Goal: Task Accomplishment & Management: Manage account settings

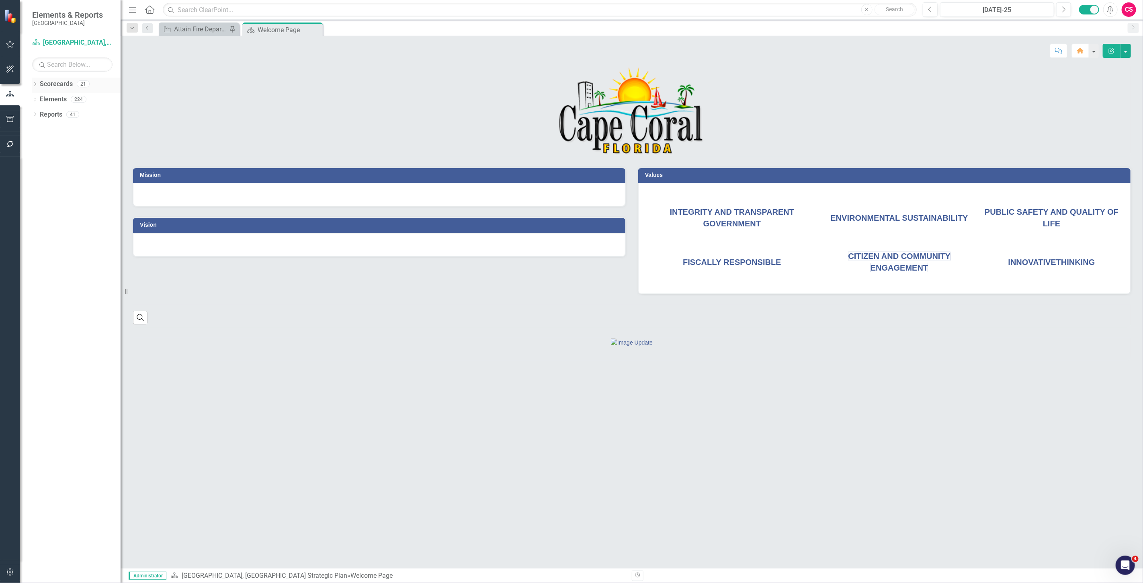
click at [49, 87] on link "Scorecards" at bounding box center [56, 84] width 33 height 9
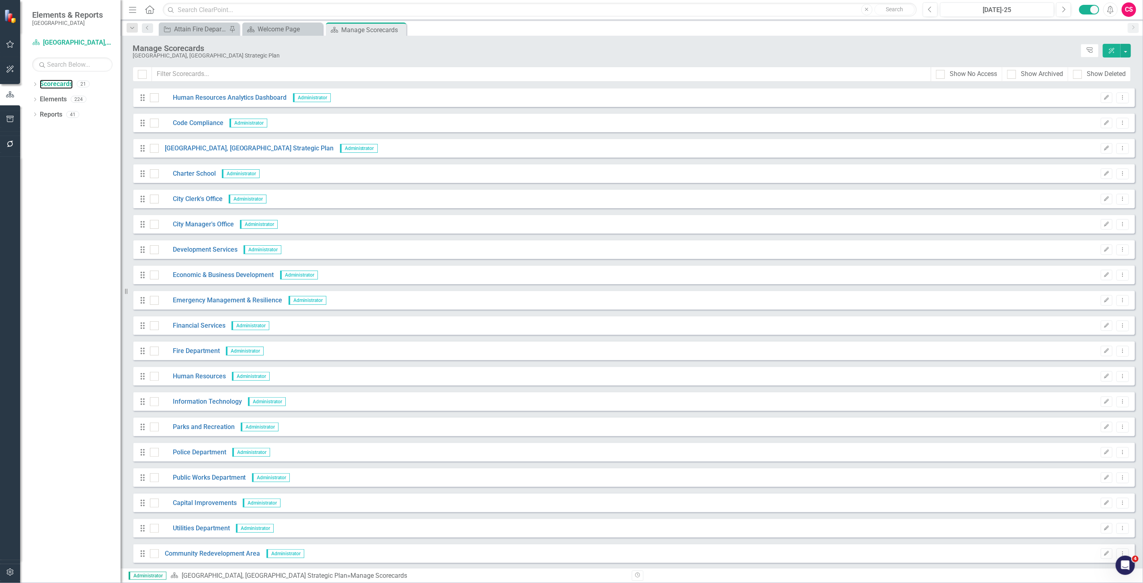
scroll to position [51, 0]
click at [203, 170] on link "Charter School" at bounding box center [187, 173] width 57 height 9
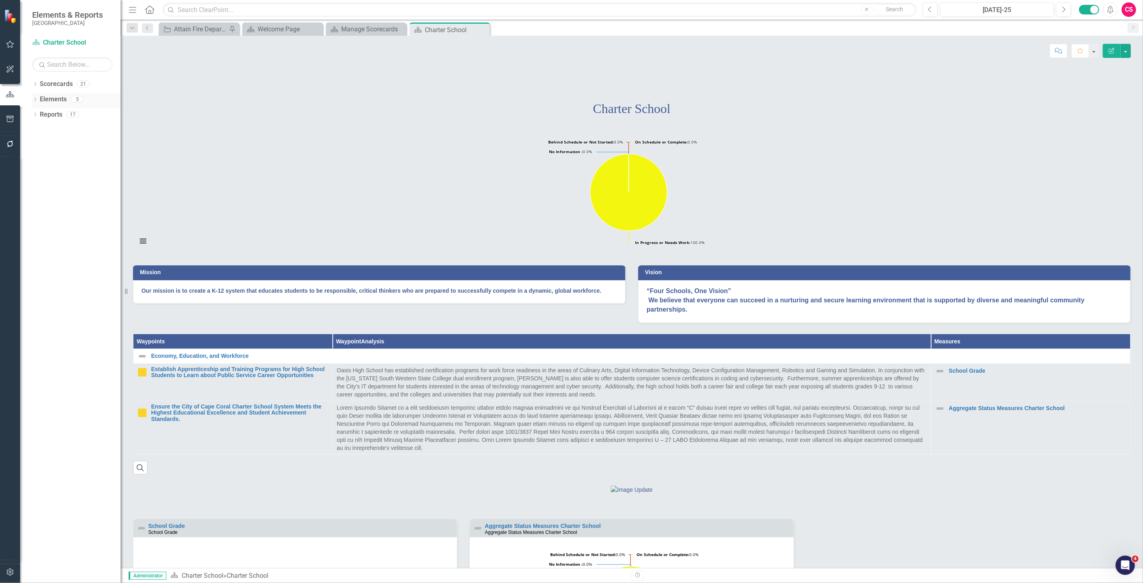
click at [58, 101] on link "Elements" at bounding box center [53, 99] width 27 height 9
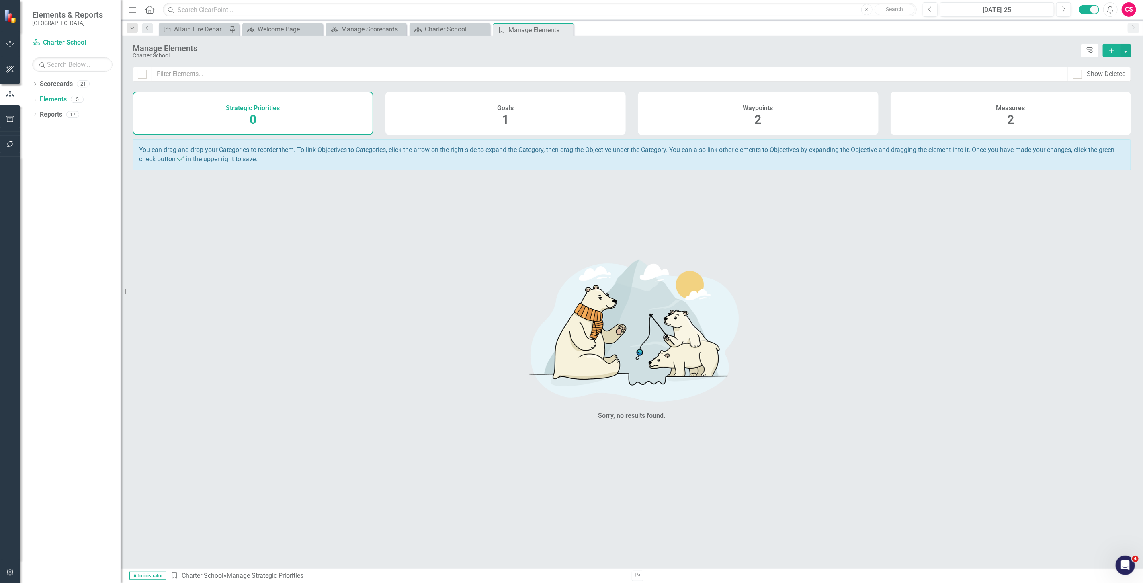
click at [992, 113] on div "Measures 2" at bounding box center [1011, 113] width 241 height 43
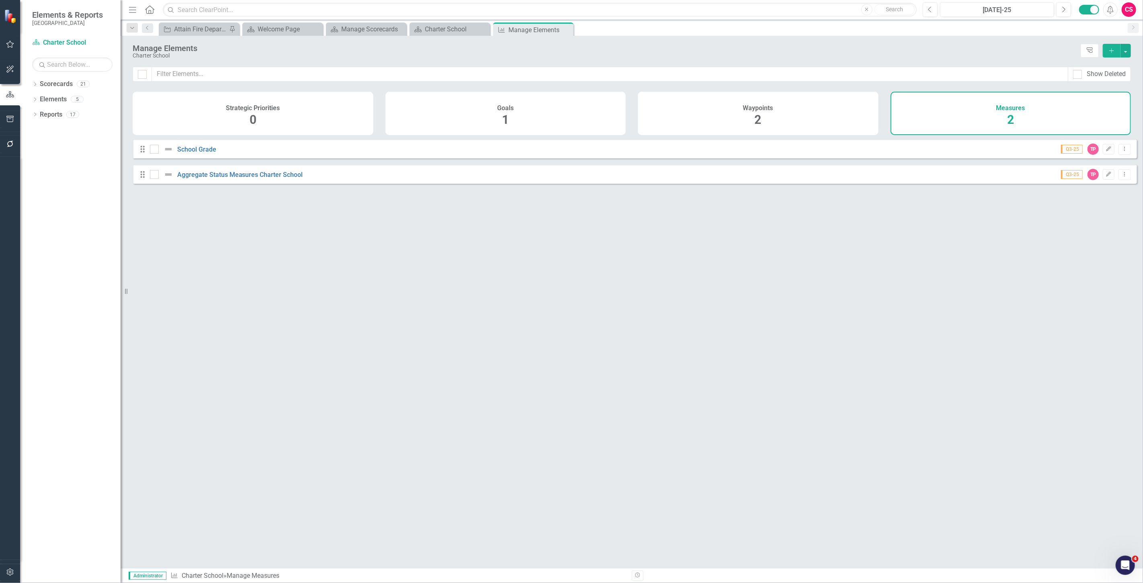
click at [807, 117] on div "Waypoints 2" at bounding box center [758, 113] width 241 height 43
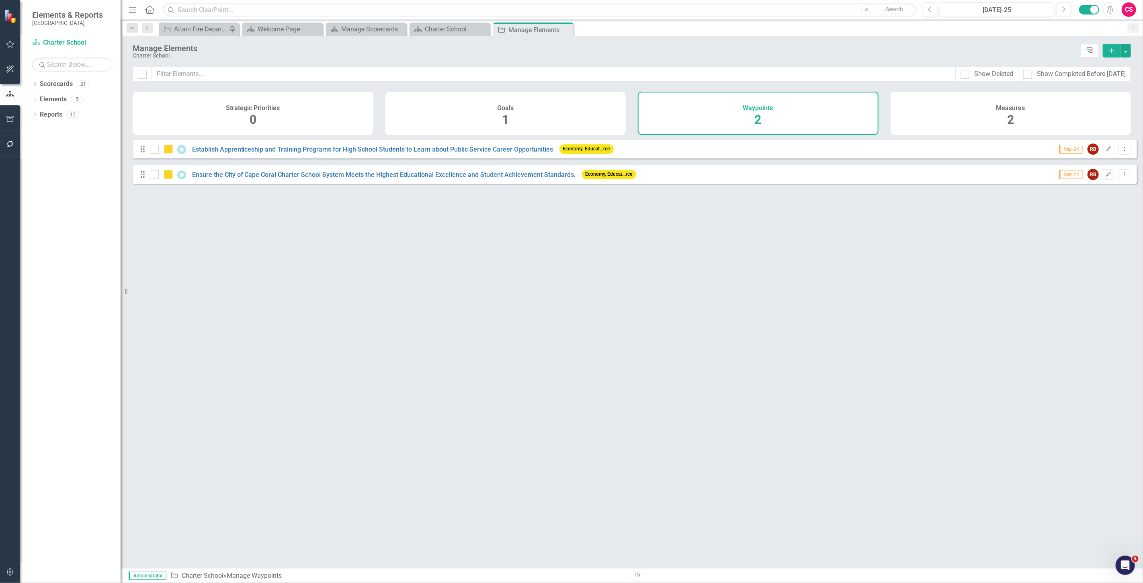
click at [949, 126] on div "Measures 2" at bounding box center [1011, 113] width 241 height 43
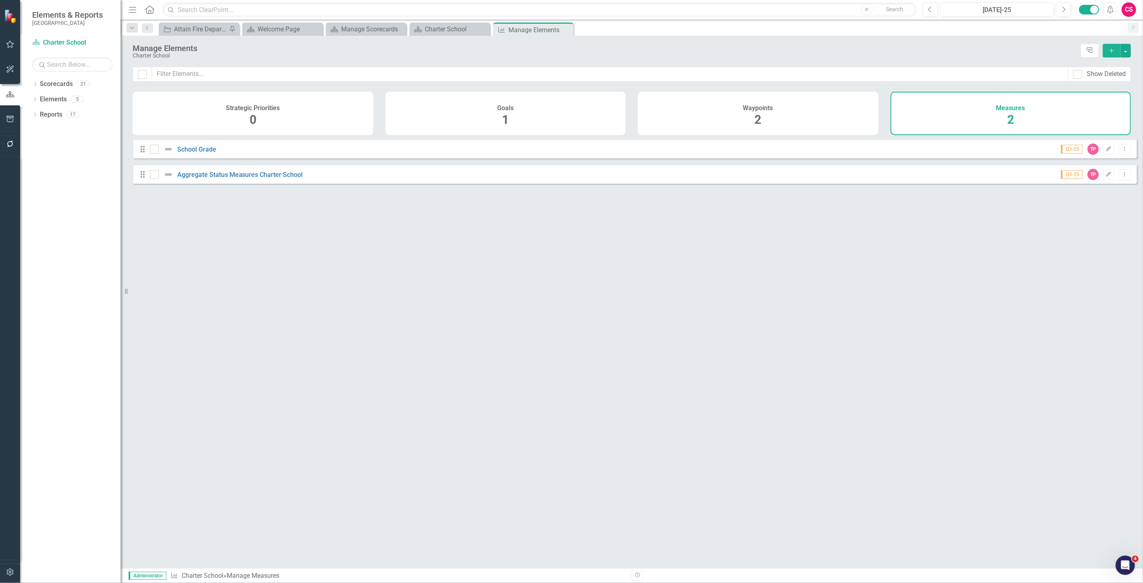
click at [10, 566] on button "button" at bounding box center [10, 572] width 18 height 17
drag, startPoint x: 19, startPoint y: 155, endPoint x: 16, endPoint y: 151, distance: 4.7
click at [18, 154] on div at bounding box center [10, 155] width 20 height 4
click at [14, 149] on button "button" at bounding box center [10, 144] width 18 height 17
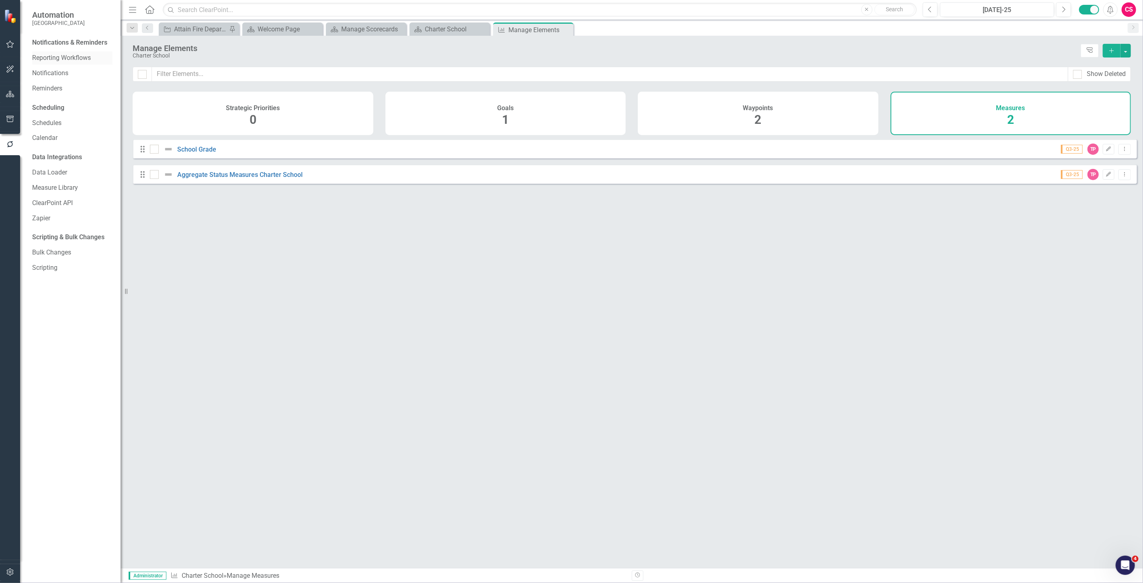
click at [63, 62] on link "Reporting Workflows" at bounding box center [72, 57] width 80 height 9
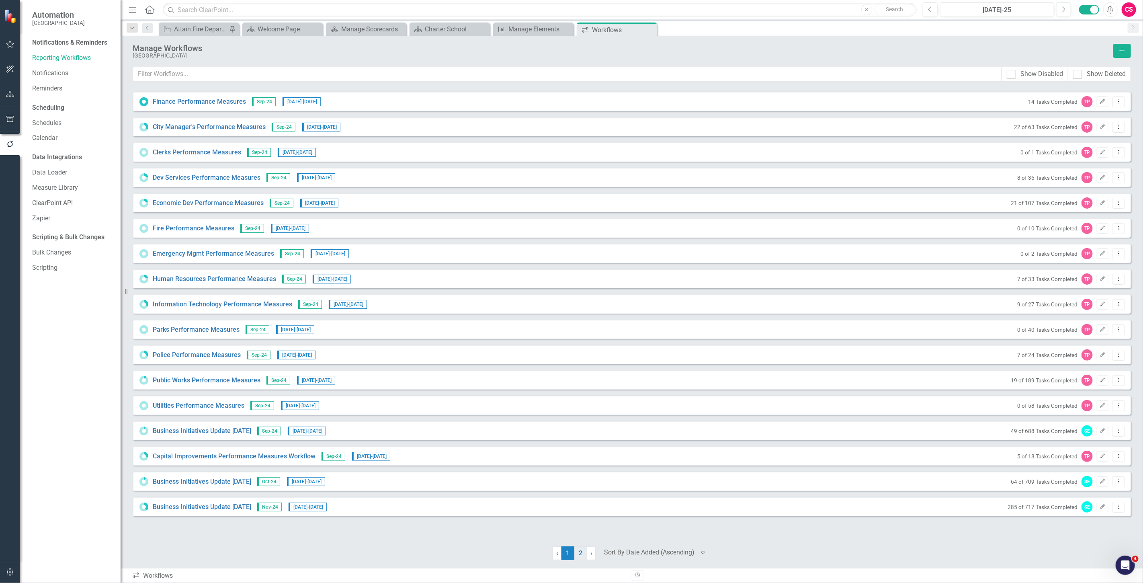
click at [581, 559] on link "2" at bounding box center [581, 553] width 13 height 14
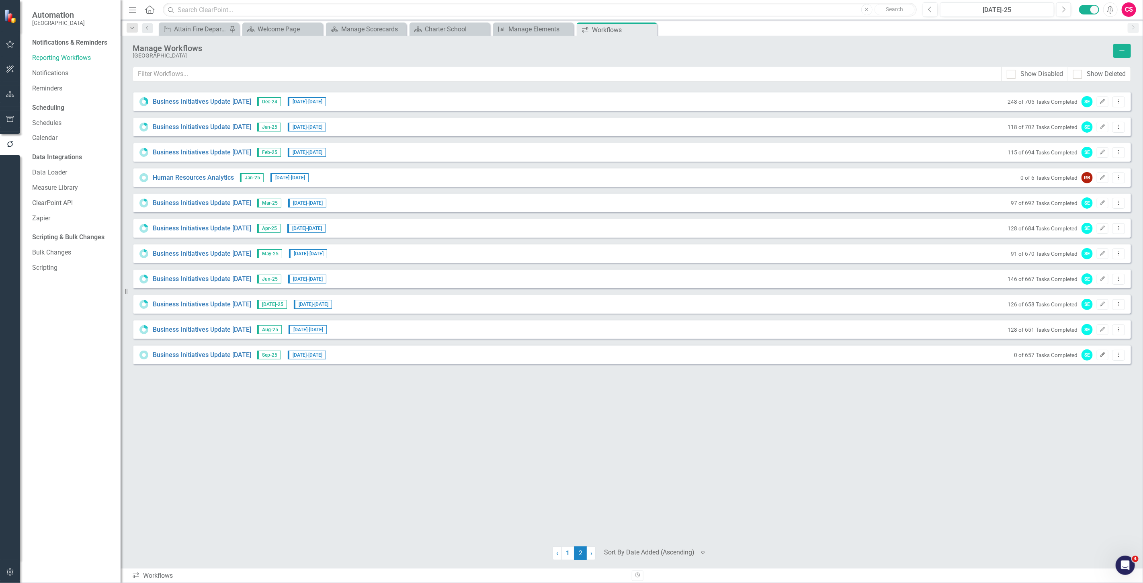
click at [1103, 356] on icon "Edit" at bounding box center [1103, 355] width 6 height 5
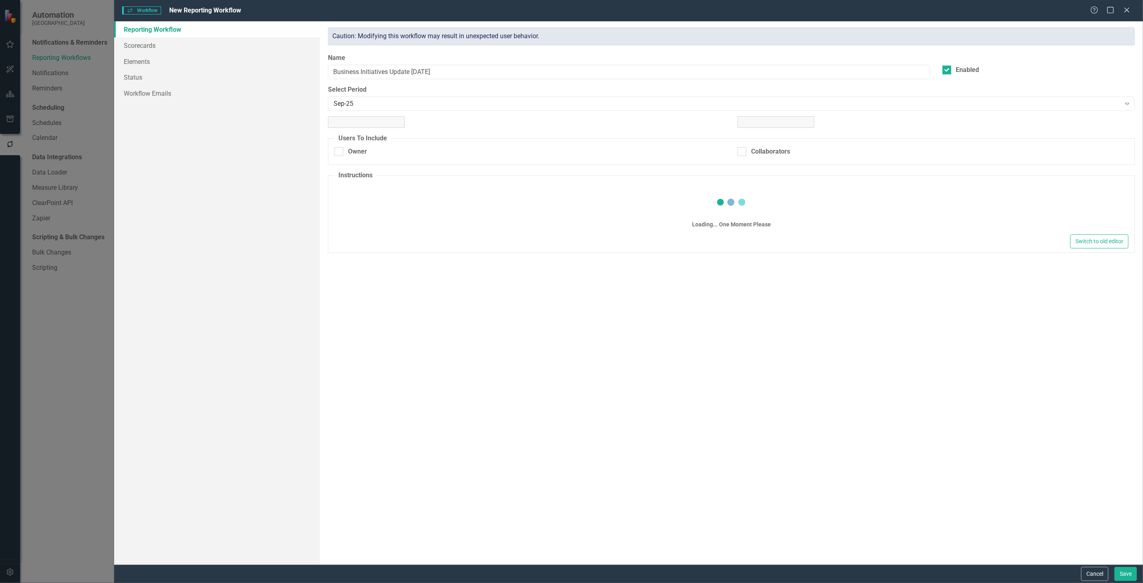
checkbox input "true"
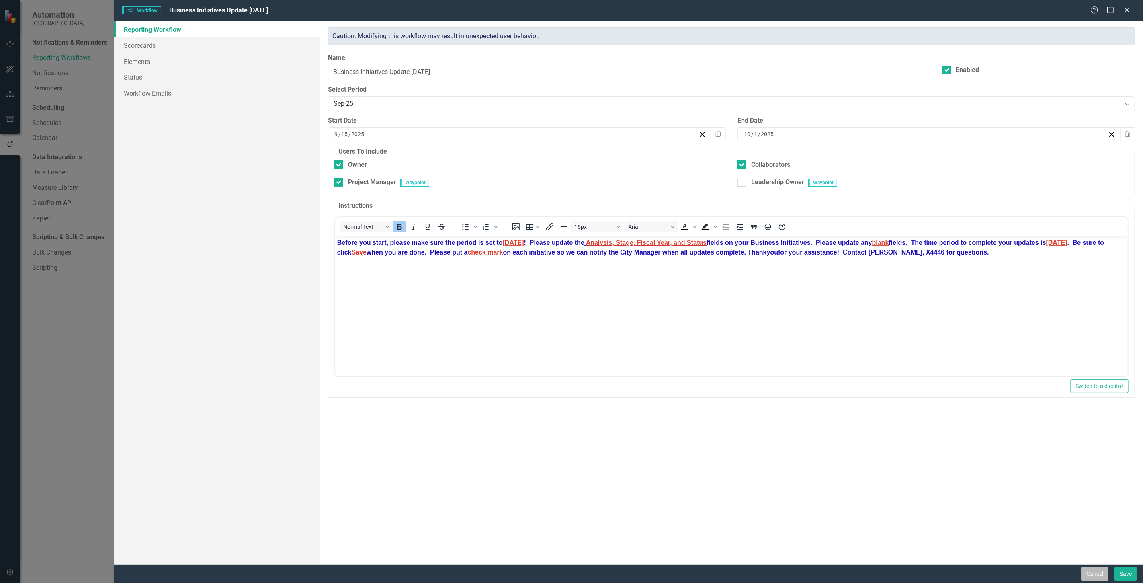
click at [1095, 567] on button "Cancel" at bounding box center [1095, 574] width 27 height 14
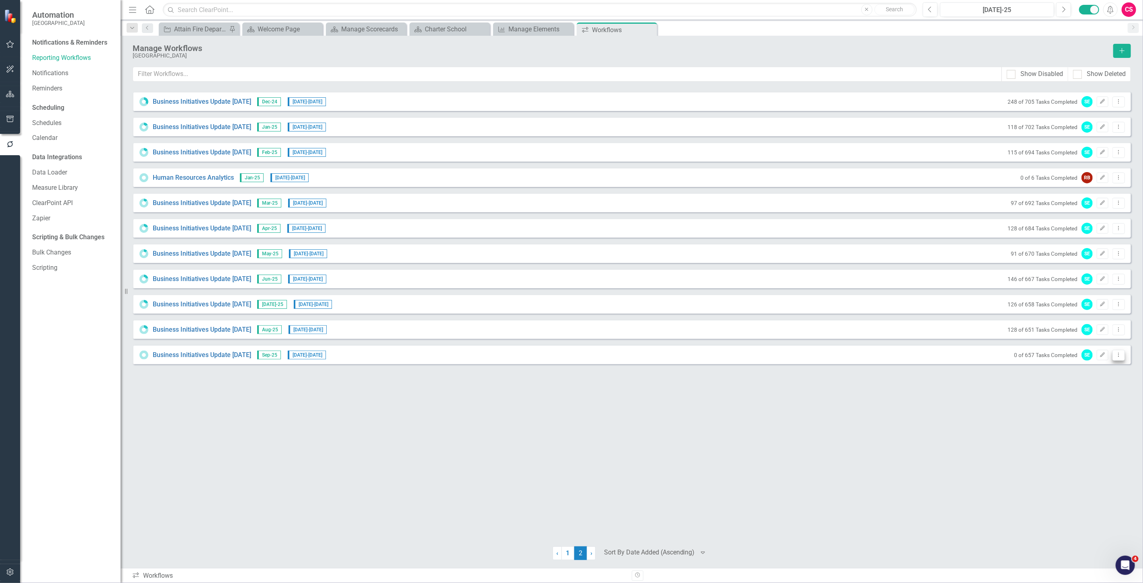
click at [1116, 350] on button "Dropdown Menu" at bounding box center [1119, 355] width 12 height 11
click at [1093, 386] on link "Edit Edit Workflow" at bounding box center [1088, 383] width 74 height 15
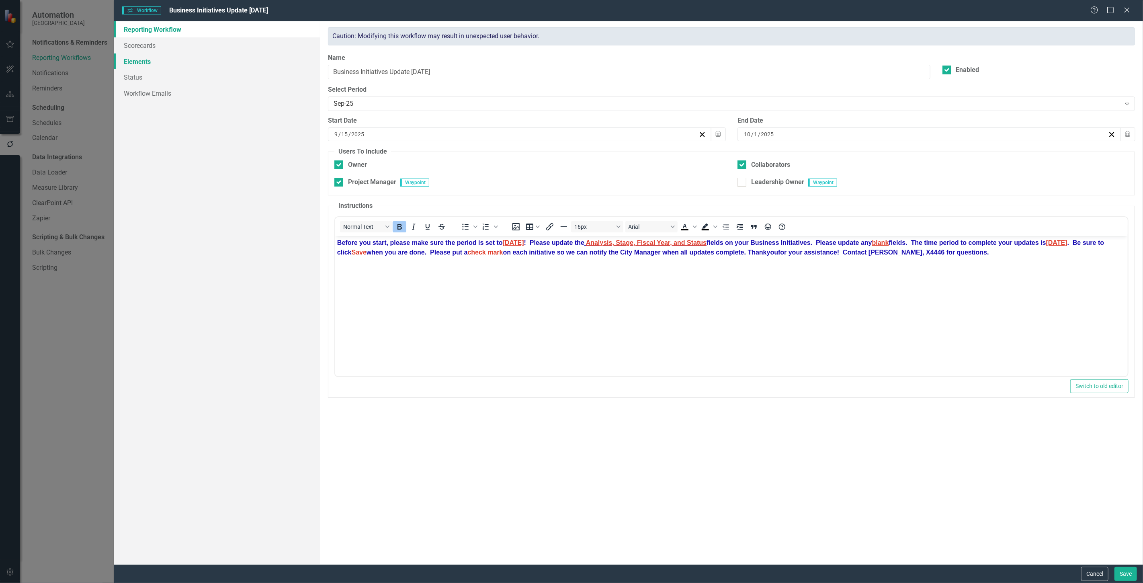
click at [227, 65] on link "Elements" at bounding box center [217, 61] width 206 height 16
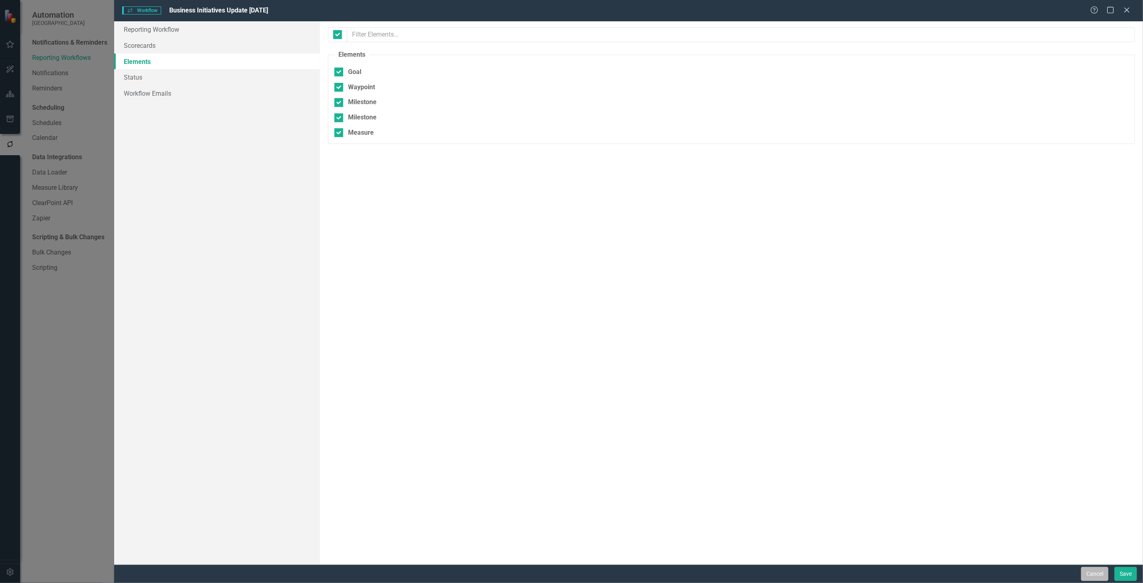
click at [1095, 572] on button "Cancel" at bounding box center [1095, 574] width 27 height 14
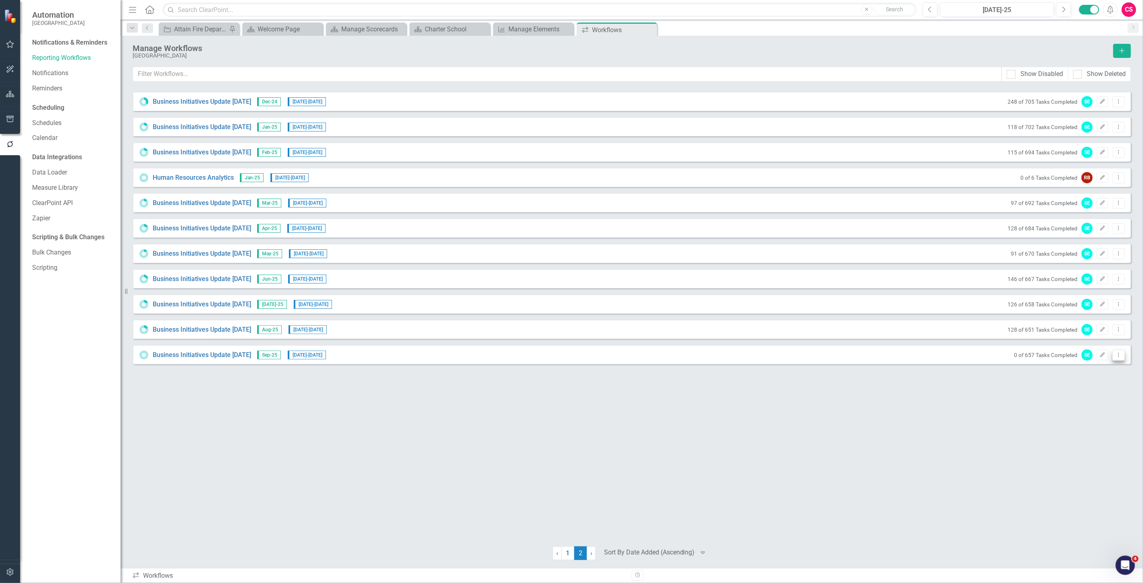
click at [1119, 353] on icon "Dropdown Menu" at bounding box center [1119, 354] width 7 height 5
click at [1074, 366] on link "Preview Preview Workflow" at bounding box center [1088, 368] width 74 height 15
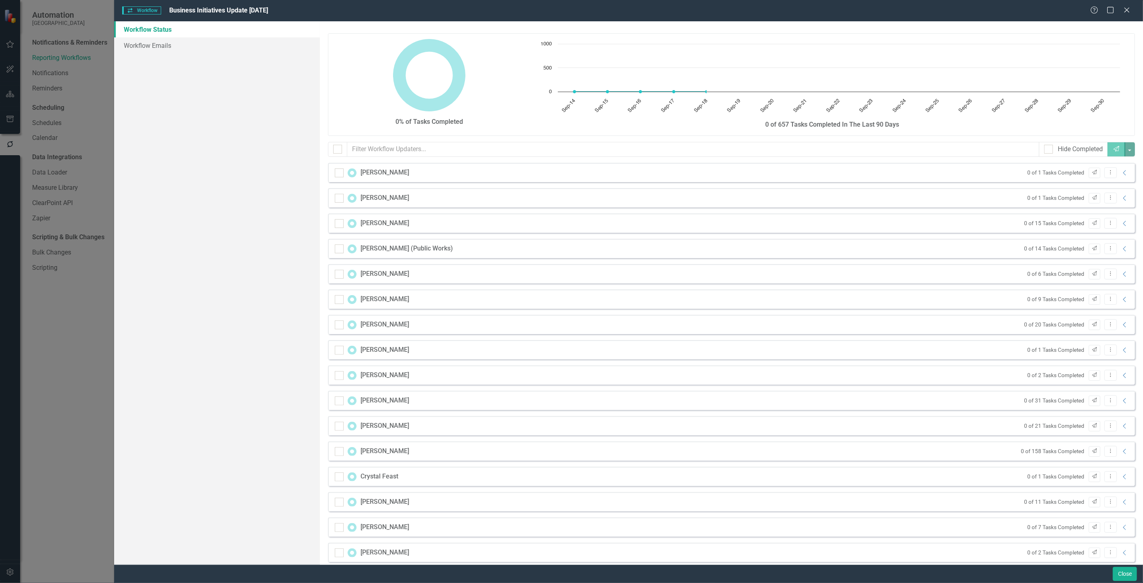
checkbox input "false"
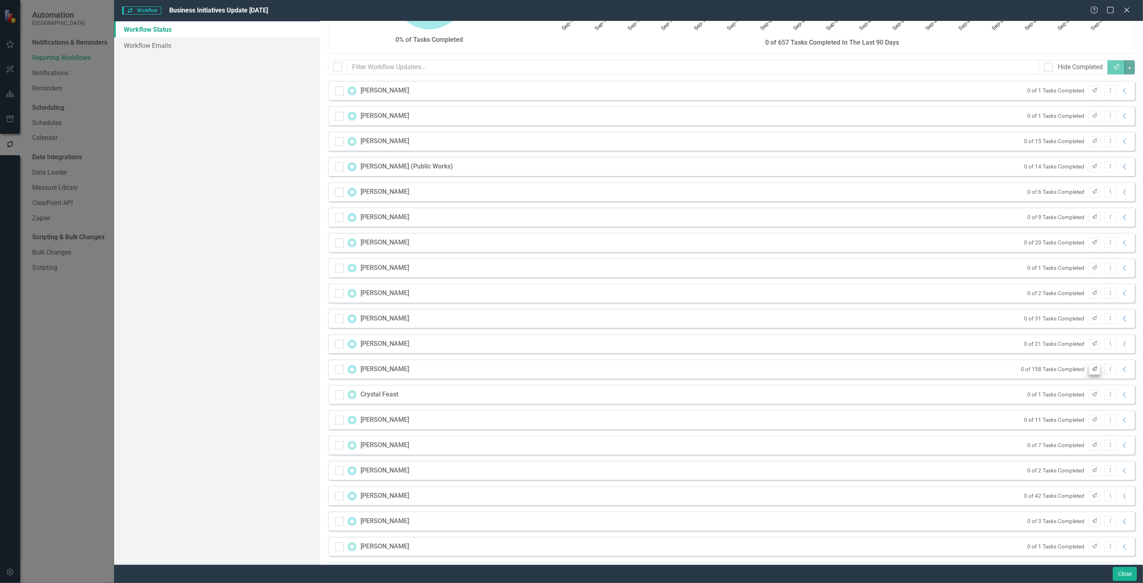
scroll to position [89, 0]
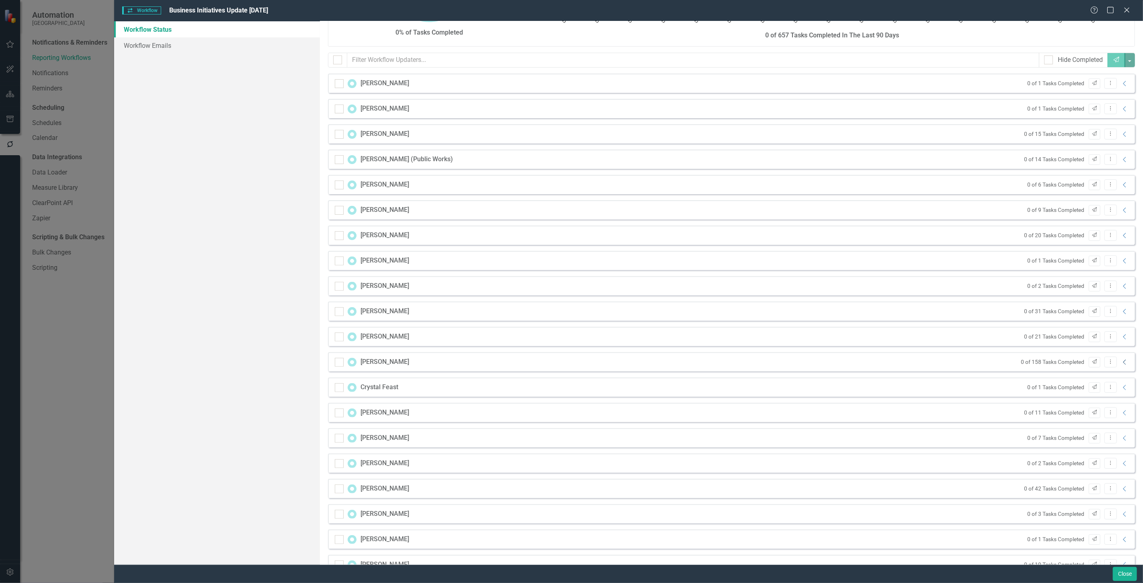
click at [1122, 362] on icon "Collapse" at bounding box center [1125, 362] width 8 height 6
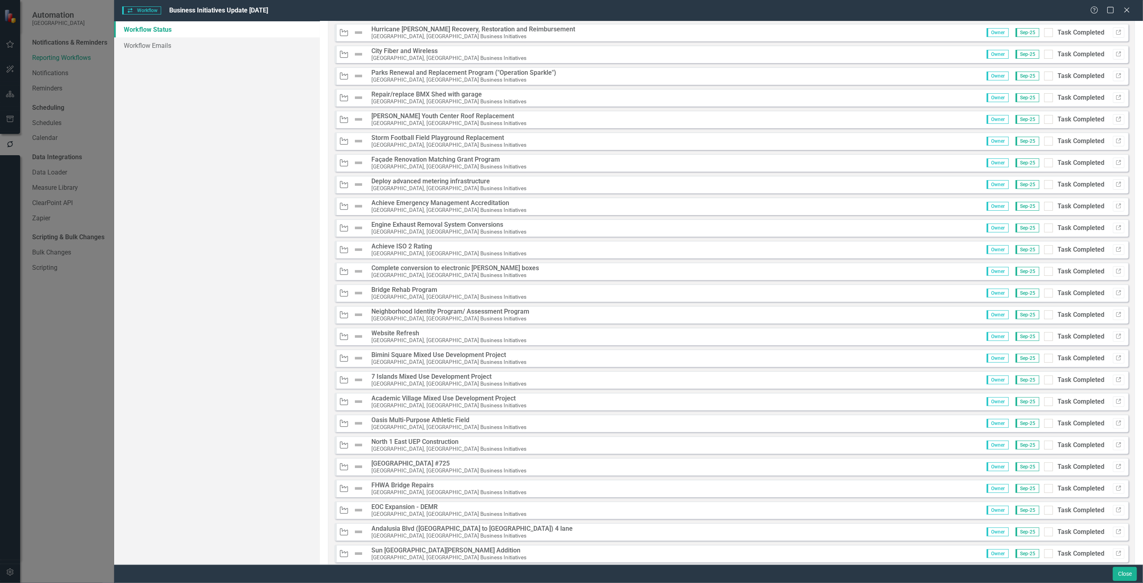
scroll to position [2636, 0]
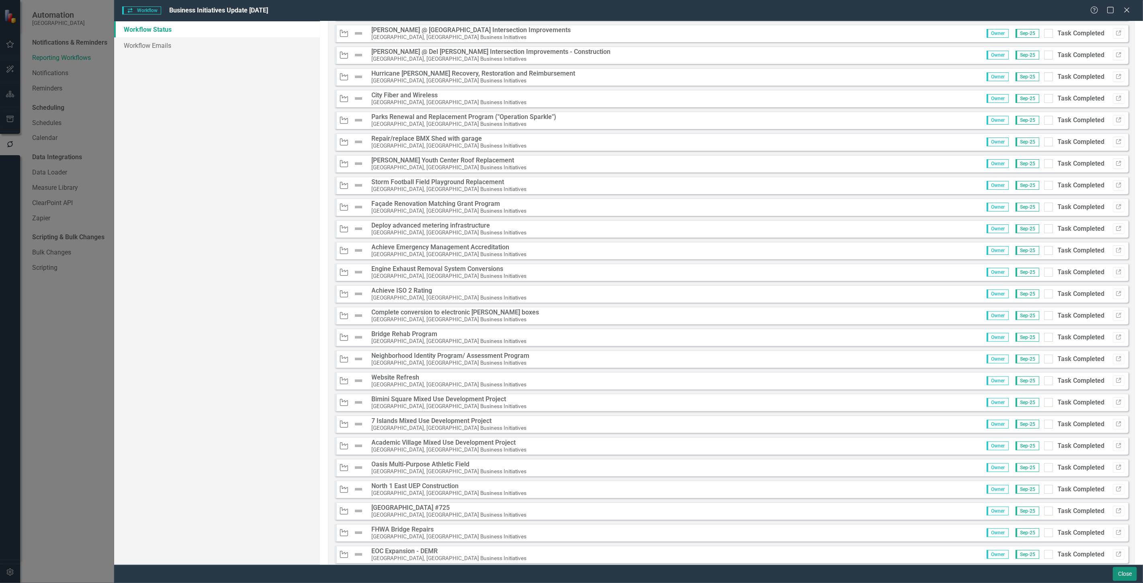
click at [1128, 573] on button "Close" at bounding box center [1125, 574] width 24 height 14
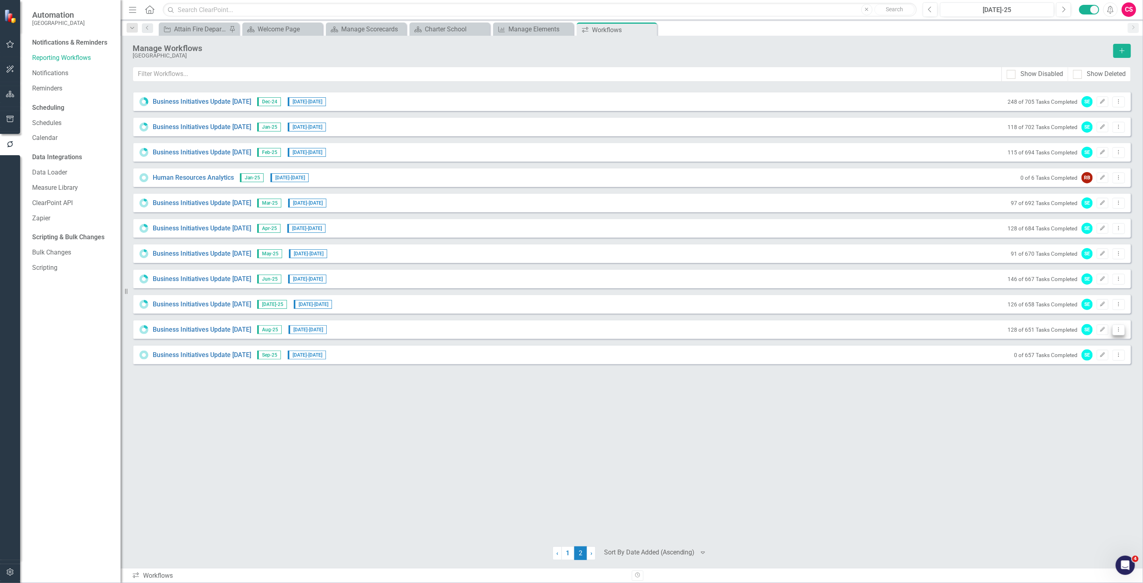
click at [1120, 327] on icon "Dropdown Menu" at bounding box center [1119, 329] width 7 height 5
click at [1075, 352] on link "Edit Edit Workflow" at bounding box center [1088, 357] width 74 height 15
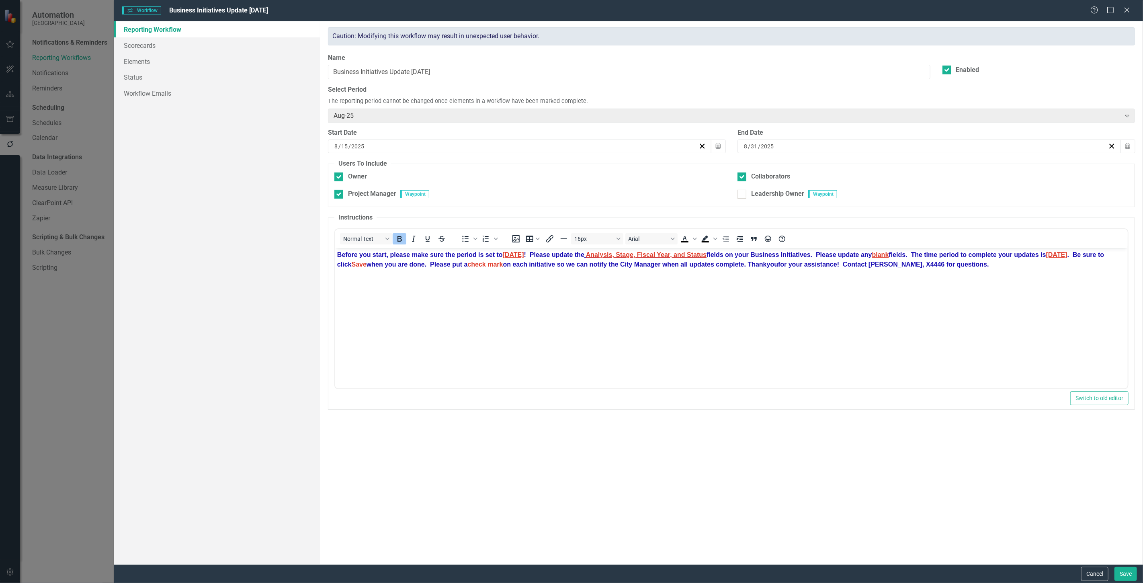
scroll to position [0, 0]
click at [1091, 573] on button "Cancel" at bounding box center [1095, 574] width 27 height 14
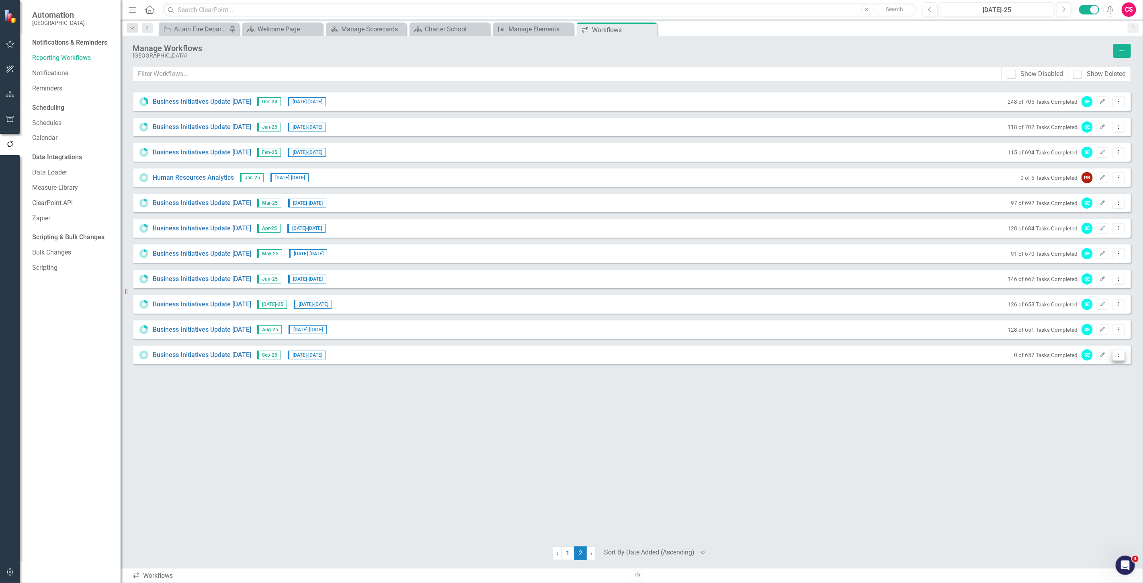
click at [1119, 352] on icon "Dropdown Menu" at bounding box center [1119, 354] width 7 height 5
click at [1084, 387] on link "Edit Edit Workflow" at bounding box center [1088, 383] width 74 height 15
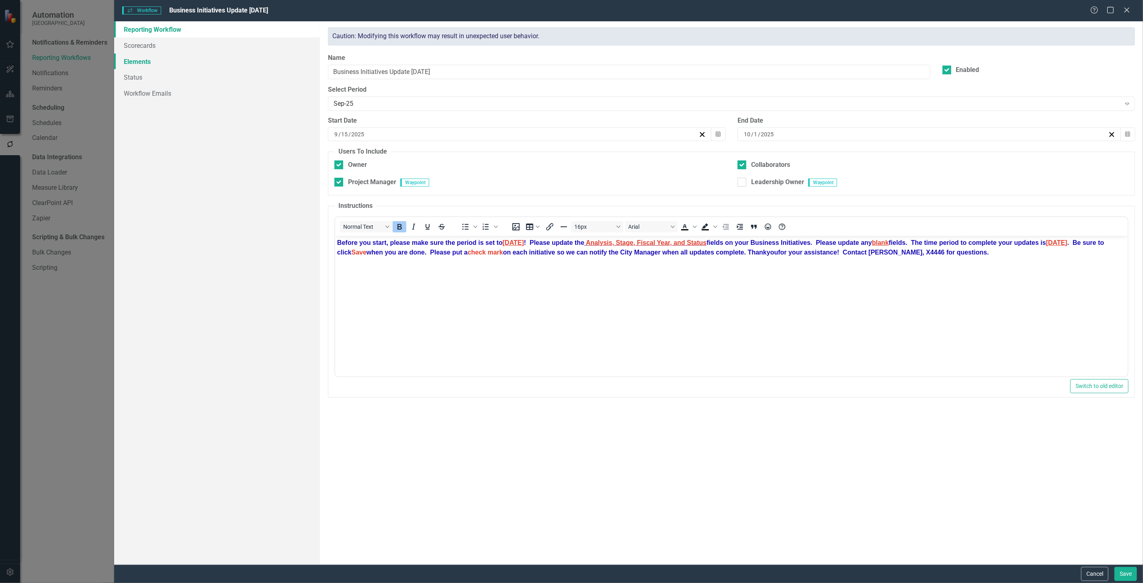
click at [169, 57] on link "Elements" at bounding box center [217, 61] width 206 height 16
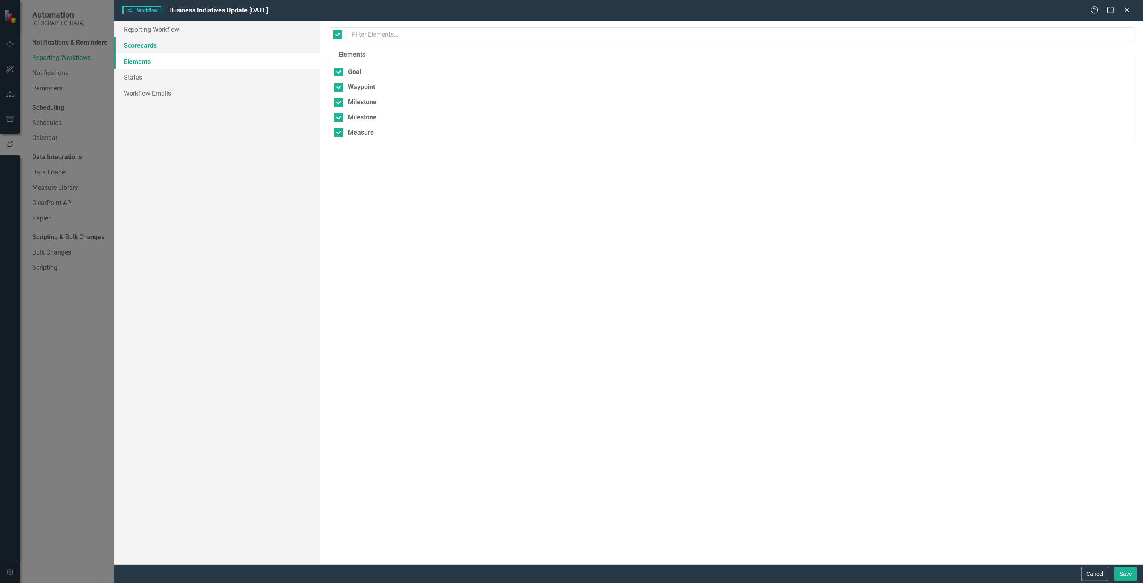
click at [168, 46] on link "Scorecards" at bounding box center [217, 45] width 206 height 16
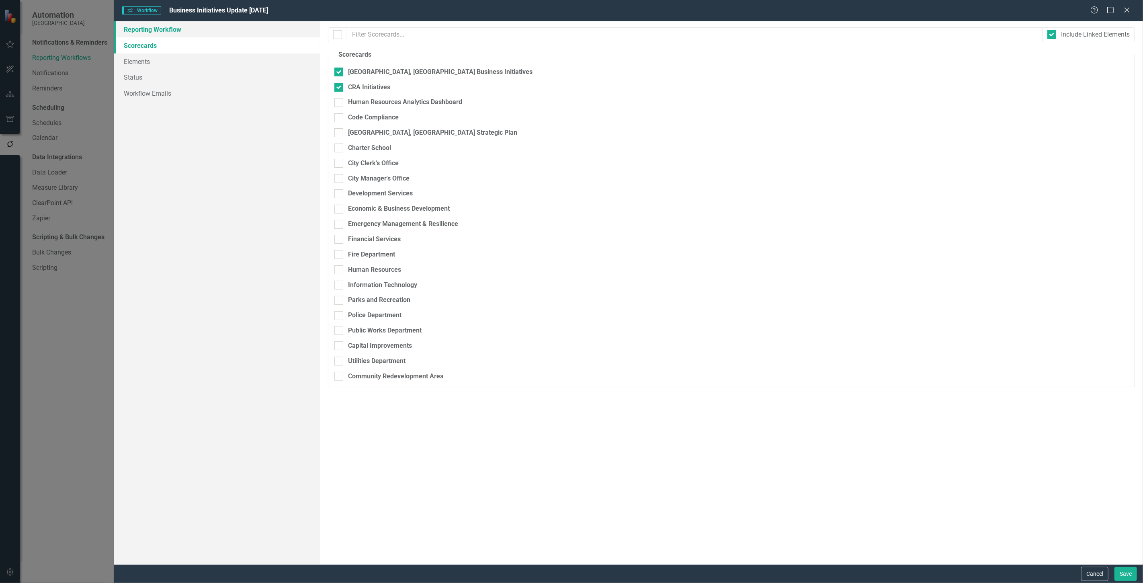
click at [175, 35] on link "Reporting Workflow" at bounding box center [217, 29] width 206 height 16
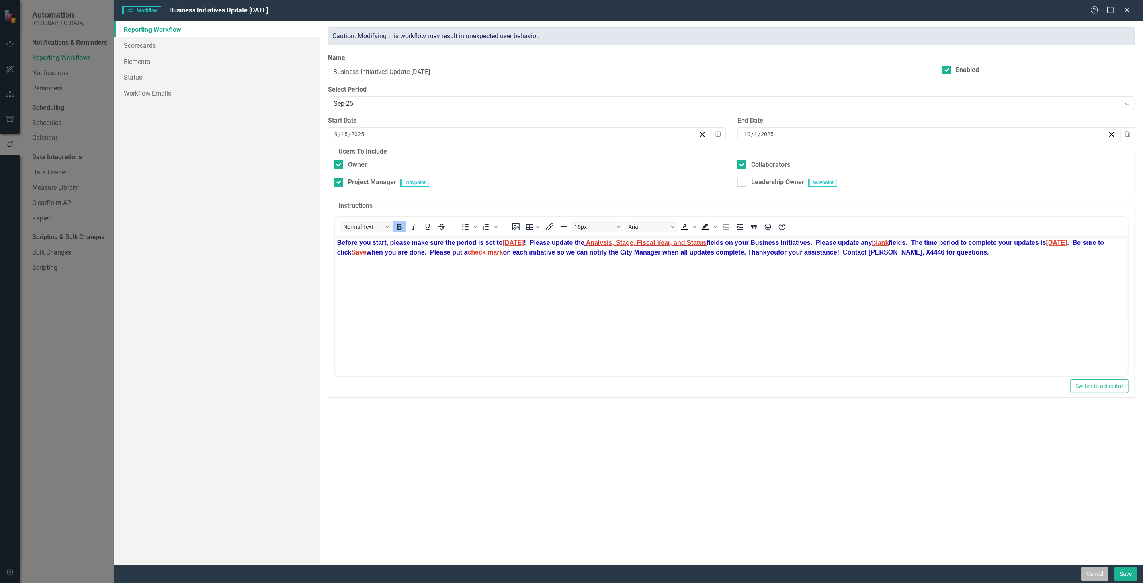
click at [1087, 572] on button "Cancel" at bounding box center [1095, 574] width 27 height 14
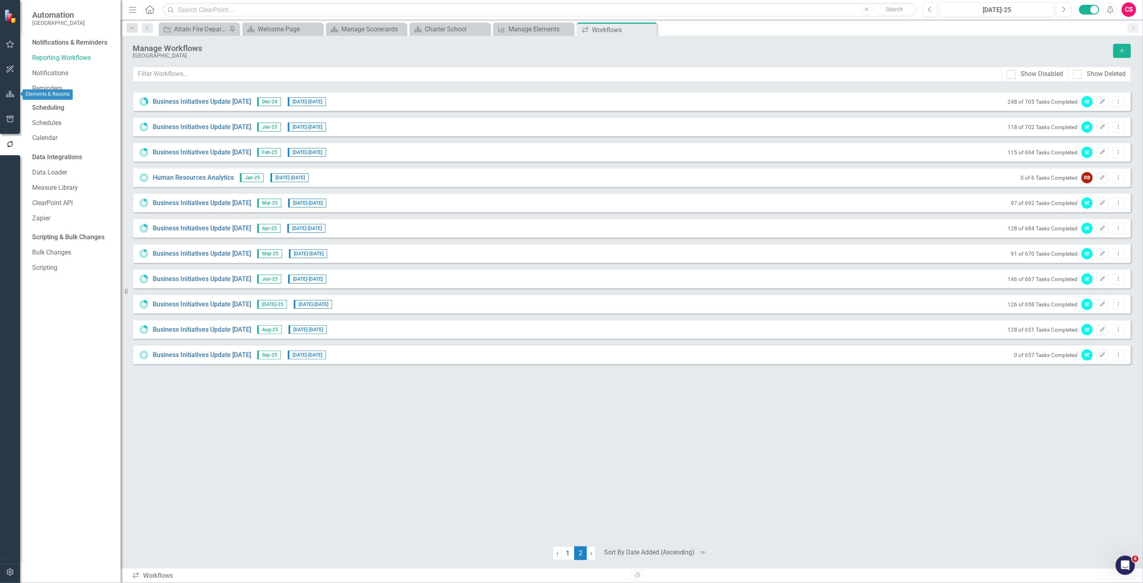
click at [7, 93] on icon "button" at bounding box center [10, 94] width 8 height 6
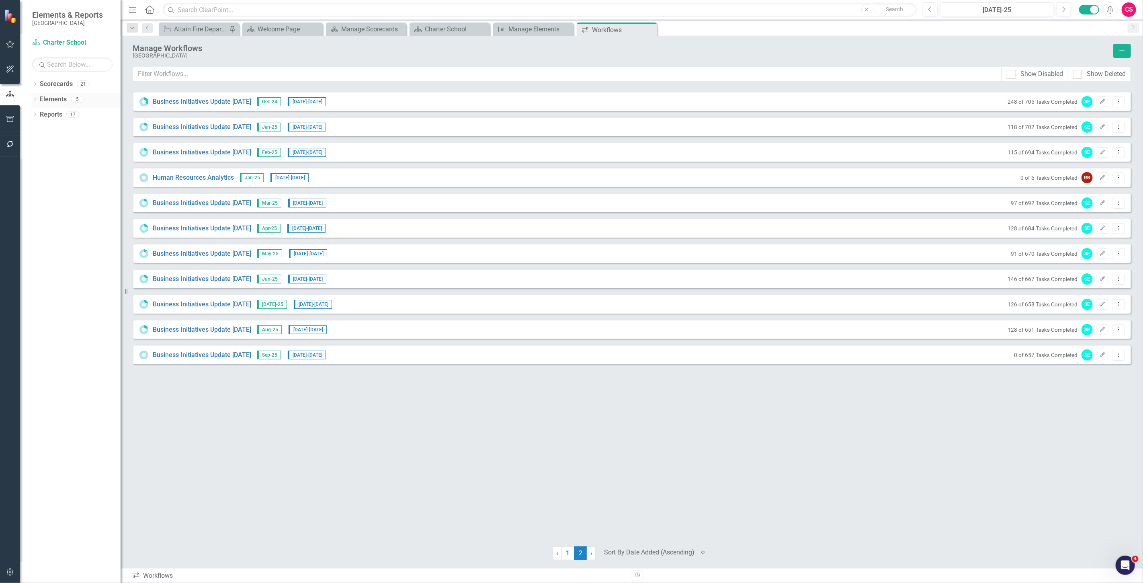
click at [60, 101] on link "Elements" at bounding box center [53, 99] width 27 height 9
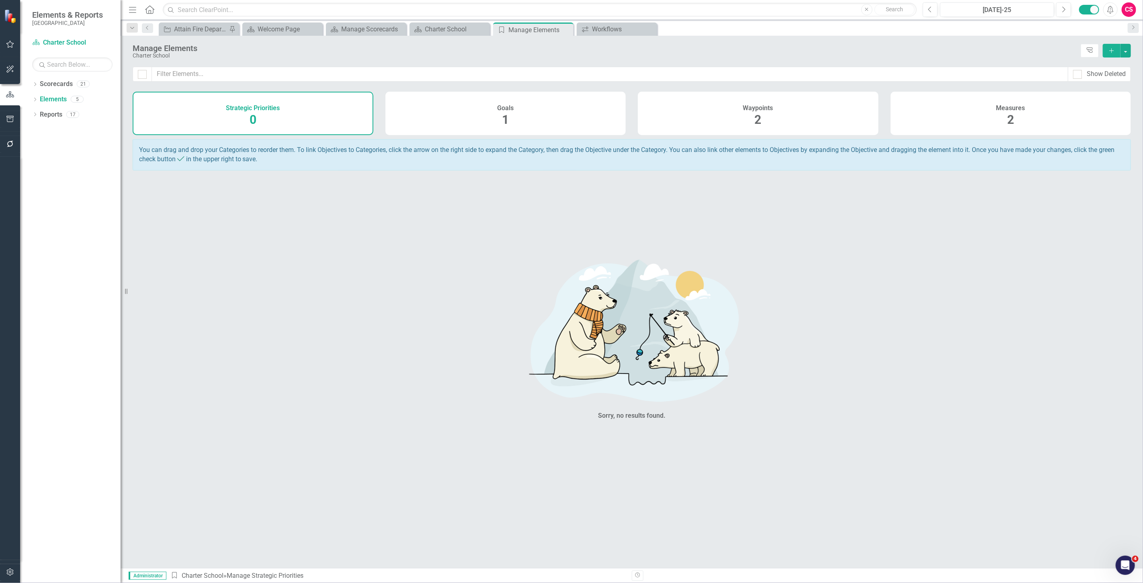
click at [775, 108] on div "Waypoints 2" at bounding box center [758, 113] width 241 height 43
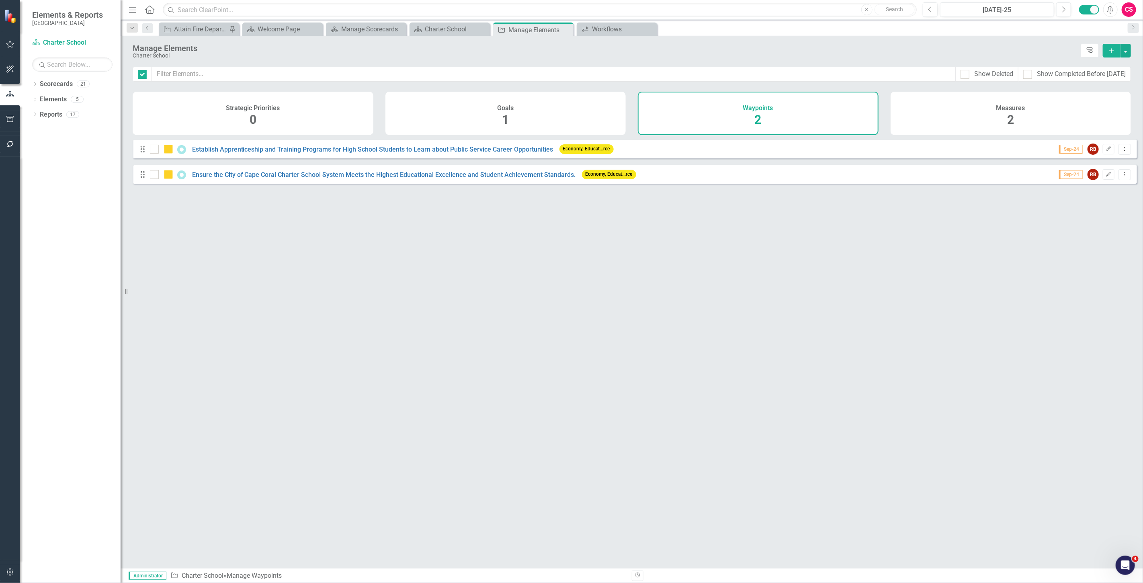
checkbox input "false"
click at [1002, 118] on div "Measures 2" at bounding box center [1011, 113] width 241 height 43
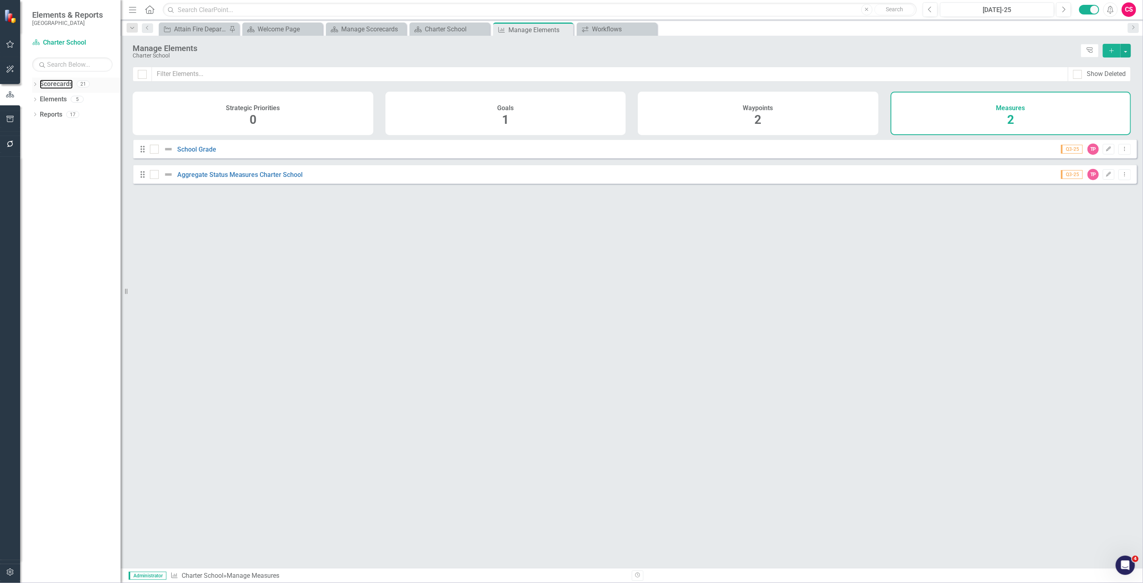
click at [52, 79] on div "Scorecards" at bounding box center [56, 84] width 33 height 13
click at [57, 86] on link "Scorecards" at bounding box center [56, 84] width 33 height 9
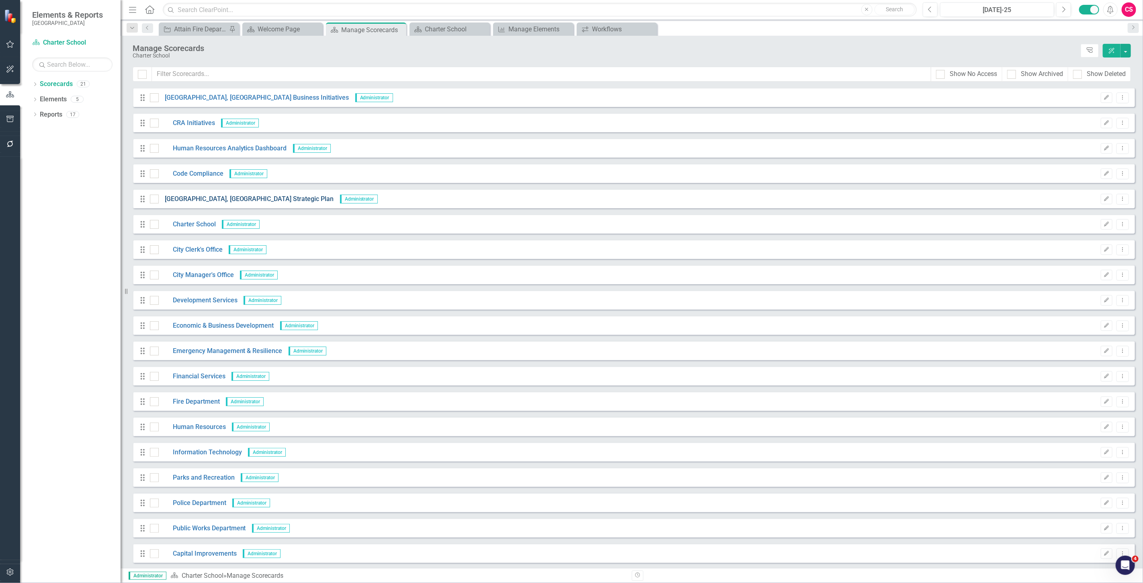
click at [204, 196] on link "[GEOGRAPHIC_DATA], [GEOGRAPHIC_DATA] Strategic Plan" at bounding box center [246, 199] width 175 height 9
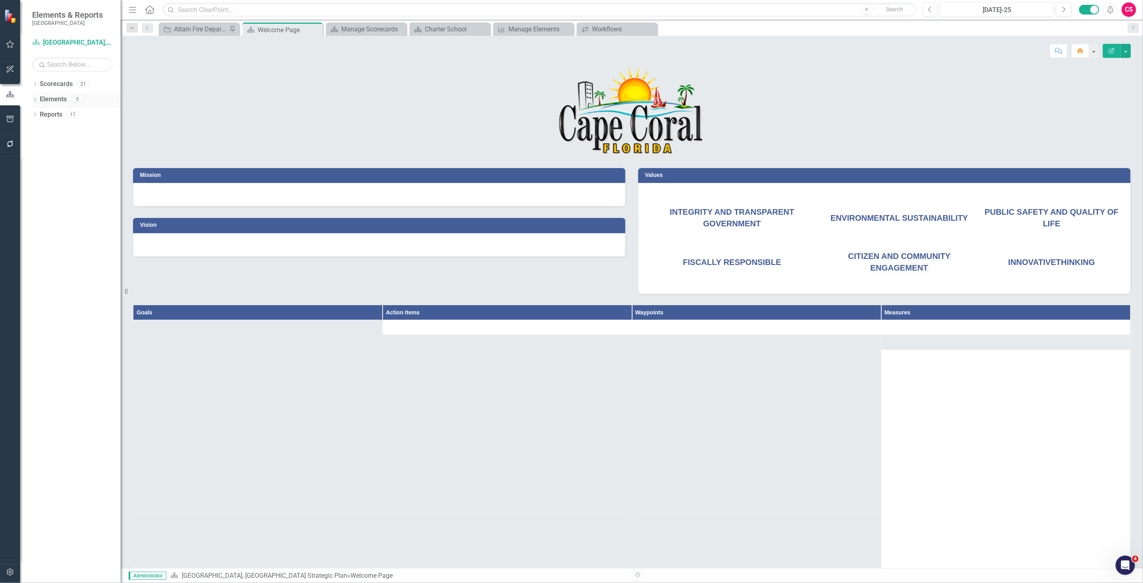
click at [49, 96] on link "Elements" at bounding box center [53, 99] width 27 height 9
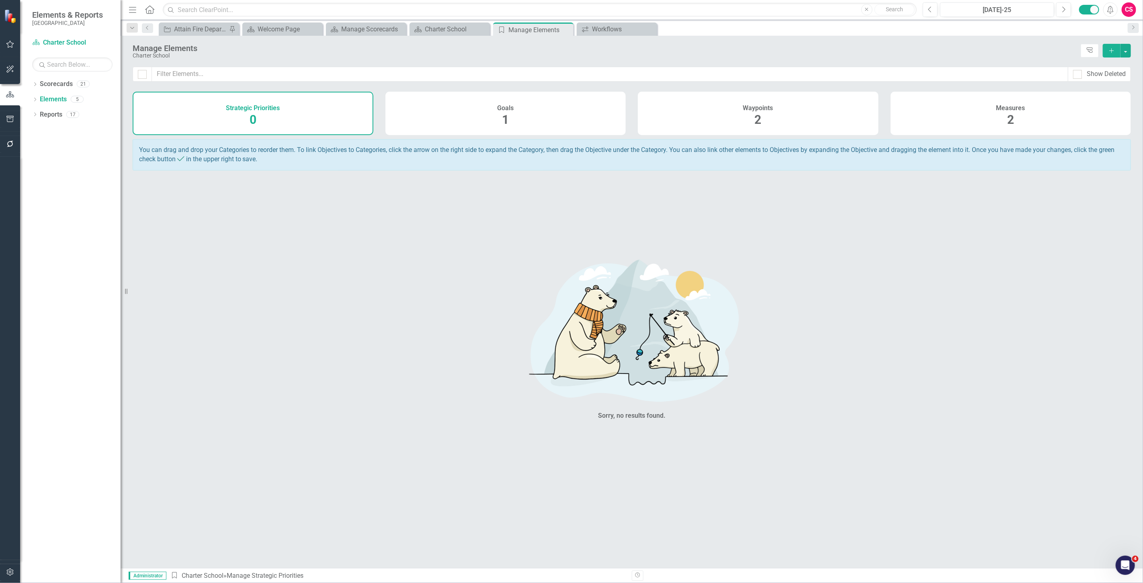
click at [983, 105] on div "Measures 2" at bounding box center [1011, 113] width 241 height 43
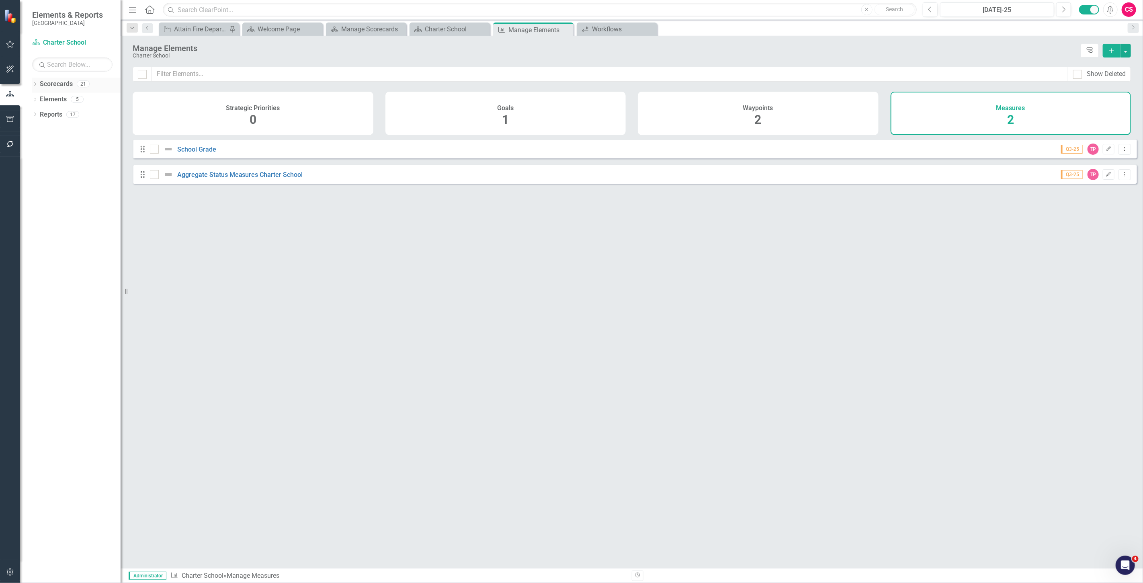
click at [55, 80] on link "Scorecards" at bounding box center [56, 84] width 33 height 9
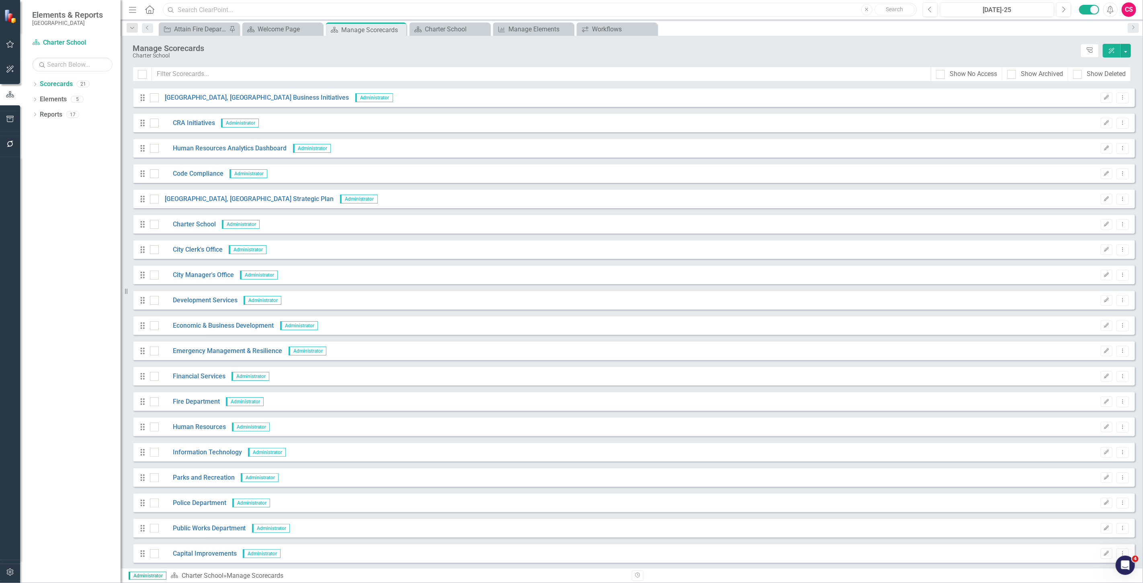
click at [200, 13] on input "text" at bounding box center [540, 10] width 754 height 14
drag, startPoint x: 225, startPoint y: 11, endPoint x: 64, endPoint y: 15, distance: 161.7
click at [64, 15] on div "Elements & Reports Cape Coral Scorecard Charter School Search Dropdown Scorecar…" at bounding box center [571, 291] width 1143 height 583
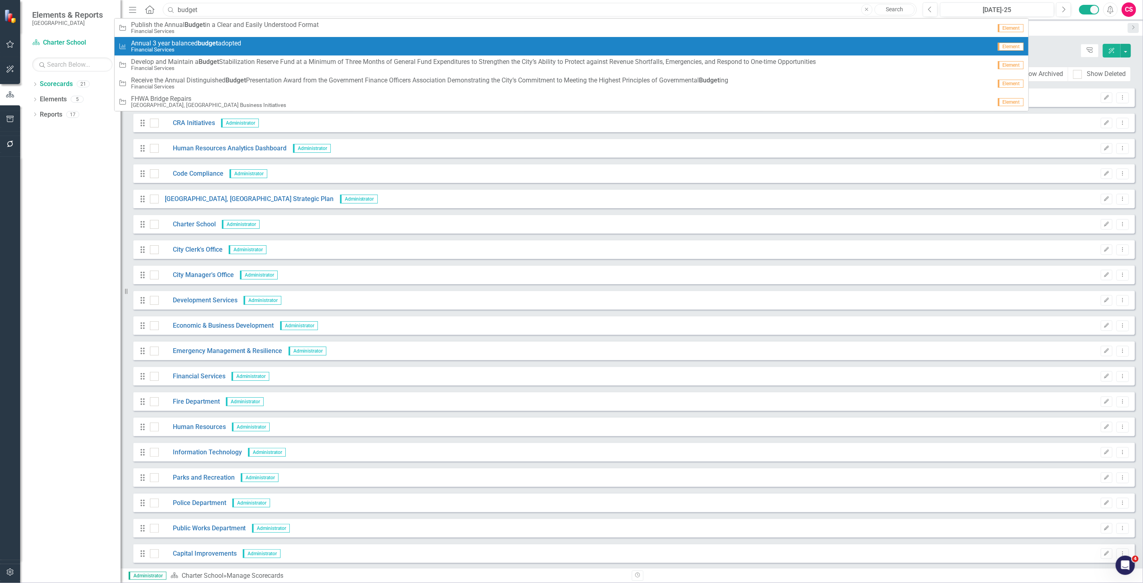
type input "budget"
click at [146, 40] on span "Annual 3 year balanced budget adopted" at bounding box center [186, 43] width 110 height 7
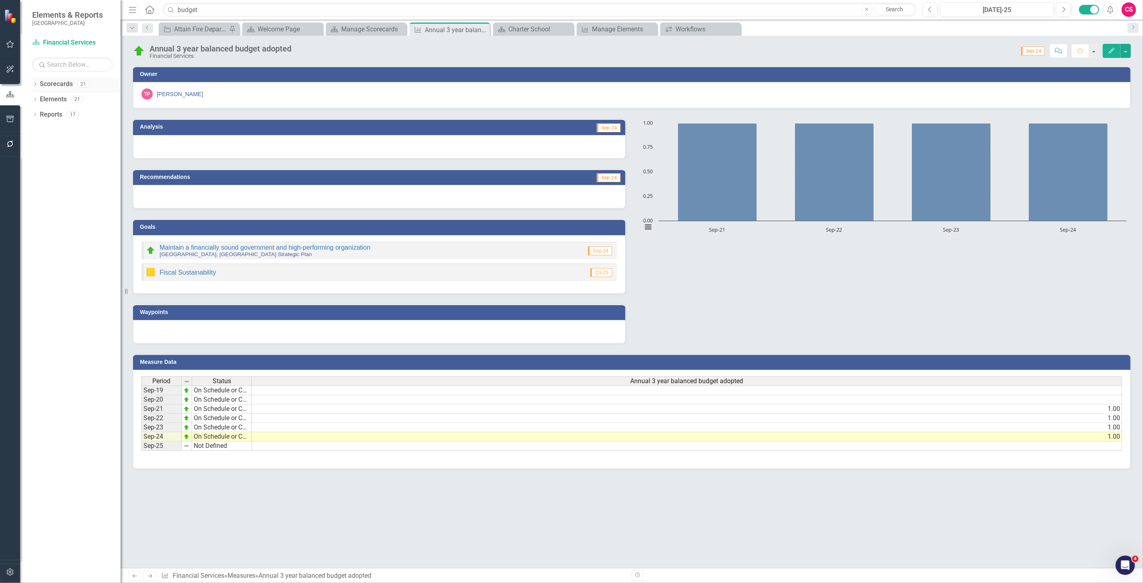
click at [54, 84] on link "Scorecards" at bounding box center [56, 84] width 33 height 9
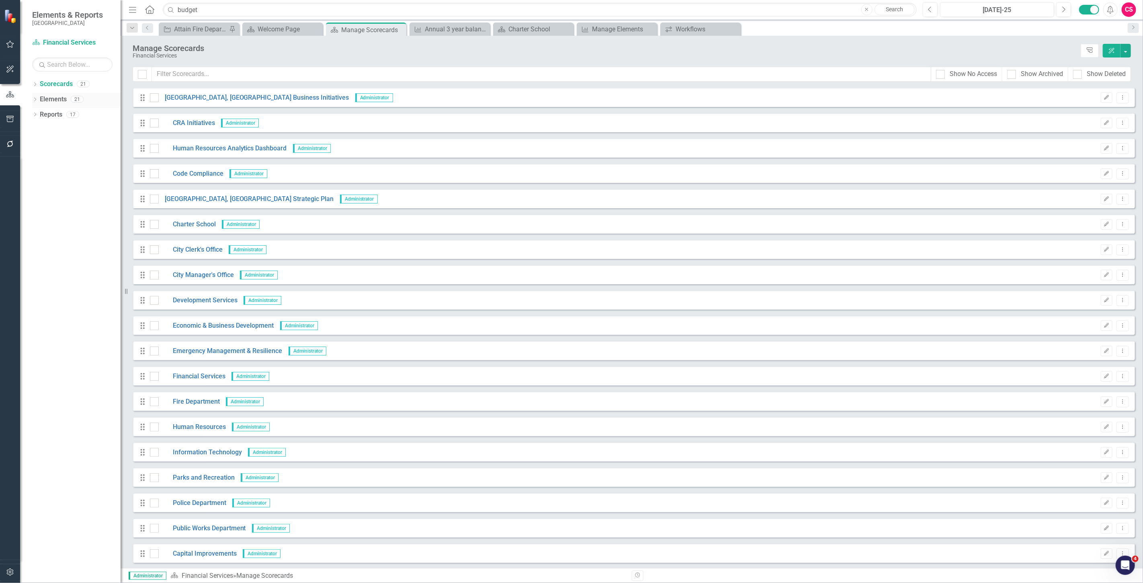
click at [52, 96] on link "Elements" at bounding box center [53, 99] width 27 height 9
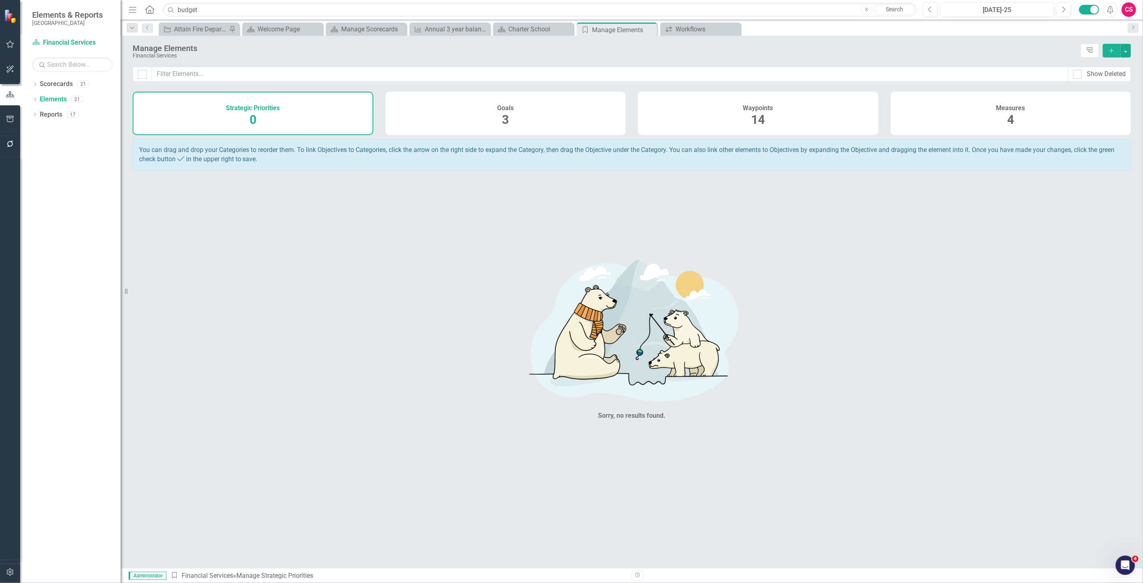
click at [1111, 152] on div "You can drag and drop your Categories to reorder them. To link Objectives to Ca…" at bounding box center [632, 154] width 999 height 31
click at [1044, 114] on div "Measures 4" at bounding box center [1011, 113] width 241 height 43
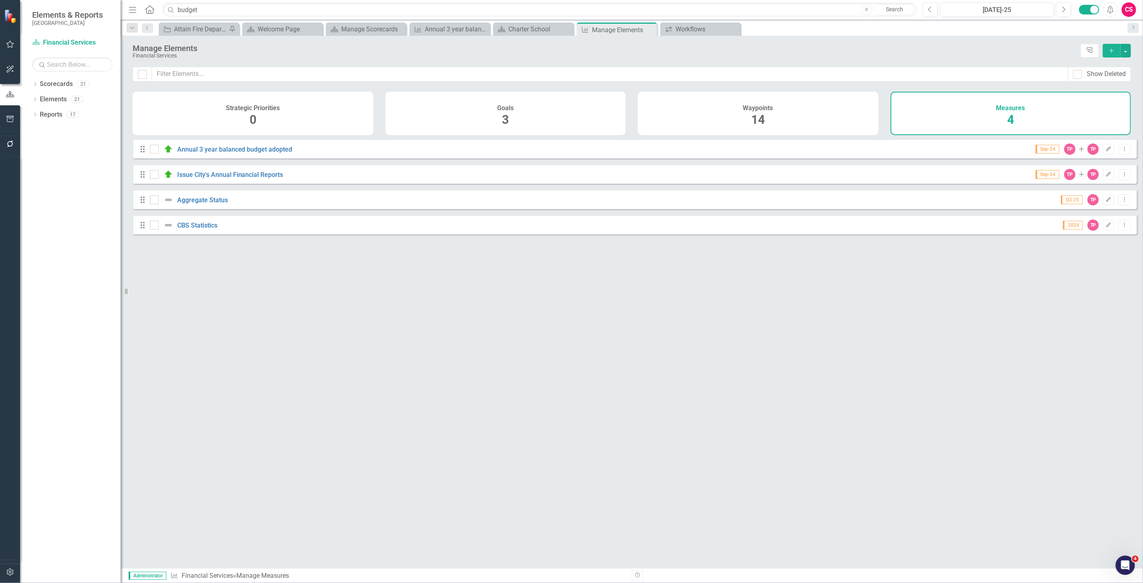
click at [17, 571] on button "button" at bounding box center [10, 572] width 18 height 17
click at [45, 185] on link "System Setup" at bounding box center [72, 185] width 80 height 9
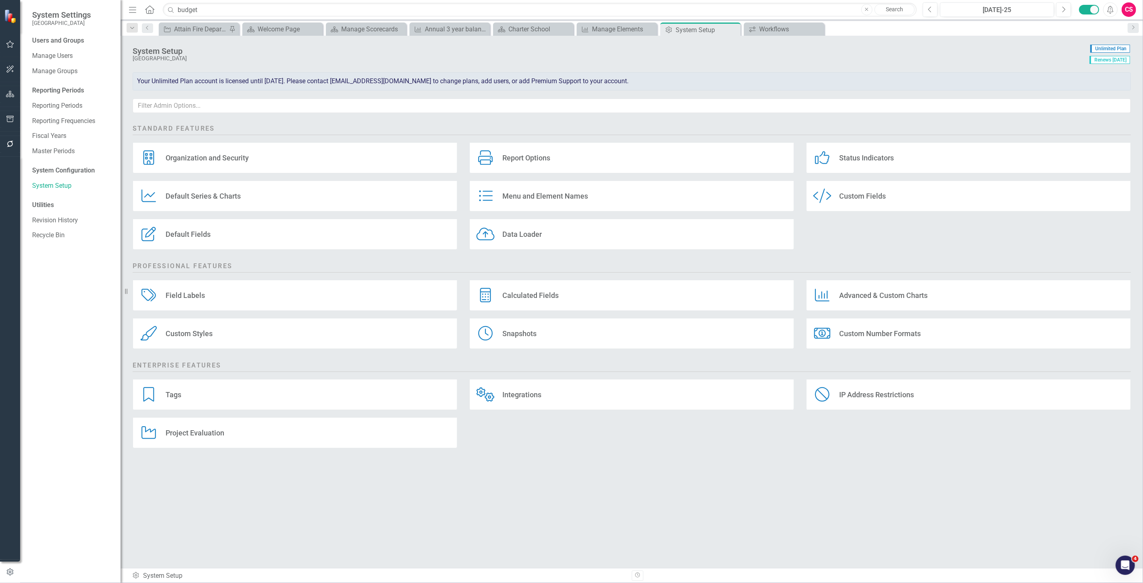
click at [534, 242] on div "Data Loader Data Loader" at bounding box center [632, 234] width 325 height 32
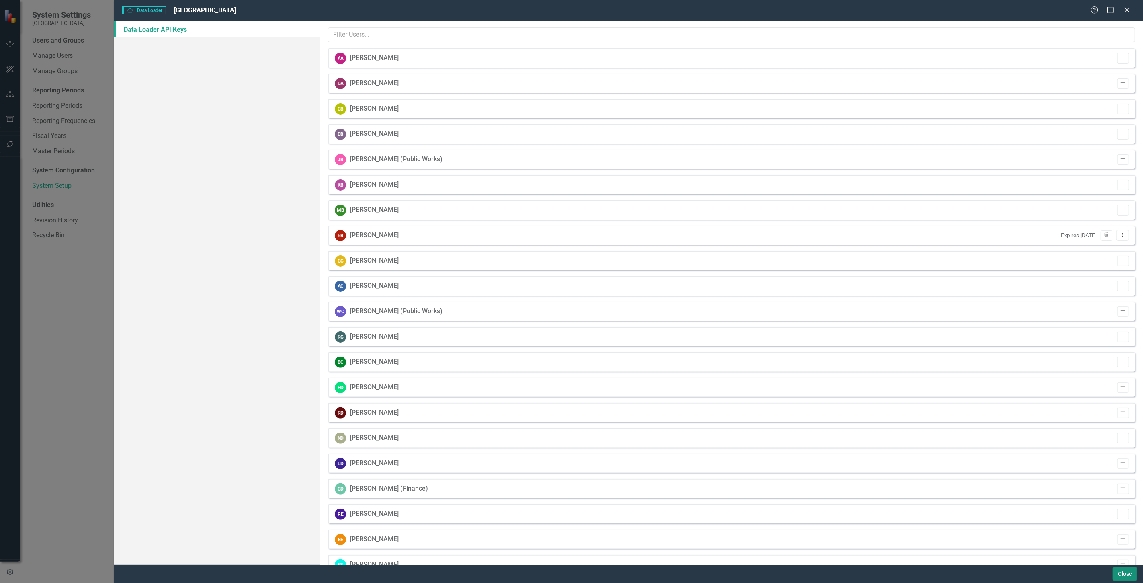
click at [1127, 569] on button "Close" at bounding box center [1125, 574] width 24 height 14
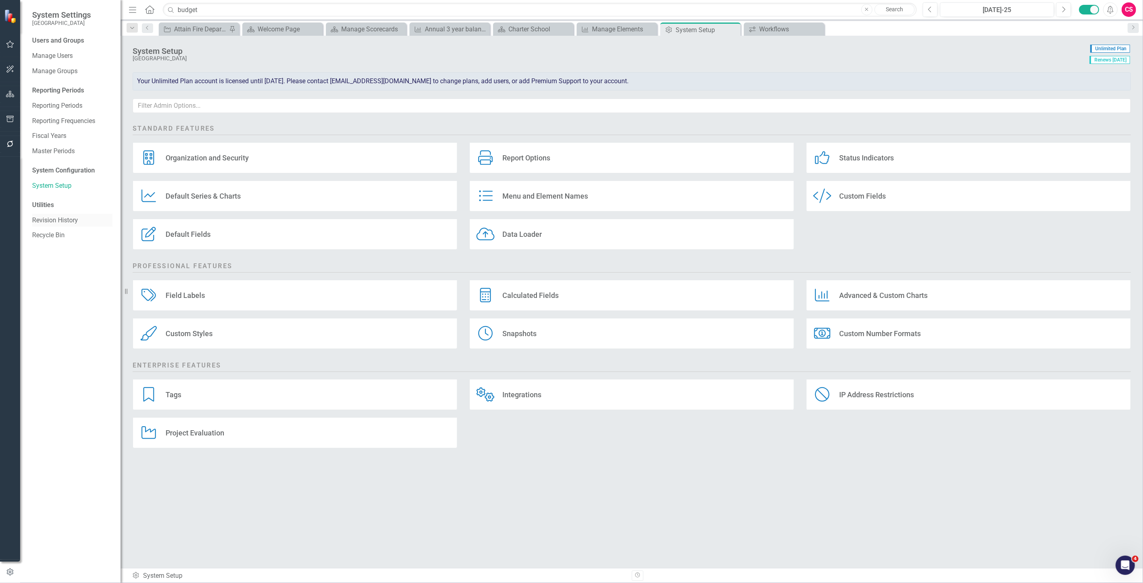
click at [64, 223] on link "Revision History" at bounding box center [72, 220] width 80 height 9
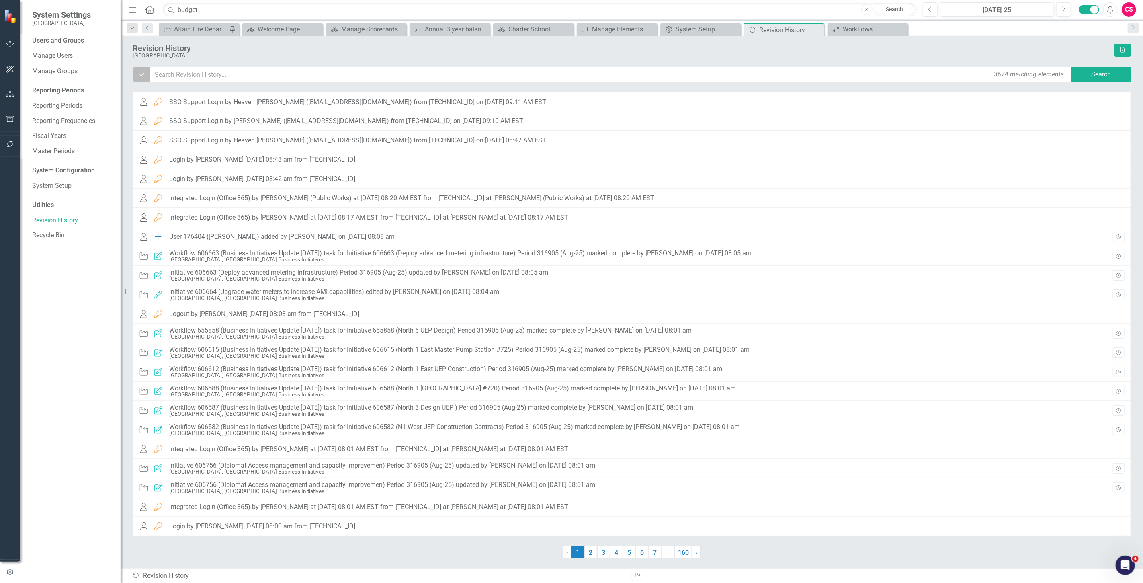
click at [137, 81] on button "Dropdown" at bounding box center [142, 74] width 18 height 15
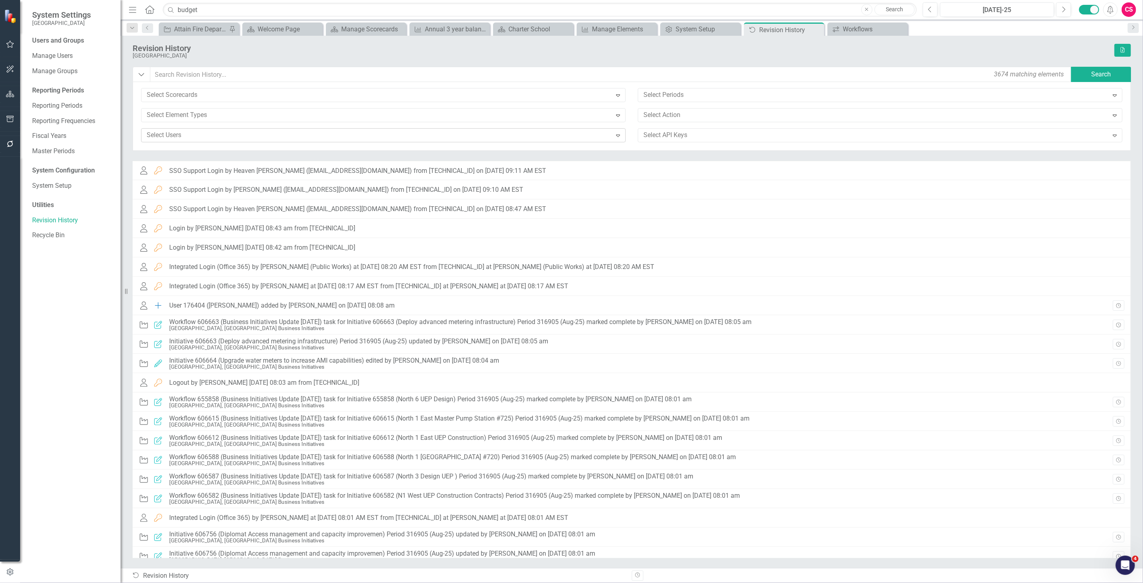
click at [239, 134] on div at bounding box center [378, 135] width 468 height 11
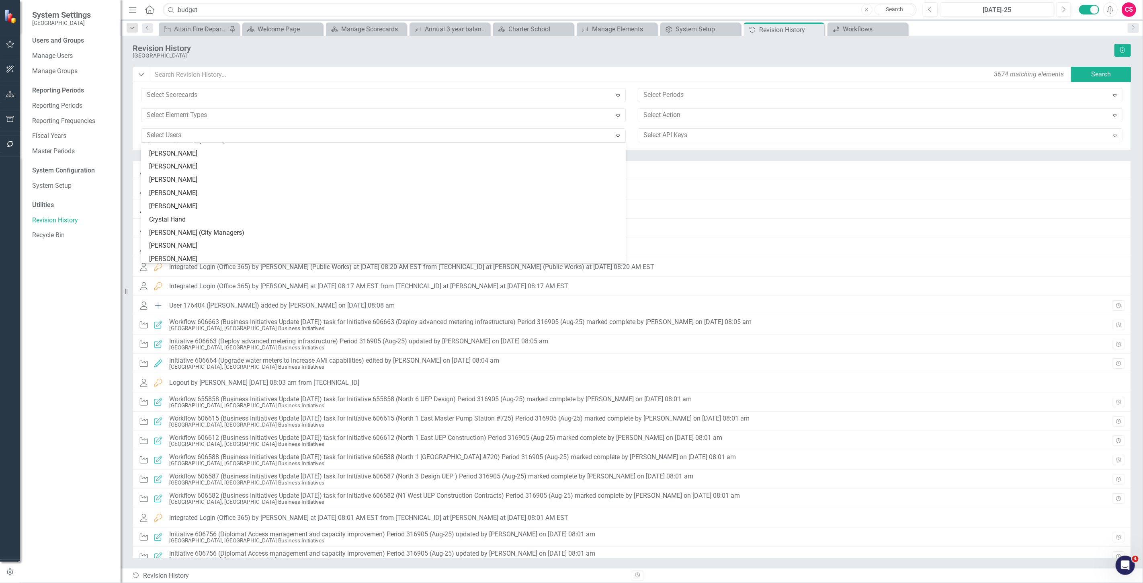
scroll to position [312, 0]
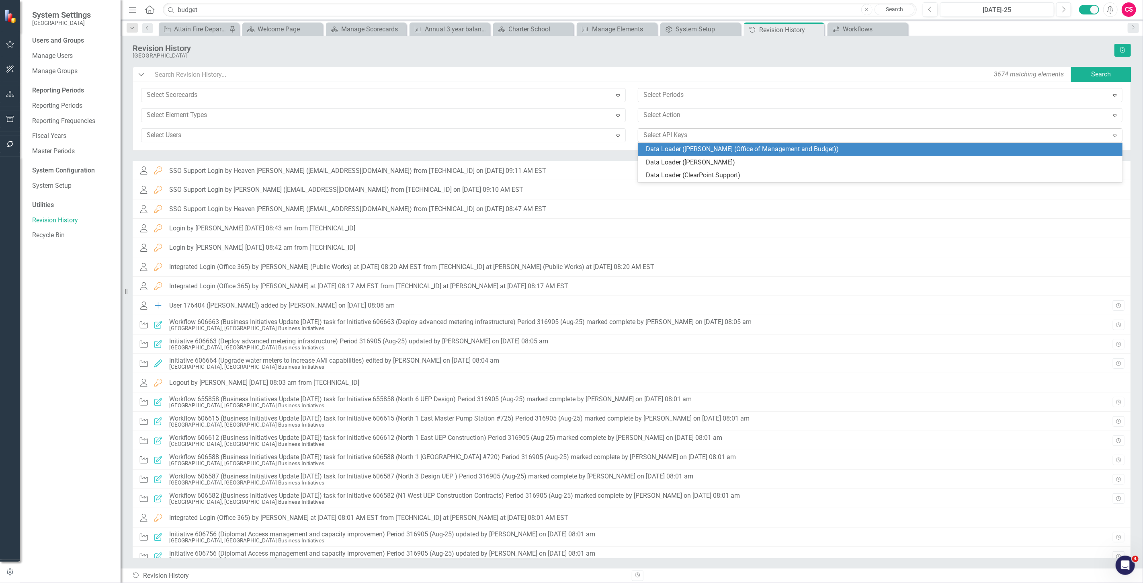
click at [752, 137] on div at bounding box center [875, 135] width 468 height 11
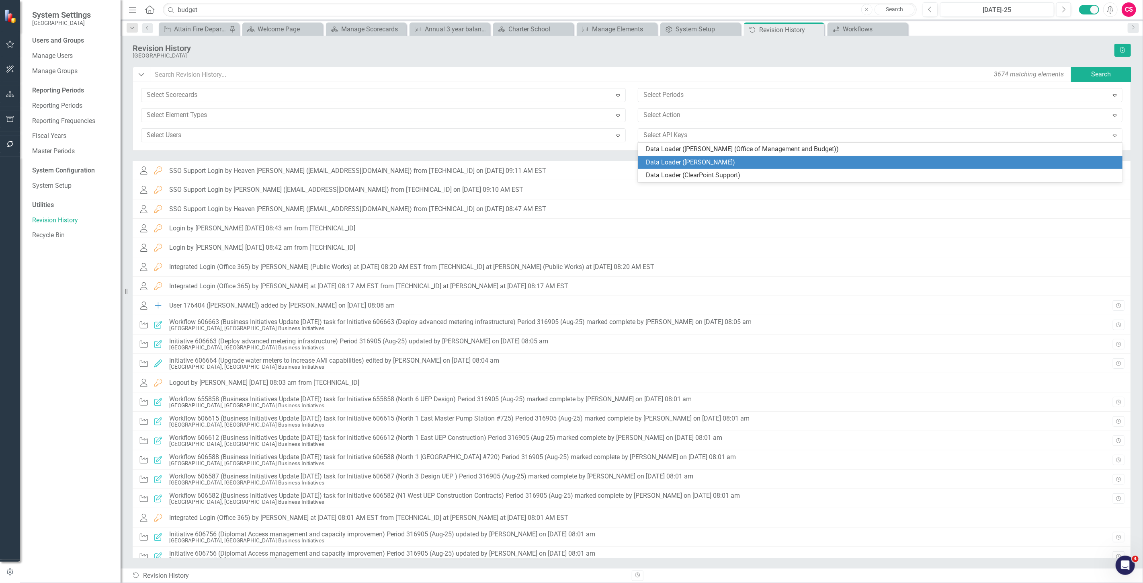
click at [726, 168] on div "Data Loader (Robin Burris)" at bounding box center [880, 162] width 485 height 13
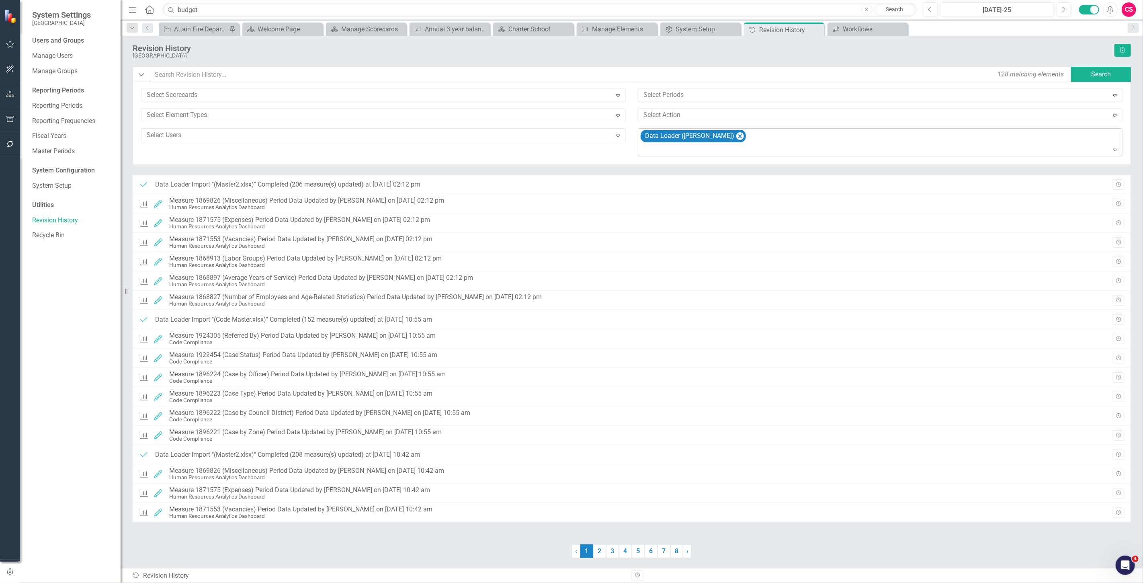
click at [758, 138] on div "Data Loader (Robin Burris)" at bounding box center [881, 142] width 483 height 27
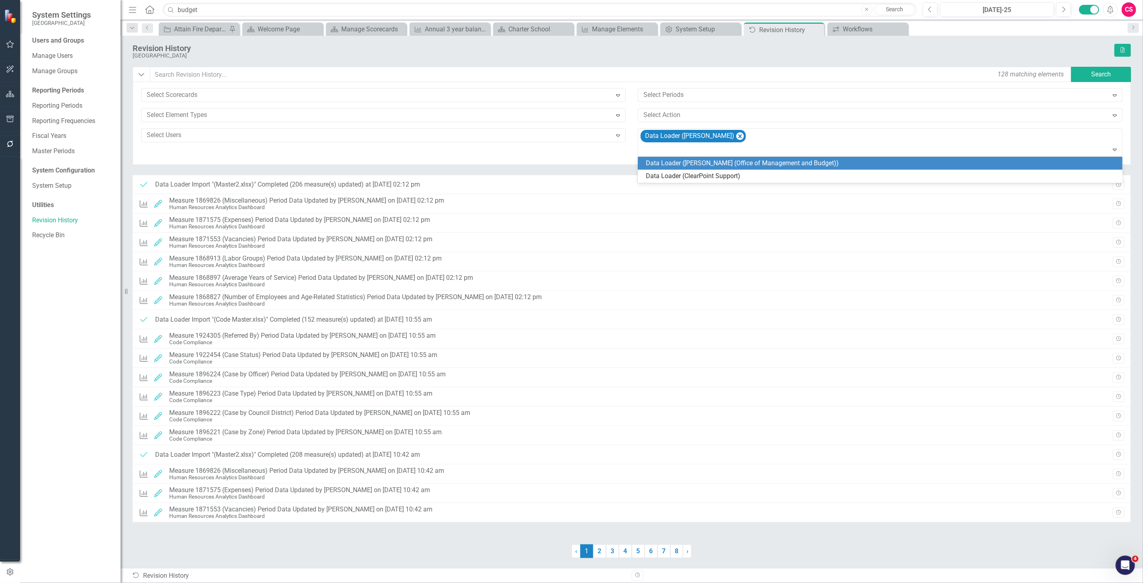
click at [759, 168] on div "Data Loader (Tammy Palmer (Office of Management and Budget))" at bounding box center [880, 163] width 485 height 13
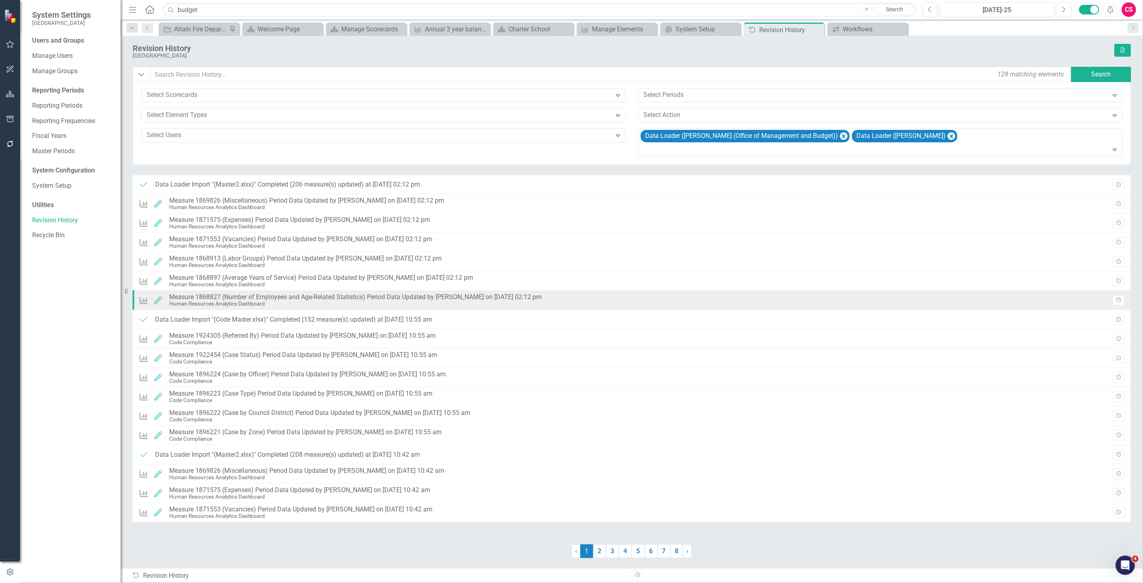
click at [397, 306] on div "Human Resources Analytics Dashboard" at bounding box center [355, 304] width 373 height 6
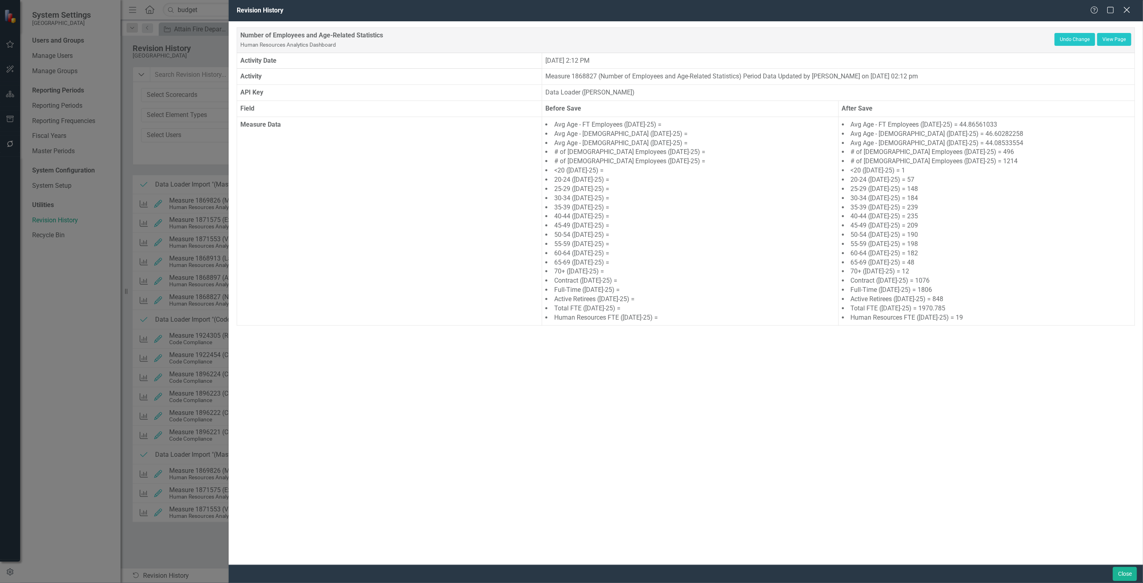
click at [1128, 6] on icon "Close" at bounding box center [1127, 10] width 10 height 8
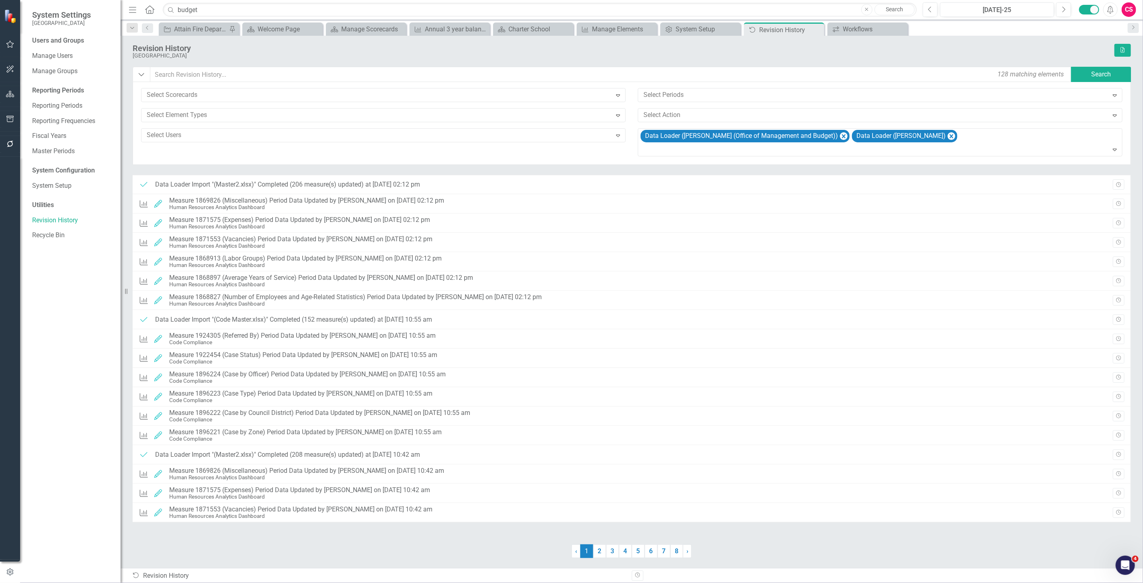
click at [8, 95] on icon "button" at bounding box center [10, 94] width 8 height 6
click at [63, 81] on link "Scorecards" at bounding box center [56, 84] width 33 height 9
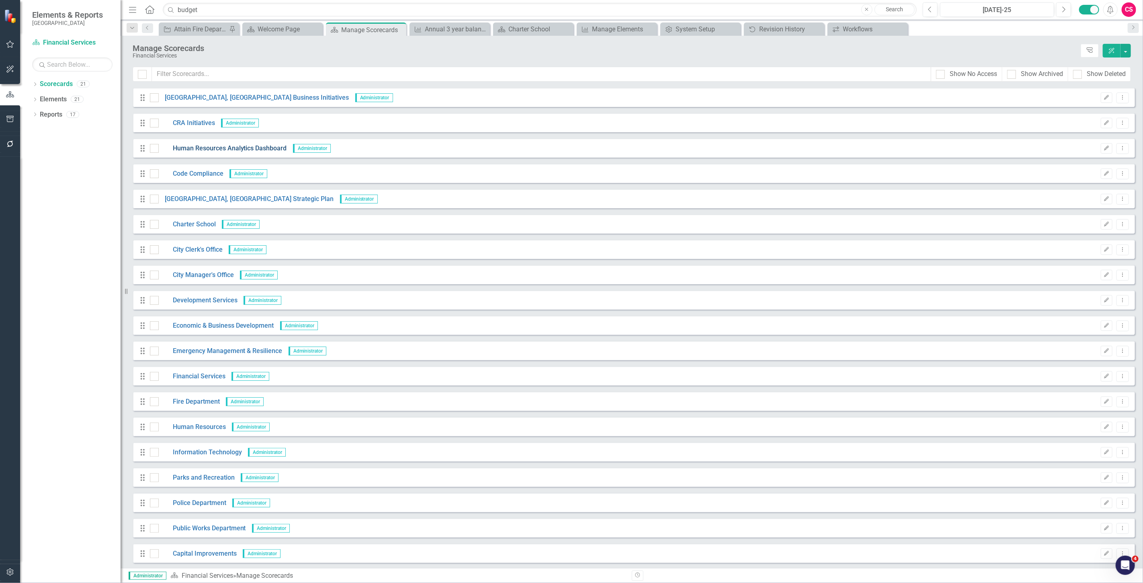
click at [214, 149] on link "Human Resources Analytics Dashboard" at bounding box center [223, 148] width 128 height 9
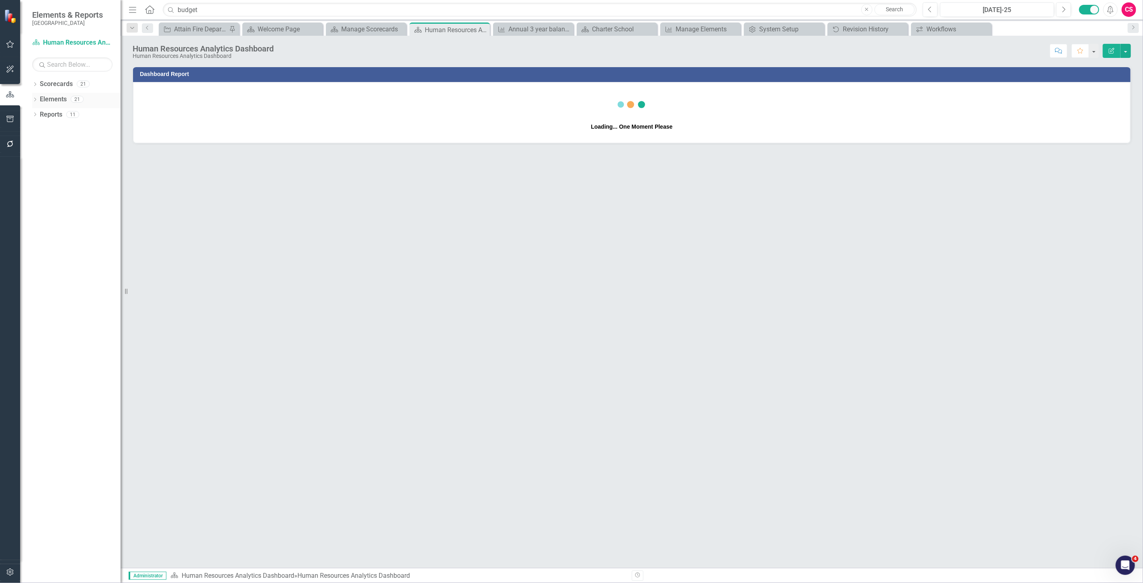
click at [55, 99] on link "Elements" at bounding box center [53, 99] width 27 height 9
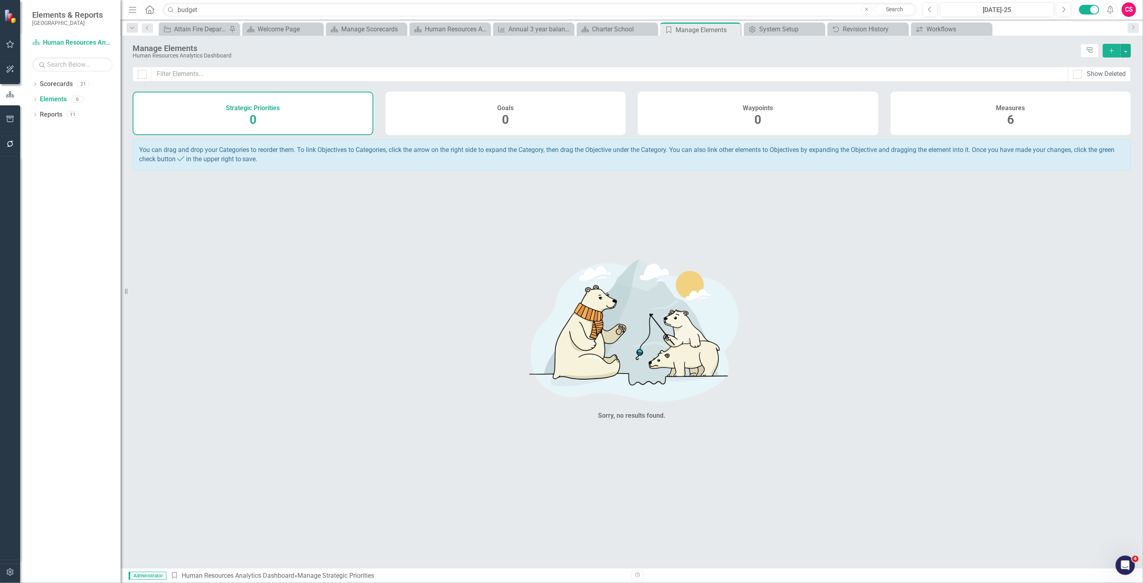
click at [1013, 115] on span "6" at bounding box center [1011, 120] width 7 height 14
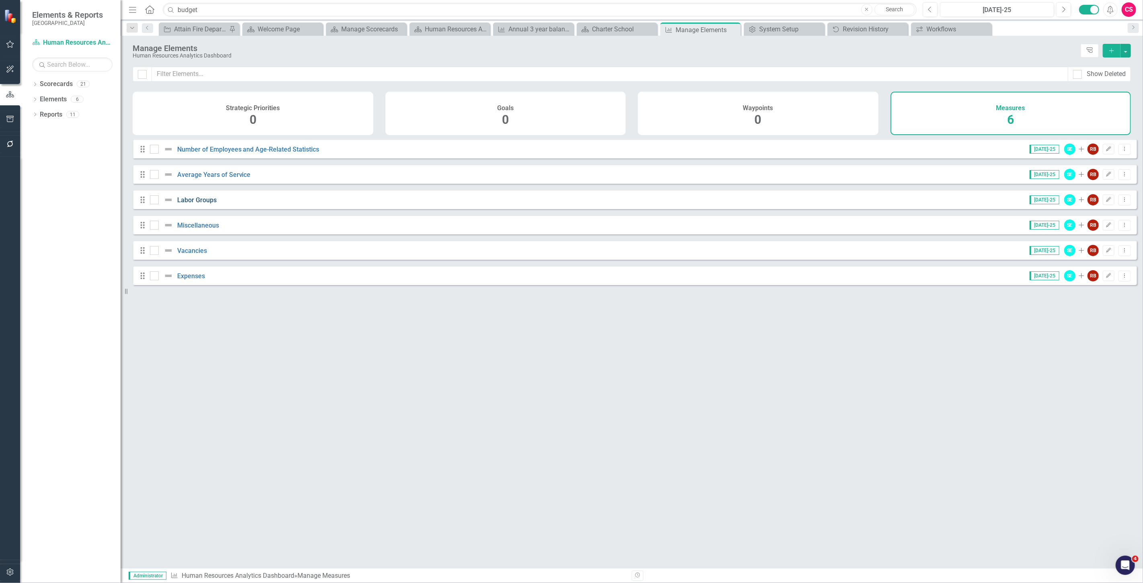
click at [195, 204] on link "Labor Groups" at bounding box center [196, 200] width 39 height 8
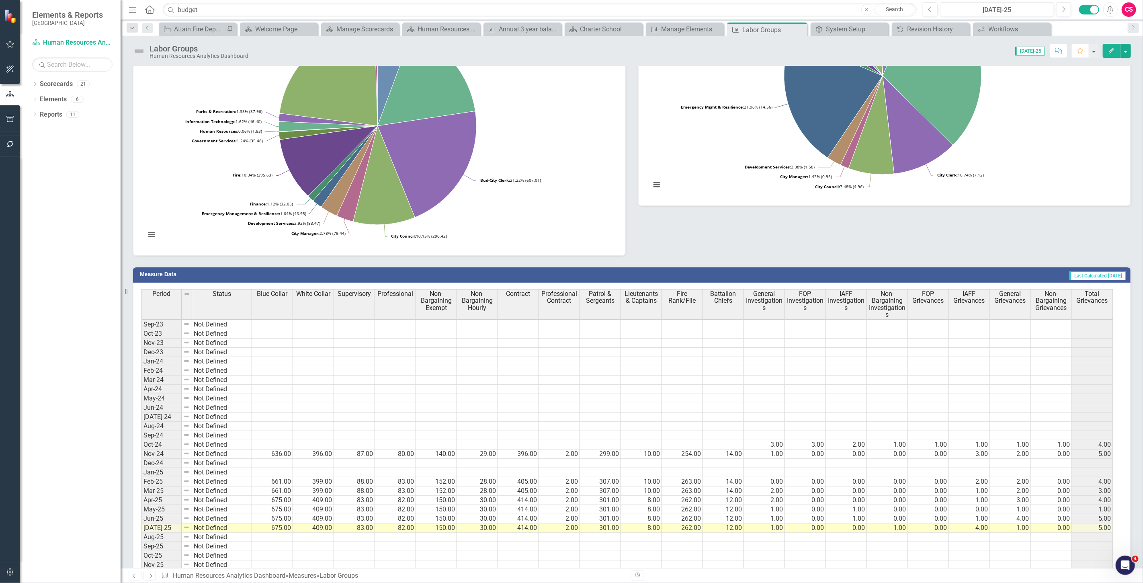
scroll to position [1, 0]
click at [56, 97] on link "Elements" at bounding box center [53, 99] width 27 height 9
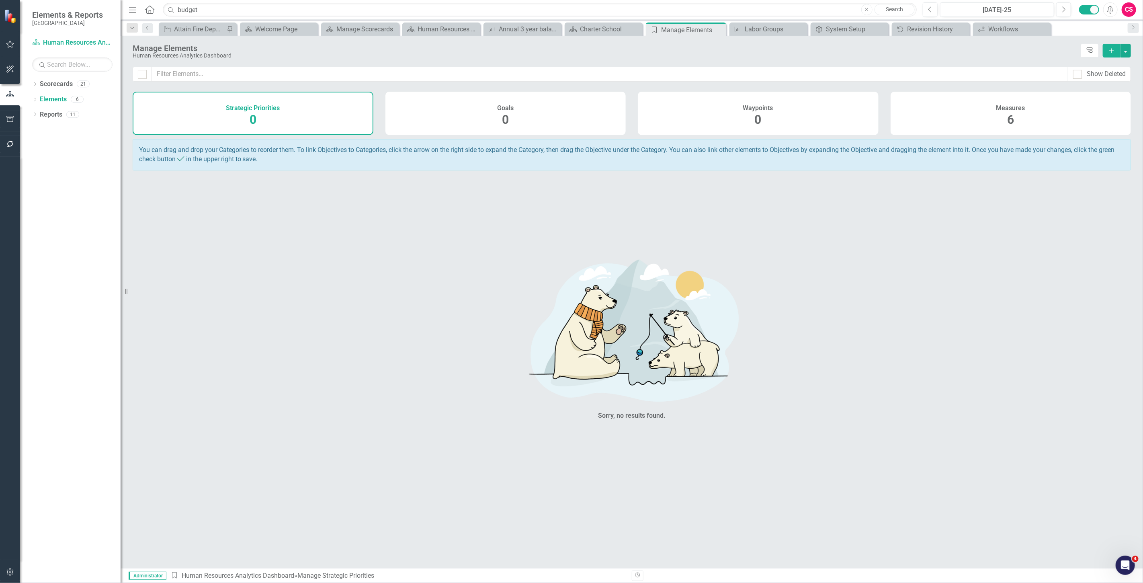
click at [930, 134] on div "Measures 6" at bounding box center [1011, 113] width 241 height 43
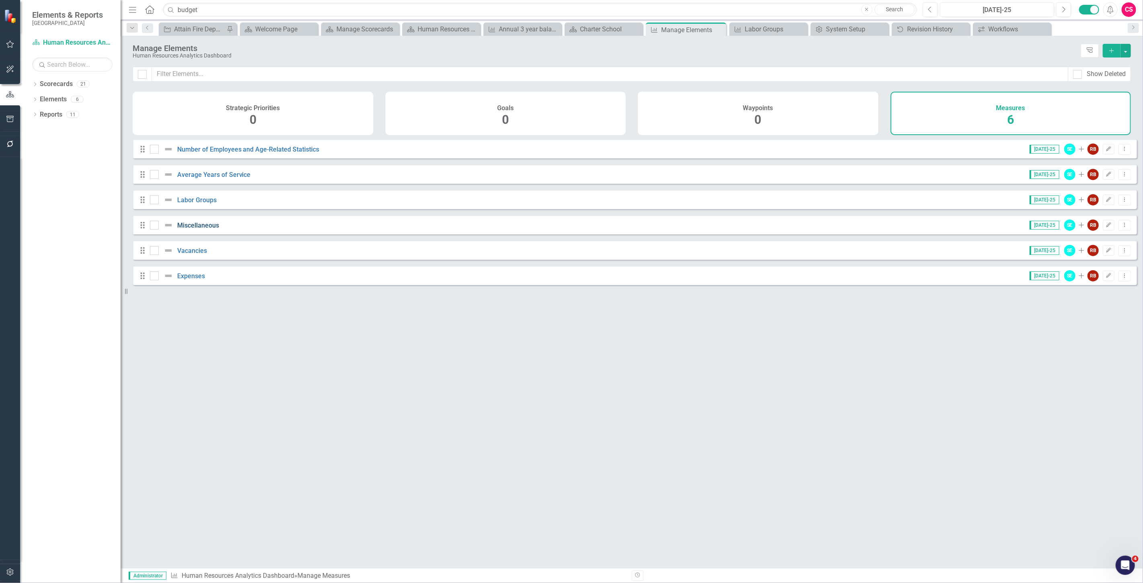
click at [195, 229] on link "Miscellaneous" at bounding box center [198, 226] width 42 height 8
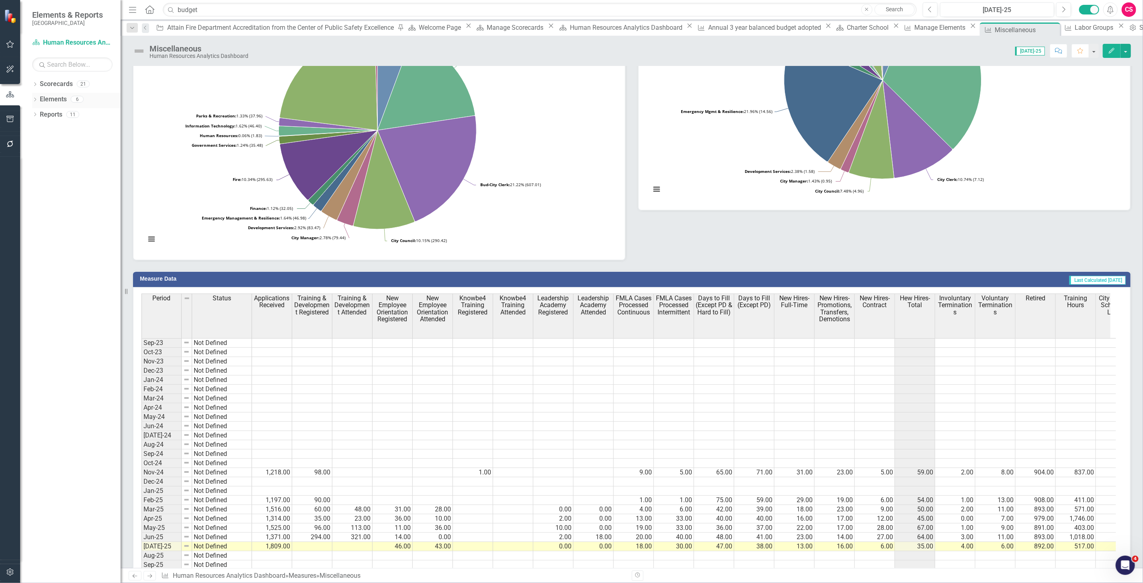
click at [55, 97] on link "Elements" at bounding box center [53, 99] width 27 height 9
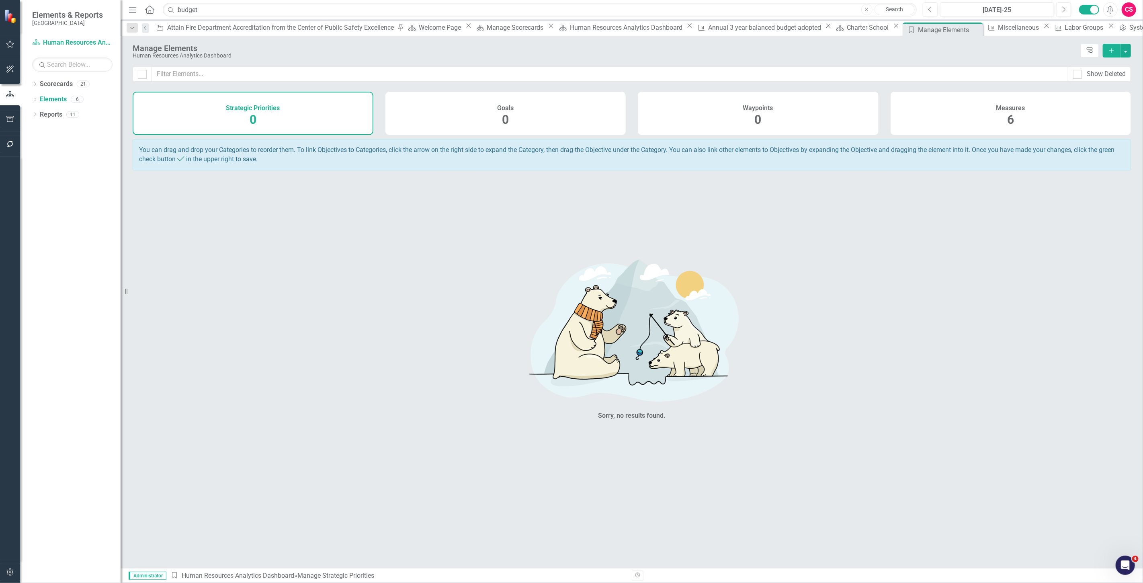
click at [924, 109] on div "Measures 6" at bounding box center [1011, 113] width 241 height 43
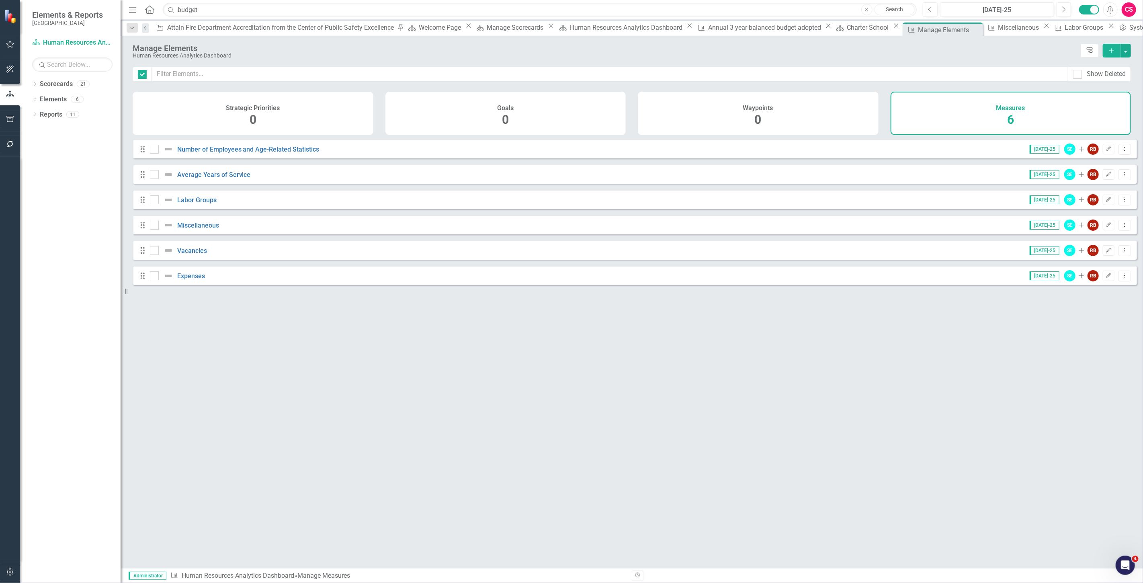
checkbox input "false"
drag, startPoint x: 190, startPoint y: 287, endPoint x: 184, endPoint y: 276, distance: 12.8
click at [190, 285] on div "Drag Expenses Jul-25 SE Add RB Edit Dropdown Menu" at bounding box center [635, 275] width 1005 height 19
click at [184, 276] on div "Drag Expenses Jul-25 SE Add RB Edit Dropdown Menu" at bounding box center [635, 275] width 1005 height 19
click at [189, 278] on link "Expenses" at bounding box center [191, 276] width 28 height 8
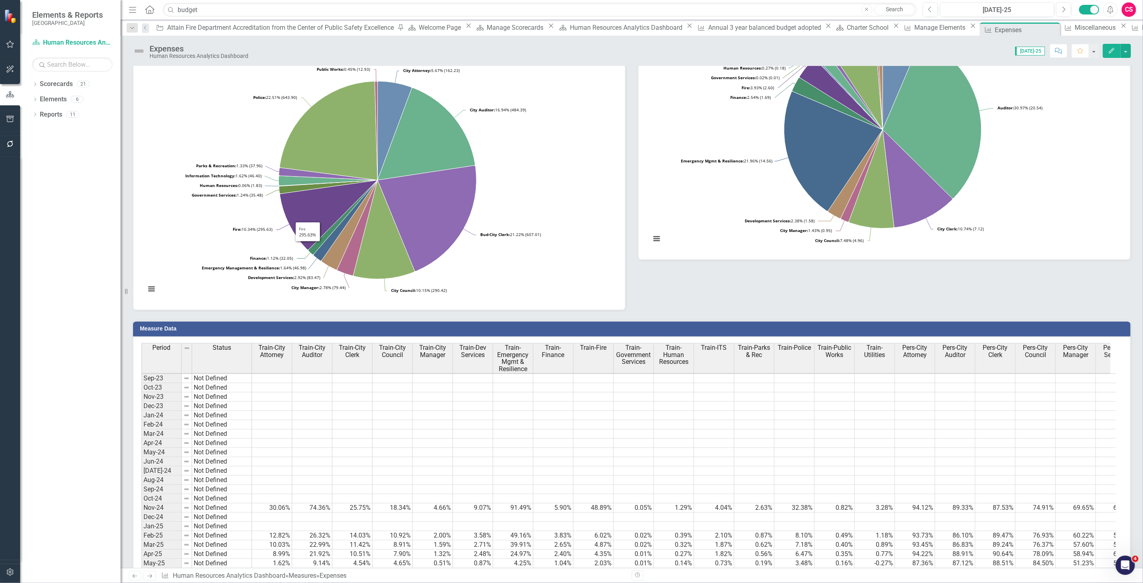
scroll to position [1, 0]
click at [55, 103] on link "Elements" at bounding box center [53, 99] width 27 height 9
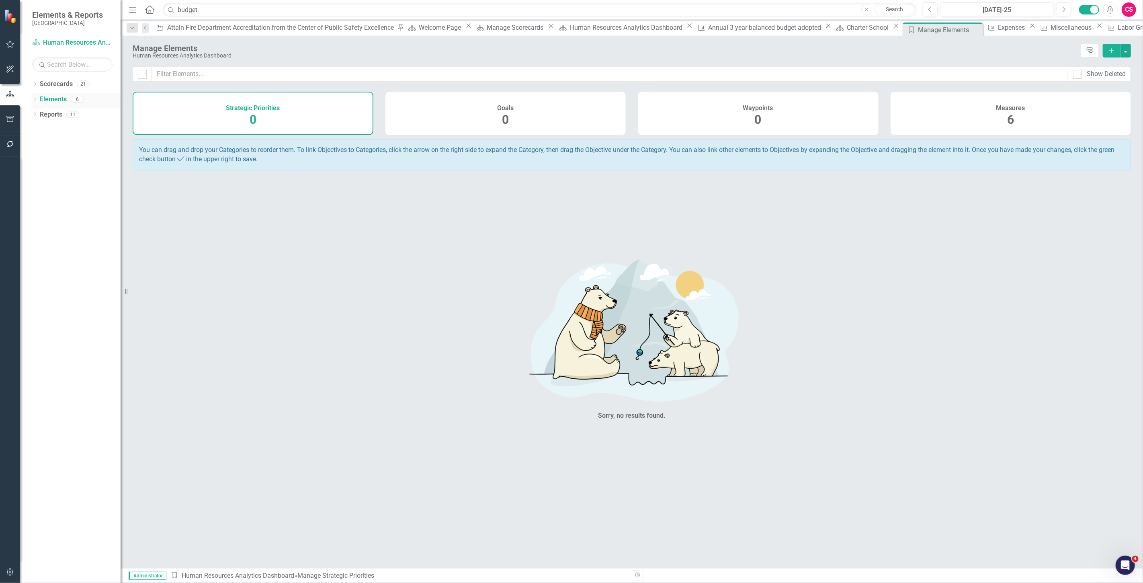
click at [55, 93] on div "Elements" at bounding box center [53, 99] width 27 height 13
click at [54, 87] on link "Scorecards" at bounding box center [56, 84] width 33 height 9
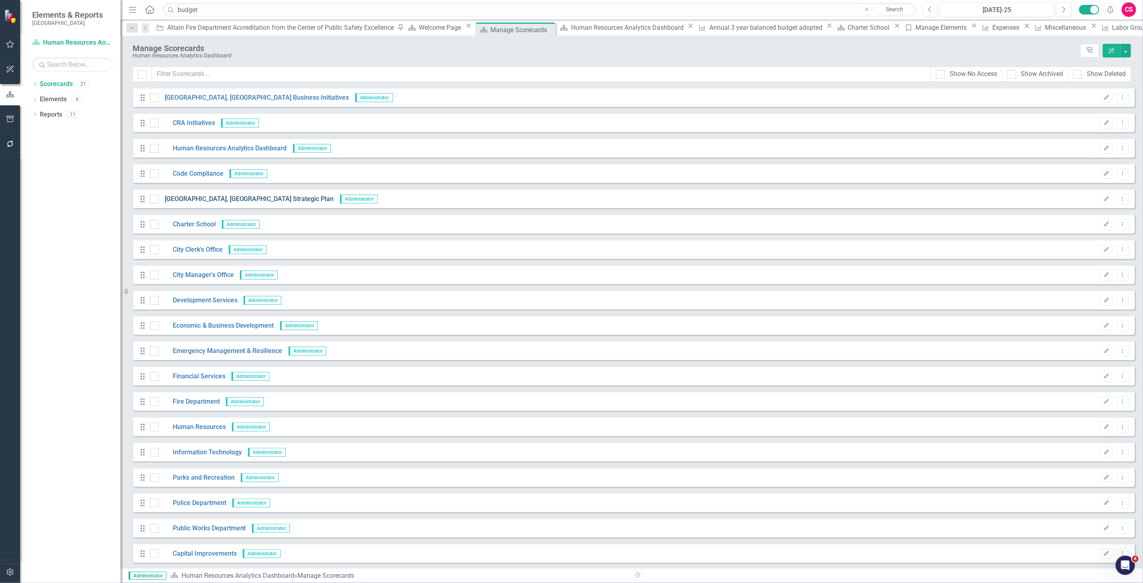
click at [227, 199] on link "[GEOGRAPHIC_DATA], [GEOGRAPHIC_DATA] Strategic Plan" at bounding box center [246, 199] width 175 height 9
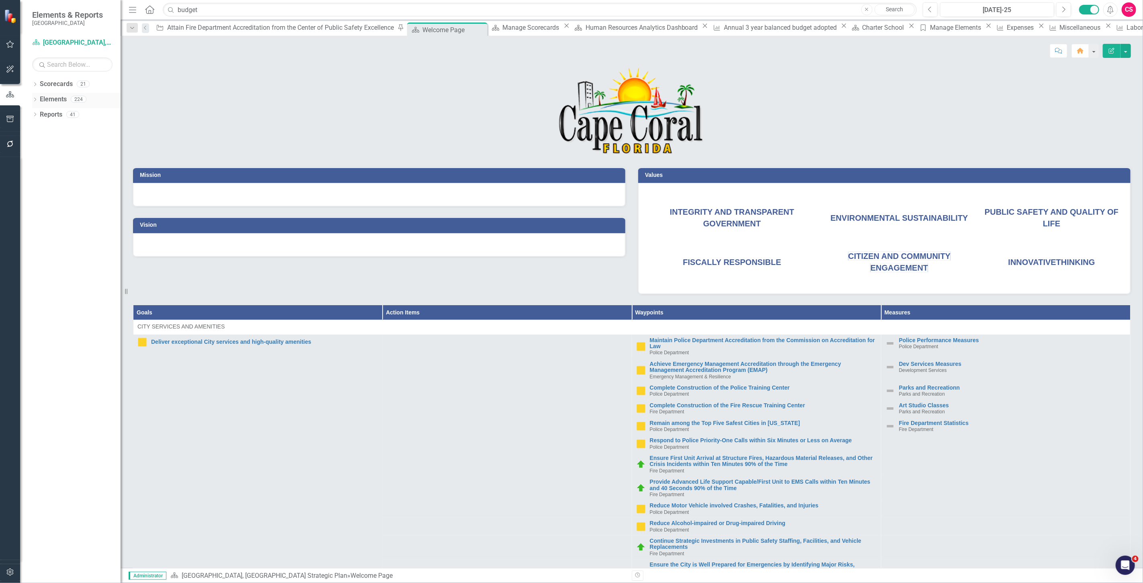
click at [57, 98] on link "Elements" at bounding box center [53, 99] width 27 height 9
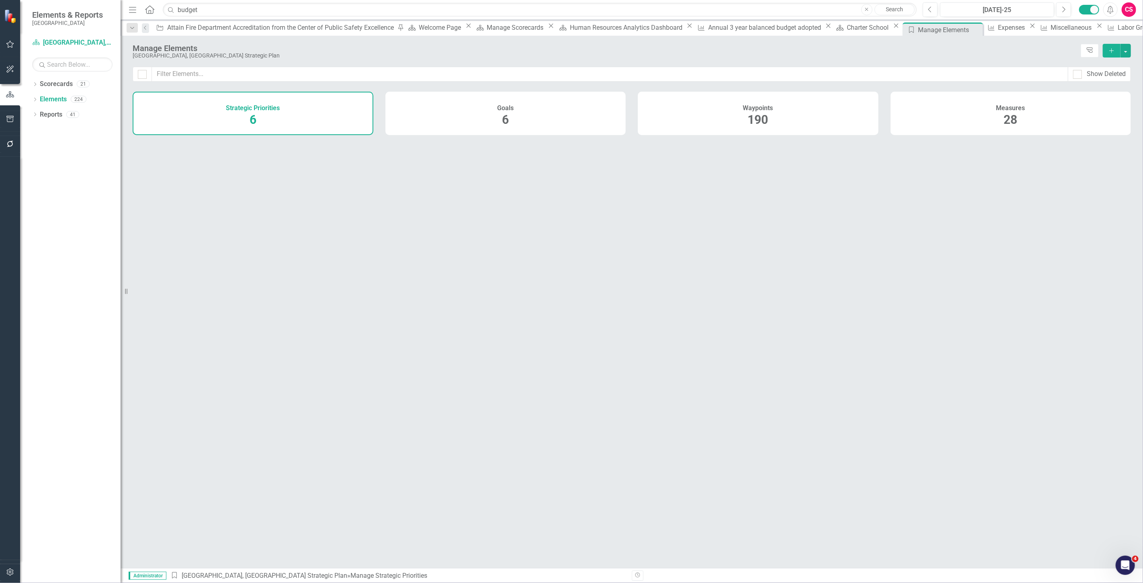
click at [1038, 118] on div "Measures 28" at bounding box center [1011, 113] width 241 height 43
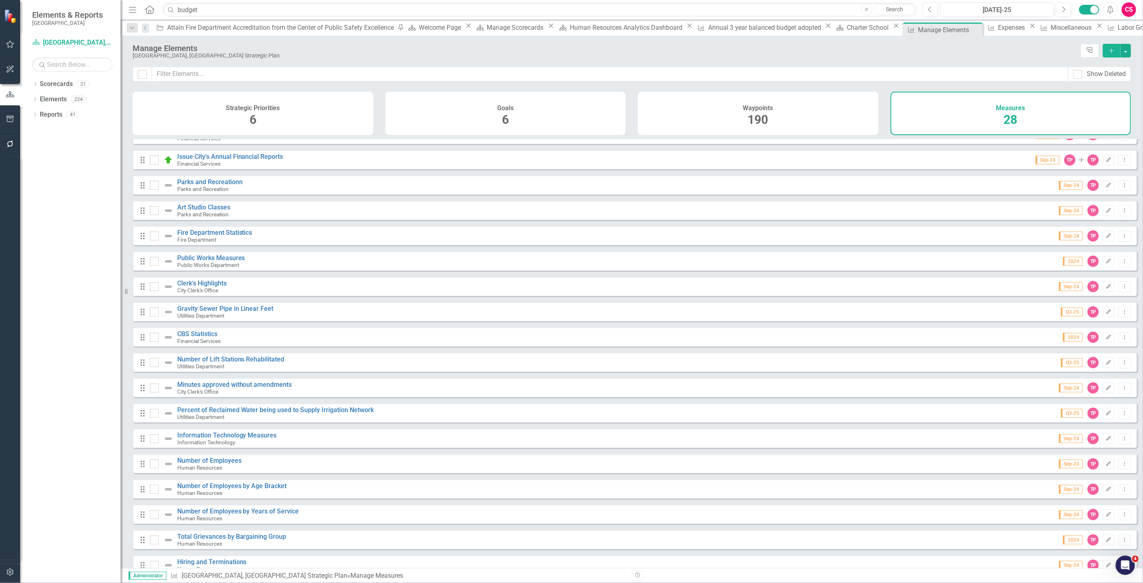
scroll to position [286, 0]
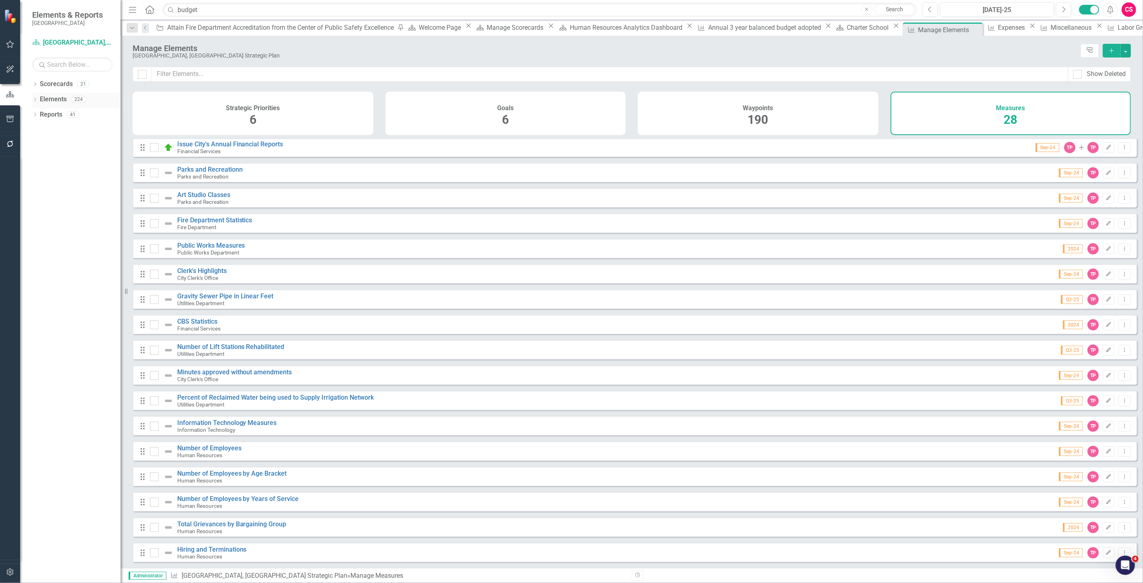
click at [54, 99] on link "Elements" at bounding box center [53, 99] width 27 height 9
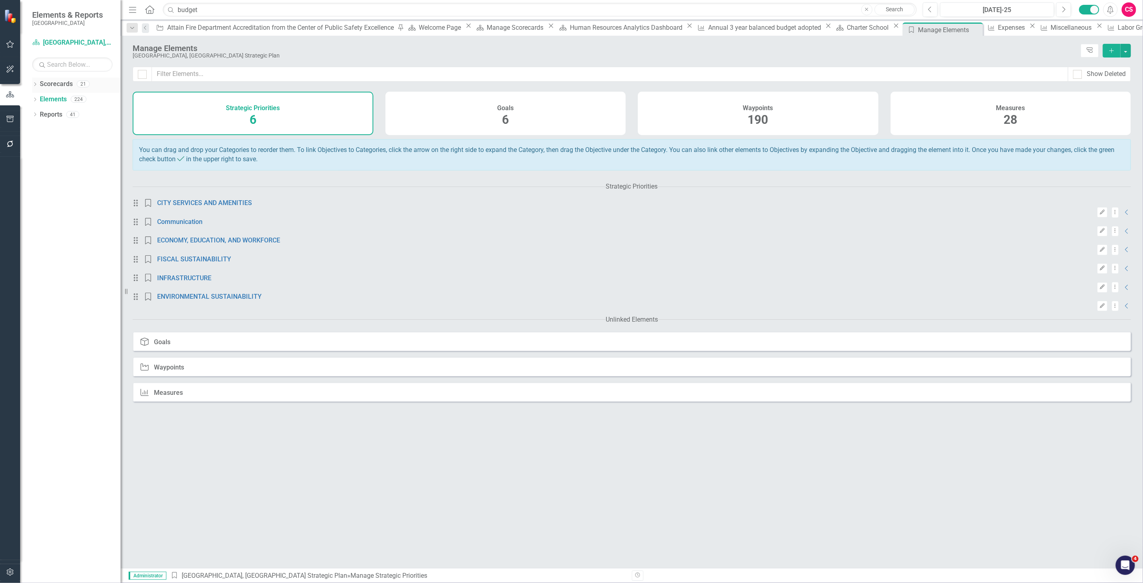
click at [1004, 121] on div "Measures 28" at bounding box center [1011, 113] width 241 height 43
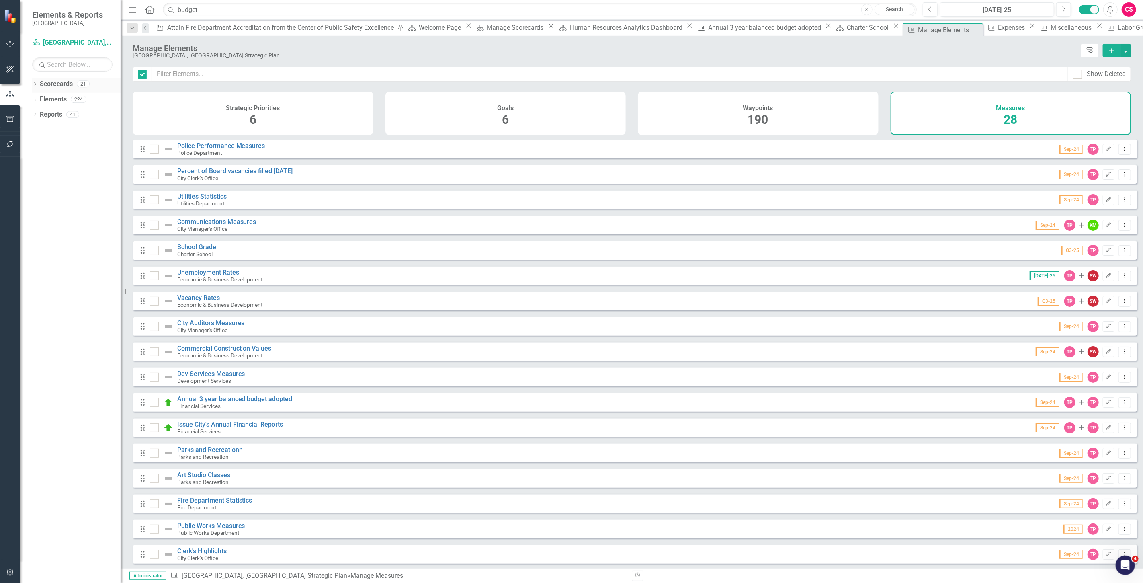
checkbox input "false"
click at [55, 85] on link "Scorecards" at bounding box center [56, 84] width 33 height 9
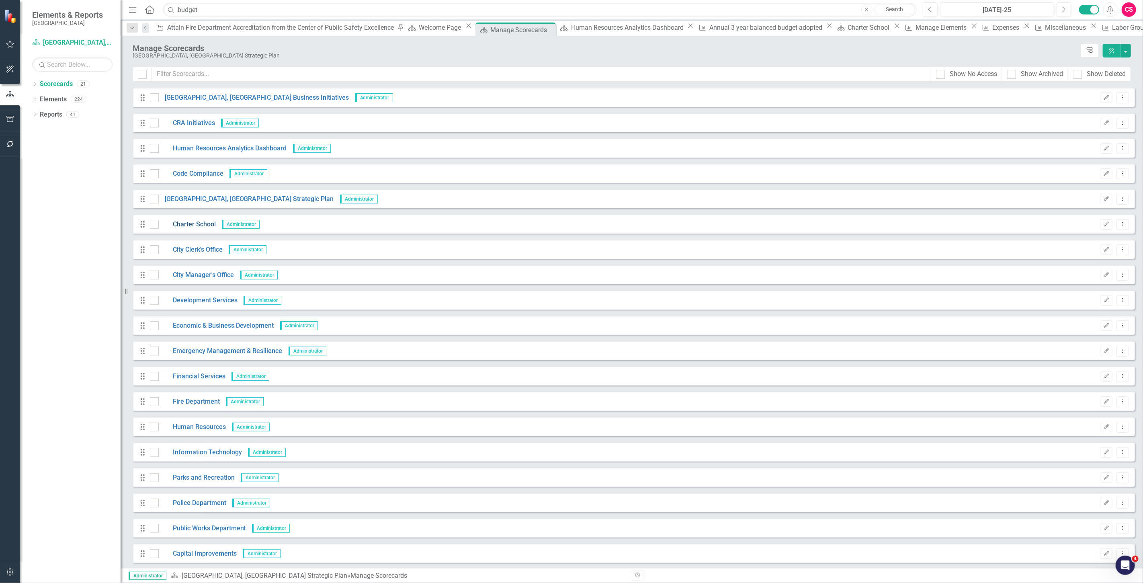
click at [191, 223] on link "Charter School" at bounding box center [187, 224] width 57 height 9
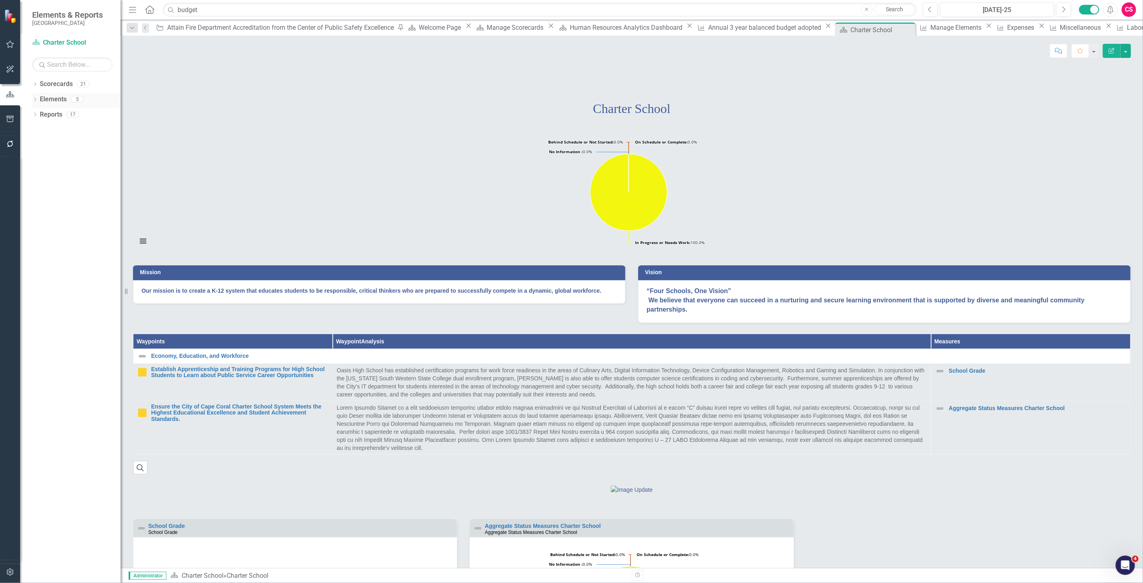
click at [48, 103] on link "Elements" at bounding box center [53, 99] width 27 height 9
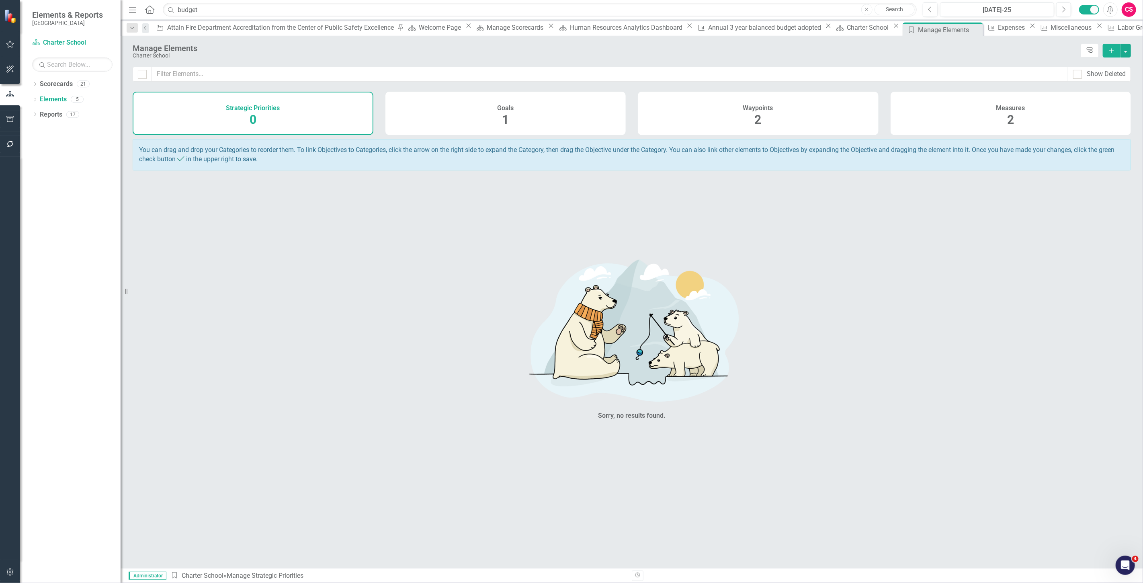
click at [1010, 132] on div "Measures 2" at bounding box center [1011, 113] width 241 height 43
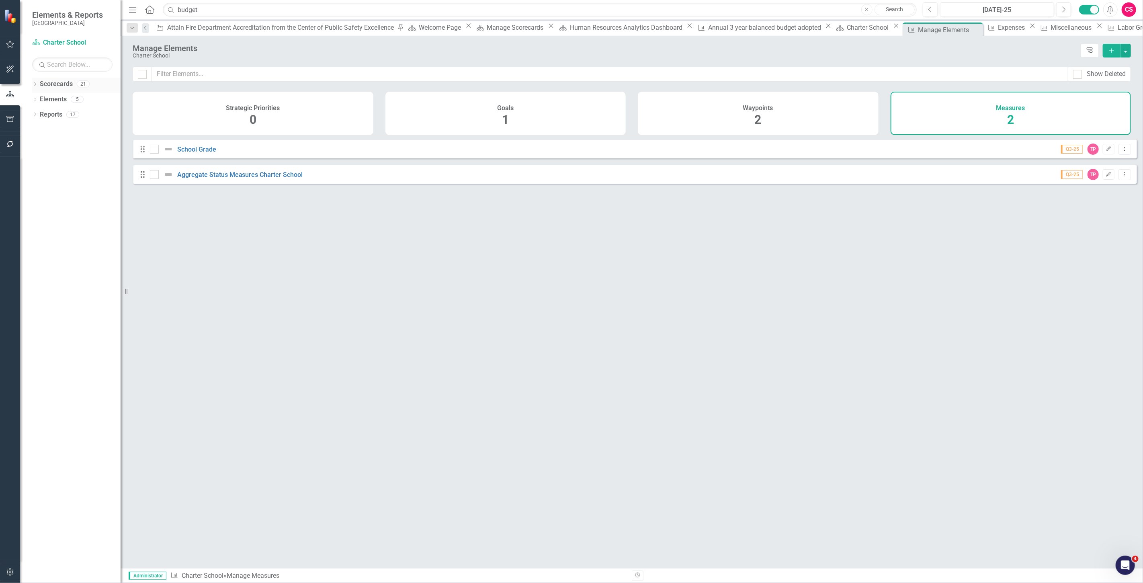
click at [61, 81] on link "Scorecards" at bounding box center [56, 84] width 33 height 9
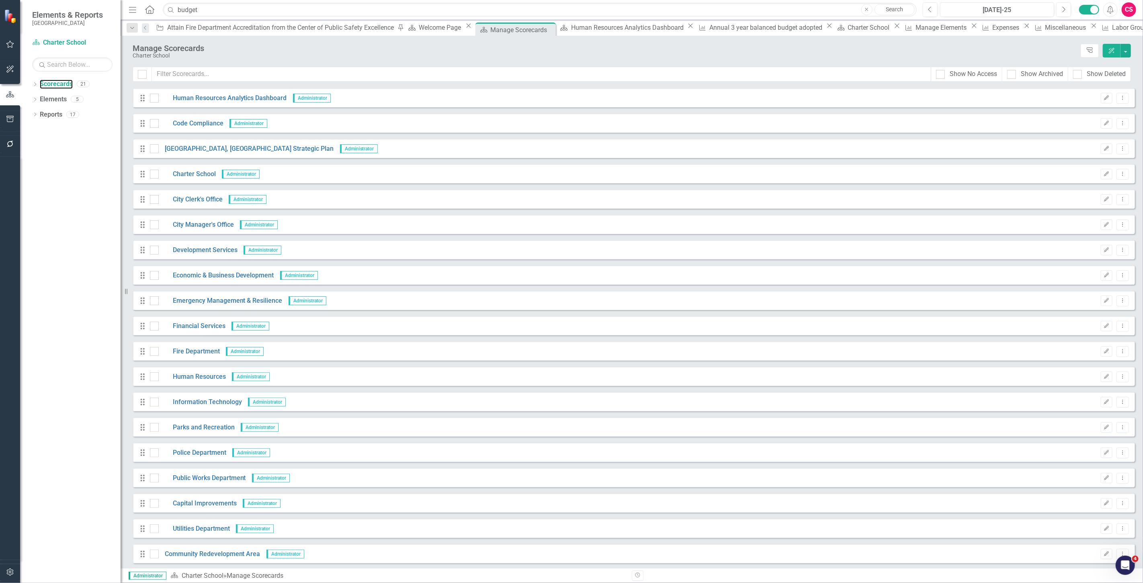
scroll to position [51, 0]
click at [202, 324] on link "Financial Services" at bounding box center [192, 325] width 67 height 9
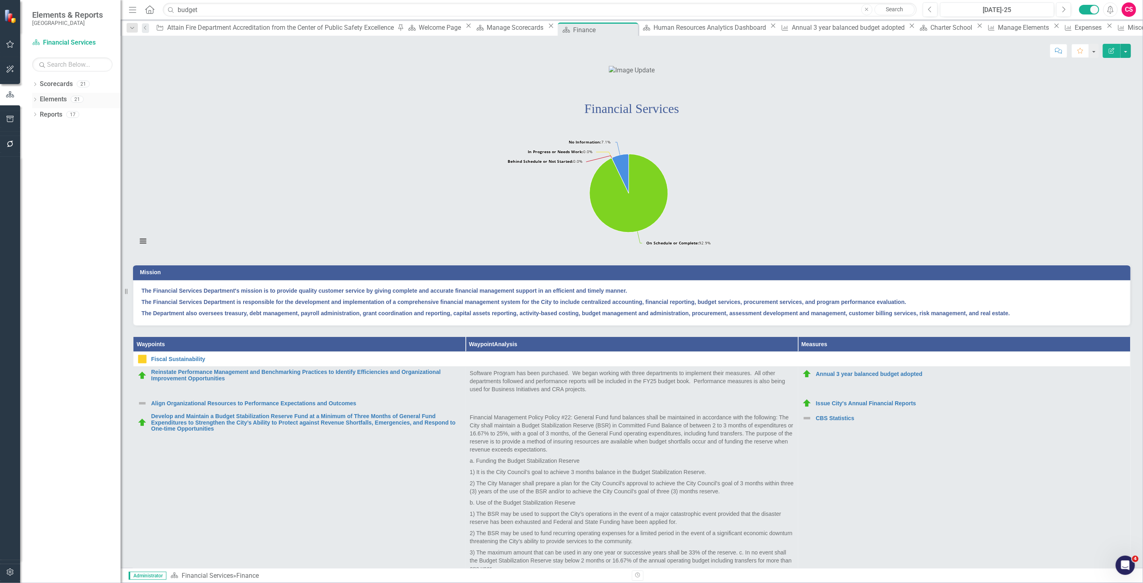
click at [63, 99] on link "Elements" at bounding box center [53, 99] width 27 height 9
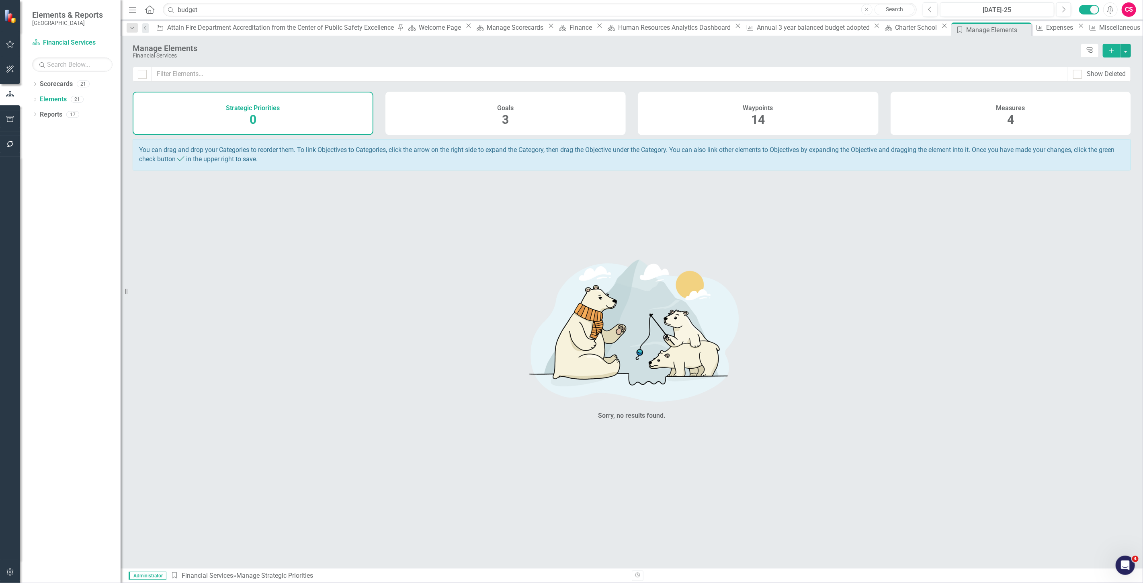
click at [933, 114] on div "Measures 4" at bounding box center [1011, 113] width 241 height 43
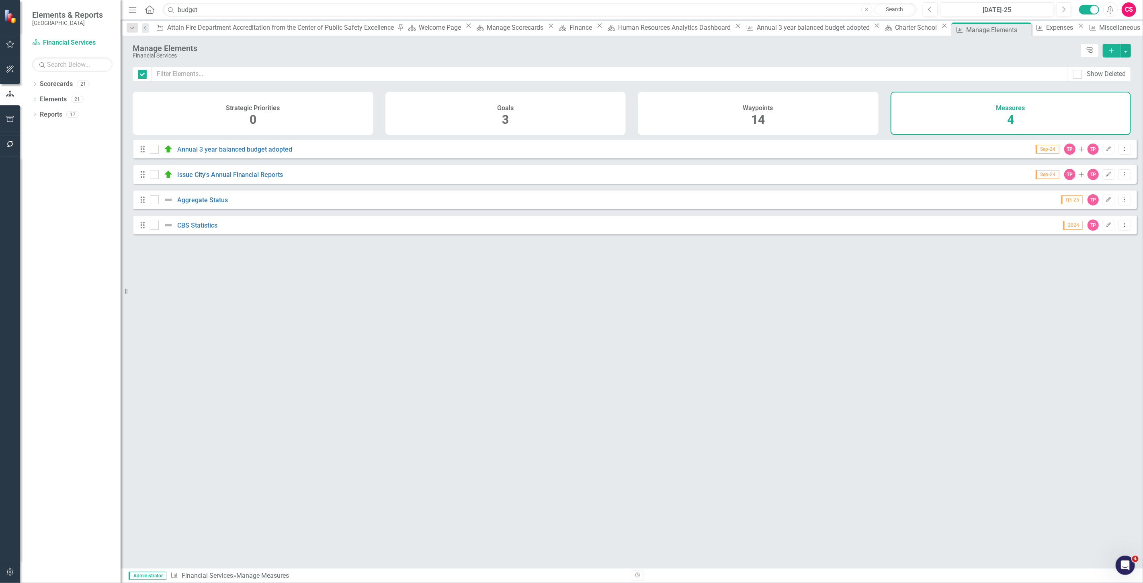
checkbox input "false"
click at [42, 88] on link "Scorecards" at bounding box center [56, 84] width 33 height 9
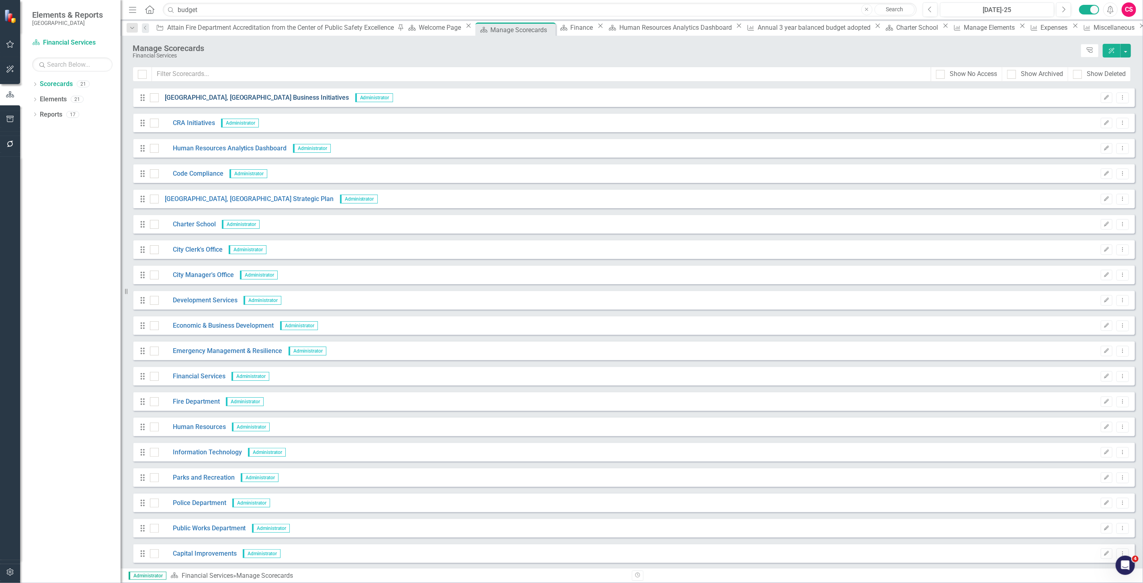
click at [235, 97] on link "[GEOGRAPHIC_DATA], [GEOGRAPHIC_DATA] Business Initiatives" at bounding box center [254, 97] width 191 height 9
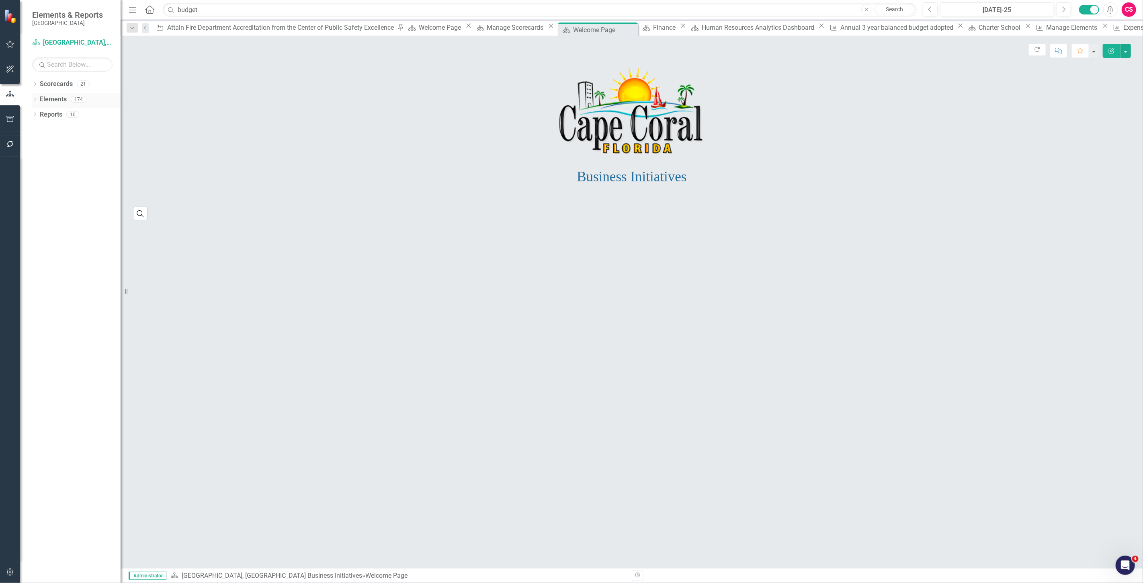
click at [51, 98] on link "Elements" at bounding box center [53, 99] width 27 height 9
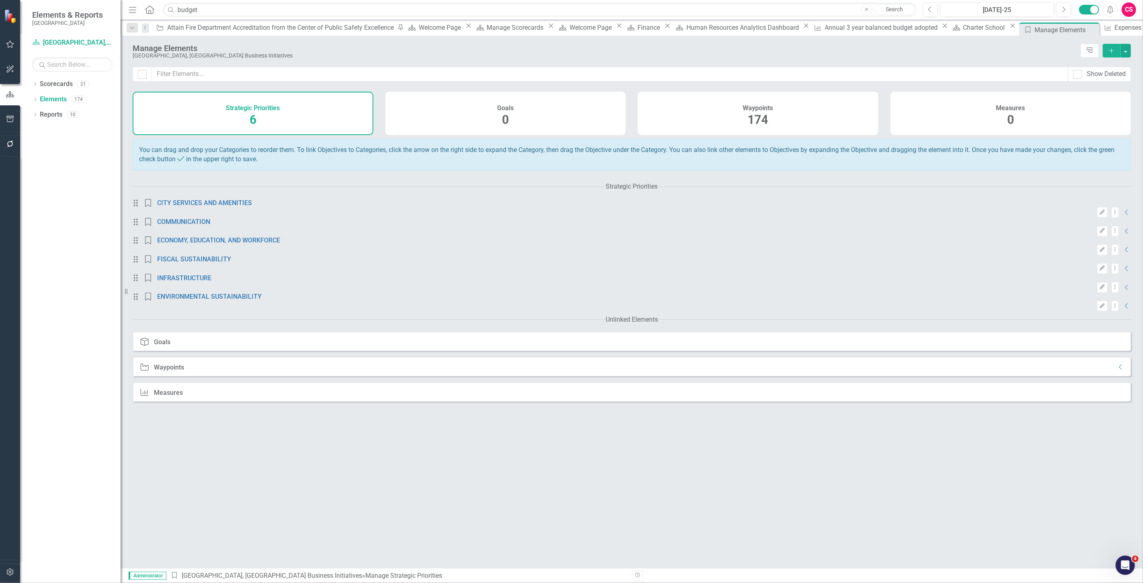
click at [733, 118] on div "Waypoints 174" at bounding box center [758, 113] width 241 height 43
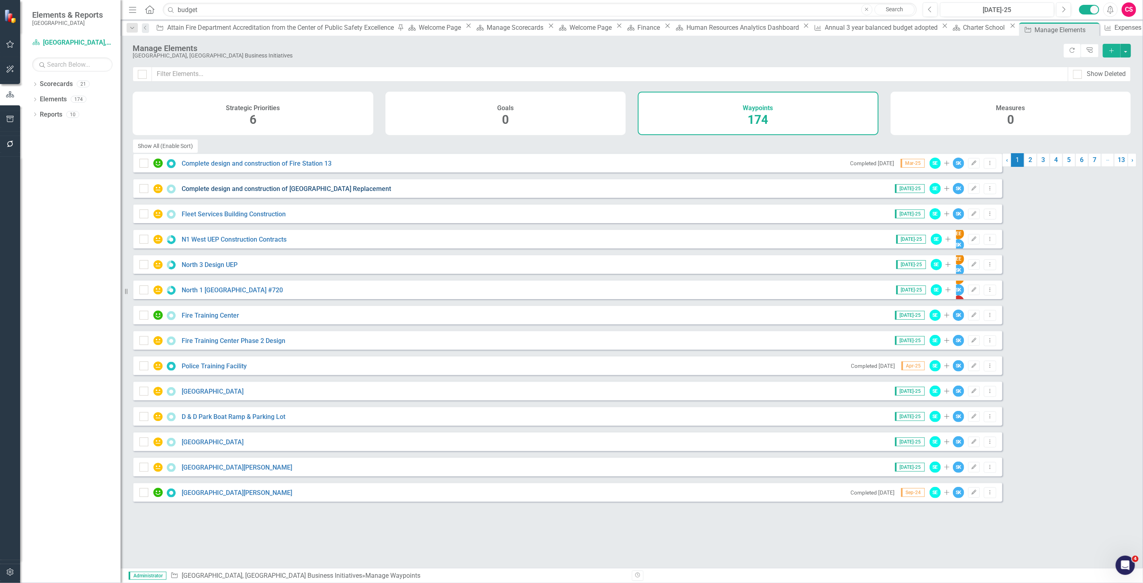
click at [213, 185] on link "Complete design and construction of [GEOGRAPHIC_DATA] Replacement" at bounding box center [286, 189] width 209 height 8
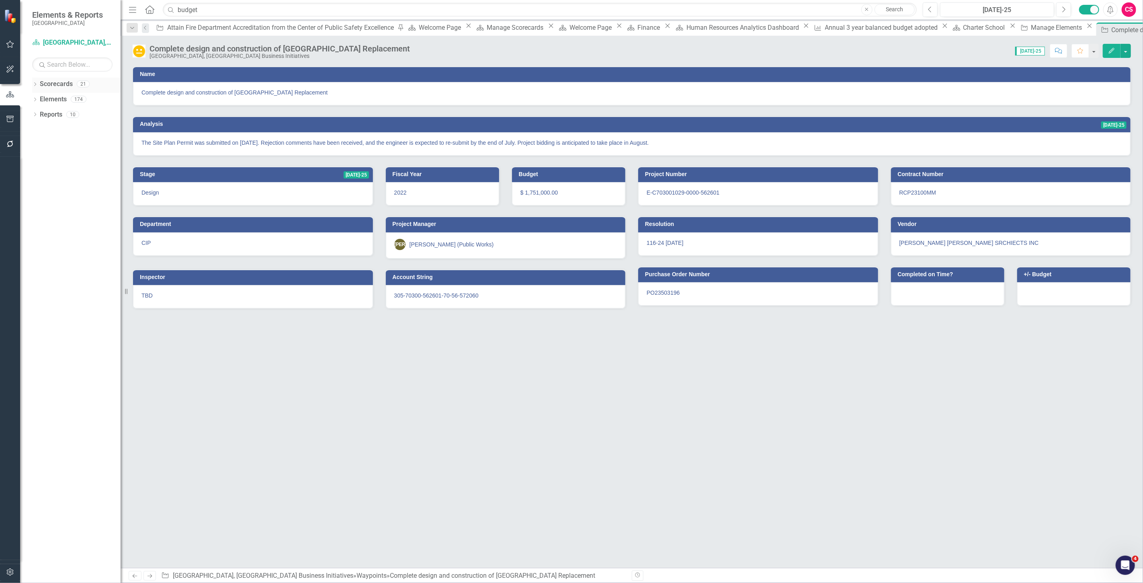
click at [66, 84] on link "Scorecards" at bounding box center [56, 84] width 33 height 9
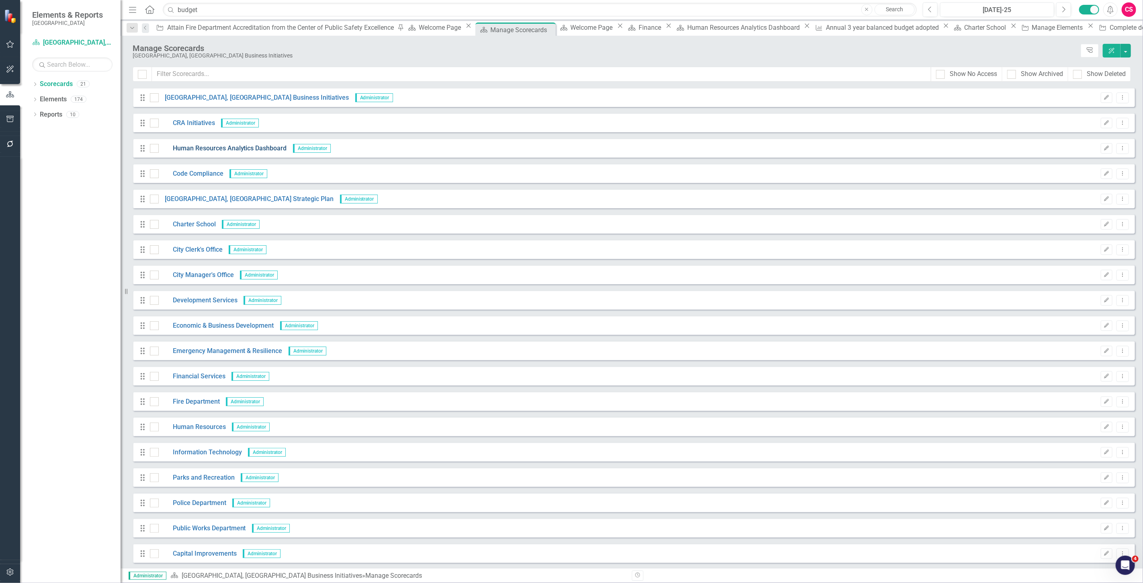
click at [209, 149] on link "Human Resources Analytics Dashboard" at bounding box center [223, 148] width 128 height 9
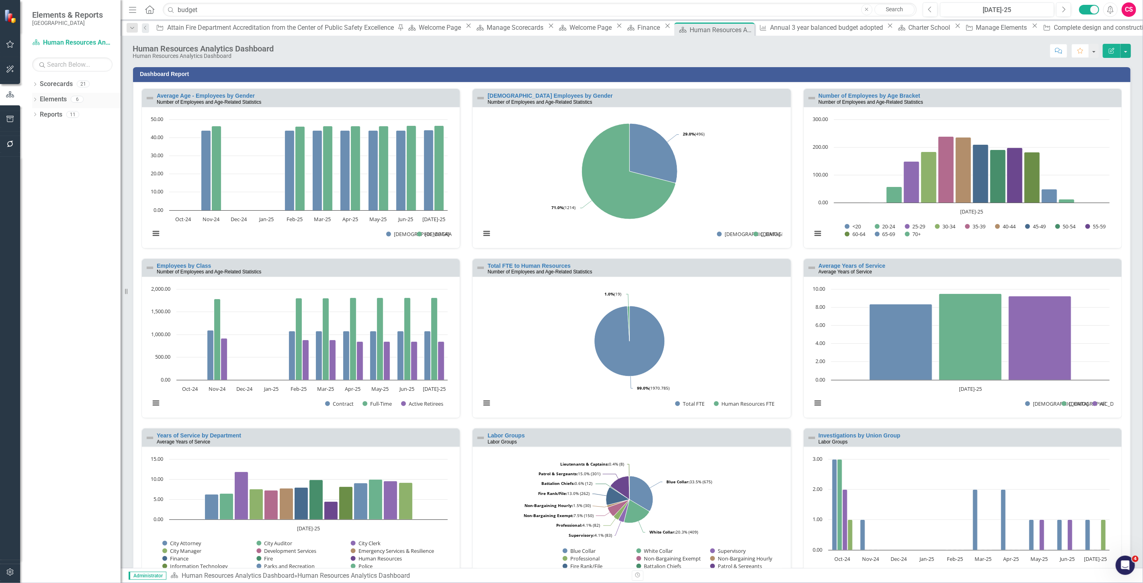
click at [64, 96] on link "Elements" at bounding box center [53, 99] width 27 height 9
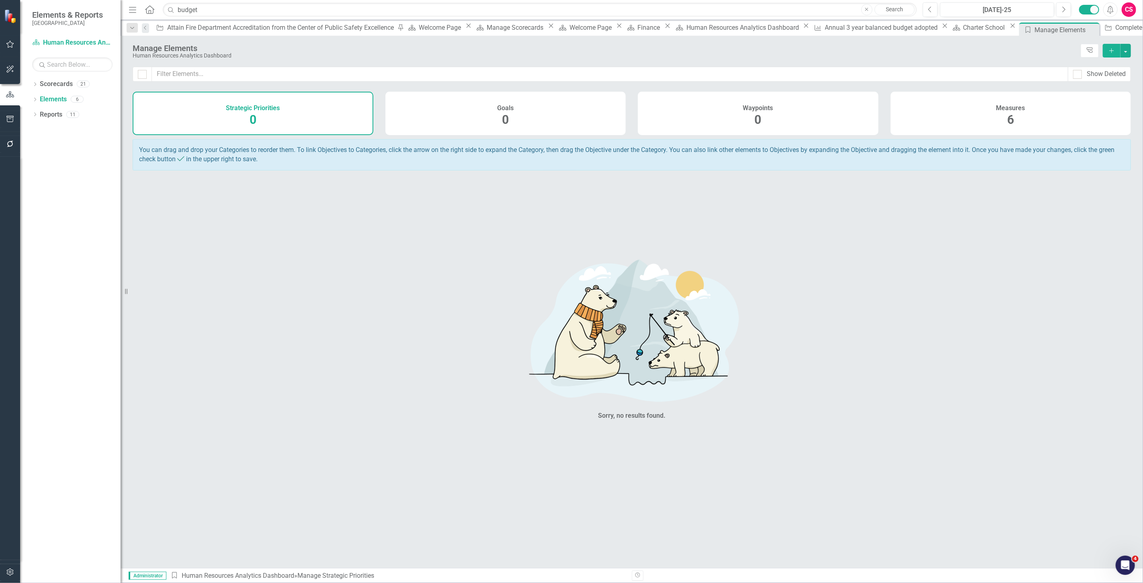
click at [969, 105] on div "Measures 6" at bounding box center [1011, 113] width 241 height 43
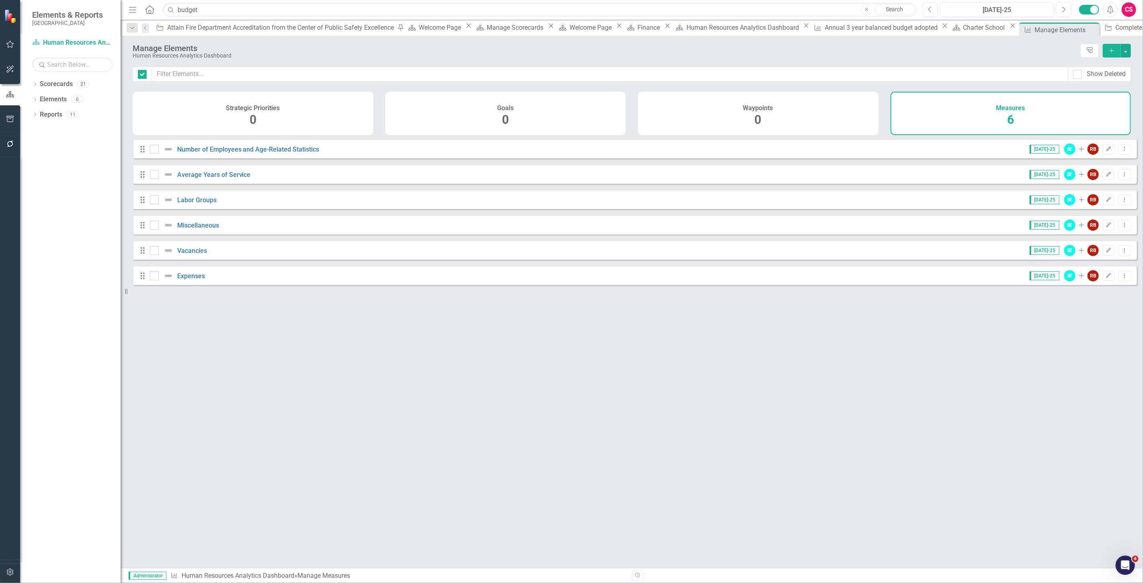
checkbox input "false"
click at [183, 280] on link "Expenses" at bounding box center [191, 276] width 28 height 8
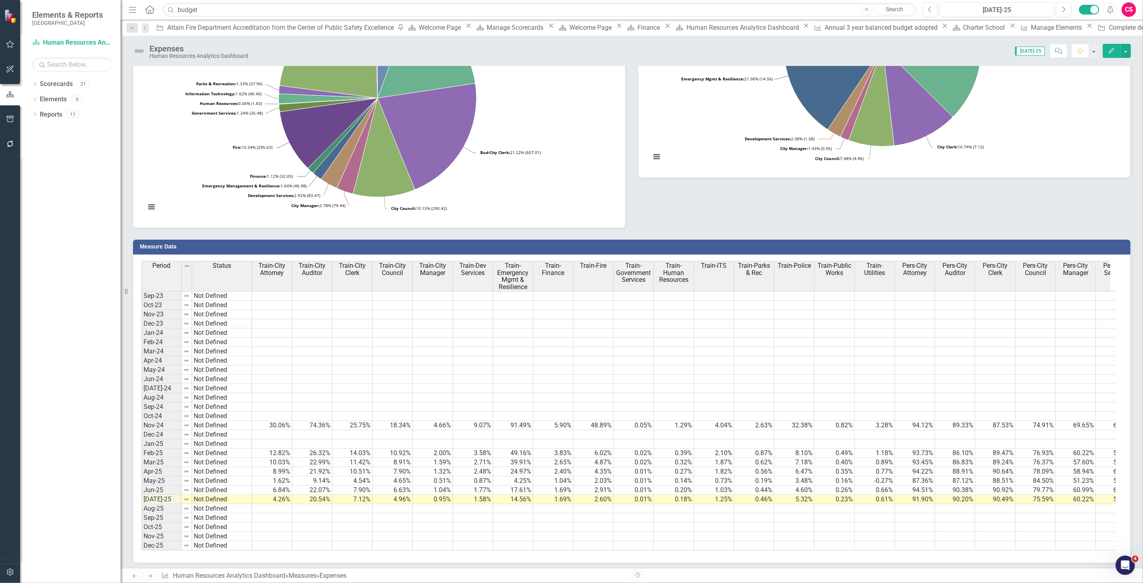
scroll to position [268, 0]
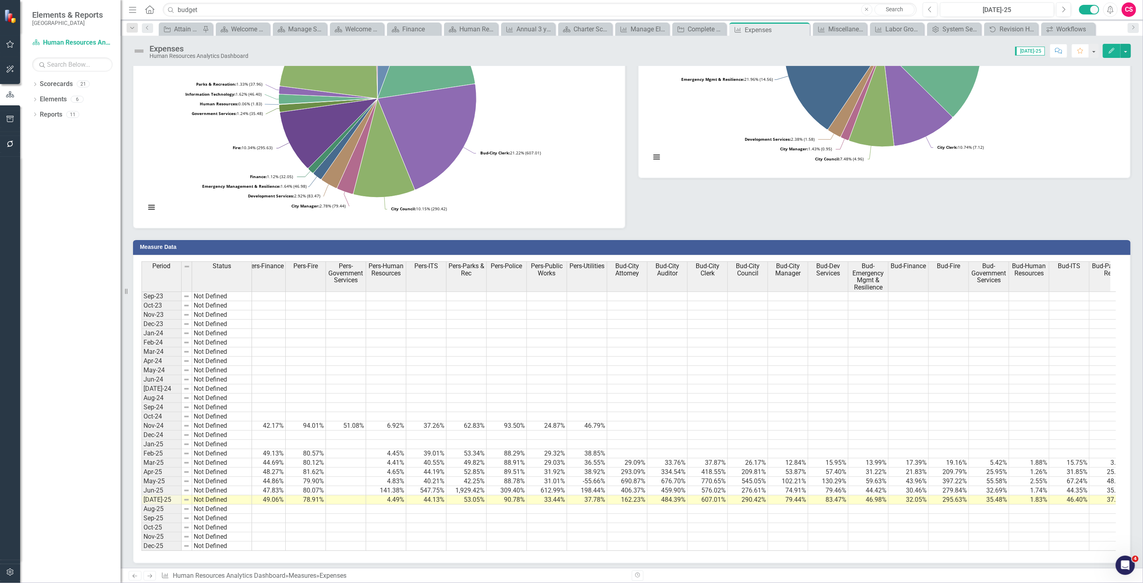
scroll to position [0, 941]
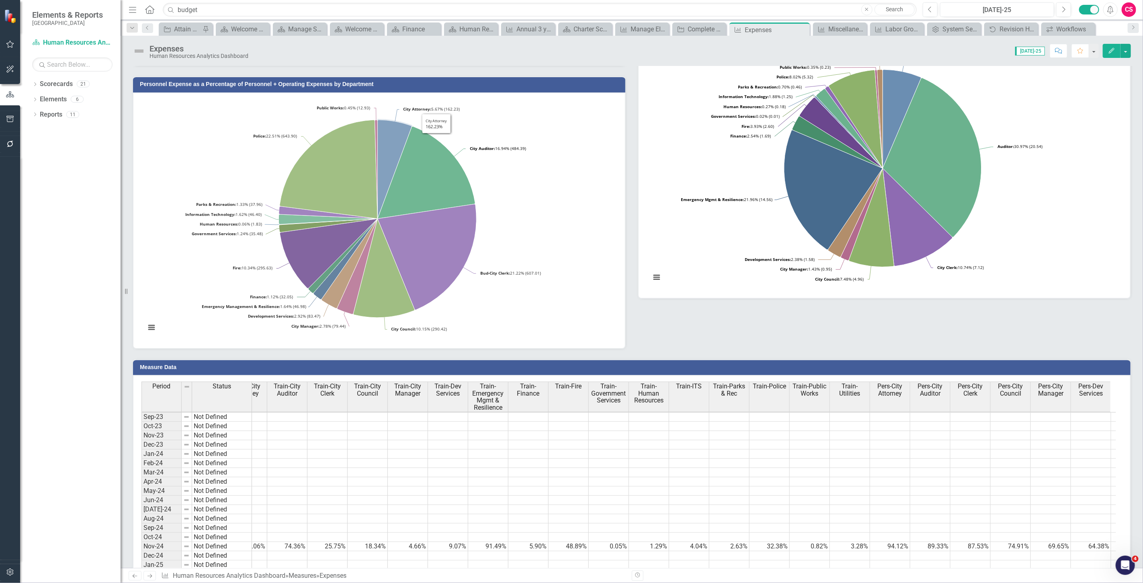
click at [423, 87] on td "Personnel Expense as a Percentage of Personnel + Operating Expenses by Departme…" at bounding box center [381, 85] width 482 height 12
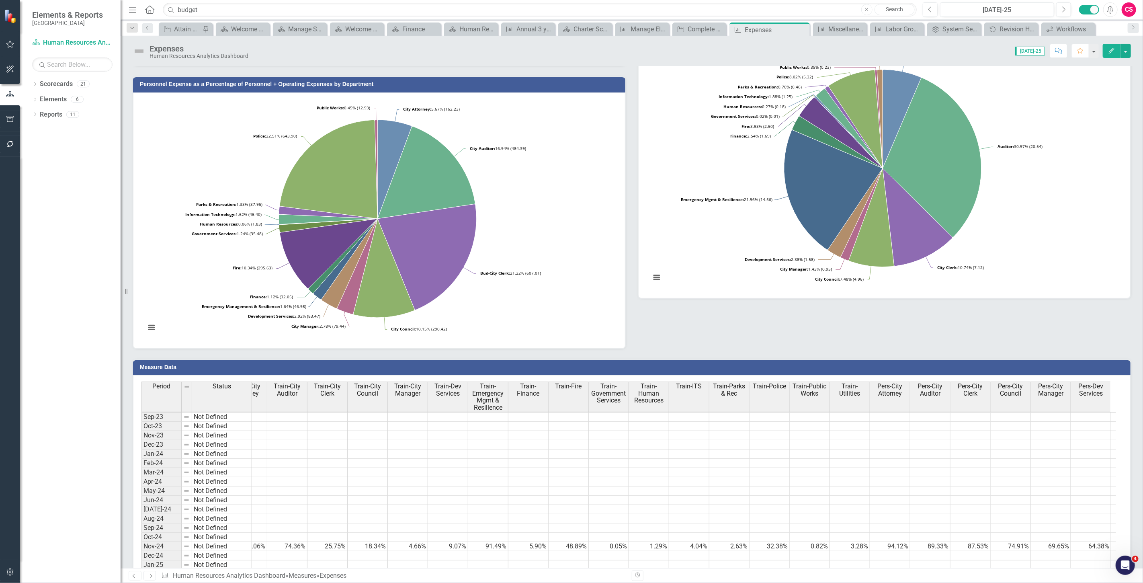
click at [423, 87] on td "Personnel Expense as a Percentage of Personnel + Operating Expenses by Departme…" at bounding box center [381, 85] width 482 height 12
click at [291, 84] on h3 "Personnel Expense as a Percentage of Personnel + Operating Expenses by Departme…" at bounding box center [381, 84] width 482 height 6
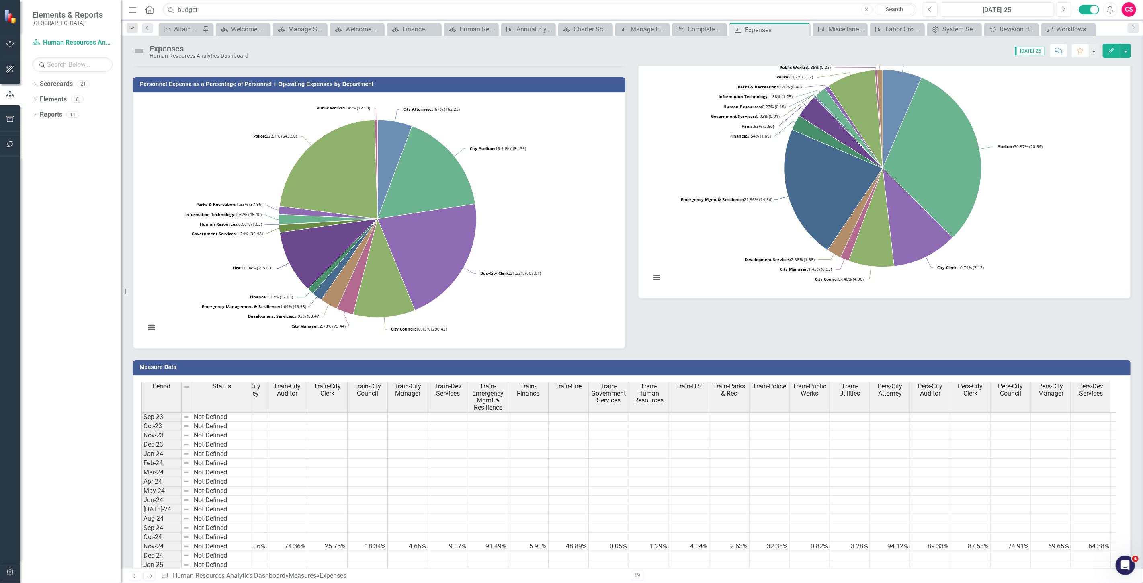
click at [291, 84] on h3 "Personnel Expense as a Percentage of Personnel + Operating Expenses by Departme…" at bounding box center [381, 84] width 482 height 6
click at [1111, 53] on icon "button" at bounding box center [1112, 51] width 6 height 6
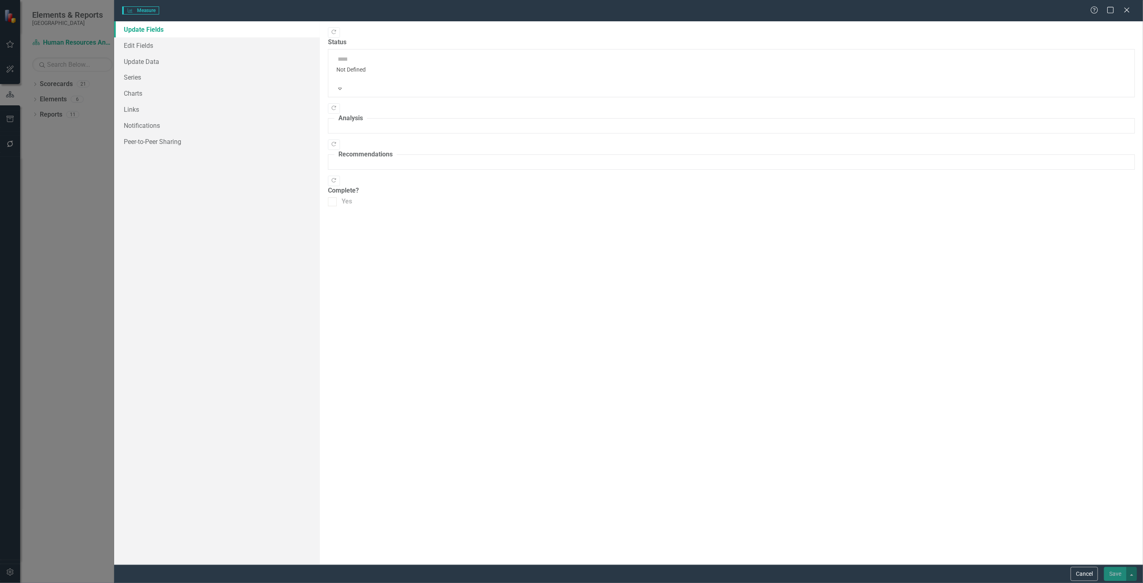
click at [158, 97] on div "Measure Measure Help Maximize Close Update Fields Edit Fields Update Data Serie…" at bounding box center [571, 291] width 1143 height 583
click at [135, 94] on link "Charts" at bounding box center [217, 93] width 206 height 16
click at [133, 94] on link "Charts" at bounding box center [217, 93] width 206 height 16
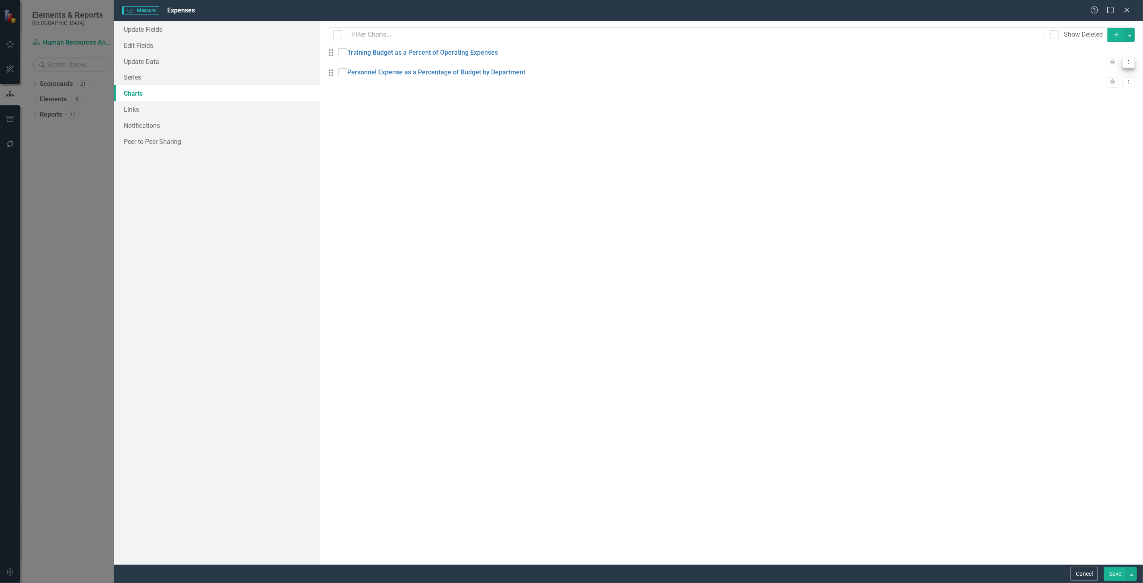
click at [1126, 60] on icon "Dropdown Menu" at bounding box center [1129, 62] width 7 height 5
click at [1080, 73] on link "Edit Edit Chart" at bounding box center [1097, 71] width 64 height 15
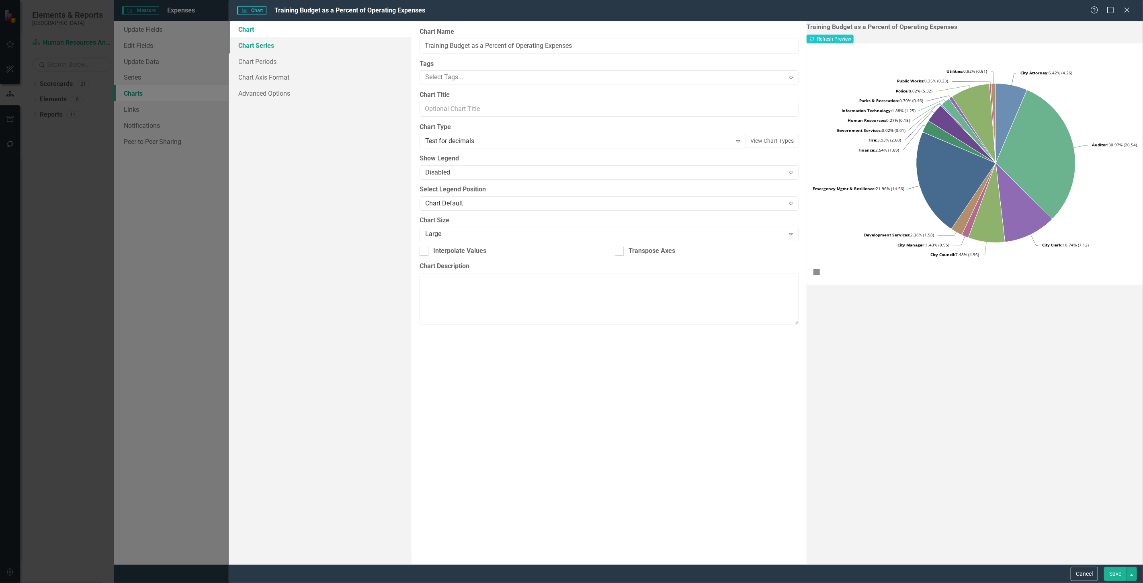
click at [254, 49] on link "Chart Series" at bounding box center [320, 45] width 183 height 16
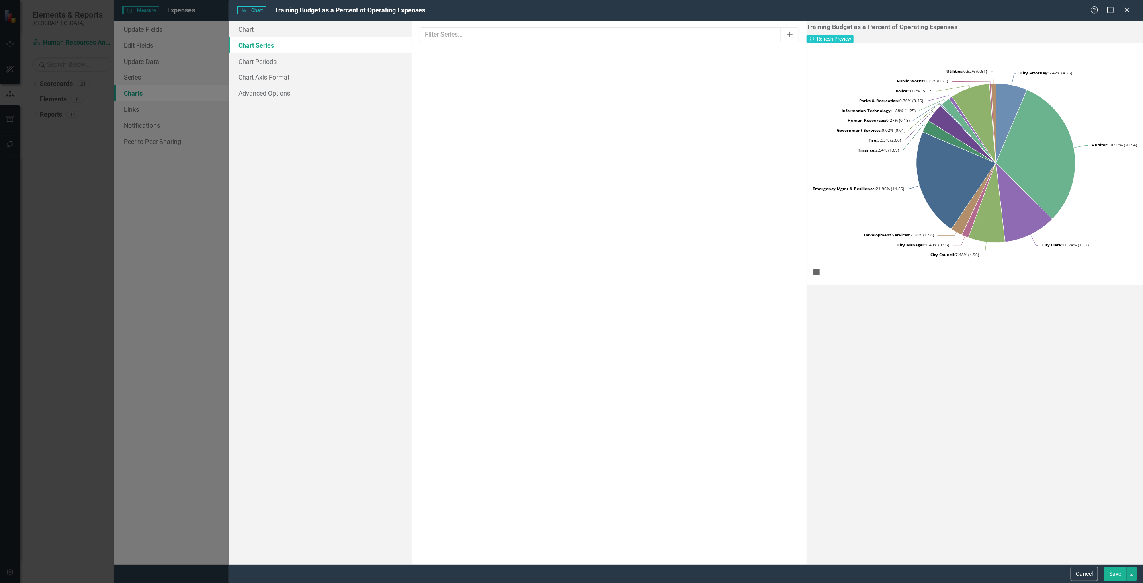
click at [254, 45] on link "Chart Series" at bounding box center [320, 45] width 183 height 16
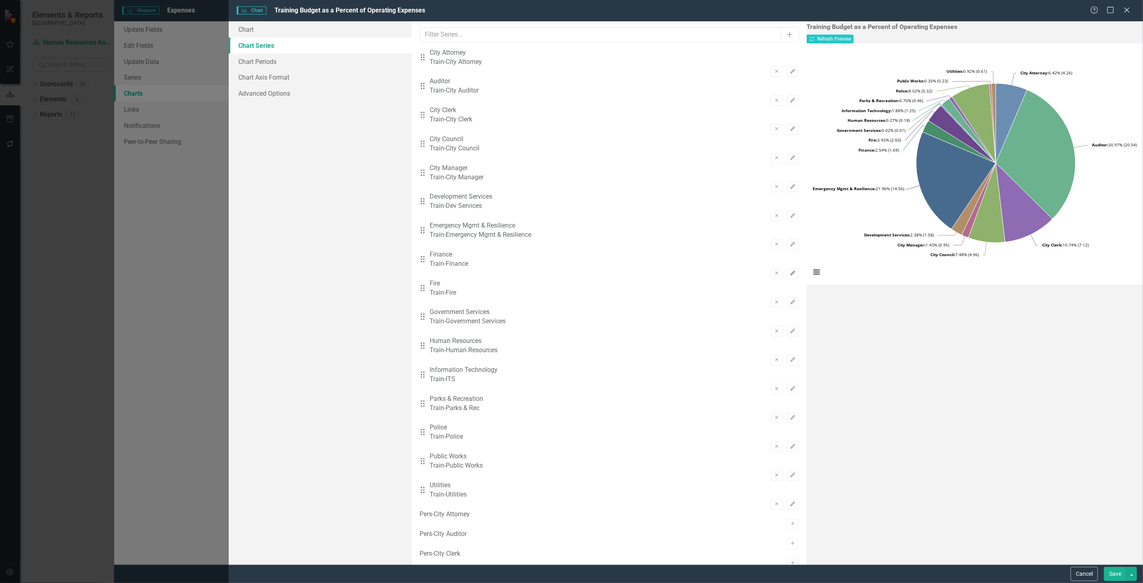
click at [790, 271] on icon "Edit" at bounding box center [793, 273] width 6 height 5
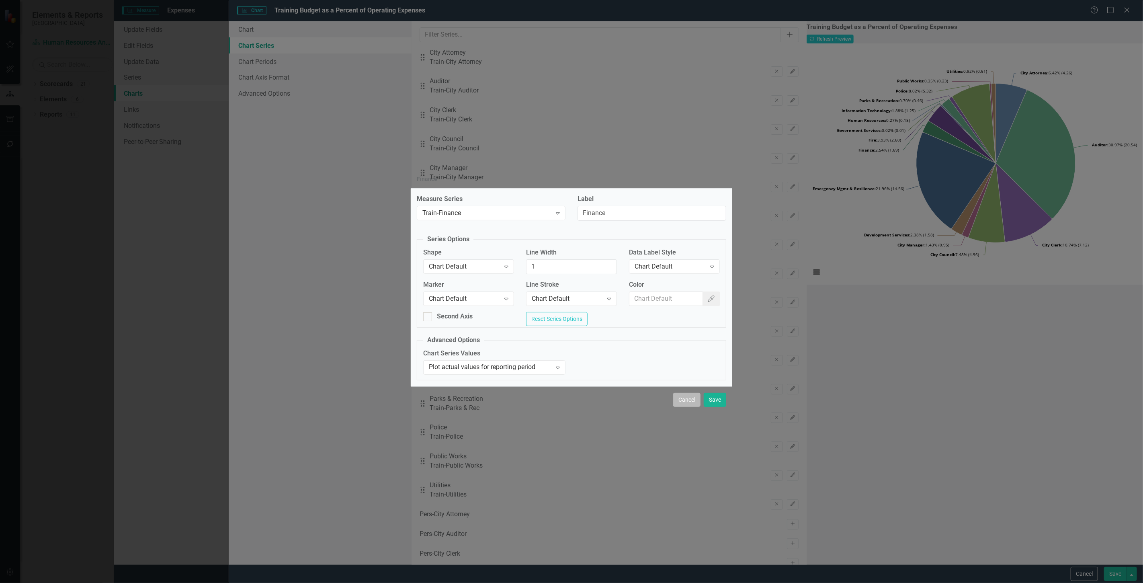
click at [686, 404] on button "Cancel" at bounding box center [686, 400] width 27 height 14
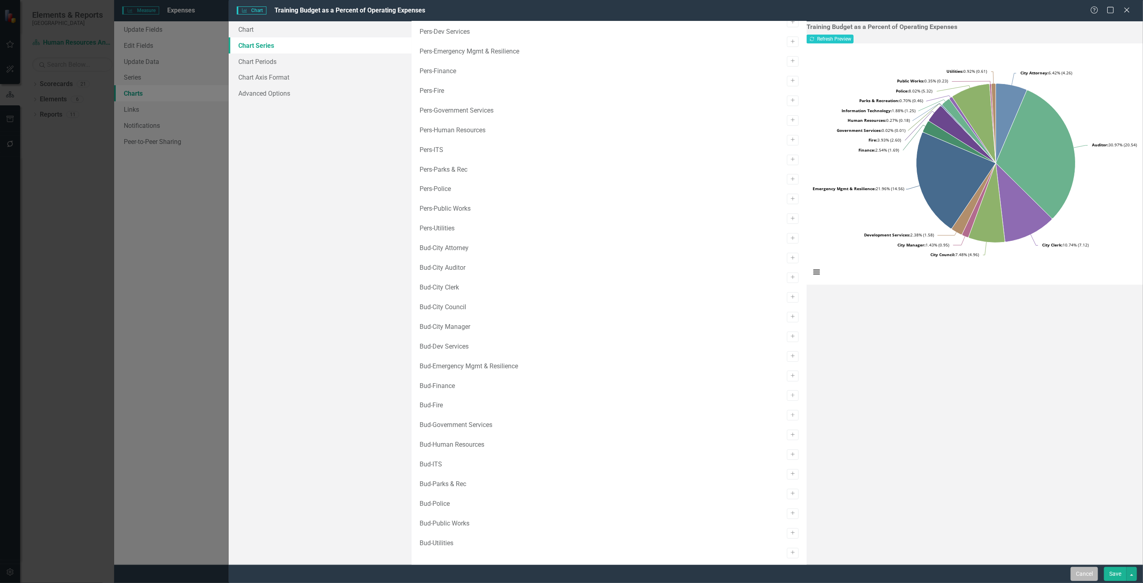
click at [1088, 577] on button "Cancel" at bounding box center [1084, 574] width 27 height 14
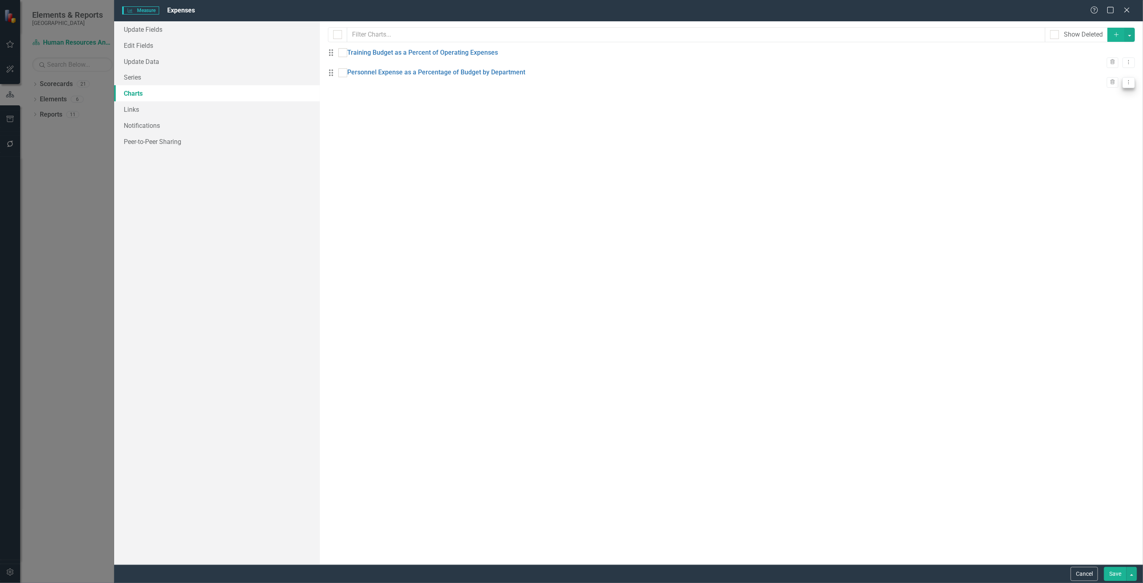
click at [1127, 83] on button "Dropdown Menu" at bounding box center [1129, 82] width 12 height 11
click at [1126, 83] on icon "Dropdown Menu" at bounding box center [1129, 82] width 7 height 5
click at [1119, 88] on div "Drag Personnel Expense as a Percentage of Budget by Department Trash Dropdown M…" at bounding box center [731, 78] width 807 height 20
click at [1126, 85] on icon "Dropdown Menu" at bounding box center [1129, 82] width 7 height 5
click at [1113, 94] on link "Edit Edit Chart" at bounding box center [1097, 96] width 64 height 15
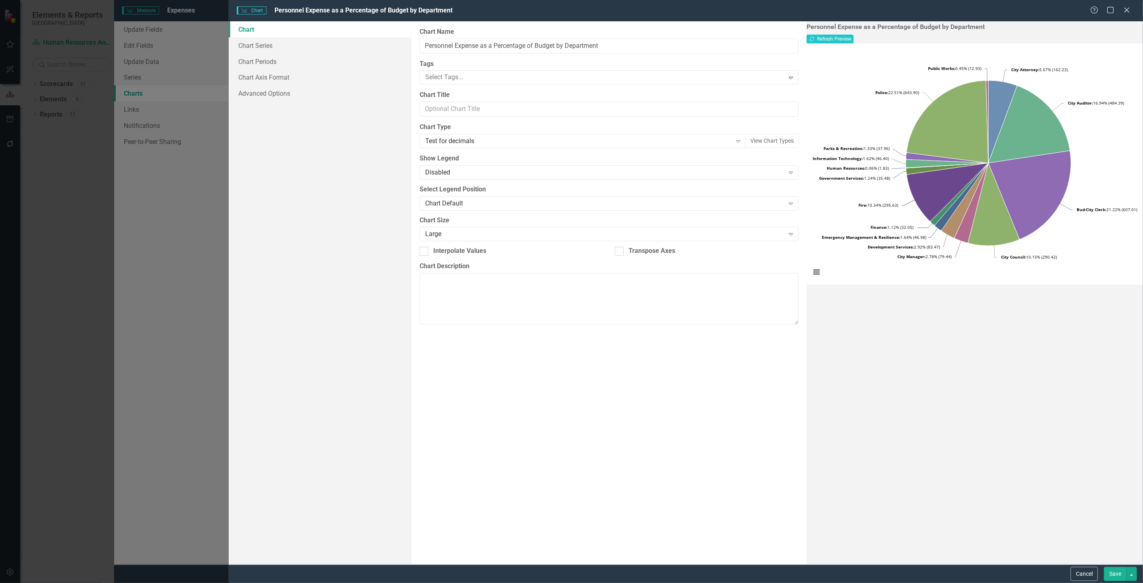
click at [312, 34] on link "Chart" at bounding box center [320, 29] width 183 height 16
click at [312, 43] on link "Chart Series" at bounding box center [320, 45] width 183 height 16
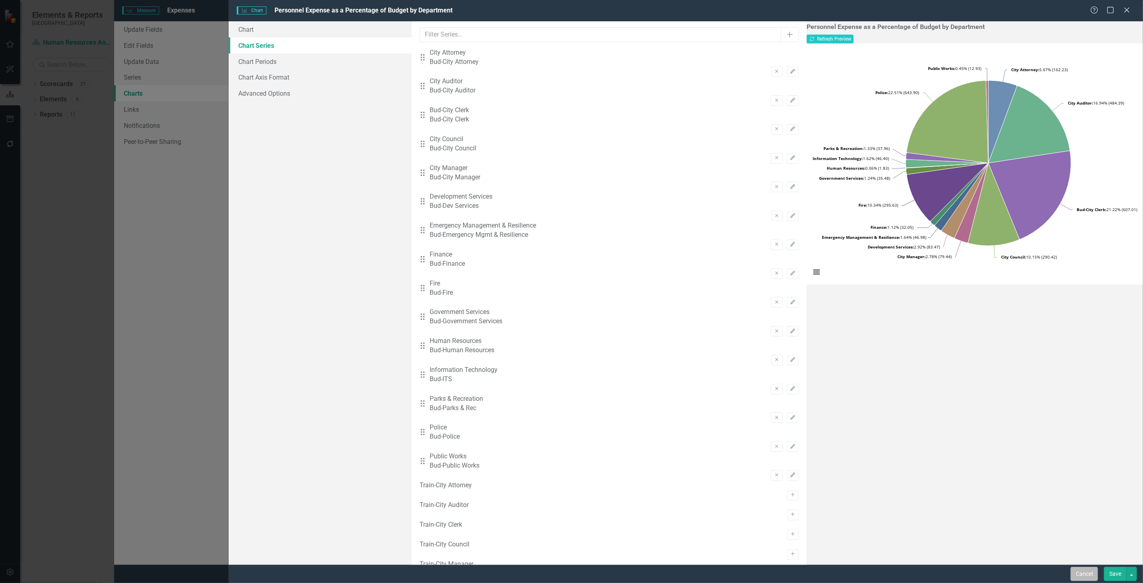
click at [1091, 574] on button "Cancel" at bounding box center [1084, 574] width 27 height 14
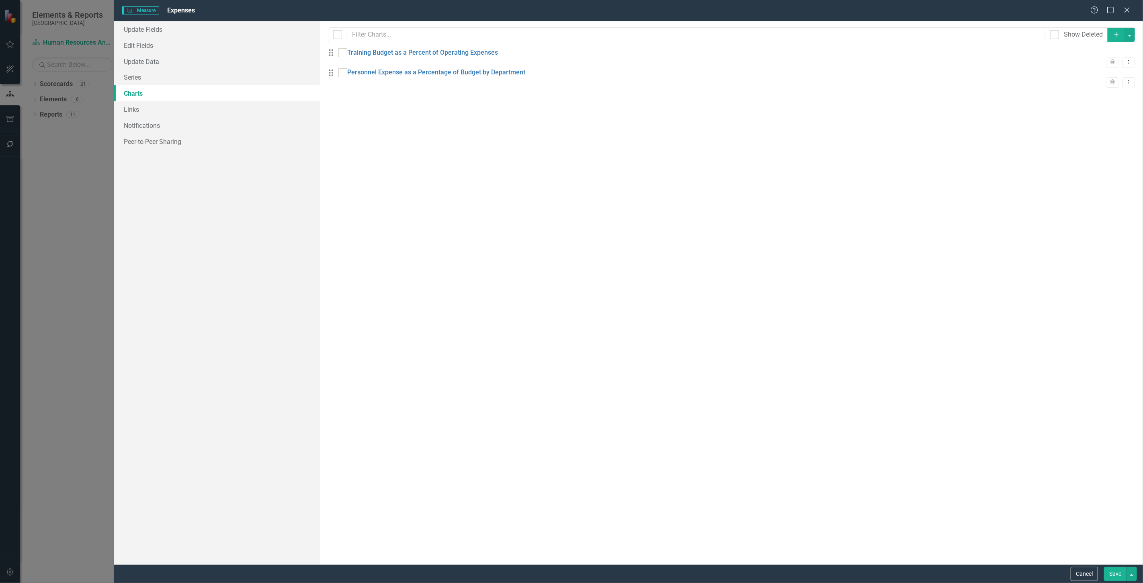
click at [1091, 574] on button "Cancel" at bounding box center [1084, 574] width 27 height 14
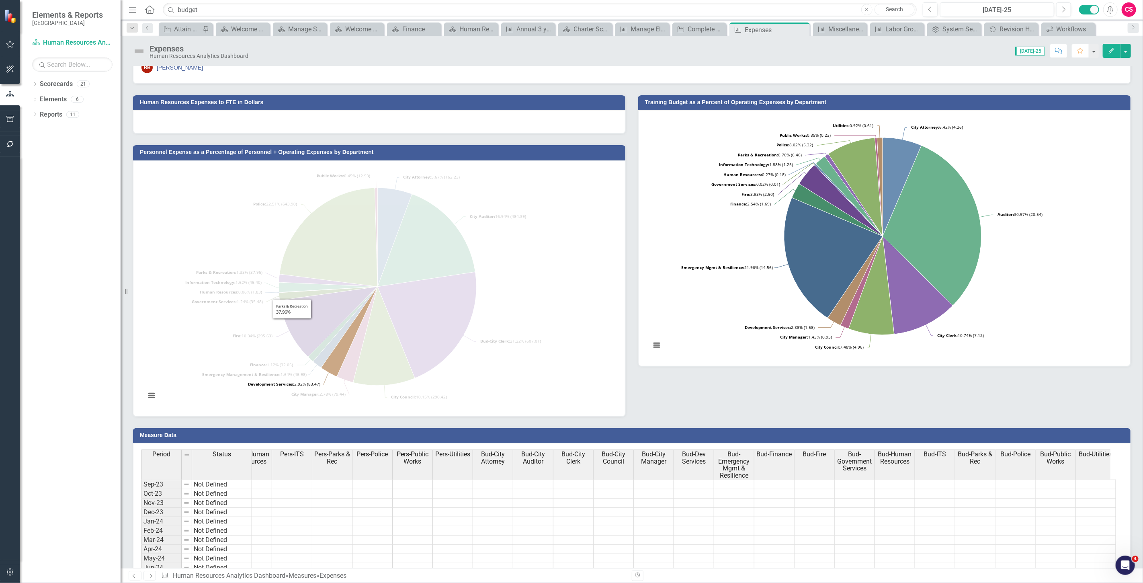
scroll to position [8, 0]
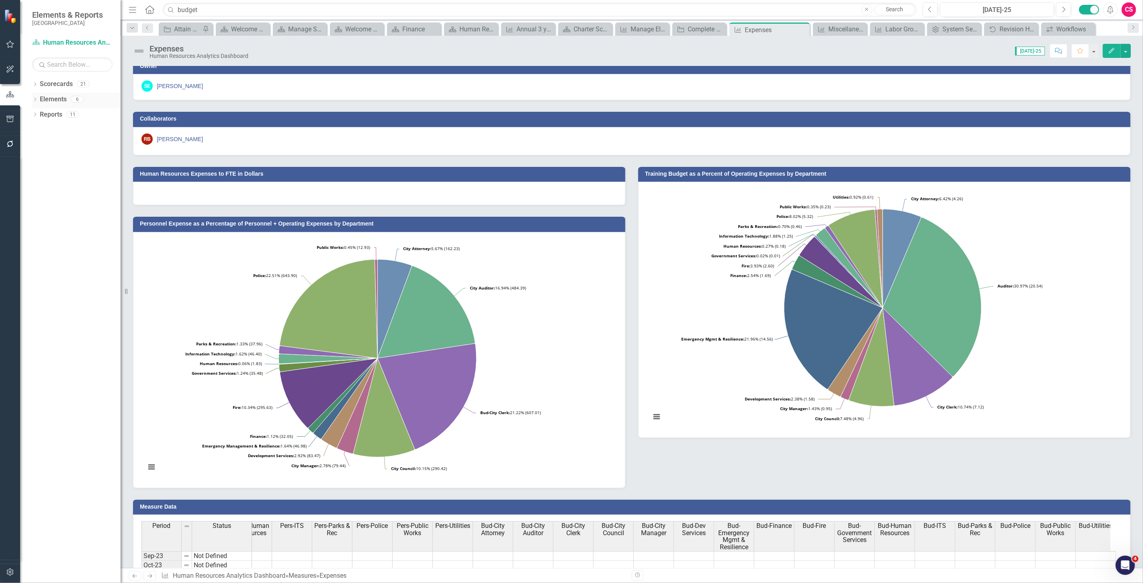
click at [59, 99] on link "Elements" at bounding box center [53, 99] width 27 height 9
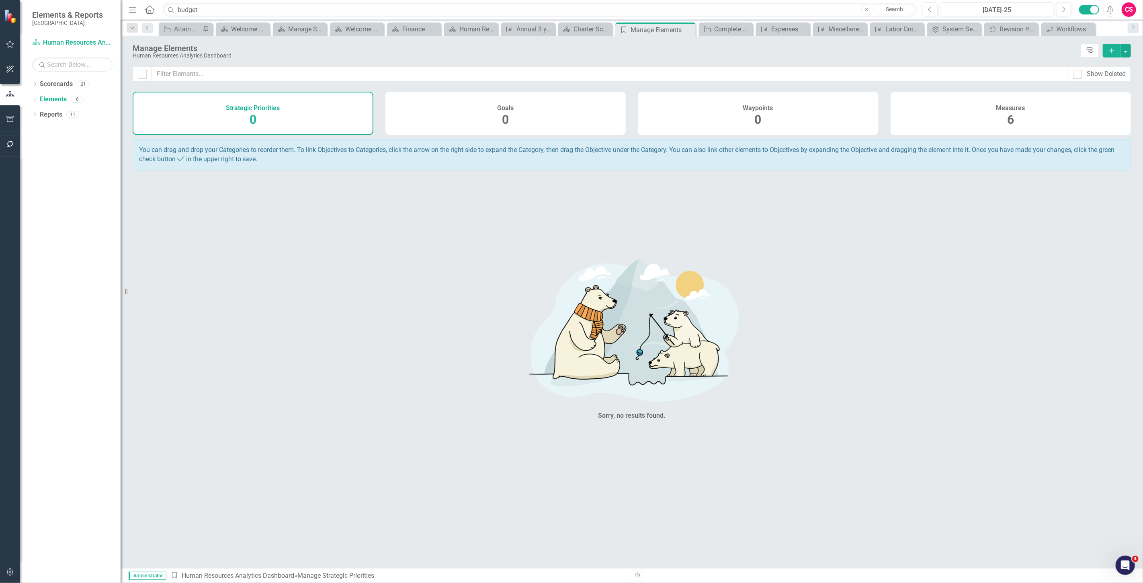
click at [937, 102] on div "Measures 6" at bounding box center [1011, 113] width 241 height 43
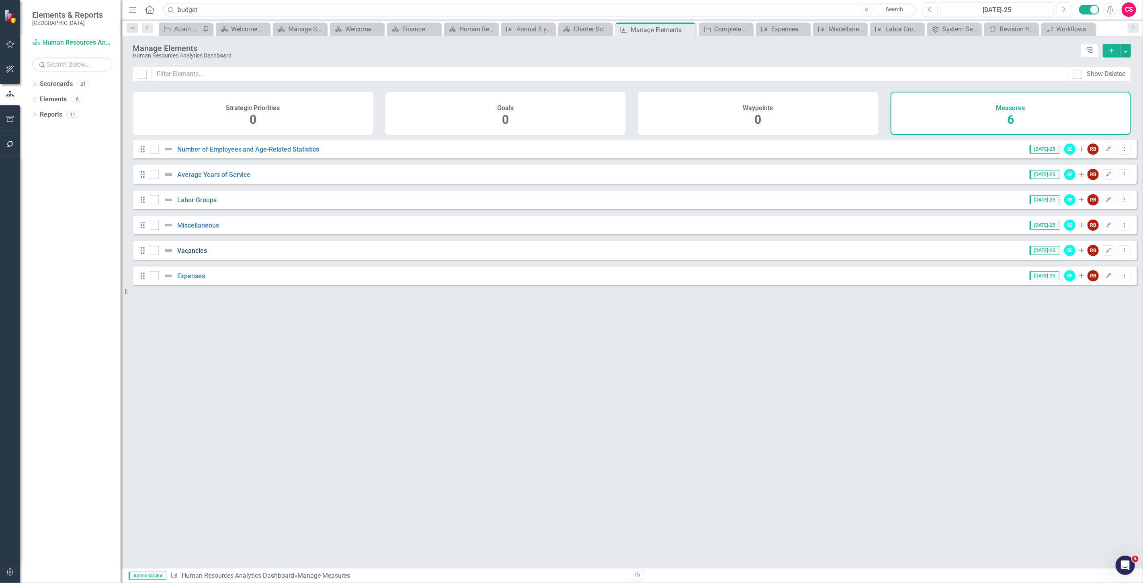
click at [194, 255] on link "Vacancies" at bounding box center [192, 251] width 30 height 8
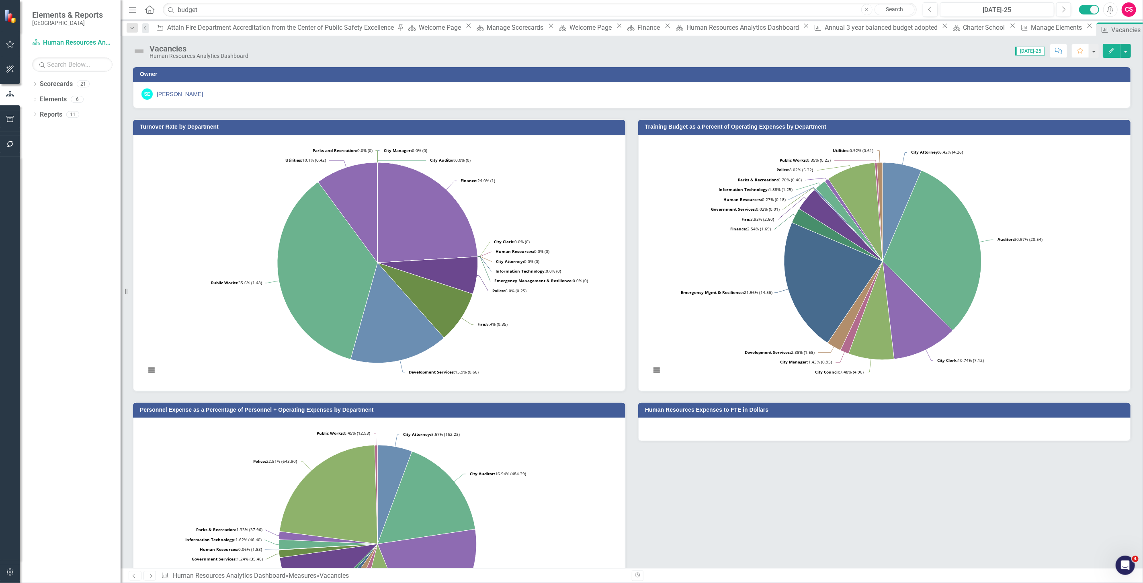
click at [1106, 54] on button "Edit" at bounding box center [1112, 51] width 18 height 14
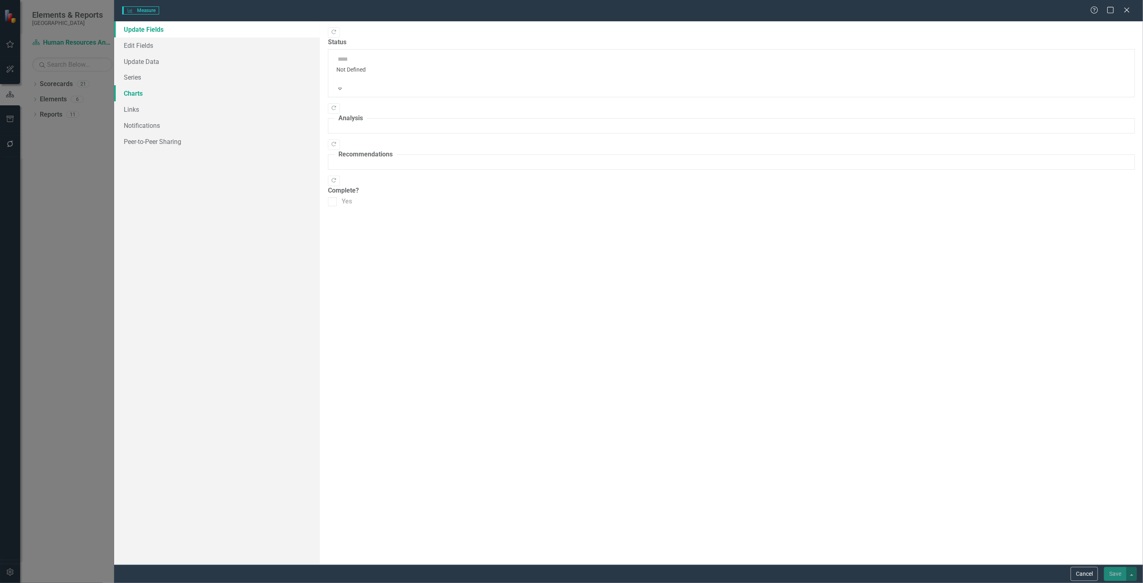
click at [168, 97] on link "Charts" at bounding box center [217, 93] width 206 height 16
click at [132, 93] on link "Charts" at bounding box center [217, 93] width 206 height 16
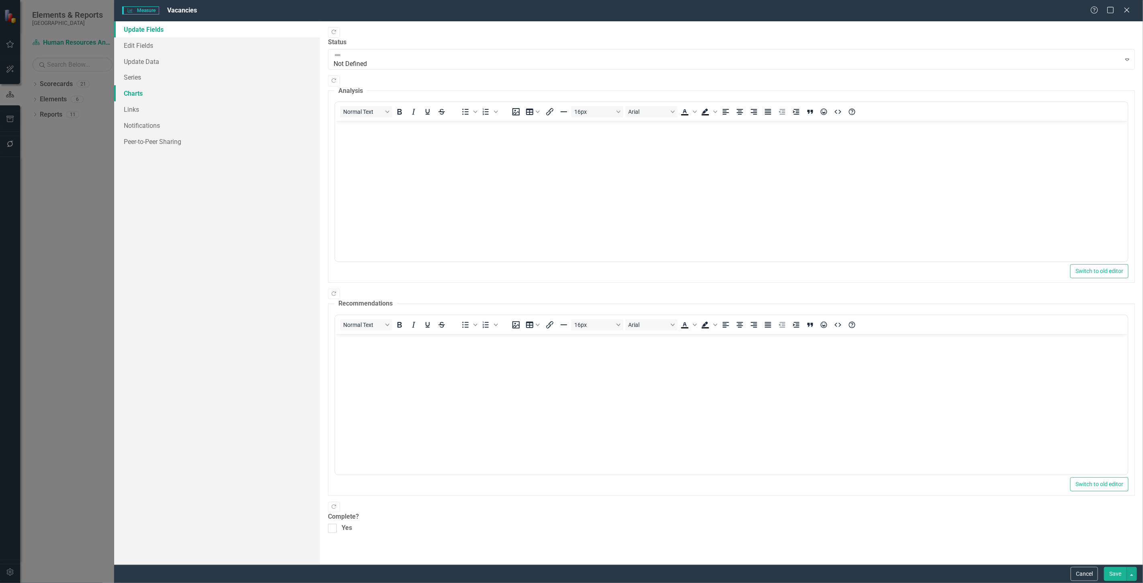
click at [151, 93] on link "Charts" at bounding box center [217, 93] width 206 height 16
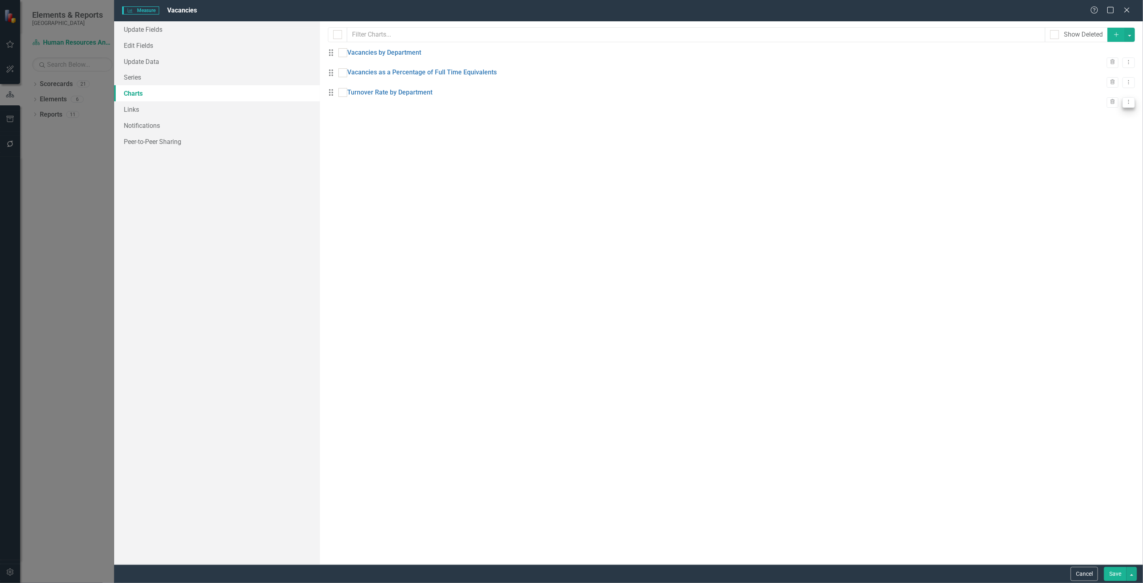
click at [1126, 105] on icon "Dropdown Menu" at bounding box center [1129, 101] width 7 height 5
click at [1087, 119] on link "Edit Edit Chart" at bounding box center [1097, 121] width 64 height 15
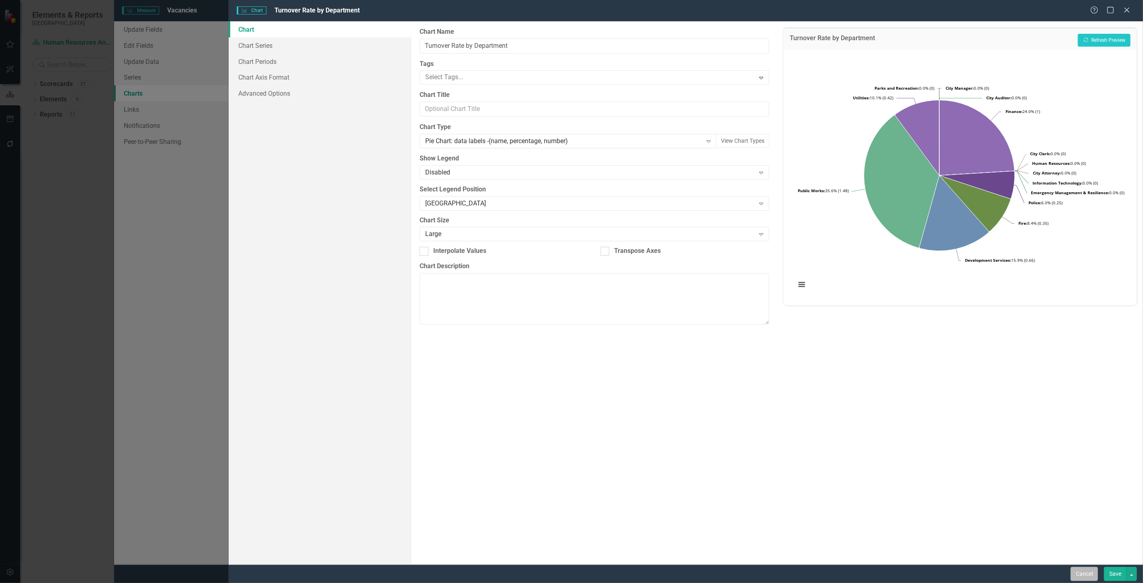
click at [1086, 577] on button "Cancel" at bounding box center [1084, 574] width 27 height 14
click at [1083, 575] on button "Cancel" at bounding box center [1084, 574] width 27 height 14
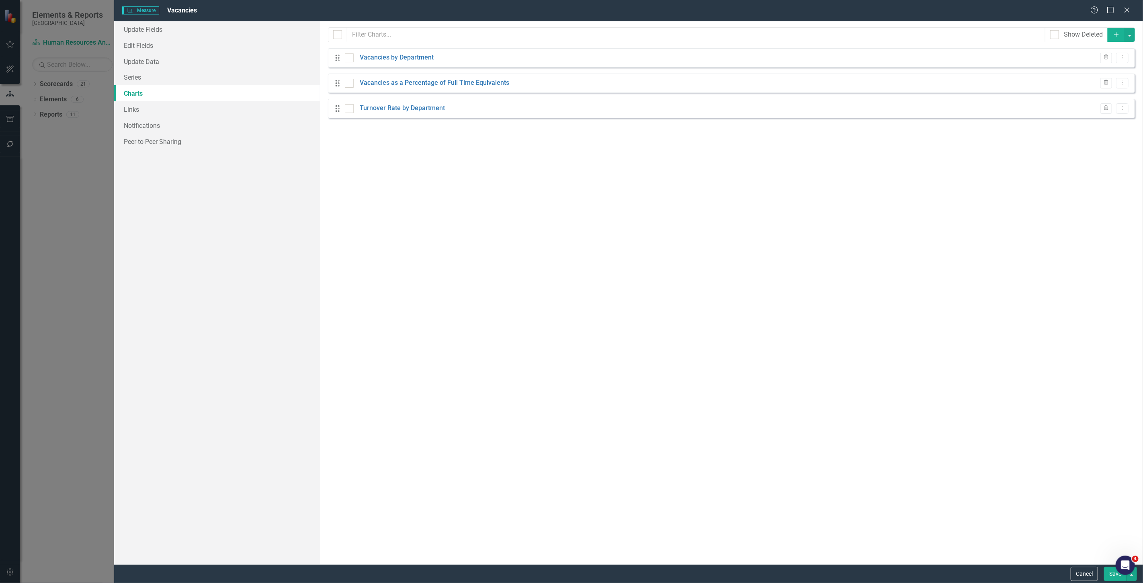
click at [46, 113] on div "Measure Measure Vacancies Help Maximize Close Update Fields Edit Fields Update …" at bounding box center [571, 291] width 1143 height 583
click at [52, 103] on div "Measure Measure Vacancies Help Maximize Close Update Fields Edit Fields Update …" at bounding box center [571, 291] width 1143 height 583
click at [50, 99] on link "Elements" at bounding box center [53, 99] width 27 height 9
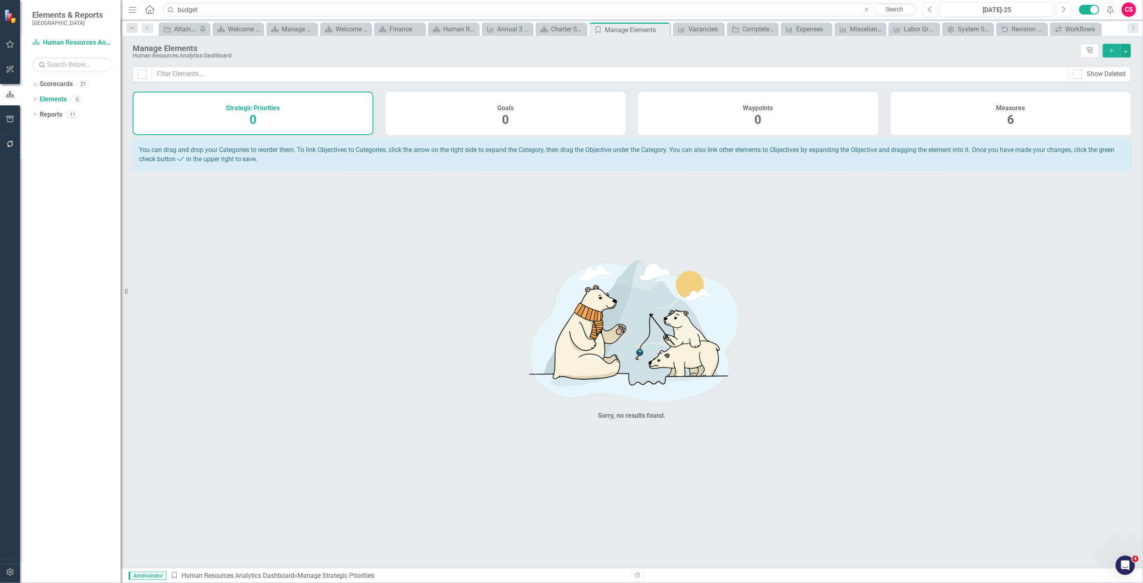
click at [939, 112] on div "Measures 6" at bounding box center [1011, 113] width 241 height 43
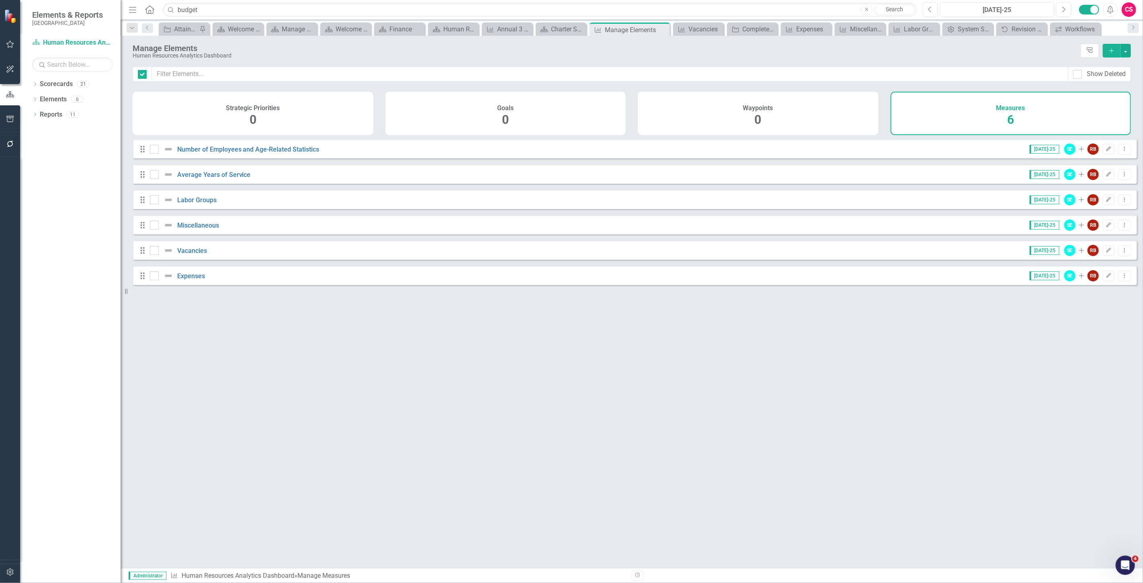
checkbox input "false"
click at [201, 229] on link "Miscellaneous" at bounding box center [198, 226] width 42 height 8
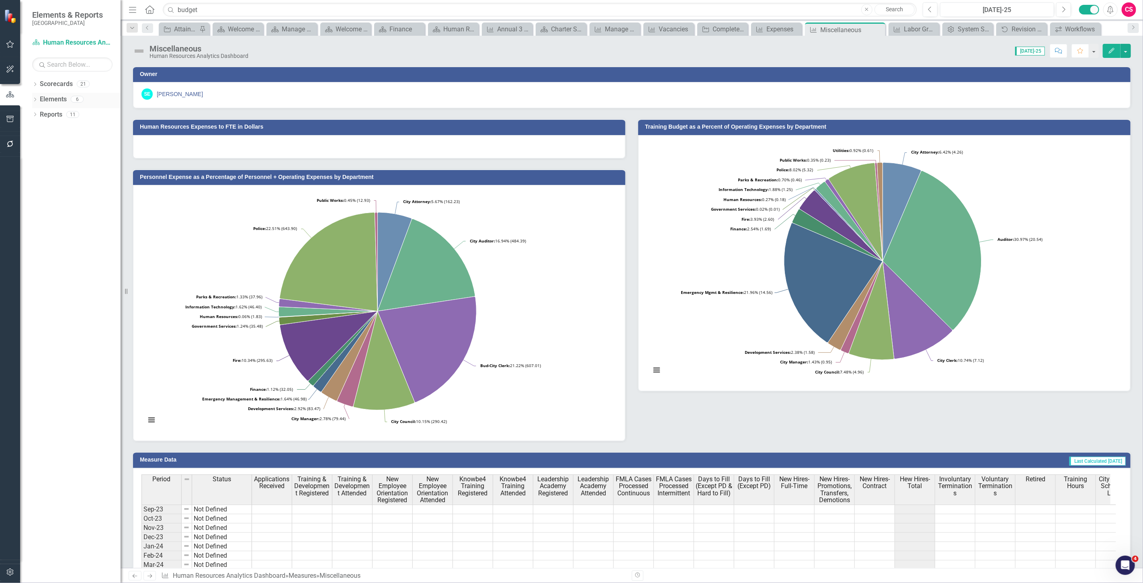
click at [52, 99] on link "Elements" at bounding box center [53, 99] width 27 height 9
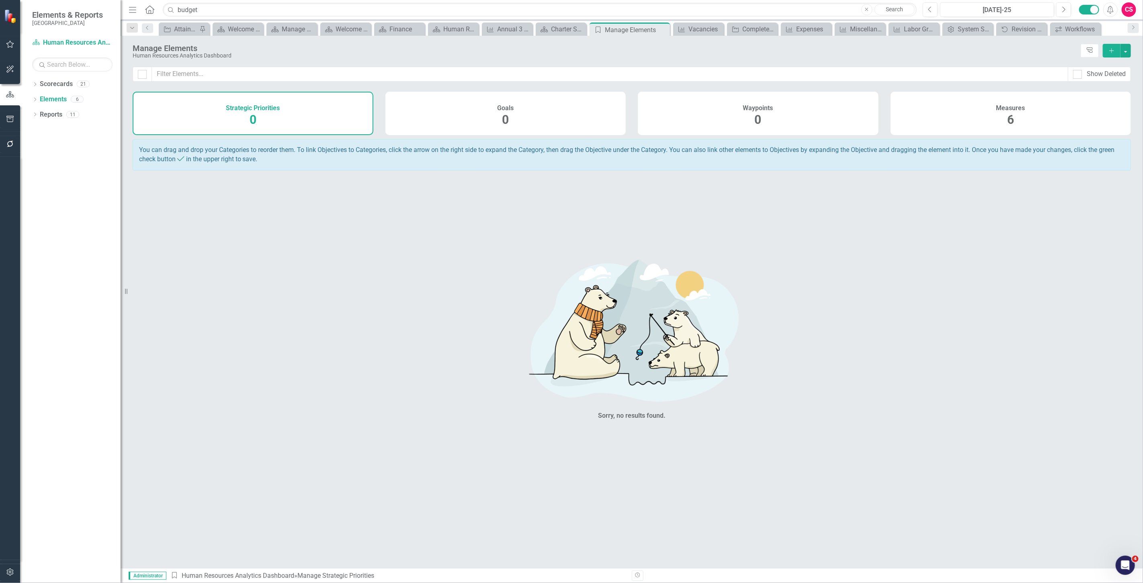
click at [988, 119] on div "Measures 6" at bounding box center [1011, 113] width 241 height 43
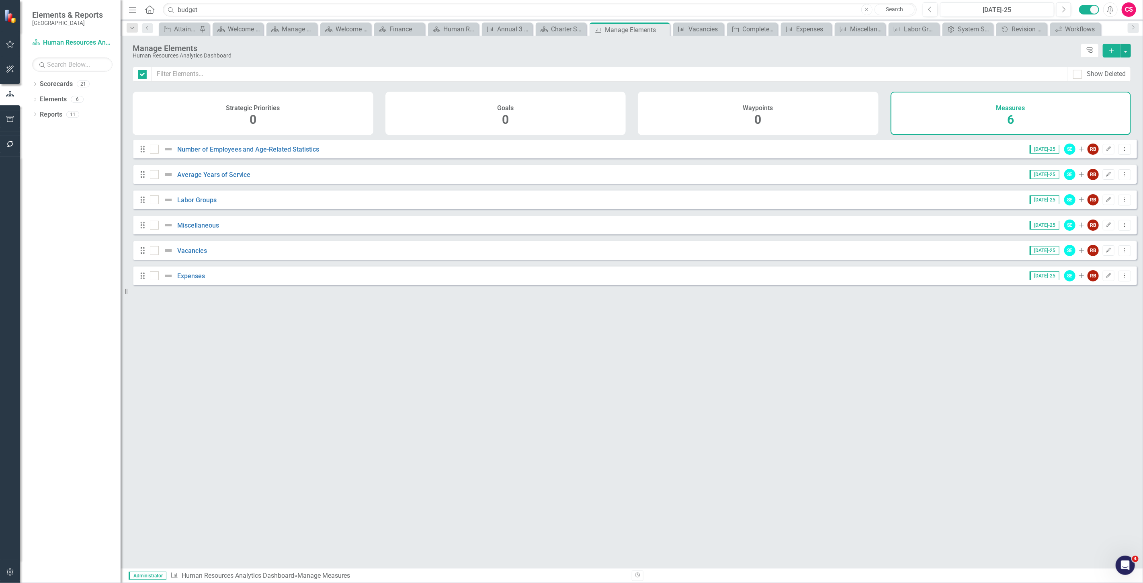
checkbox input "false"
click at [197, 204] on link "Labor Groups" at bounding box center [196, 200] width 39 height 8
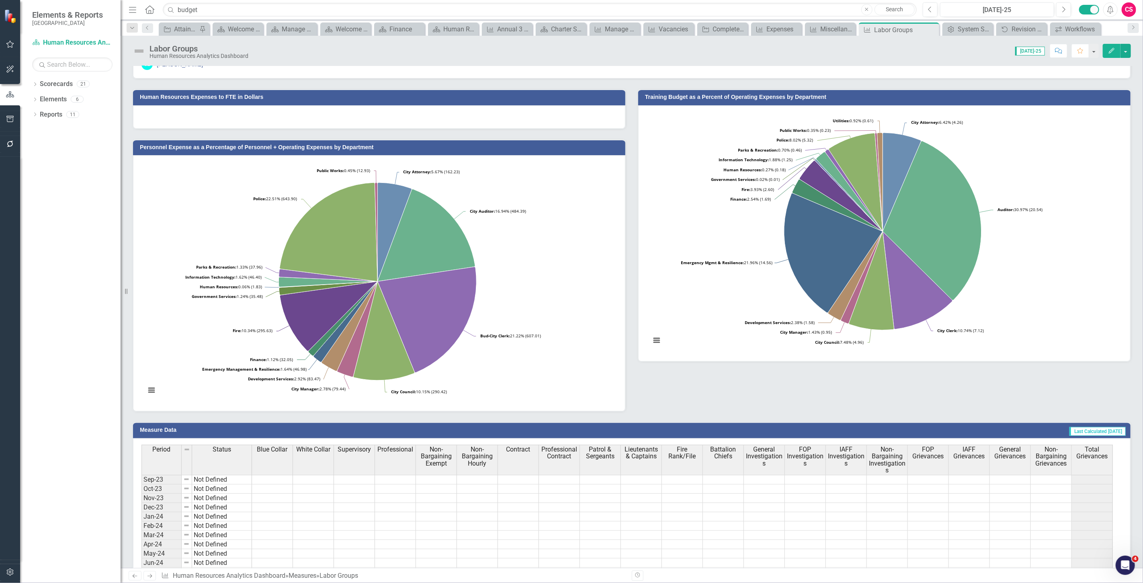
scroll to position [45, 0]
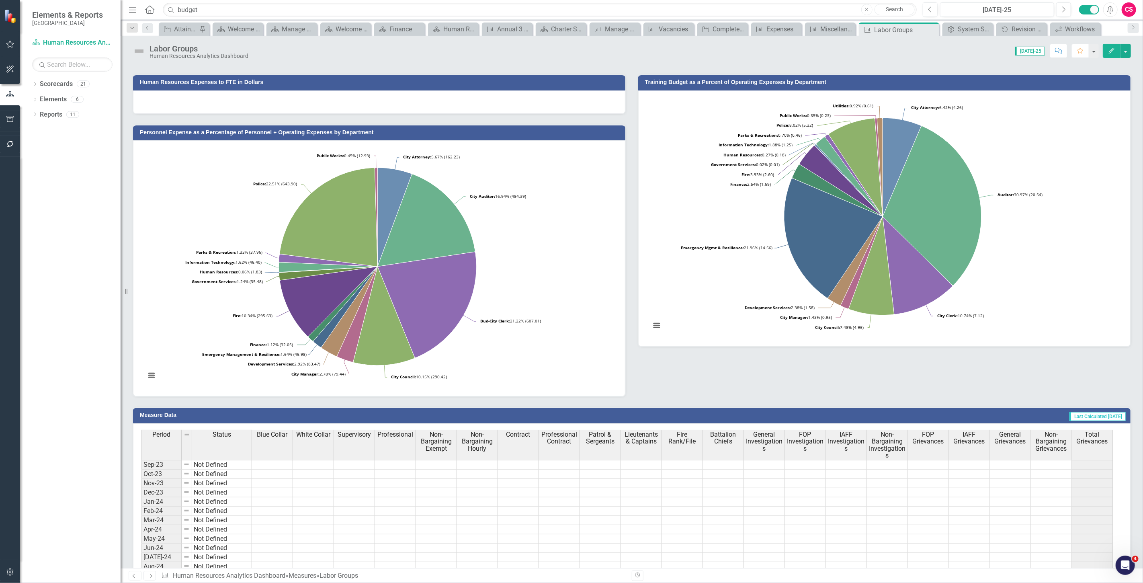
click at [1105, 54] on button "Edit" at bounding box center [1112, 51] width 18 height 14
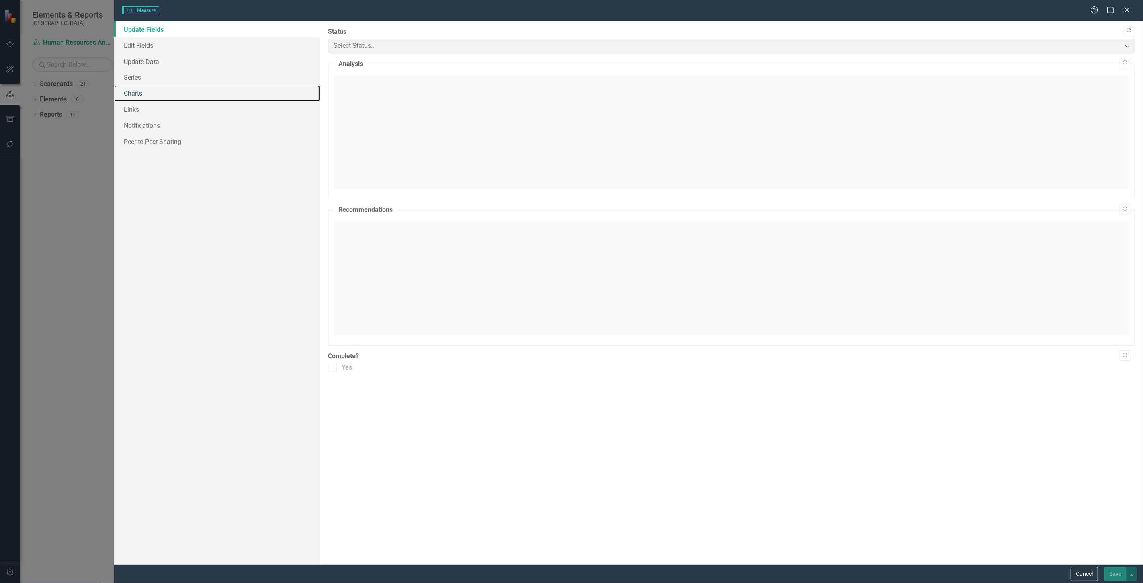
click at [174, 91] on link "Charts" at bounding box center [217, 93] width 206 height 16
click at [139, 94] on link "Charts" at bounding box center [217, 93] width 206 height 16
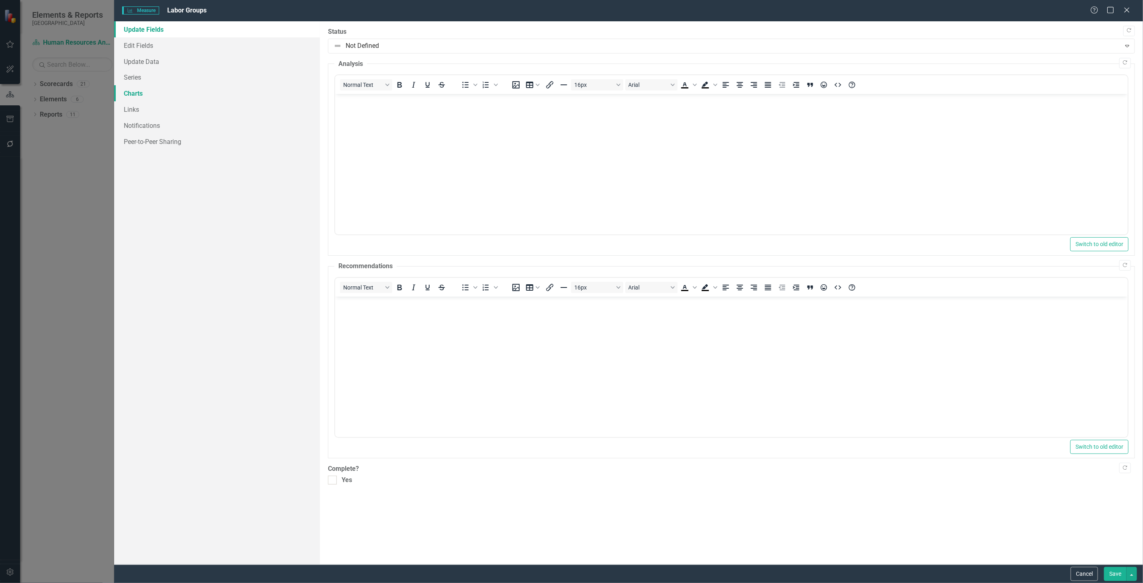
scroll to position [0, 0]
click at [144, 109] on link "Links" at bounding box center [217, 109] width 206 height 16
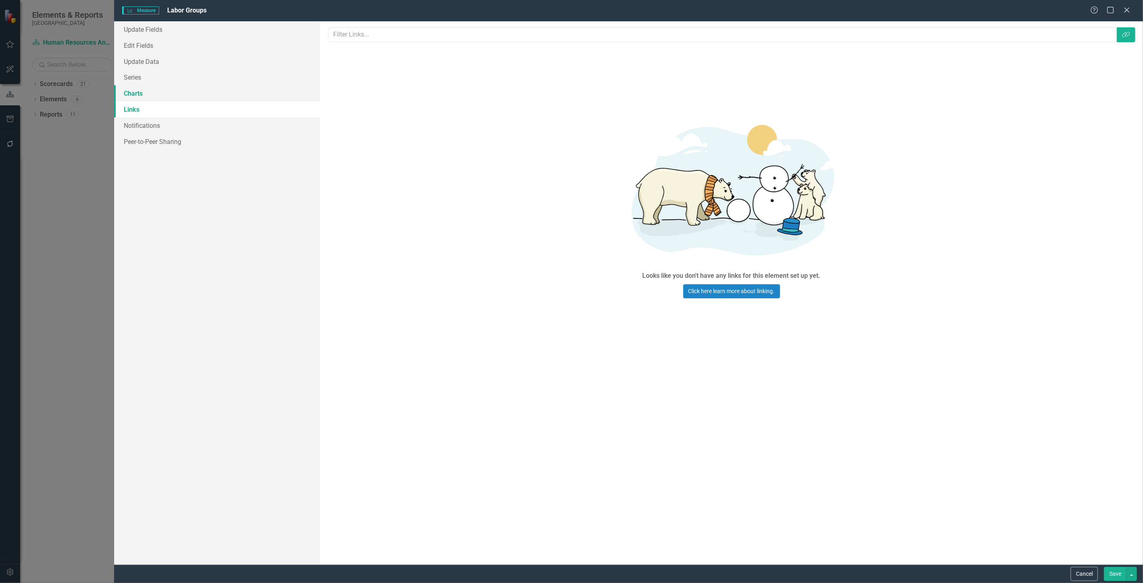
click at [143, 98] on link "Charts" at bounding box center [217, 93] width 206 height 16
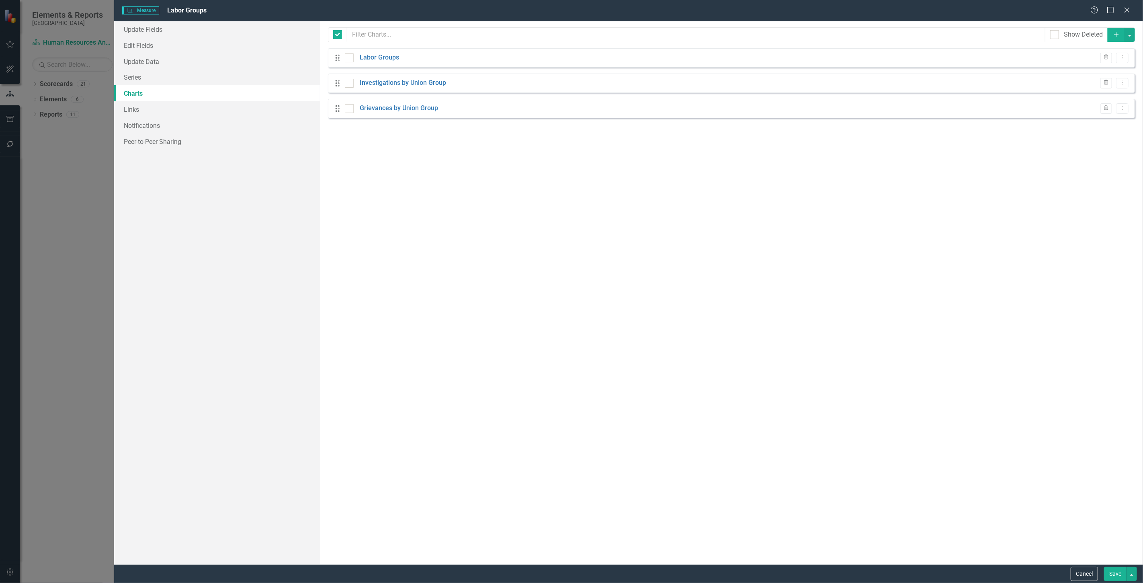
checkbox input "false"
click at [1124, 13] on icon "Close" at bounding box center [1127, 10] width 10 height 8
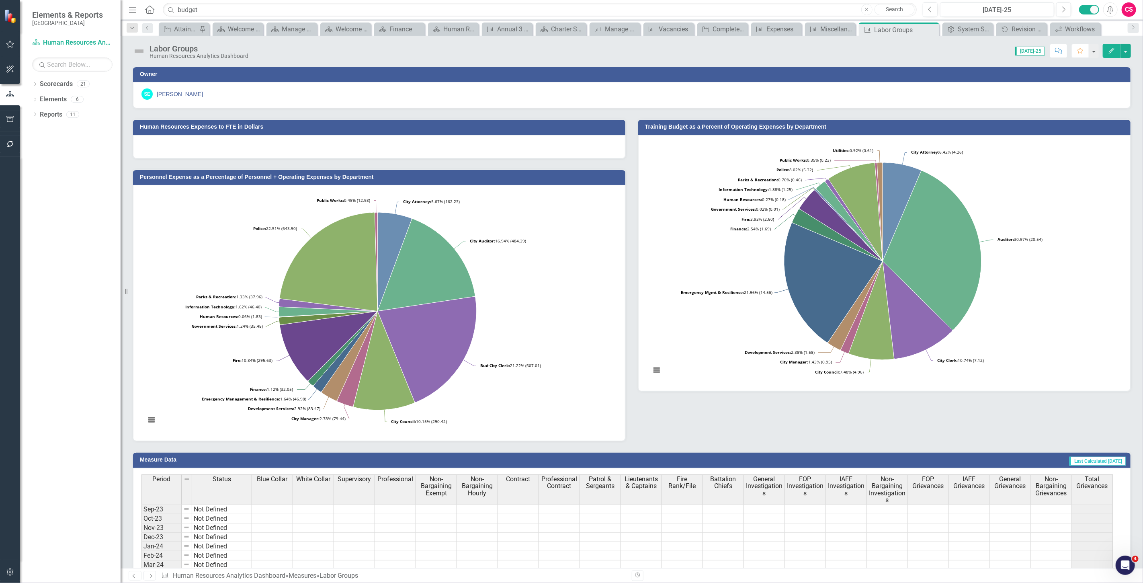
click at [152, 577] on icon at bounding box center [150, 576] width 5 height 4
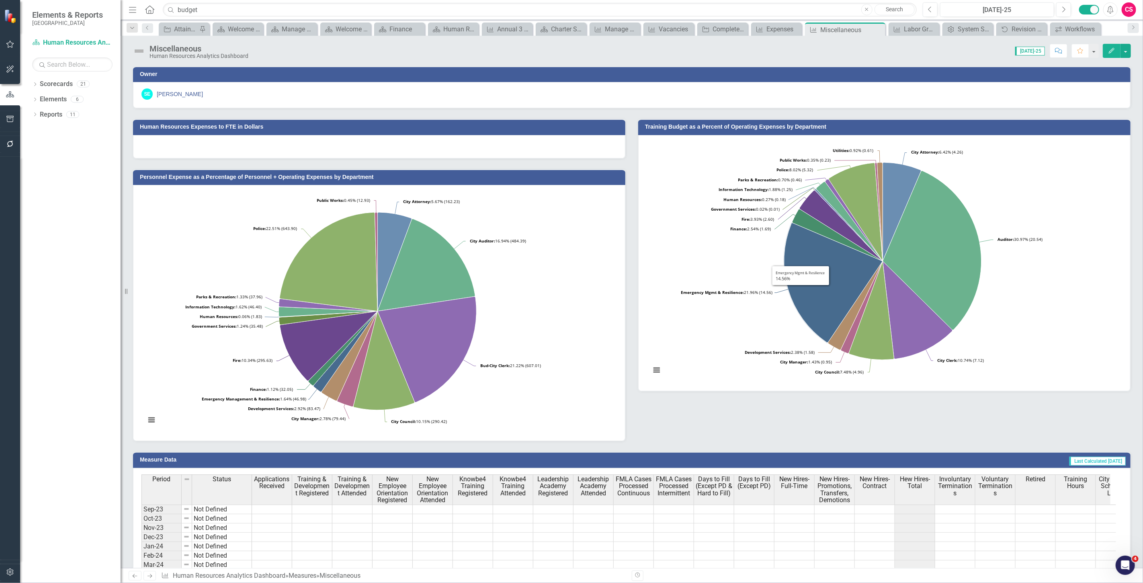
click at [1109, 49] on icon "Edit" at bounding box center [1112, 51] width 7 height 6
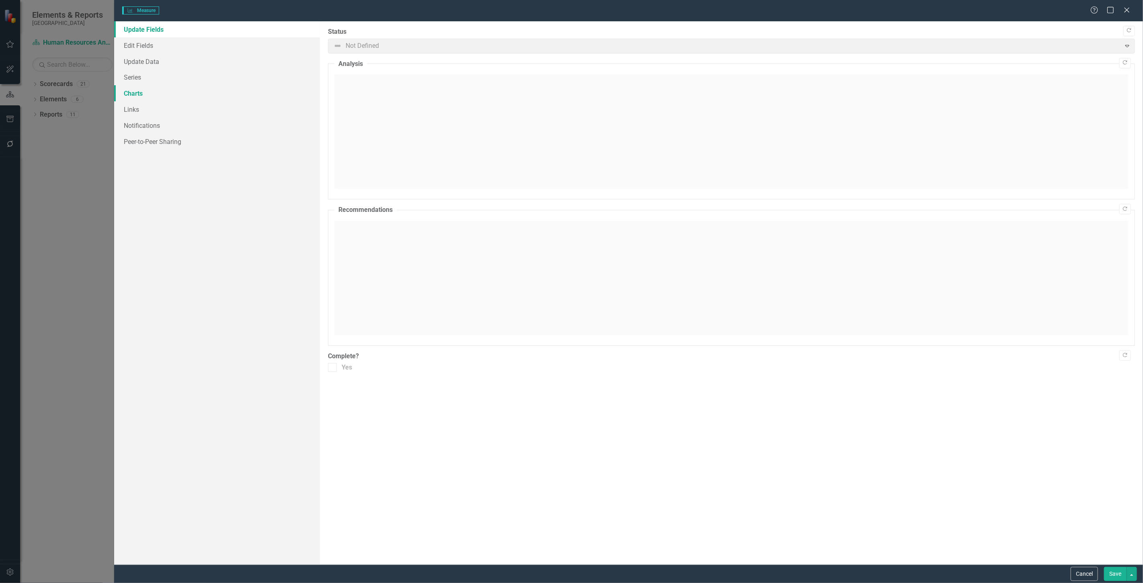
click at [142, 94] on link "Charts" at bounding box center [217, 93] width 206 height 16
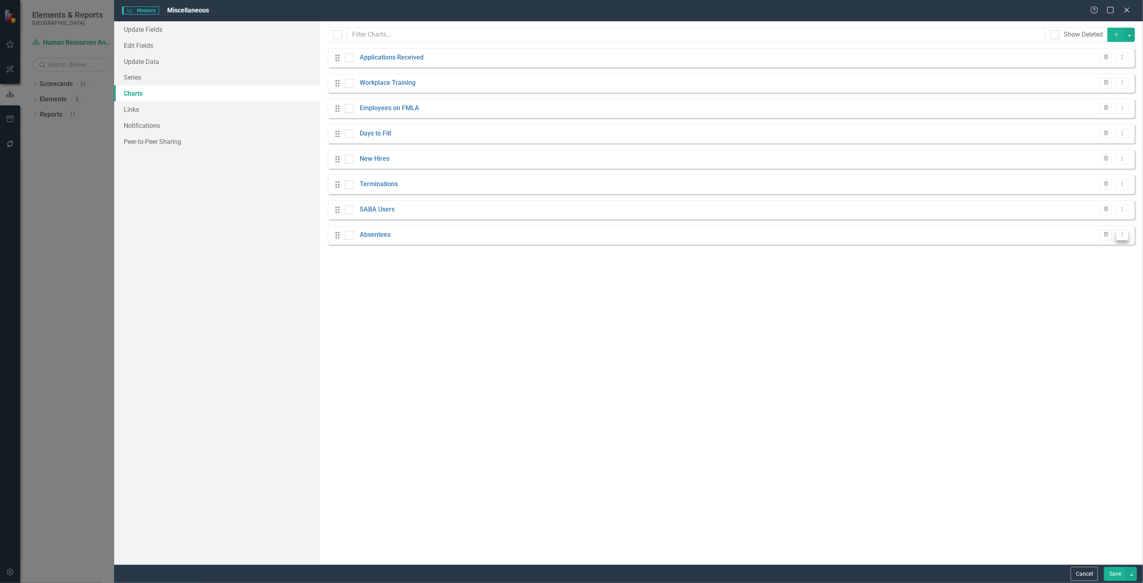
click at [1123, 239] on button "Dropdown Menu" at bounding box center [1123, 235] width 12 height 11
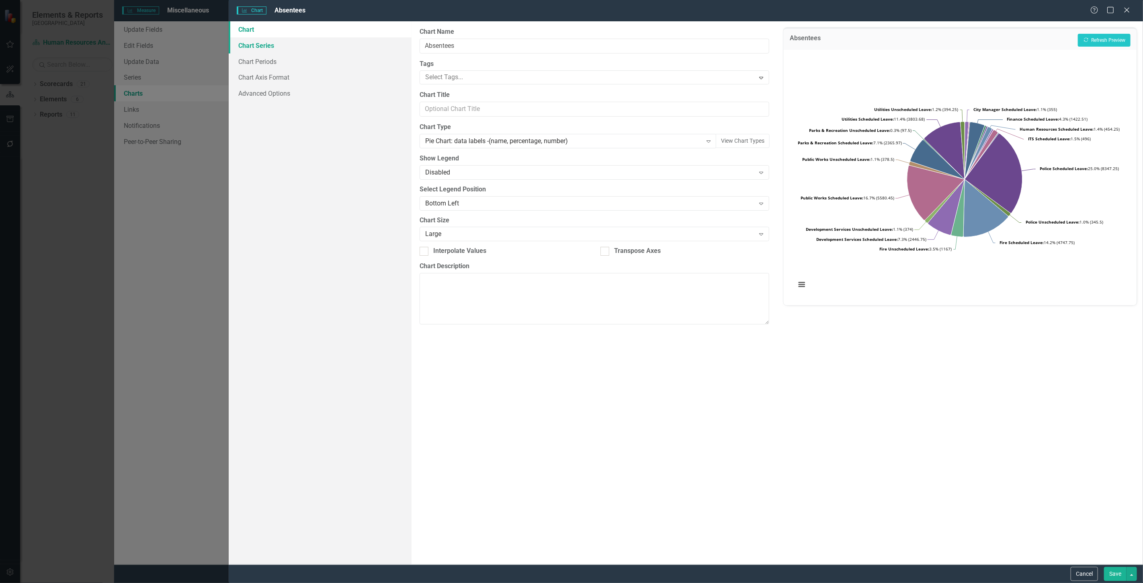
click at [277, 47] on link "Chart Series" at bounding box center [320, 45] width 183 height 16
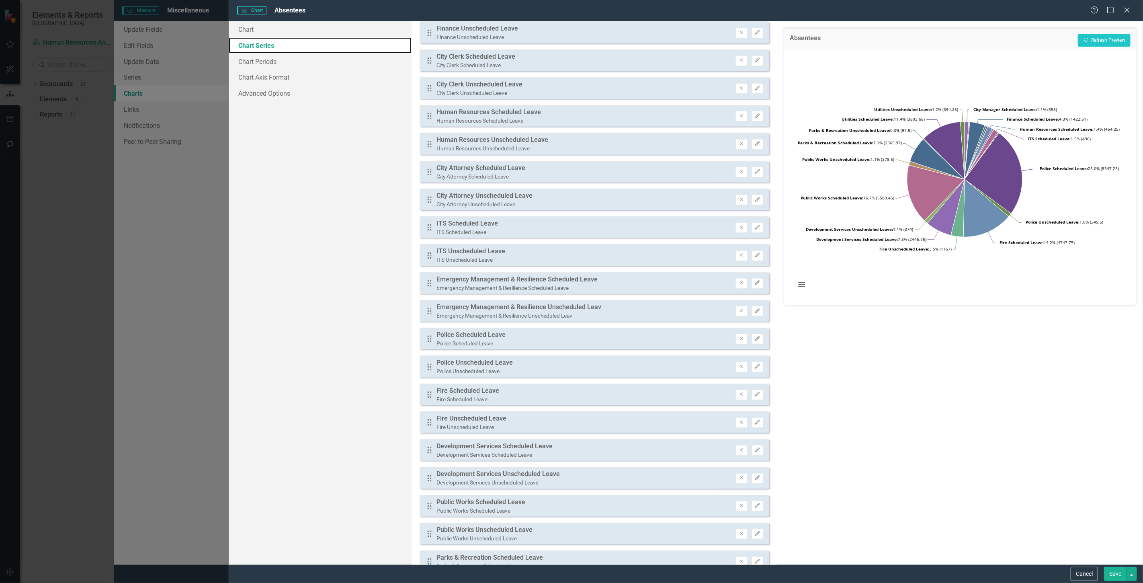
scroll to position [223, 0]
click at [266, 34] on link "Chart" at bounding box center [320, 29] width 183 height 16
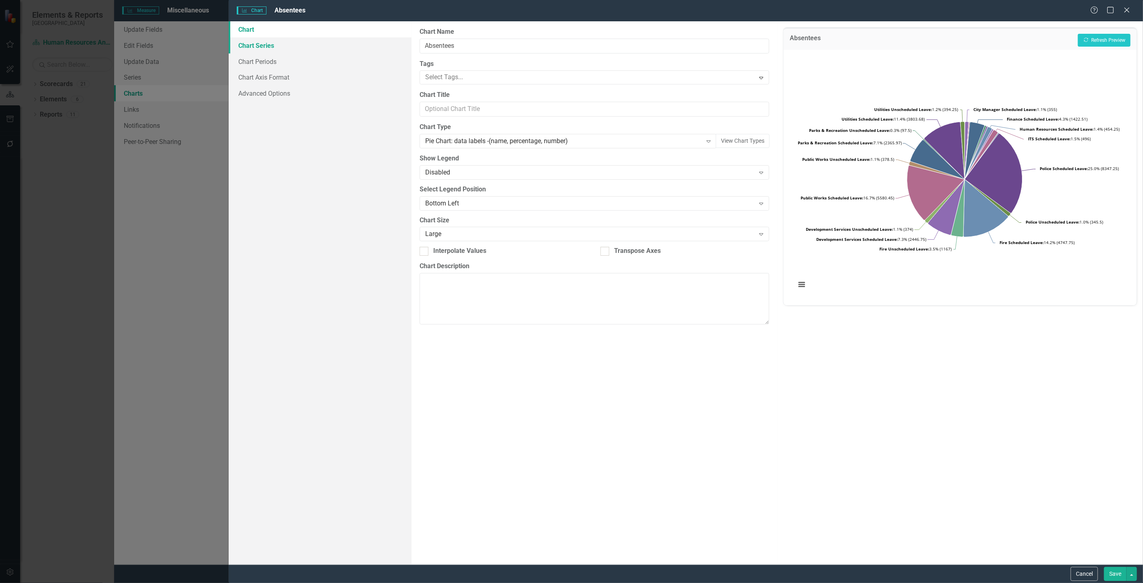
click at [281, 50] on link "Chart Series" at bounding box center [320, 45] width 183 height 16
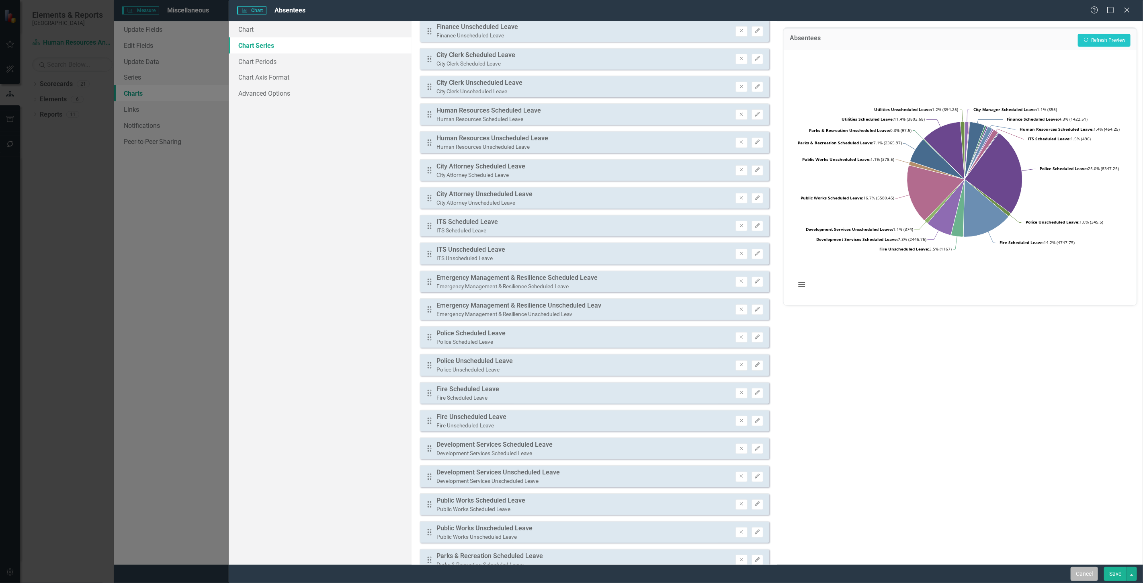
click at [1071, 569] on button "Cancel" at bounding box center [1084, 574] width 27 height 14
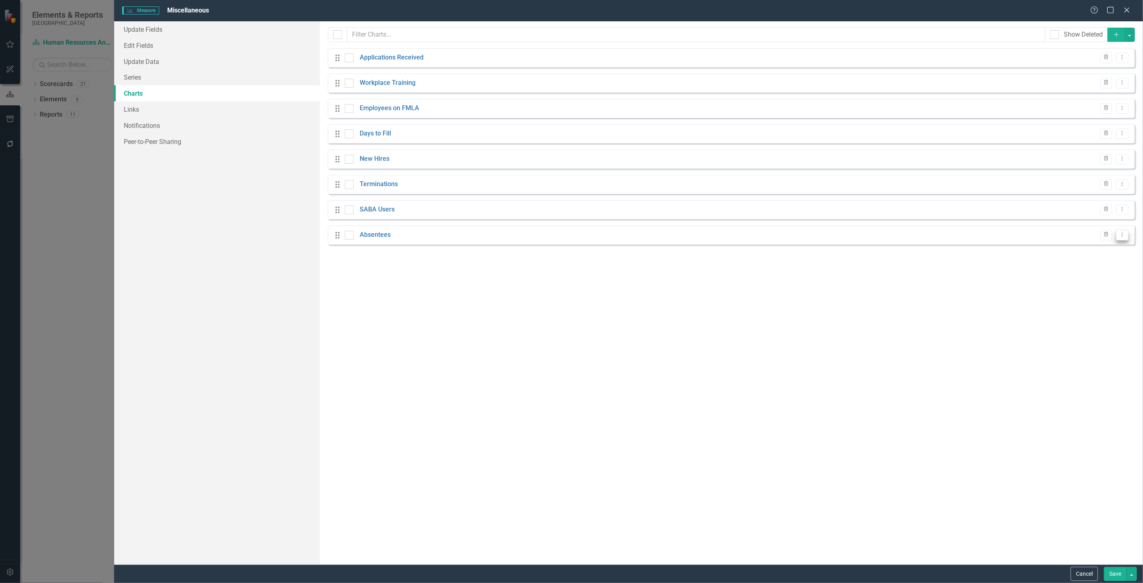
click at [1122, 236] on icon "Dropdown Menu" at bounding box center [1122, 234] width 7 height 5
click at [1094, 262] on link "Copy Duplicate Chart" at bounding box center [1097, 263] width 64 height 15
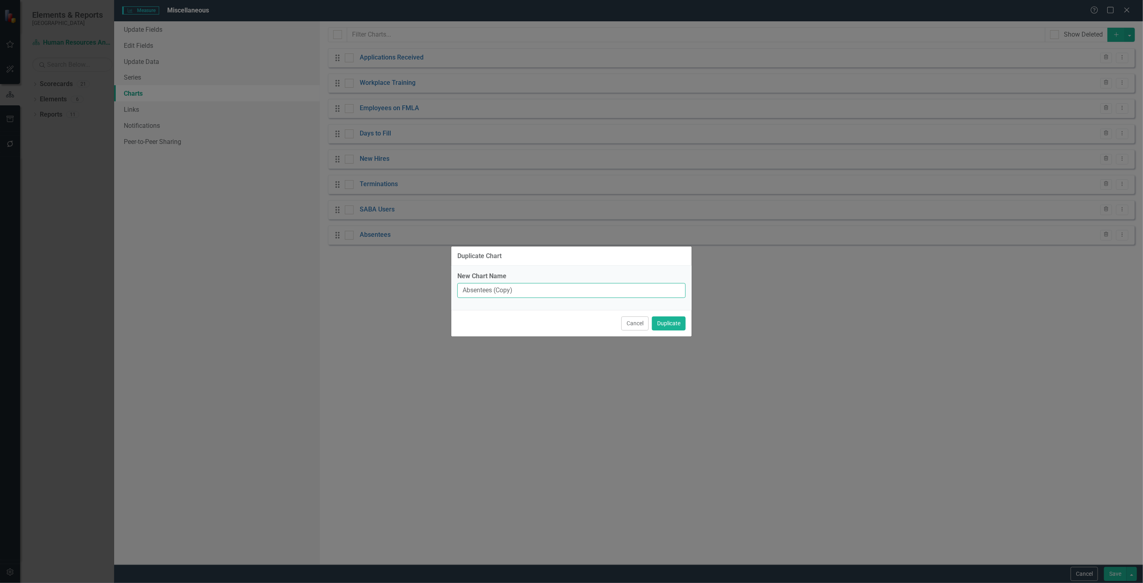
click at [501, 289] on input "Absentees (Copy)" at bounding box center [572, 290] width 228 height 15
drag, startPoint x: 525, startPoint y: 292, endPoint x: 495, endPoint y: 294, distance: 30.3
click at [495, 294] on input "Absentees (Copy)" at bounding box center [572, 290] width 228 height 15
click at [660, 326] on button "Duplicate" at bounding box center [669, 323] width 34 height 14
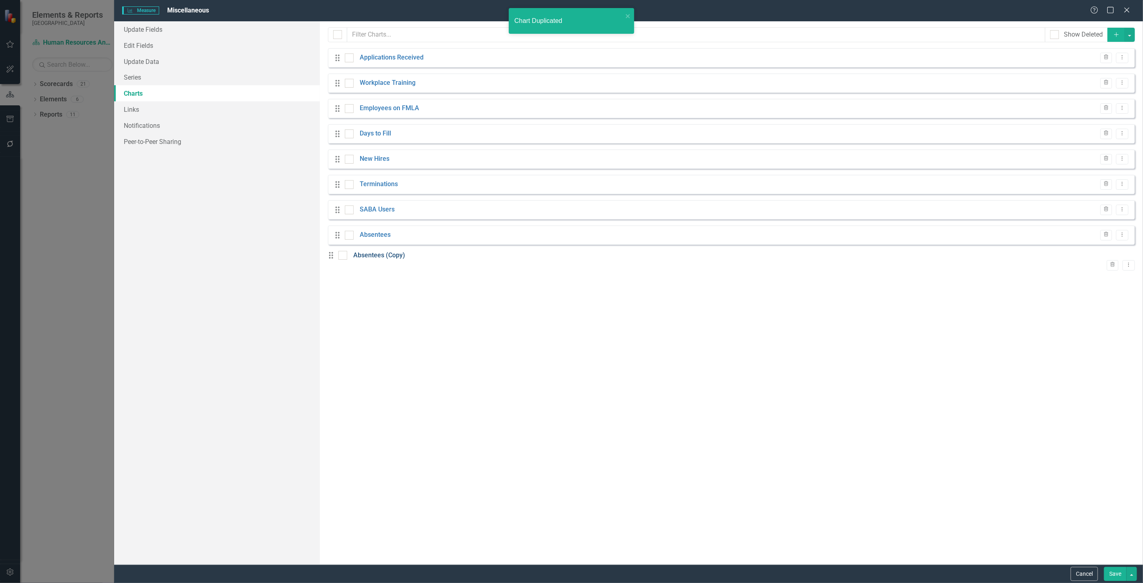
click at [375, 259] on link "Absentees (Copy)" at bounding box center [379, 255] width 52 height 9
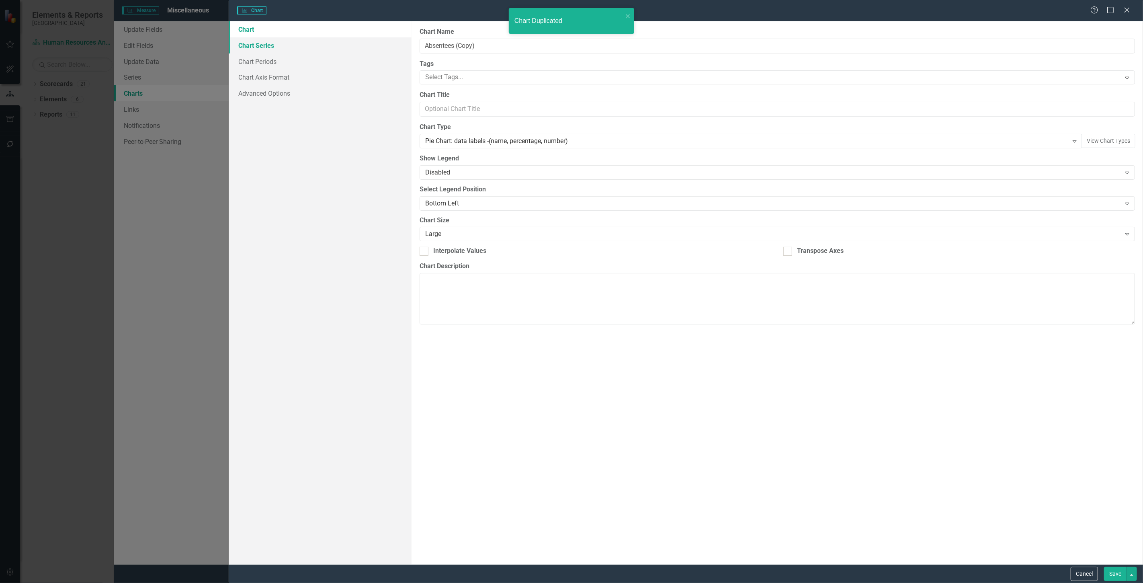
click at [263, 47] on link "Chart Series" at bounding box center [320, 45] width 183 height 16
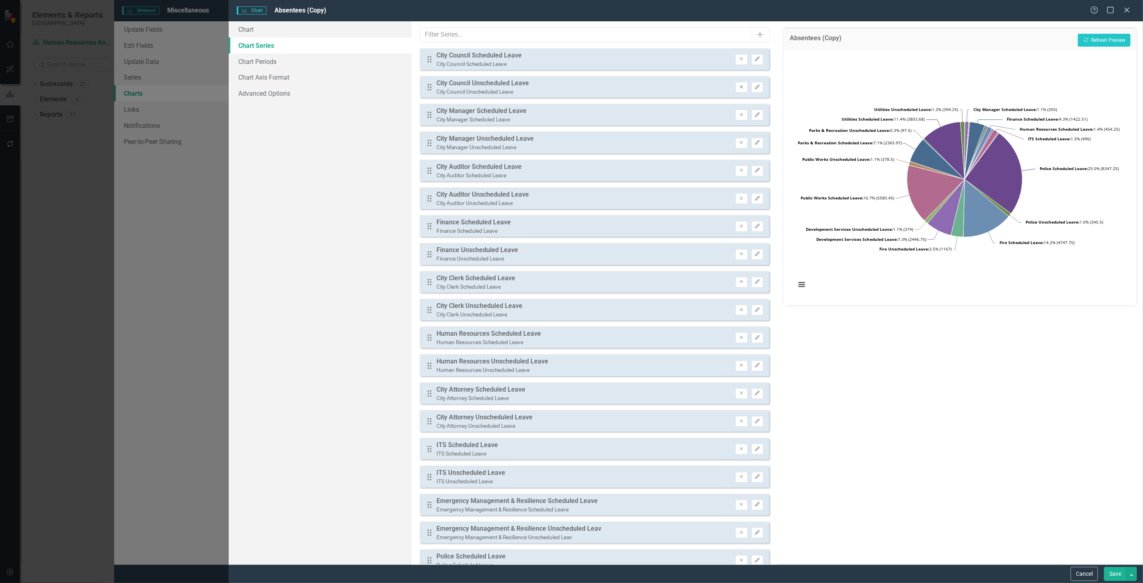
click at [739, 86] on icon "Remove" at bounding box center [742, 87] width 6 height 5
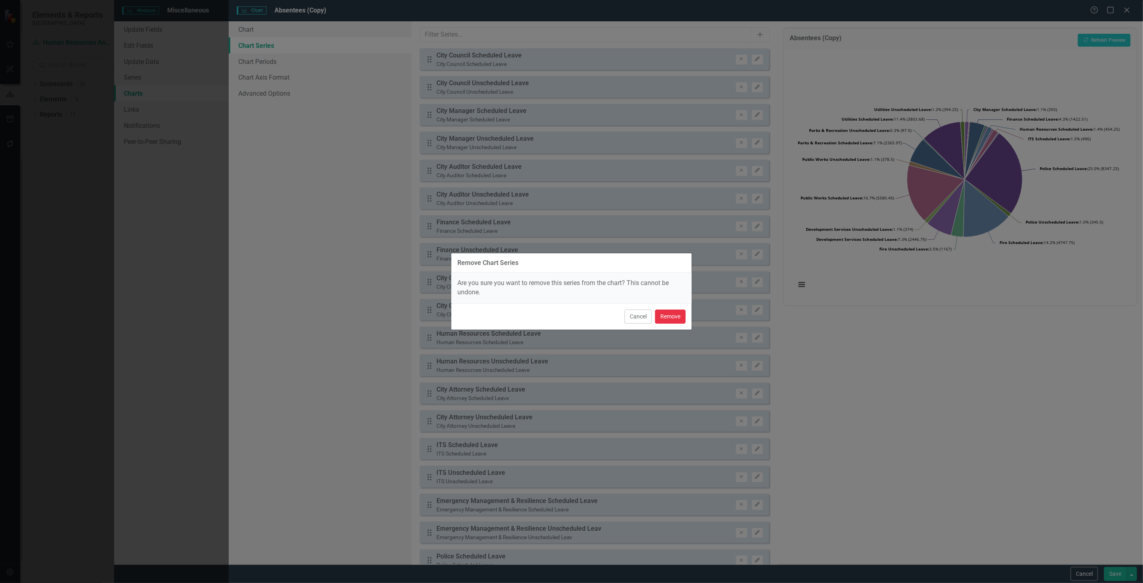
click at [672, 320] on button "Remove" at bounding box center [670, 317] width 31 height 14
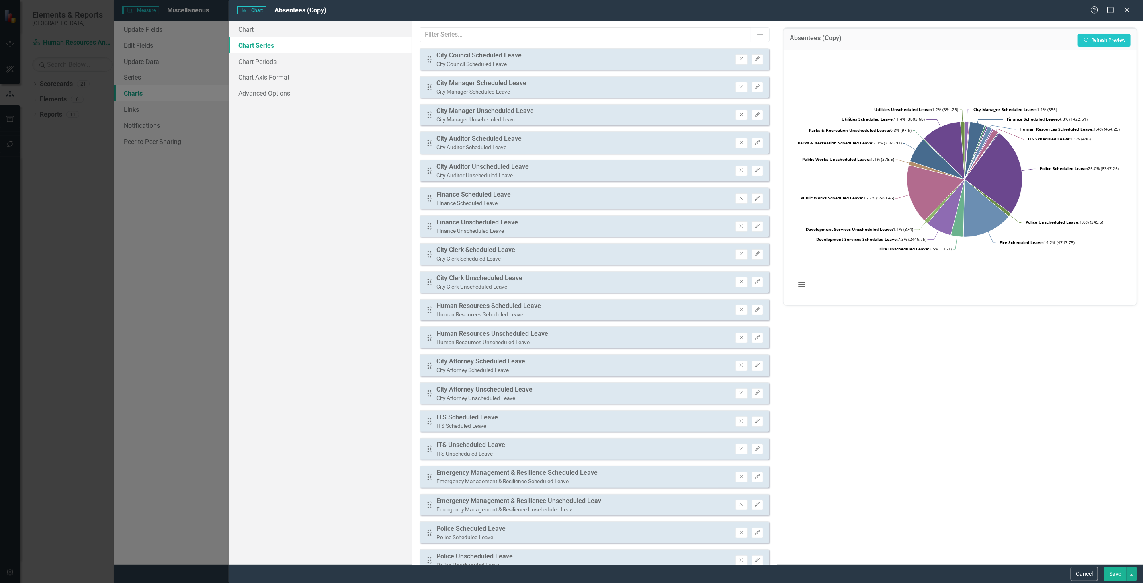
click at [740, 114] on icon "button" at bounding box center [741, 114] width 3 height 3
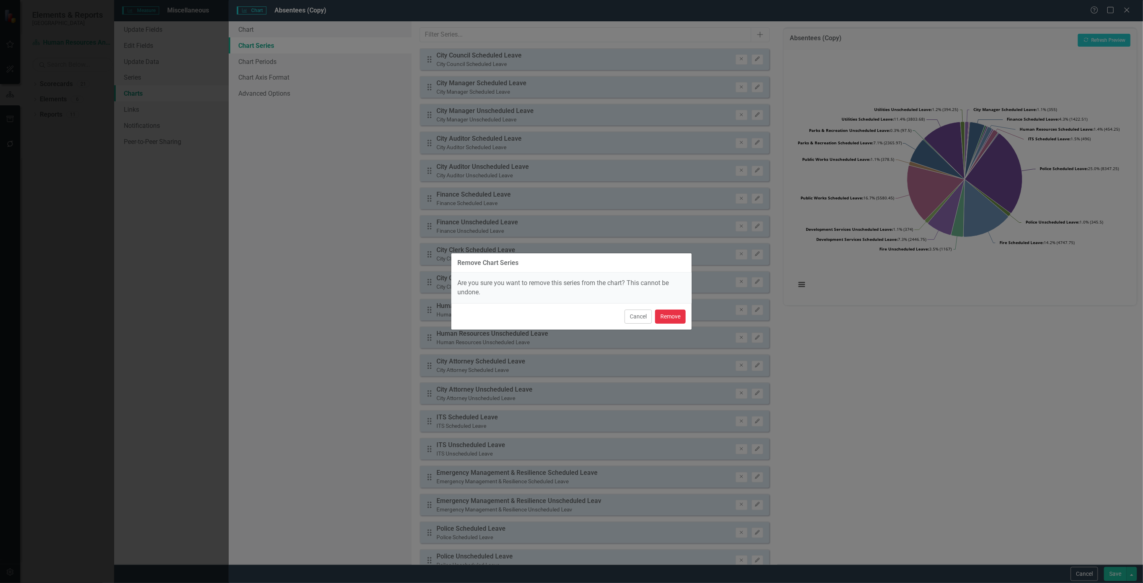
click at [670, 318] on button "Remove" at bounding box center [670, 317] width 31 height 14
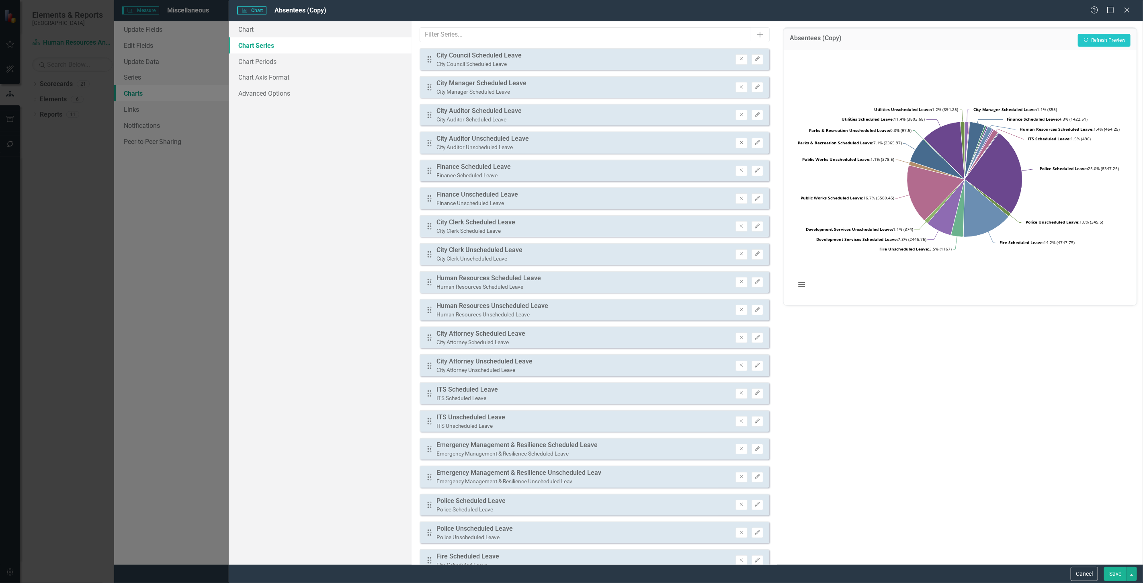
click at [736, 145] on button "Remove" at bounding box center [742, 143] width 12 height 10
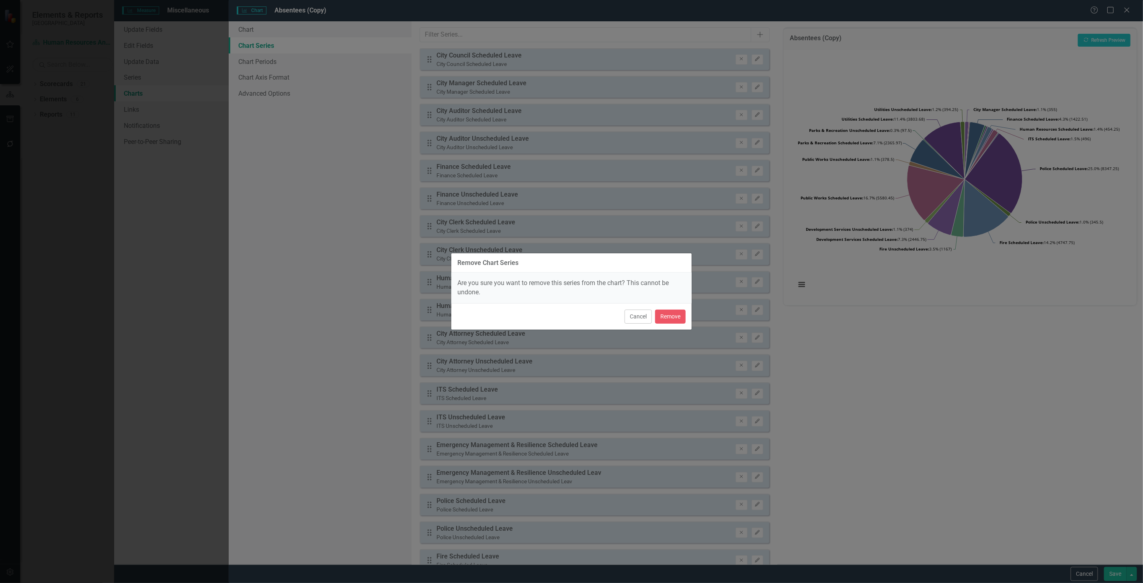
click at [686, 314] on div "Cancel Remove" at bounding box center [572, 316] width 240 height 27
click at [685, 314] on button "Remove" at bounding box center [670, 317] width 31 height 14
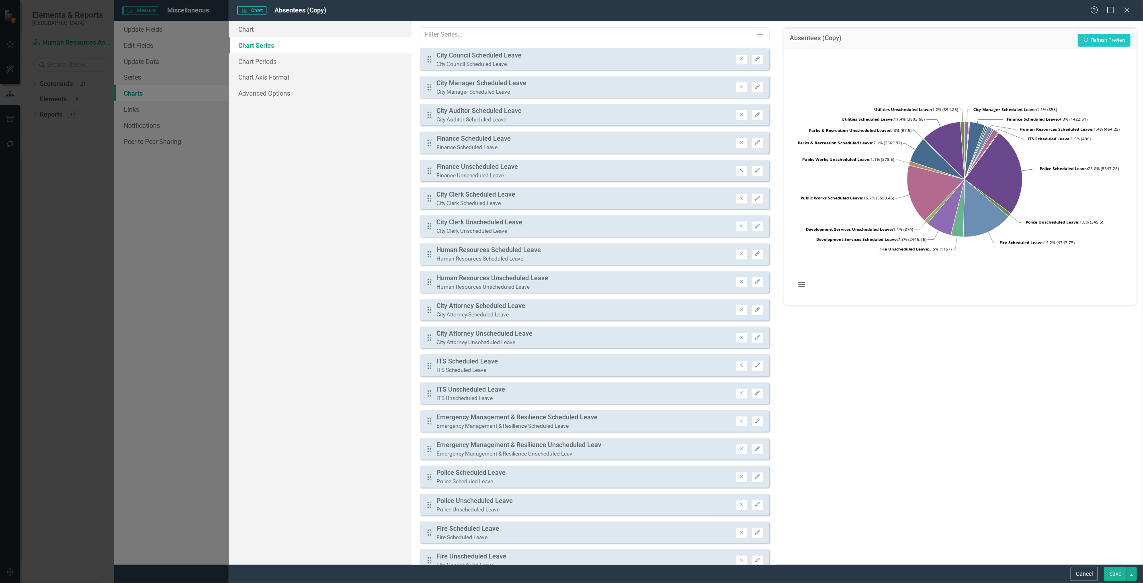
click at [736, 172] on button "Remove" at bounding box center [742, 171] width 12 height 10
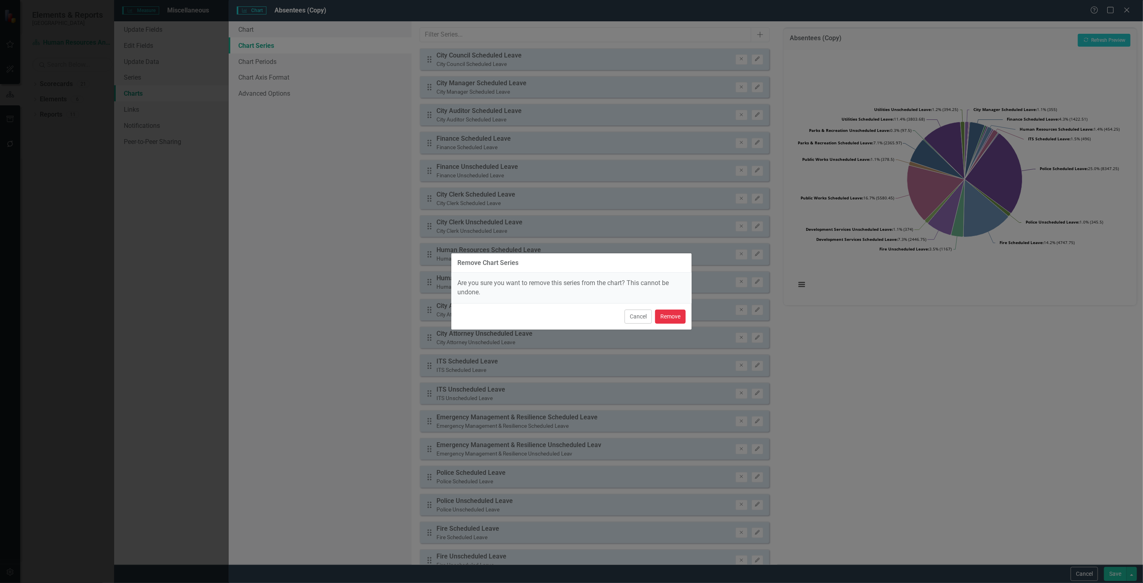
click at [670, 313] on button "Remove" at bounding box center [670, 317] width 31 height 14
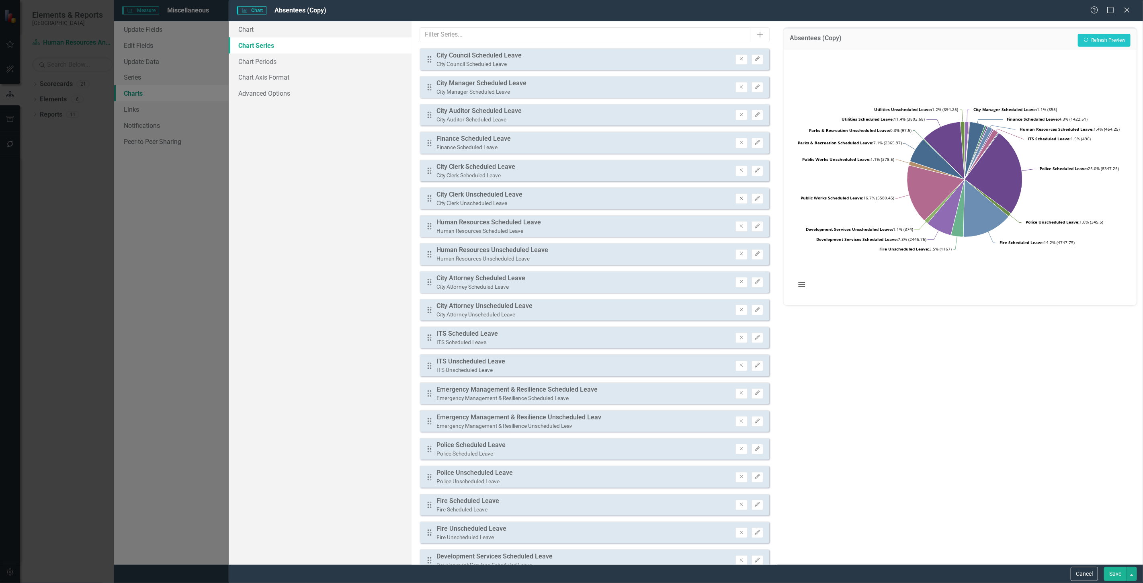
click at [736, 193] on button "Remove" at bounding box center [742, 198] width 12 height 10
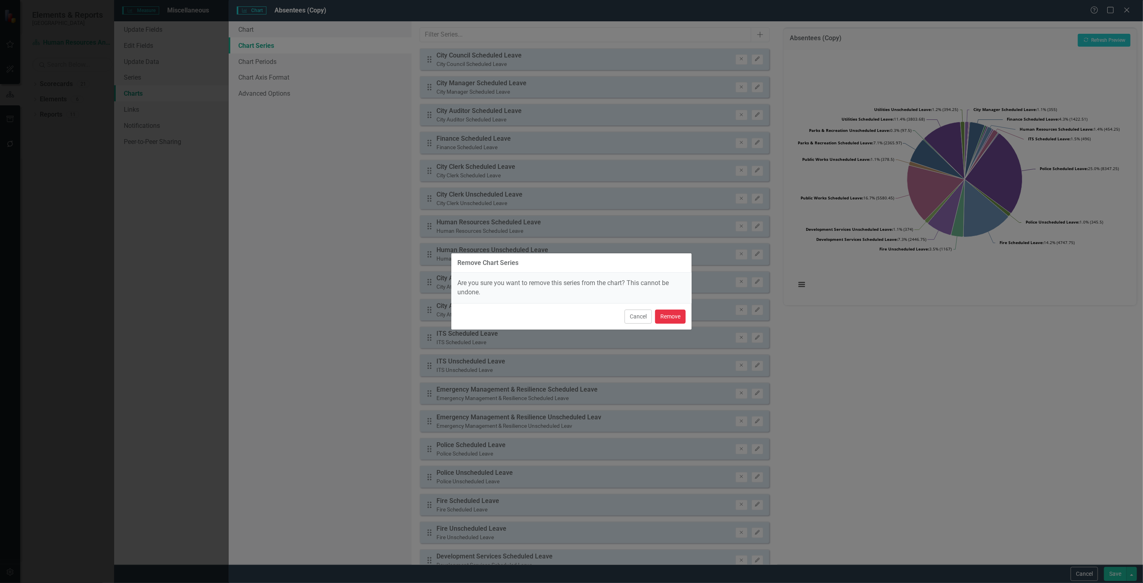
click at [670, 312] on button "Remove" at bounding box center [670, 317] width 31 height 14
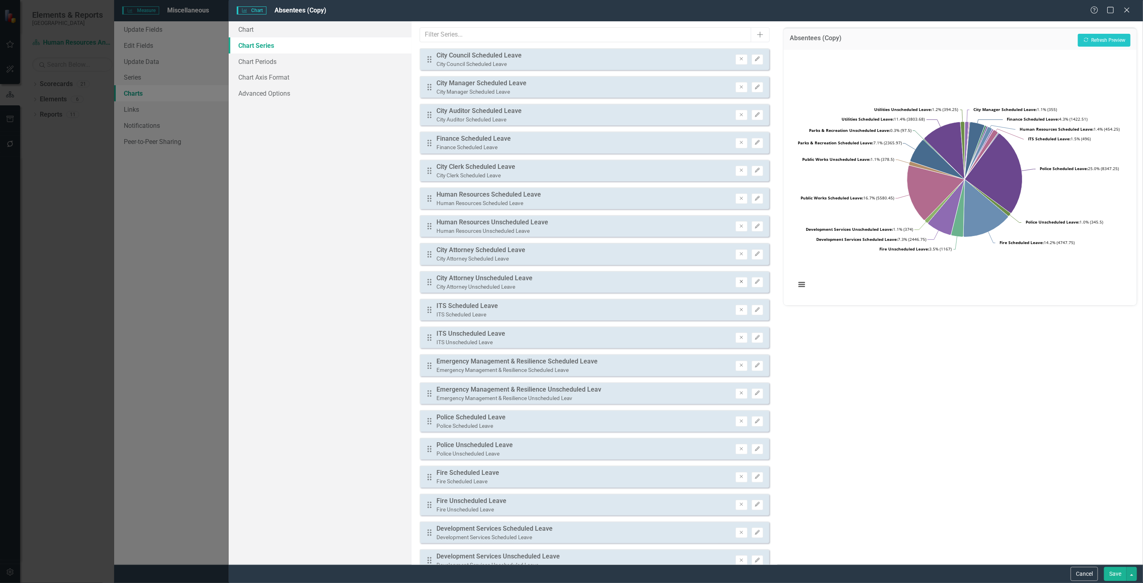
click at [736, 281] on button "Remove" at bounding box center [742, 282] width 12 height 10
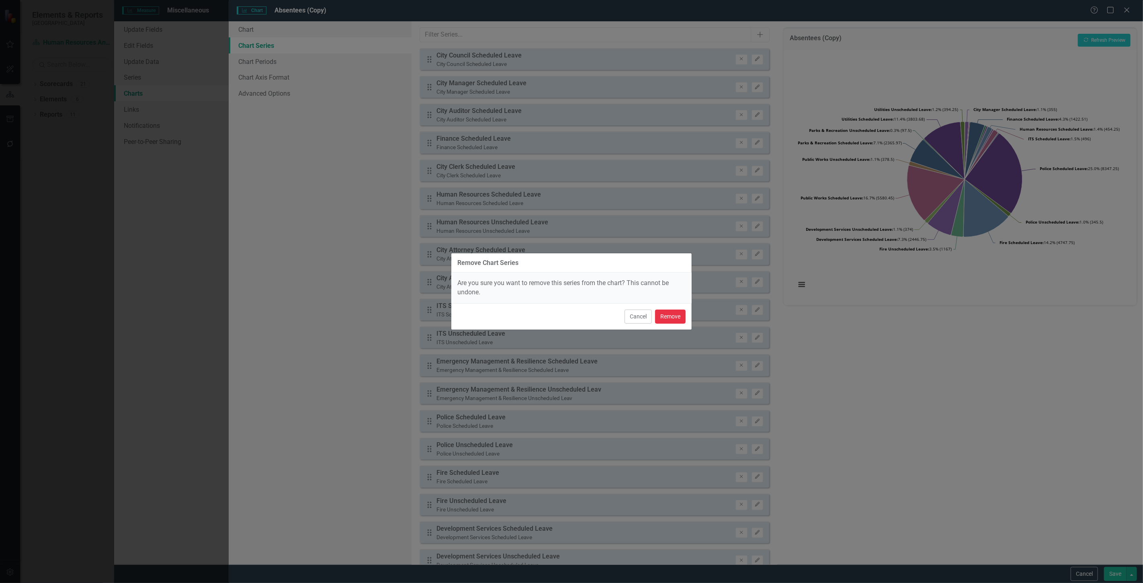
click at [682, 318] on button "Remove" at bounding box center [670, 317] width 31 height 14
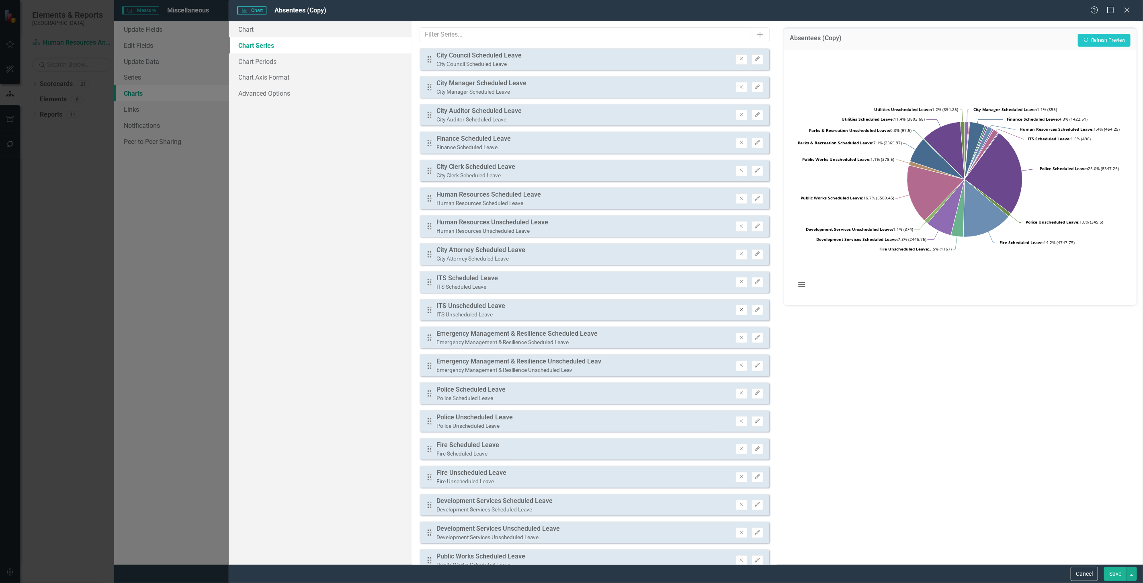
click at [739, 308] on icon "Remove" at bounding box center [742, 310] width 6 height 5
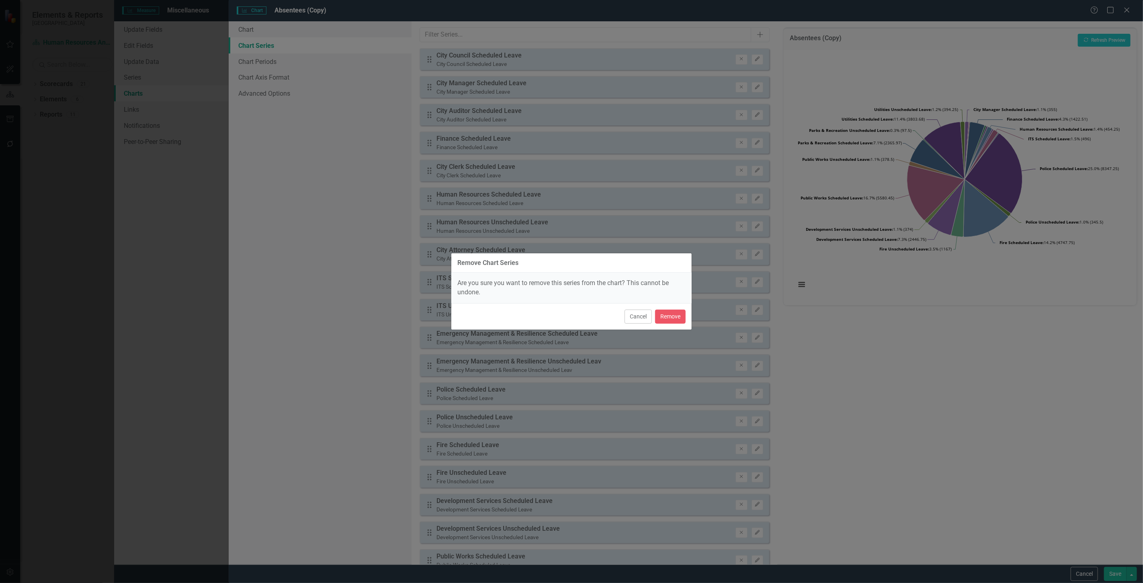
click at [671, 309] on div "Cancel Remove" at bounding box center [572, 316] width 240 height 27
click at [669, 316] on button "Remove" at bounding box center [670, 317] width 31 height 14
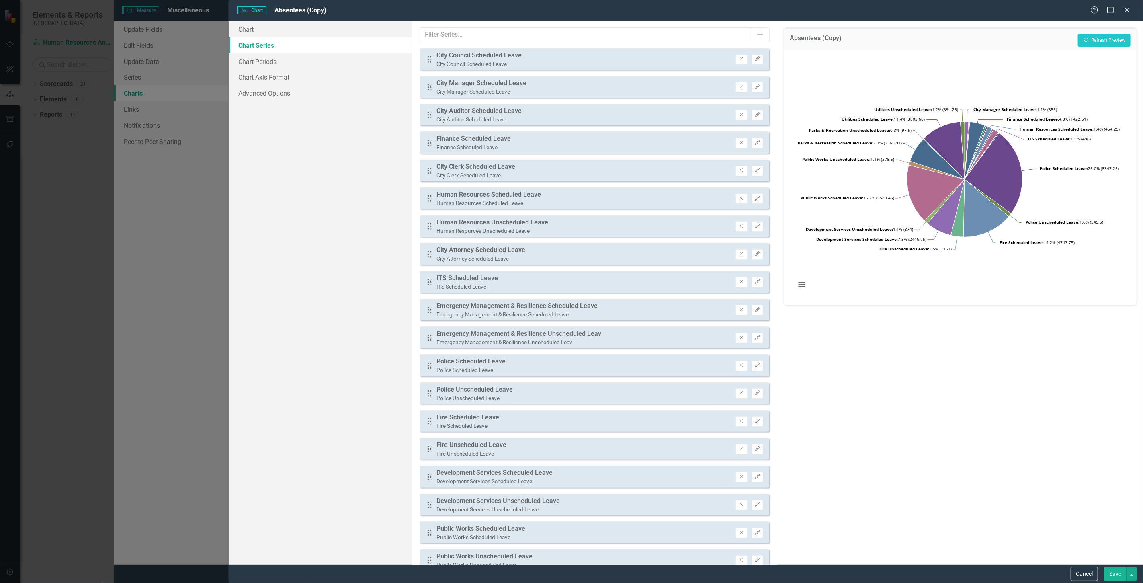
click at [736, 391] on button "Remove" at bounding box center [742, 393] width 12 height 10
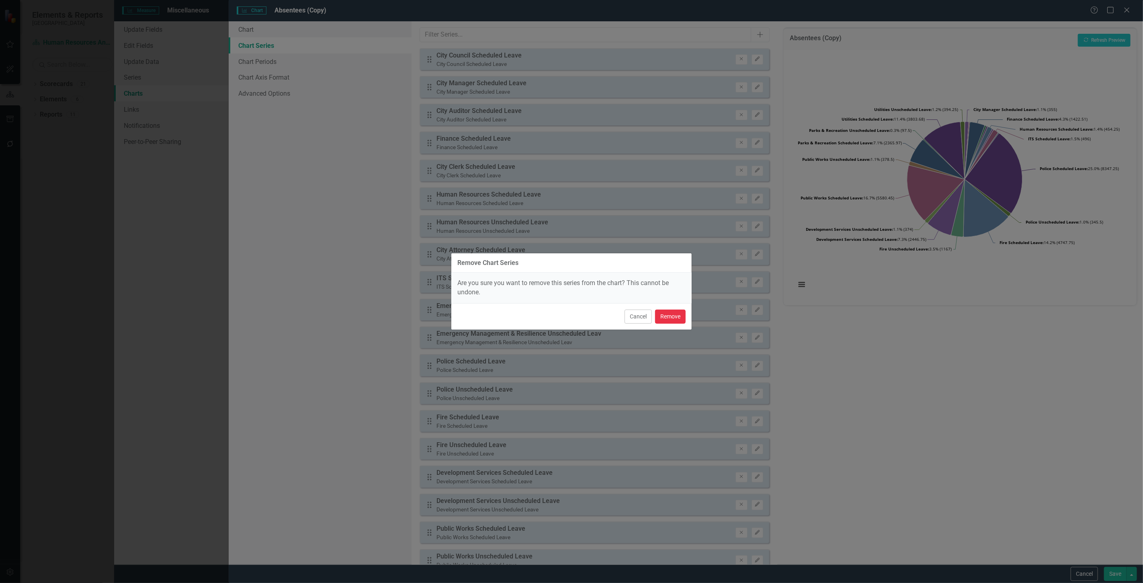
click at [672, 314] on button "Remove" at bounding box center [670, 317] width 31 height 14
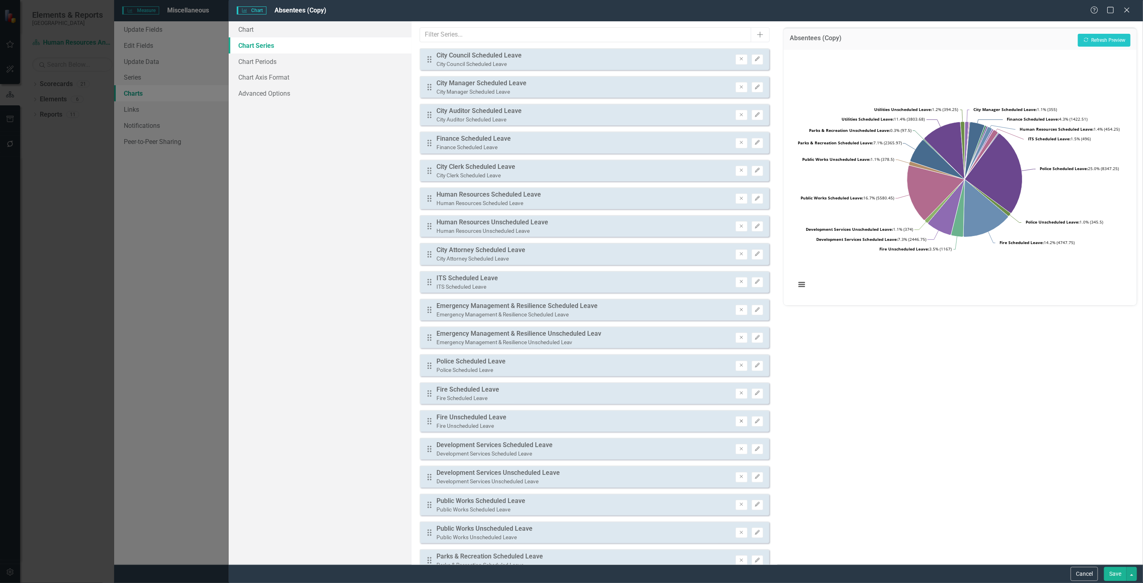
click at [739, 419] on icon "Remove" at bounding box center [742, 421] width 6 height 5
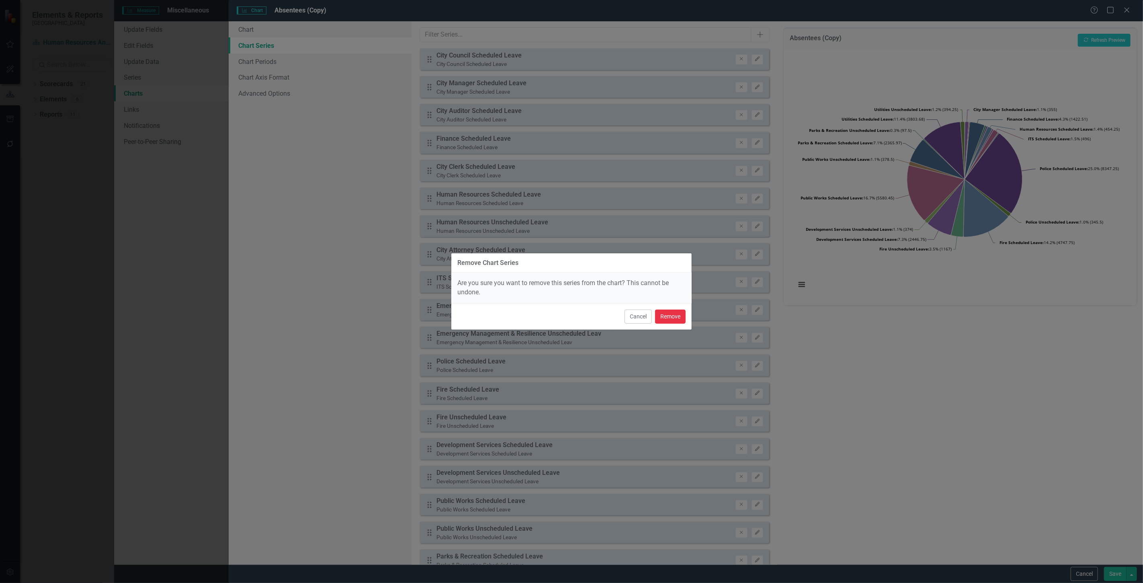
click at [671, 317] on button "Remove" at bounding box center [670, 317] width 31 height 14
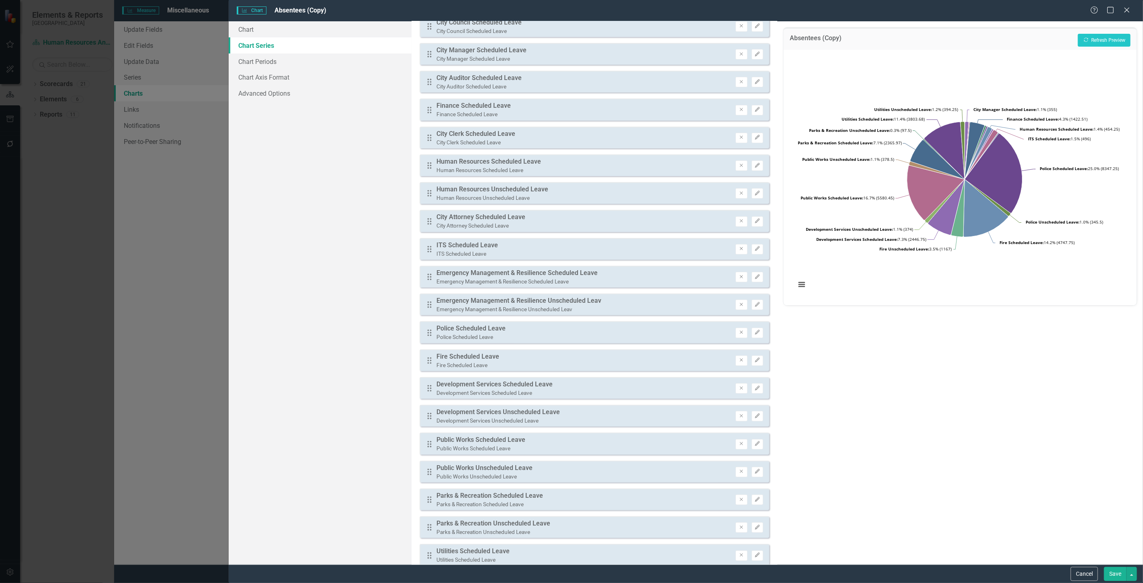
scroll to position [89, 0]
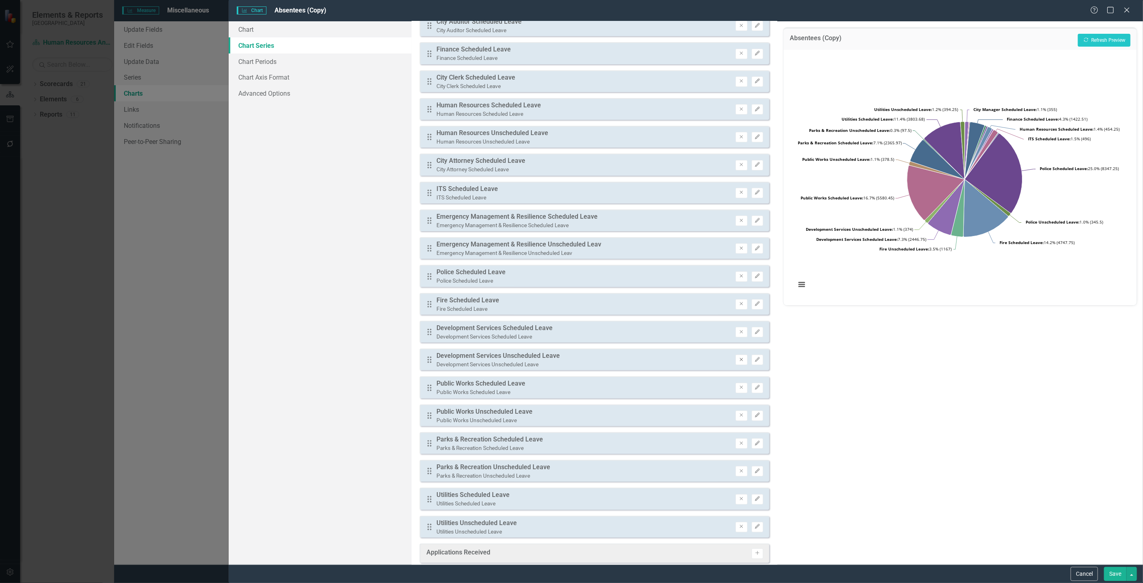
click at [739, 357] on icon "Remove" at bounding box center [742, 359] width 6 height 5
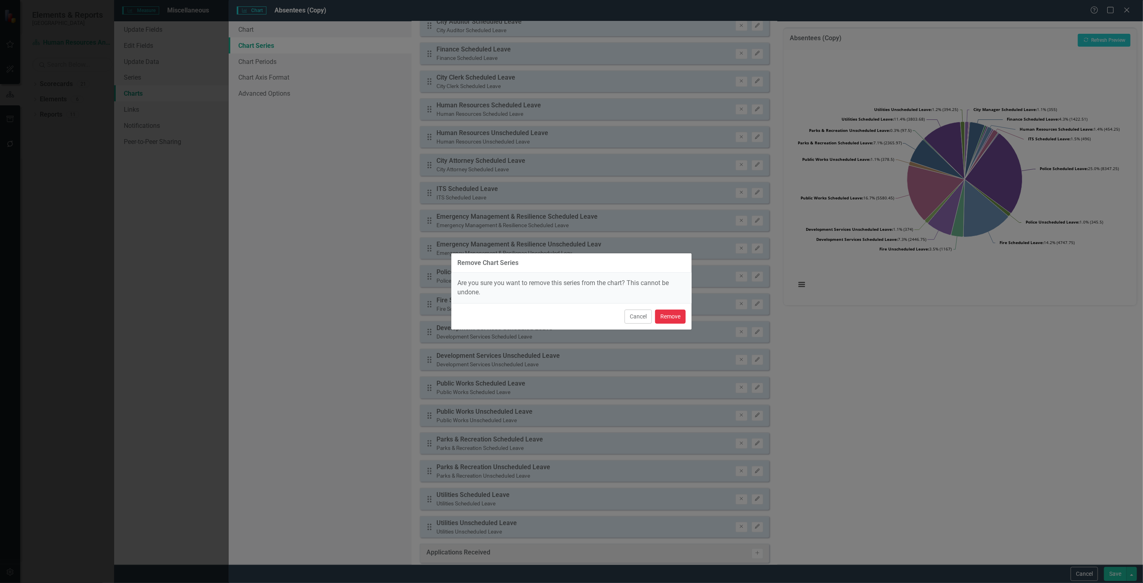
click at [675, 318] on button "Remove" at bounding box center [670, 317] width 31 height 14
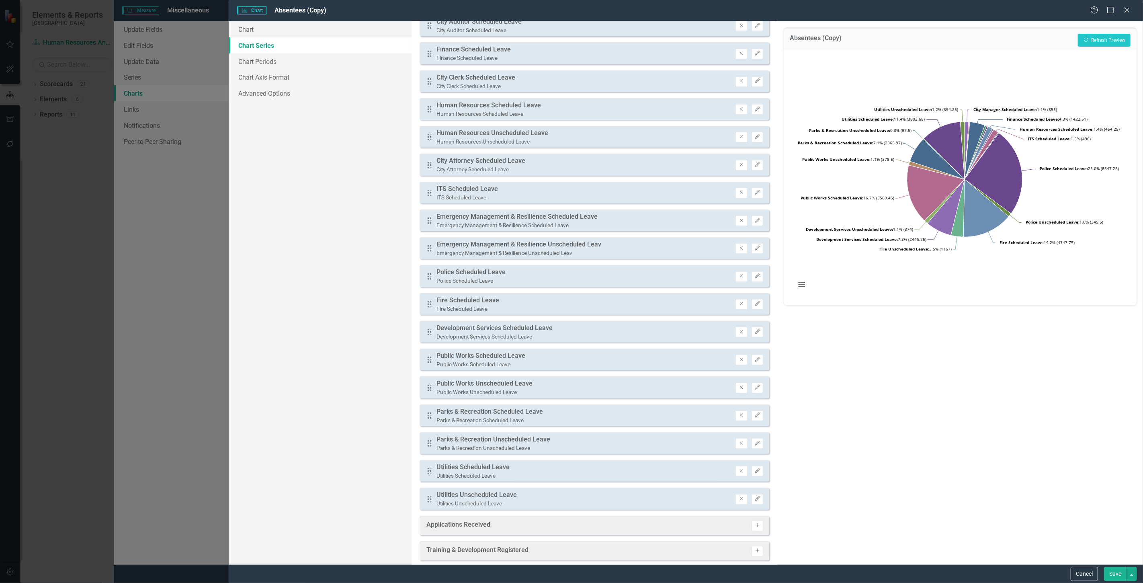
click at [740, 386] on icon "button" at bounding box center [741, 387] width 3 height 3
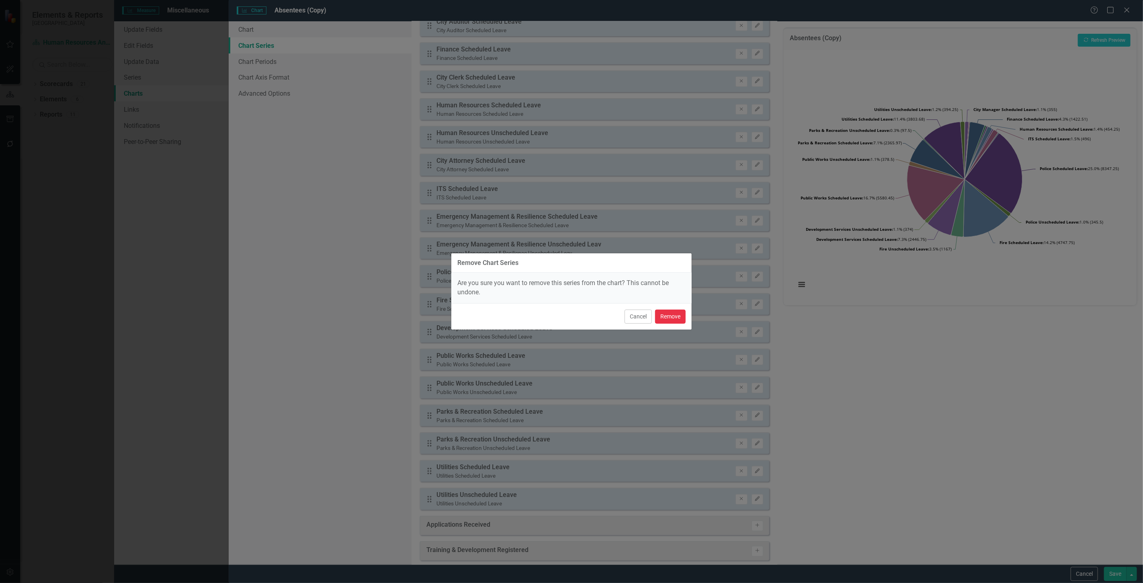
click at [675, 316] on button "Remove" at bounding box center [670, 317] width 31 height 14
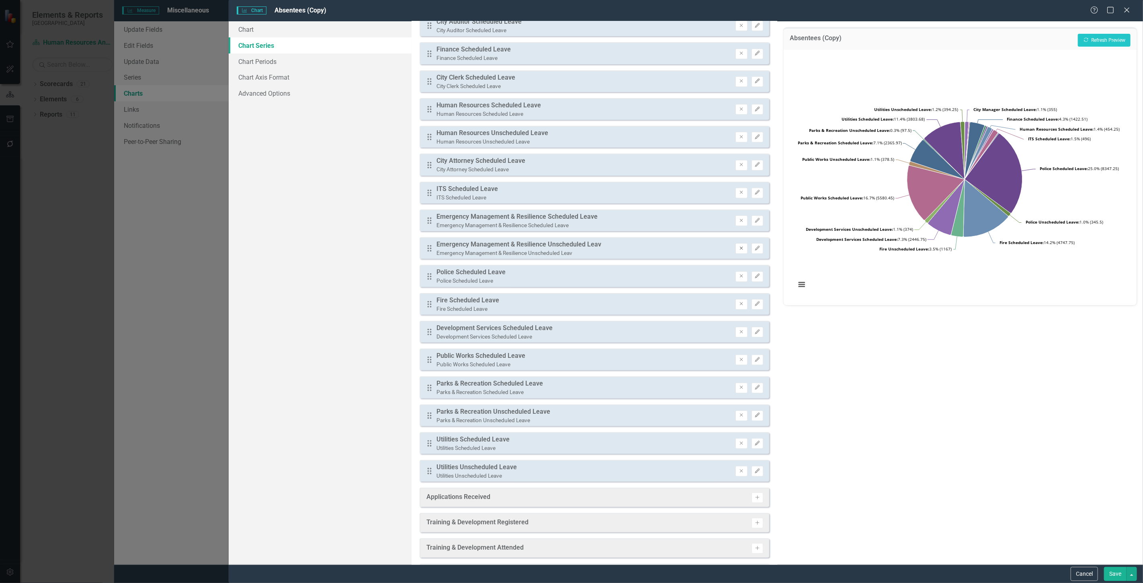
click at [736, 243] on button "Remove" at bounding box center [742, 248] width 12 height 10
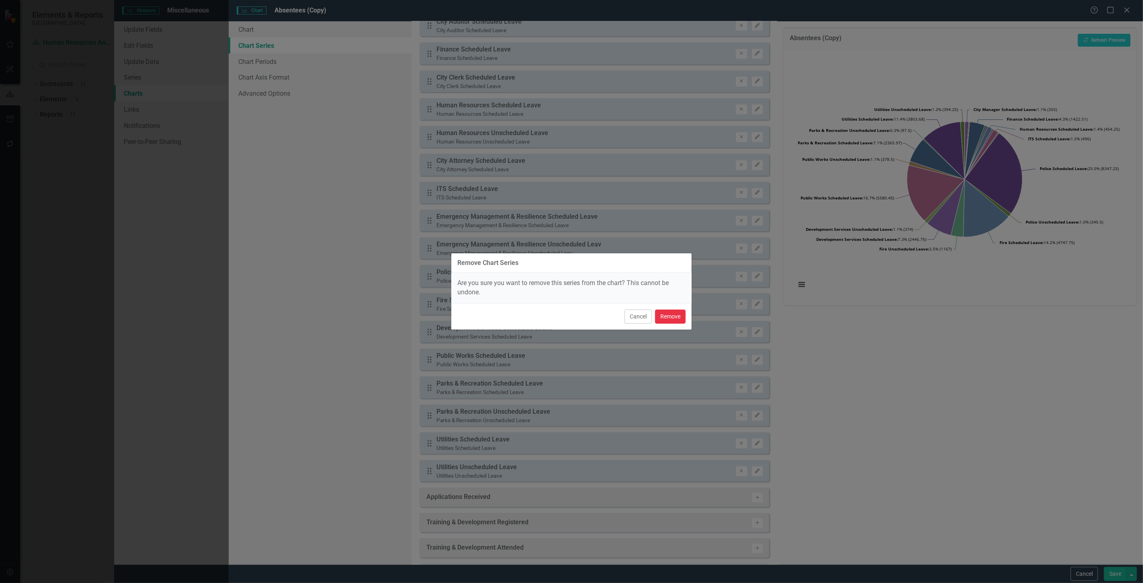
click at [680, 316] on button "Remove" at bounding box center [670, 317] width 31 height 14
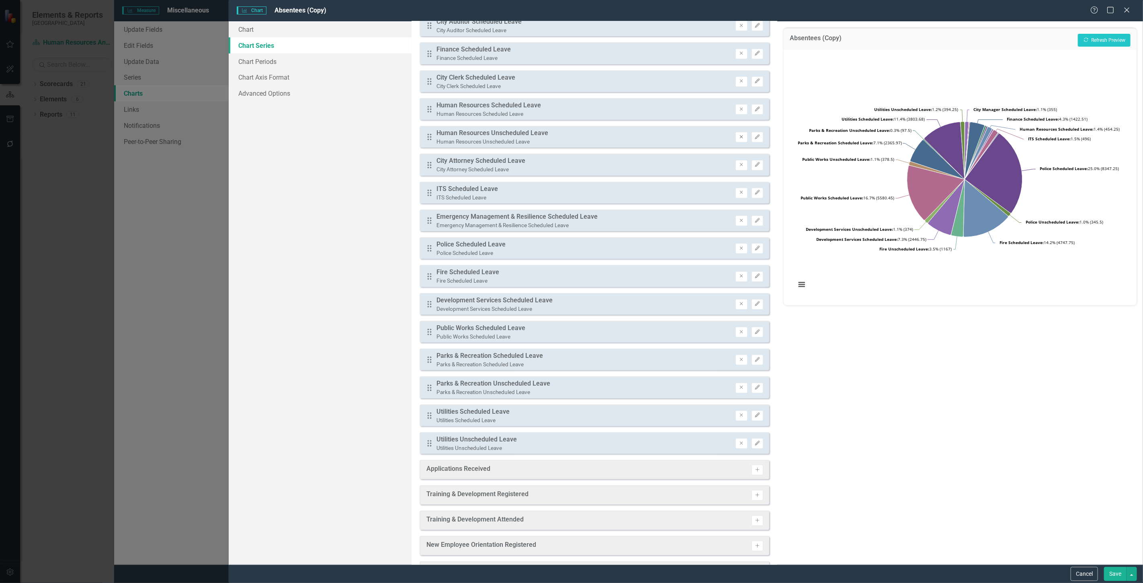
click at [739, 135] on icon "Remove" at bounding box center [742, 137] width 6 height 5
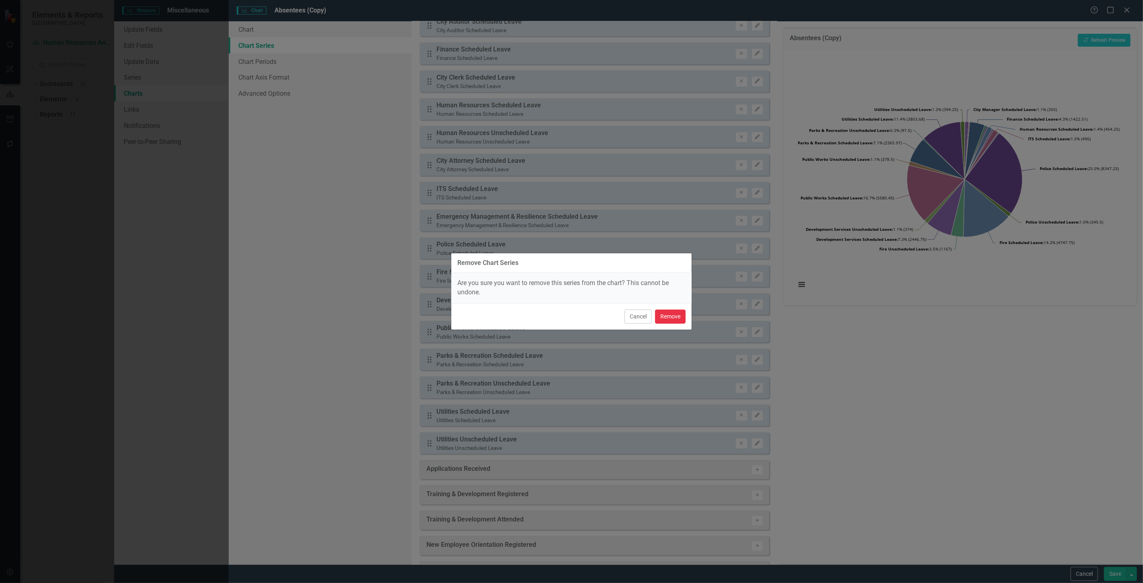
click at [675, 312] on button "Remove" at bounding box center [670, 317] width 31 height 14
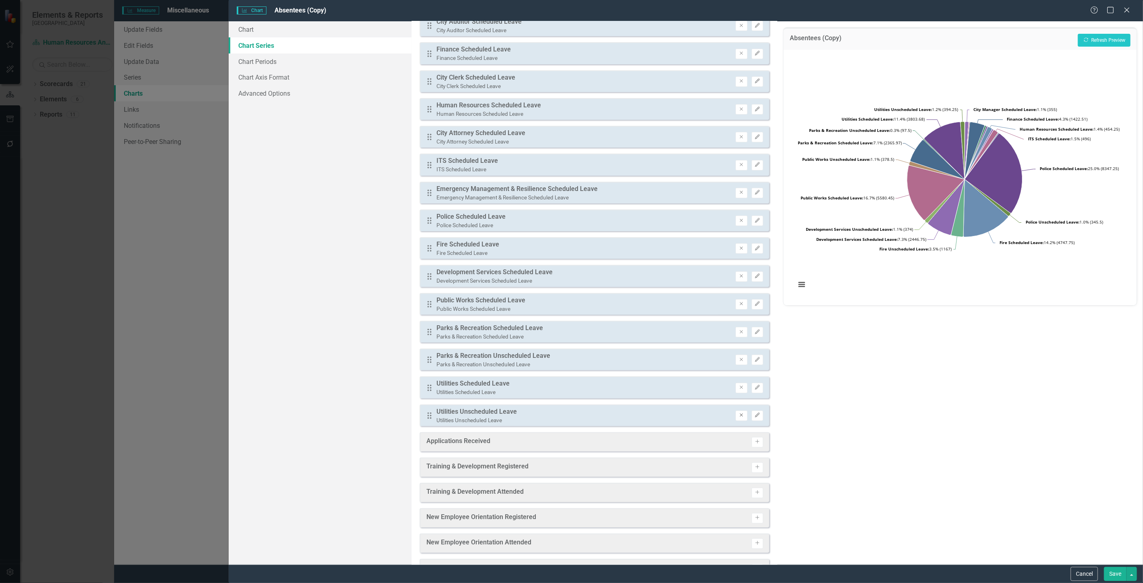
click at [739, 413] on icon "Remove" at bounding box center [742, 415] width 6 height 5
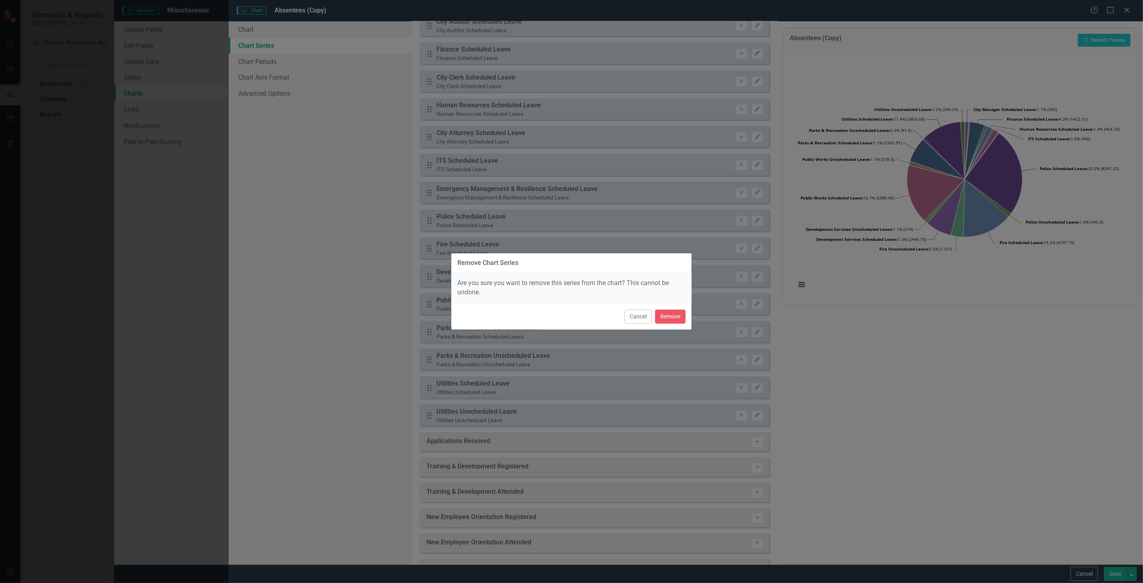
click at [664, 306] on div "Cancel Remove" at bounding box center [572, 316] width 240 height 27
click at [669, 318] on button "Remove" at bounding box center [670, 317] width 31 height 14
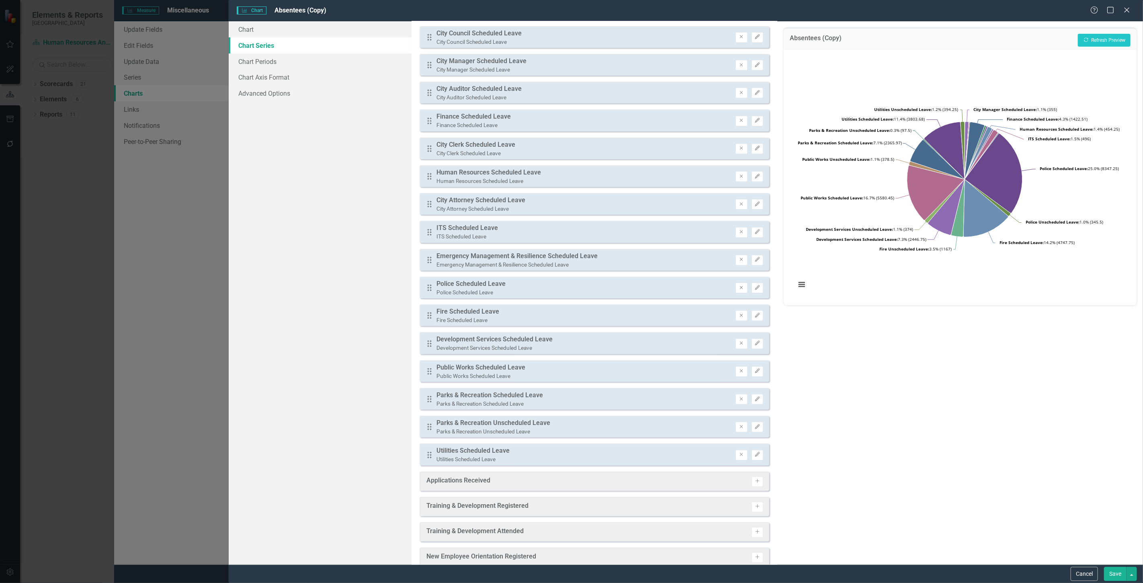
scroll to position [0, 0]
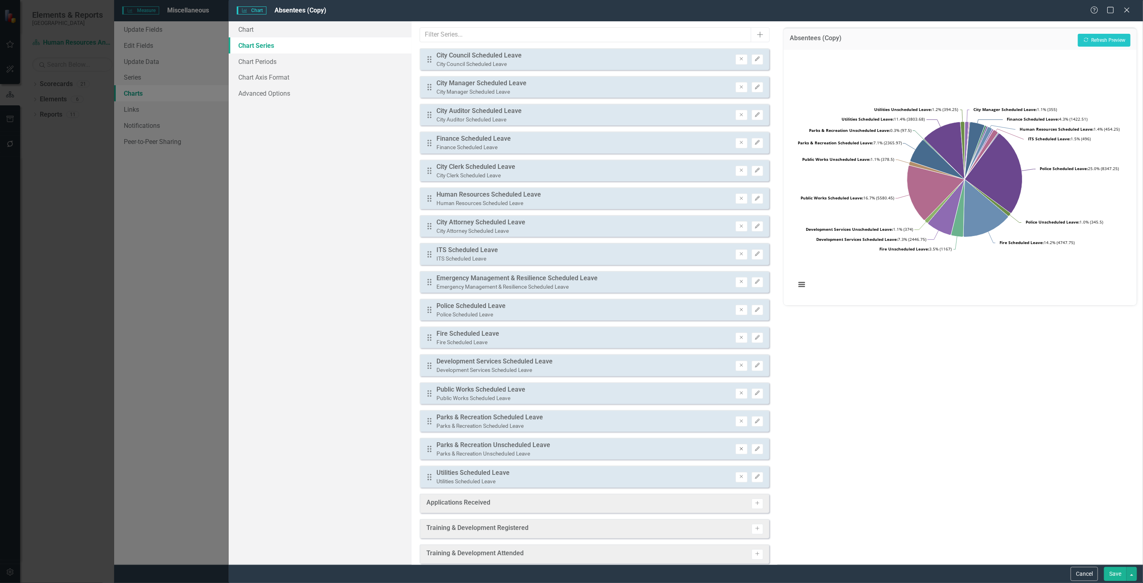
click at [736, 445] on button "Remove" at bounding box center [742, 449] width 12 height 10
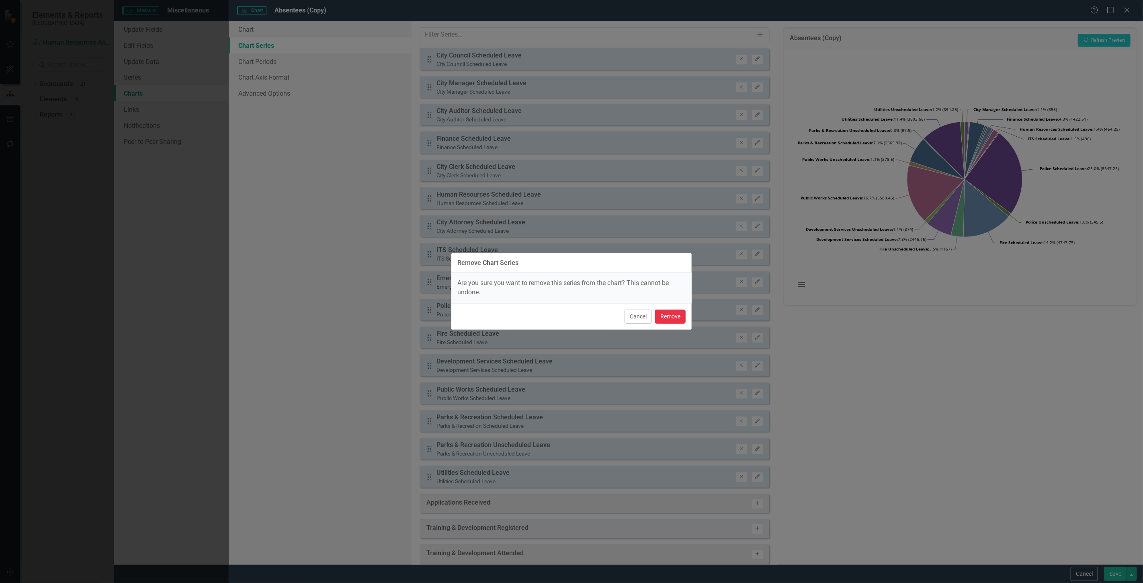
click at [661, 322] on button "Remove" at bounding box center [670, 317] width 31 height 14
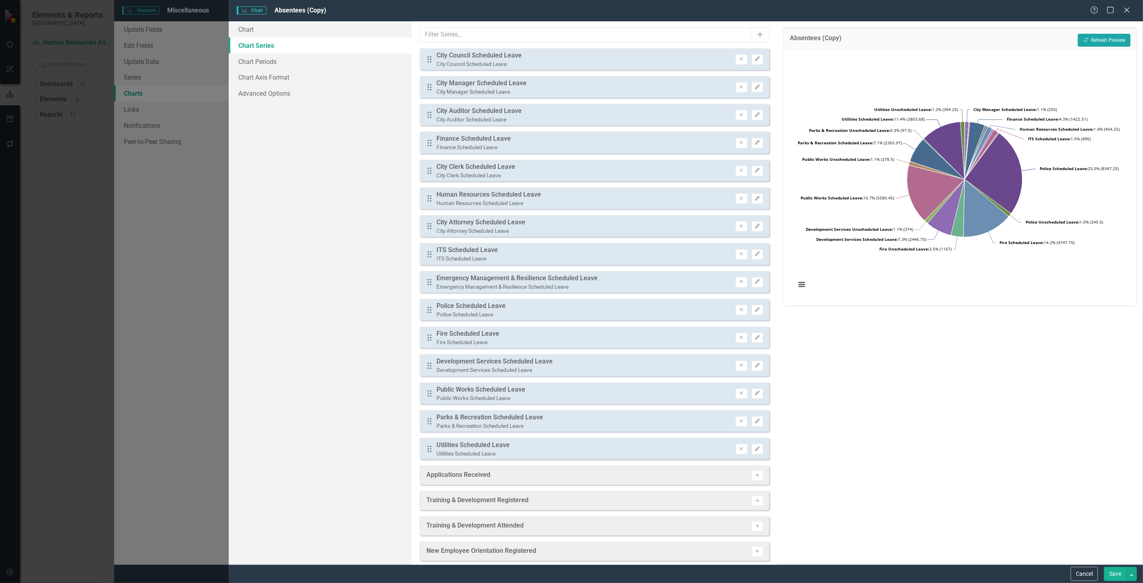
click at [1094, 40] on button "Recalculate Refresh Preview" at bounding box center [1104, 40] width 53 height 13
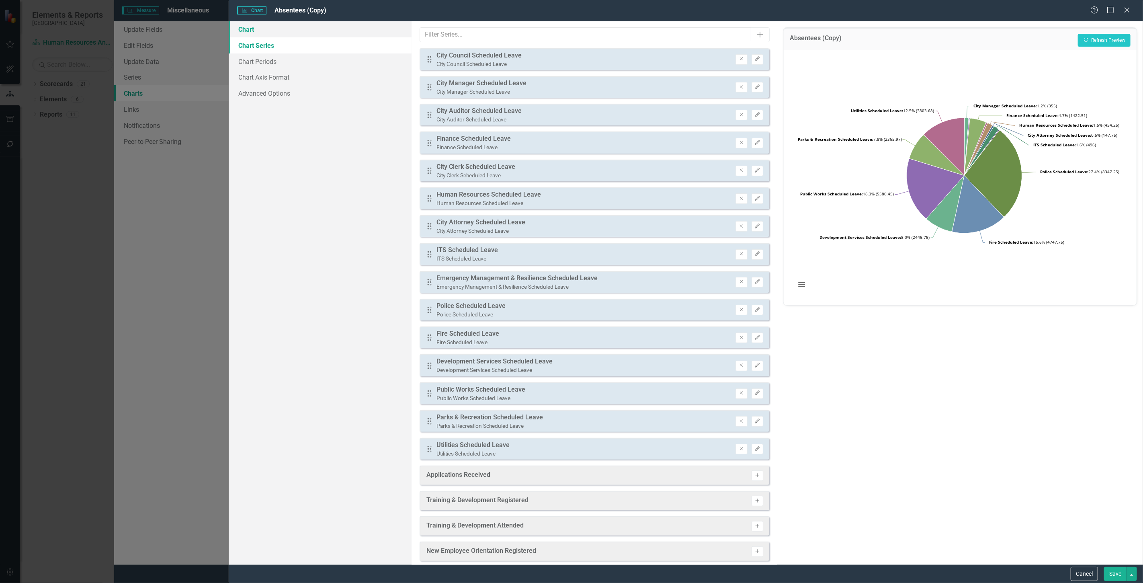
click at [263, 33] on link "Chart" at bounding box center [320, 29] width 183 height 16
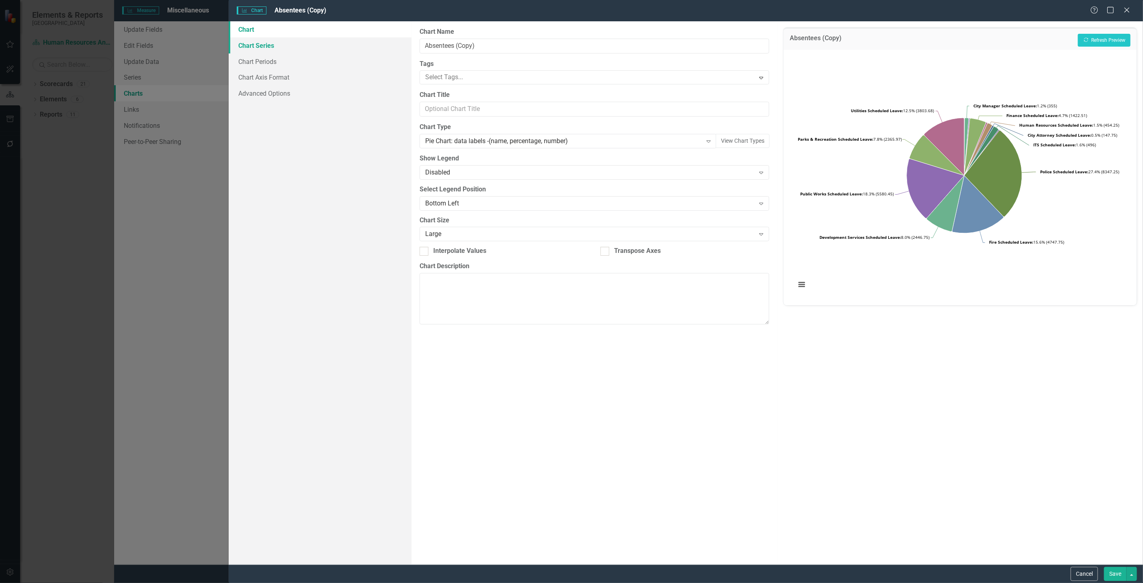
click at [261, 41] on link "Chart Series" at bounding box center [320, 45] width 183 height 16
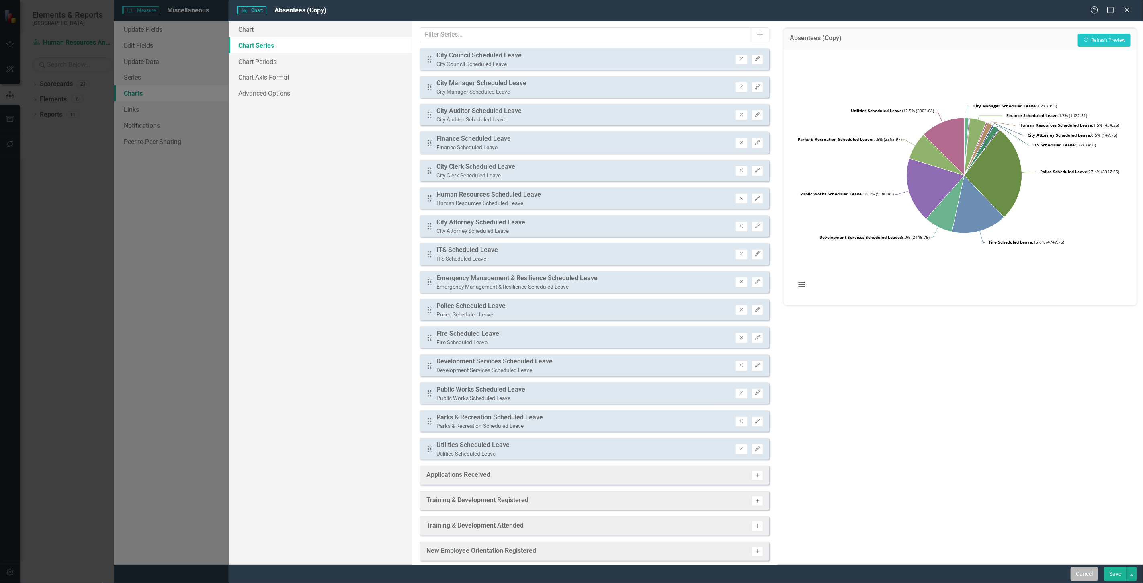
click at [1097, 574] on button "Cancel" at bounding box center [1084, 574] width 27 height 14
click at [1092, 573] on button "Cancel" at bounding box center [1084, 574] width 27 height 14
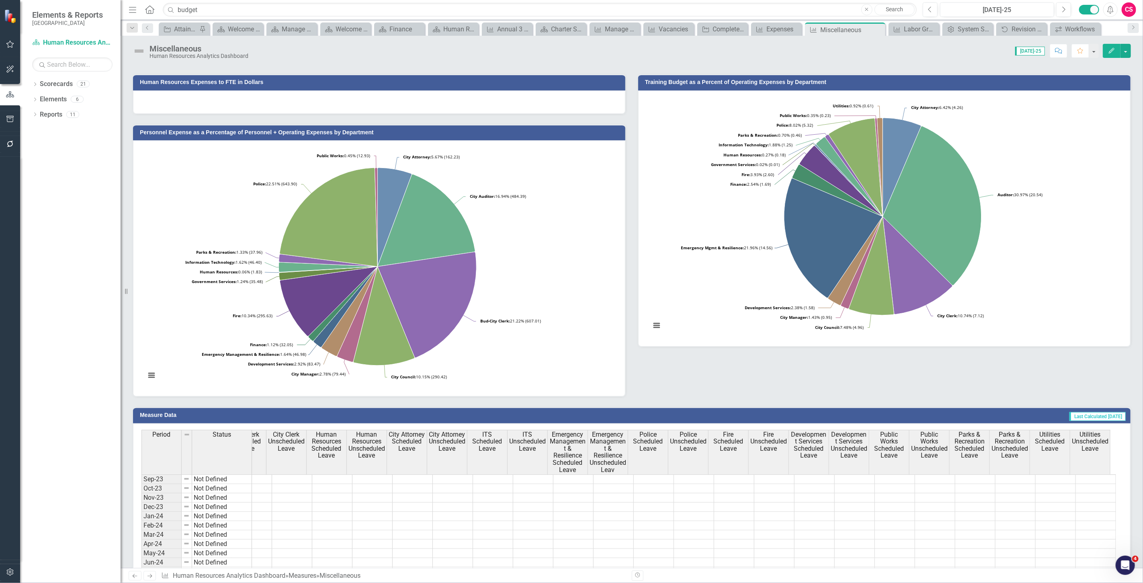
click at [1107, 51] on button "Edit" at bounding box center [1112, 51] width 18 height 14
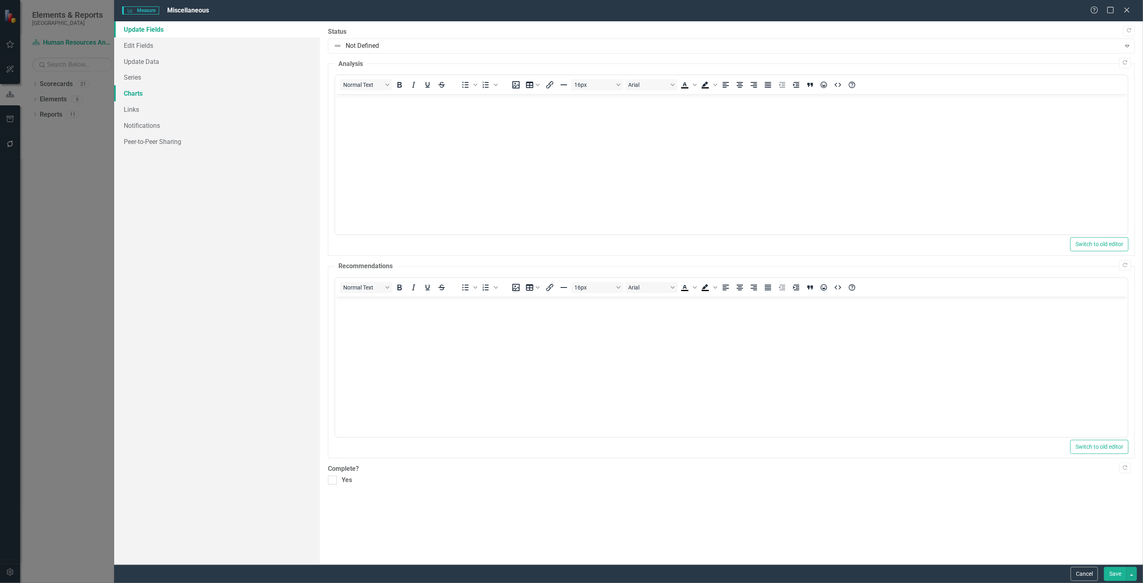
click at [189, 93] on link "Charts" at bounding box center [217, 93] width 206 height 16
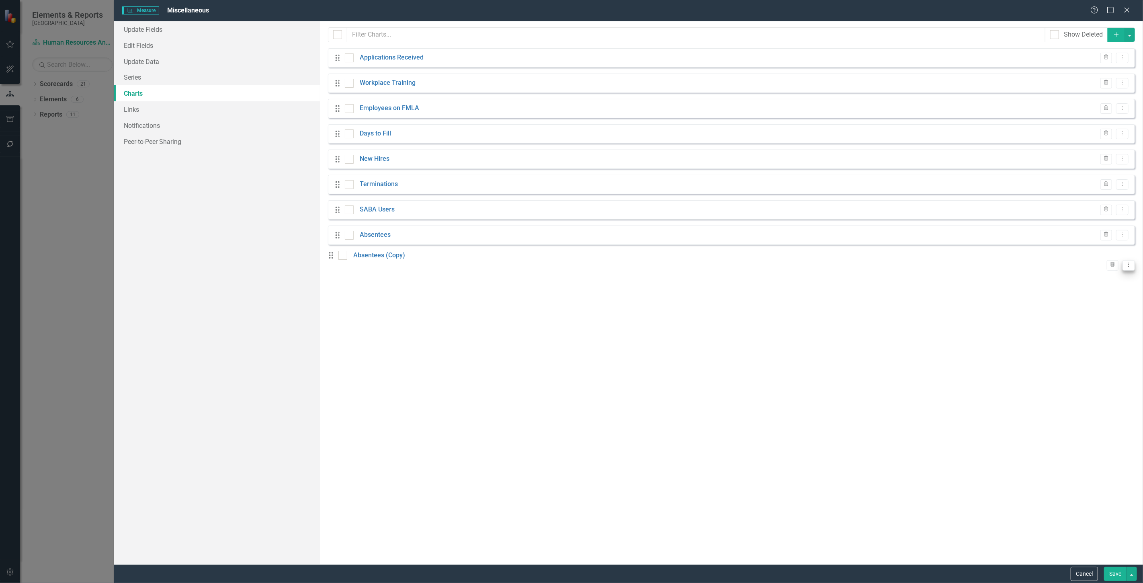
click at [1127, 264] on button "Dropdown Menu" at bounding box center [1129, 265] width 12 height 11
click at [1094, 271] on link "Edit Edit Chart" at bounding box center [1097, 273] width 64 height 15
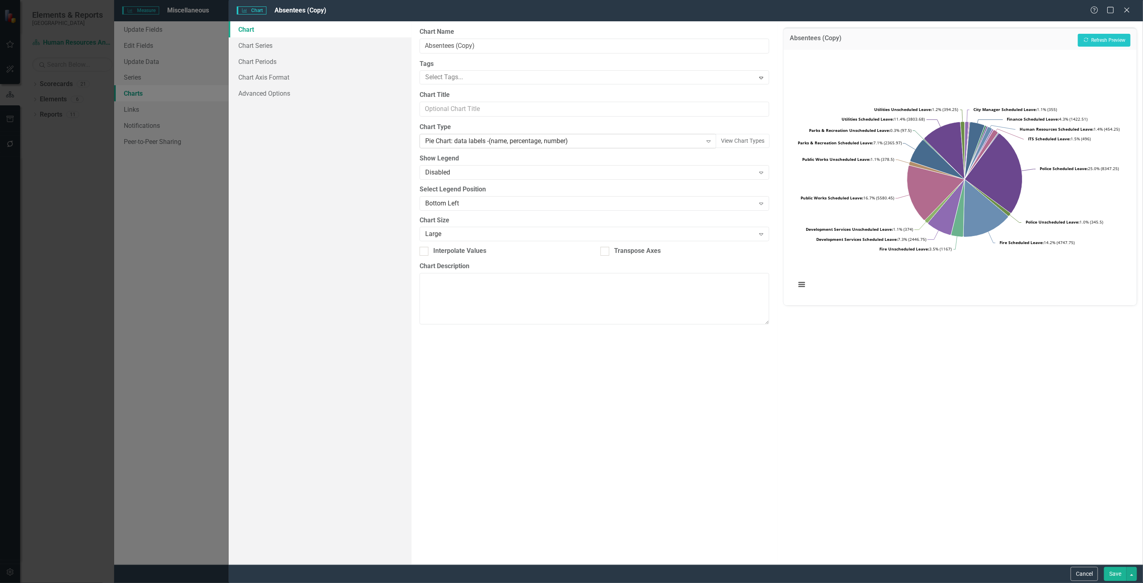
click at [464, 139] on div "Pie Chart: data labels -(name, percentage, number)" at bounding box center [563, 141] width 277 height 9
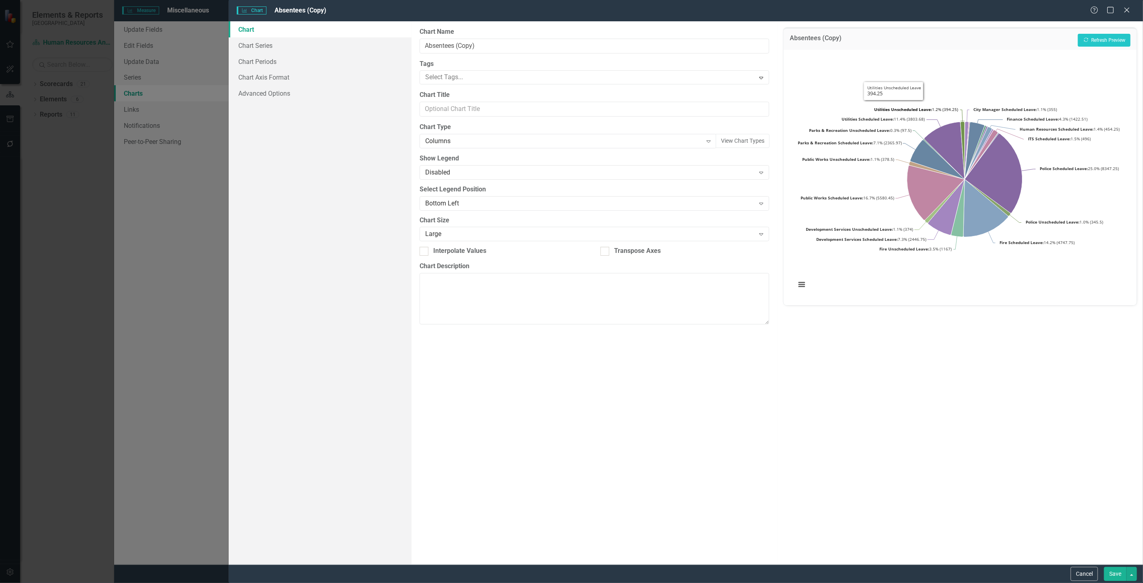
scroll to position [0, 1192]
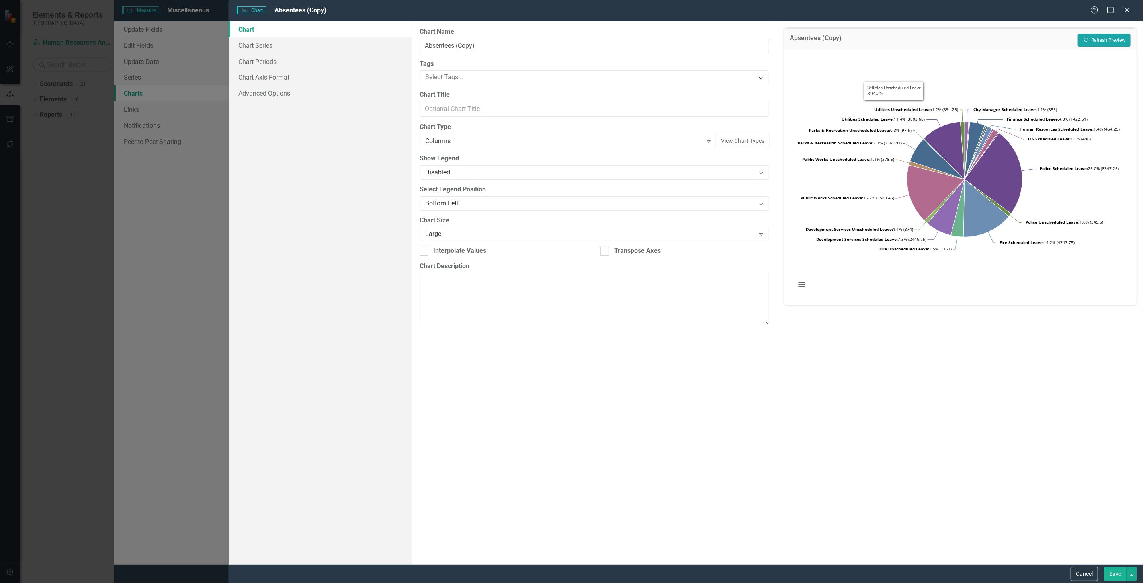
click at [1082, 35] on button "Recalculate Refresh Preview" at bounding box center [1104, 40] width 53 height 13
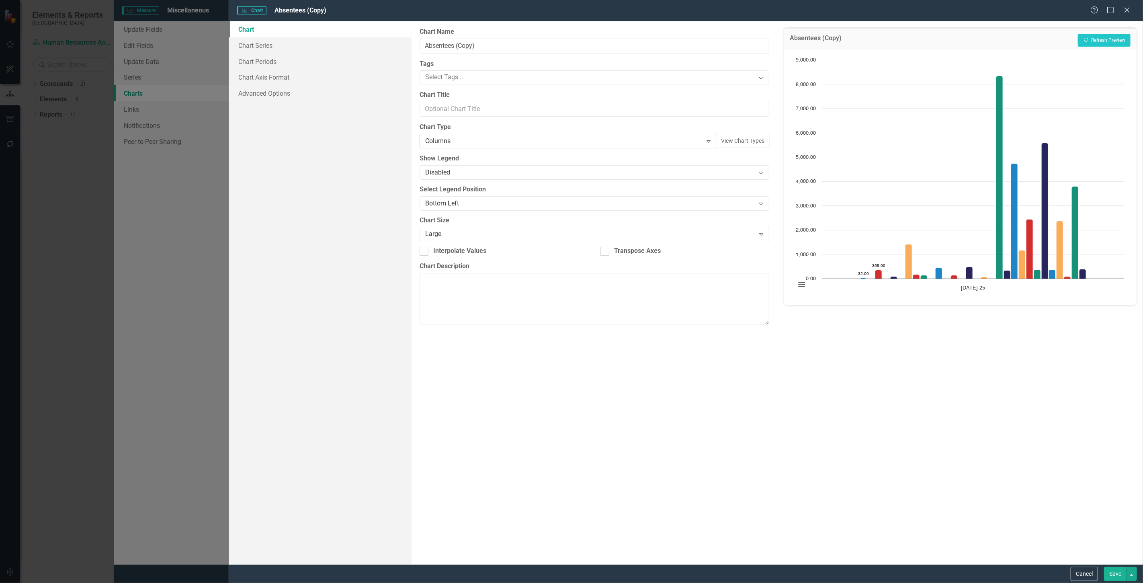
click at [448, 146] on div "Columns Expand" at bounding box center [568, 141] width 297 height 14
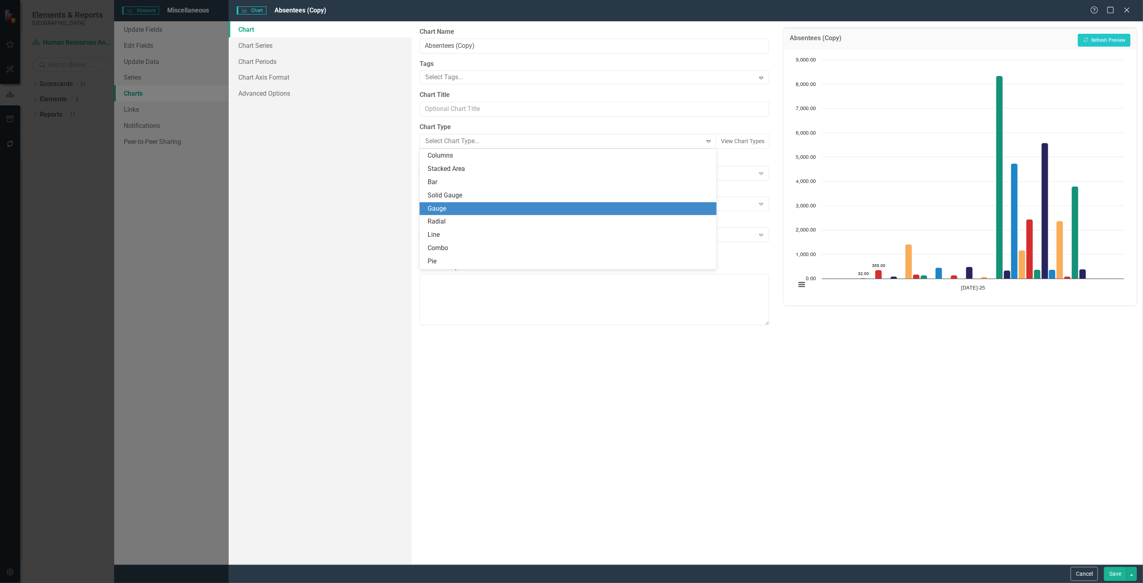
scroll to position [58, 0]
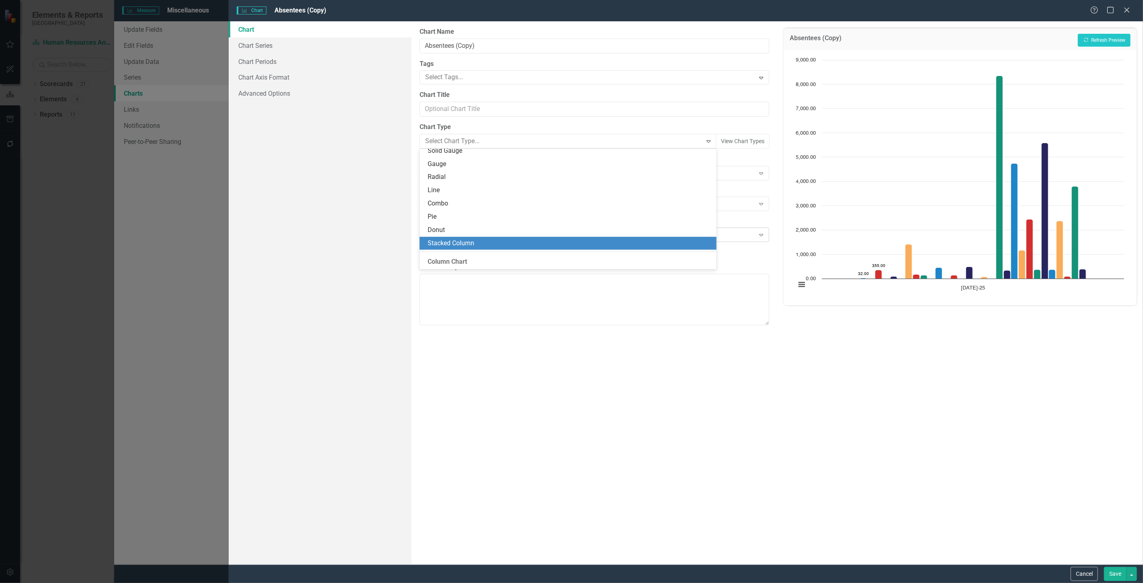
click at [468, 240] on div "Stacked Column" at bounding box center [570, 243] width 284 height 9
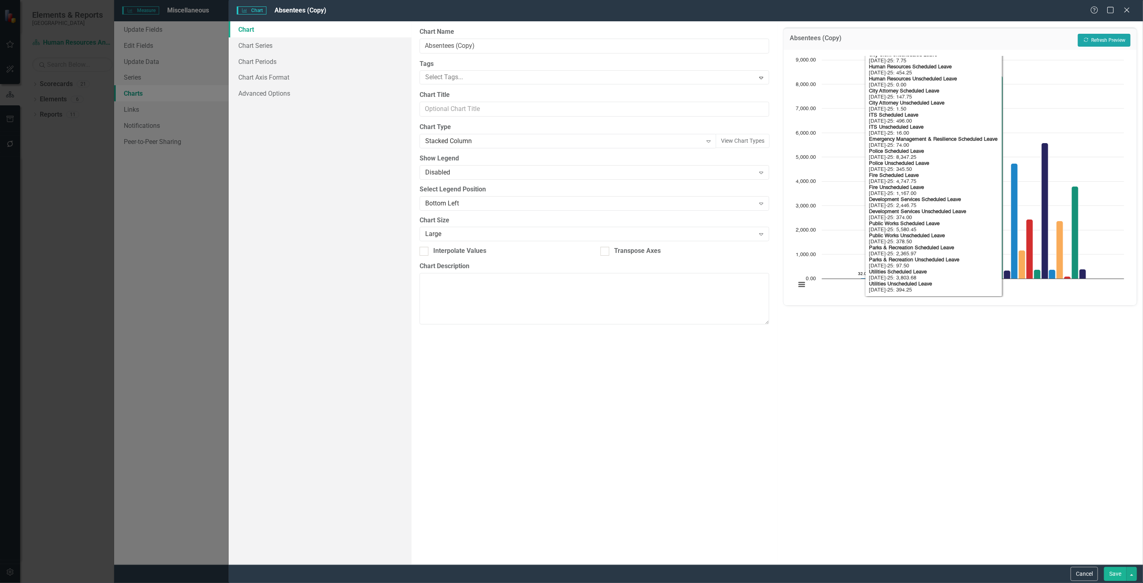
click at [1102, 39] on button "Recalculate Refresh Preview" at bounding box center [1104, 40] width 53 height 13
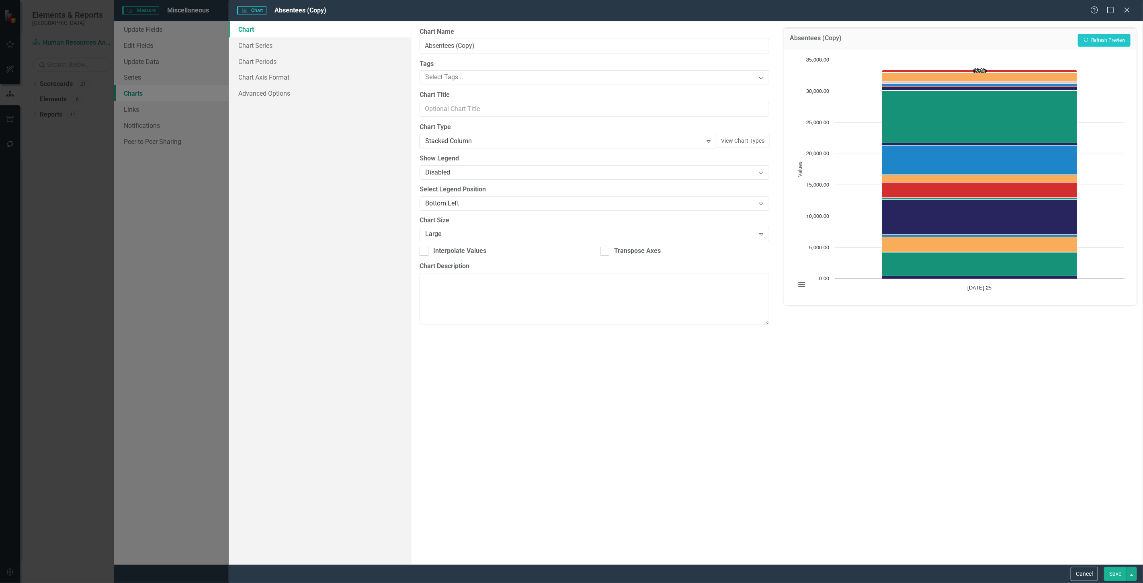
click at [441, 143] on div "Stacked Column" at bounding box center [563, 141] width 277 height 9
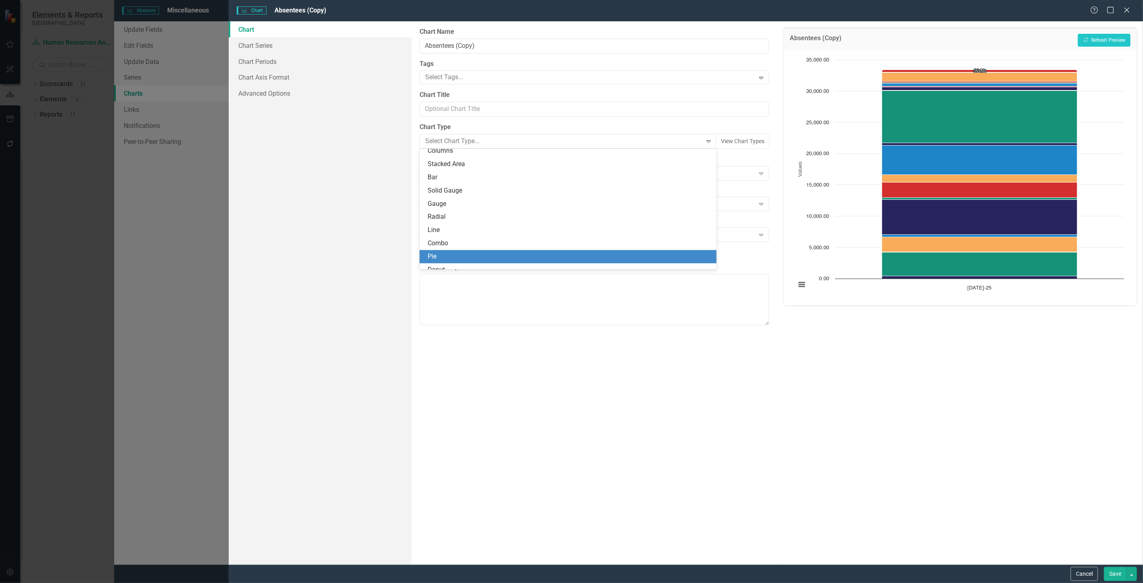
scroll to position [11, 0]
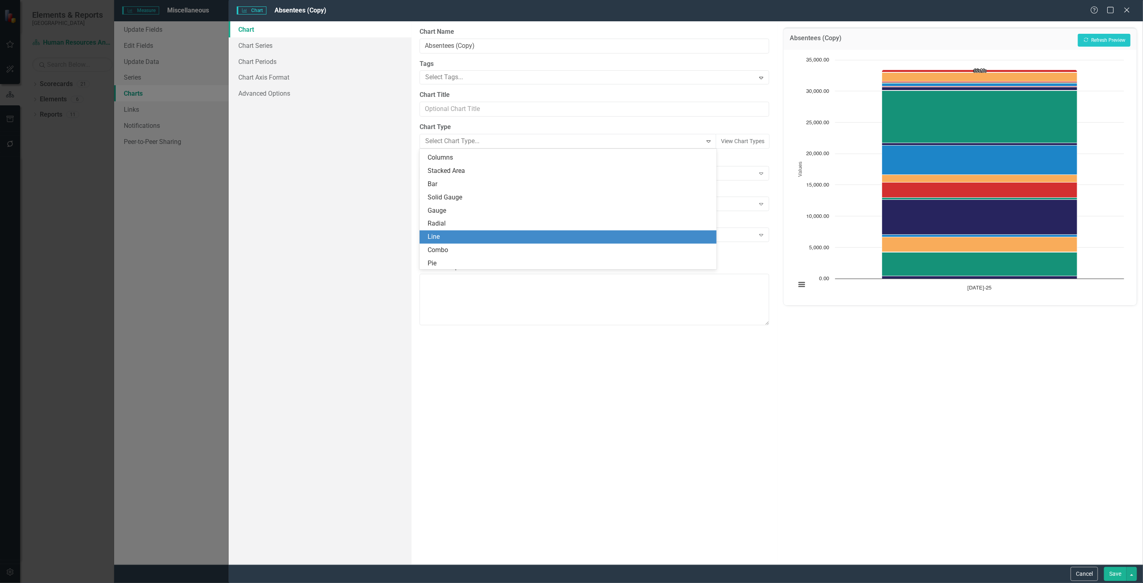
click at [454, 238] on div "Line" at bounding box center [570, 236] width 284 height 9
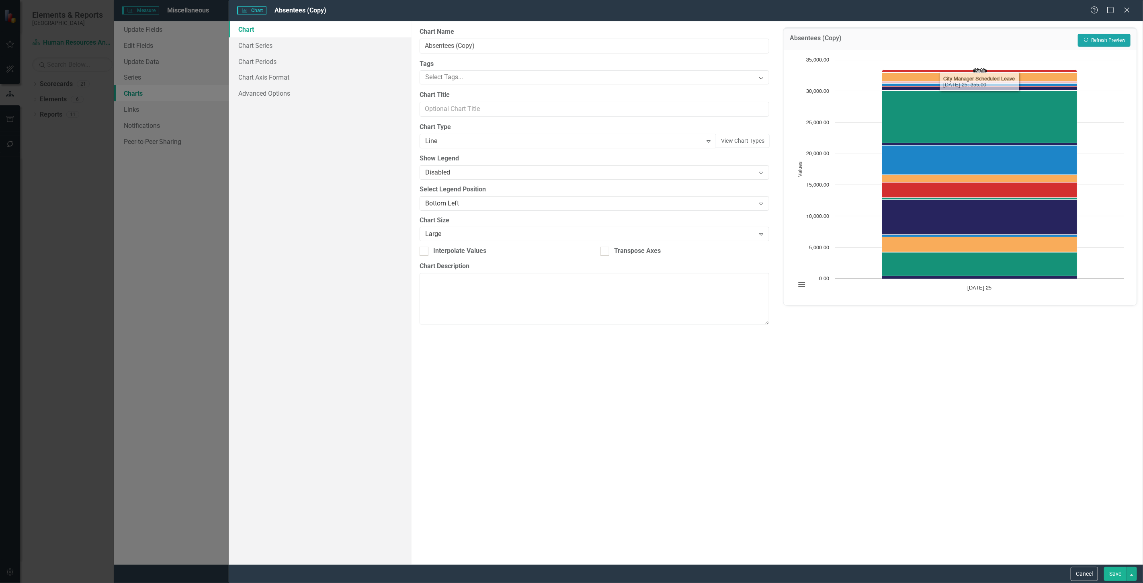
click at [1080, 43] on button "Recalculate Refresh Preview" at bounding box center [1104, 40] width 53 height 13
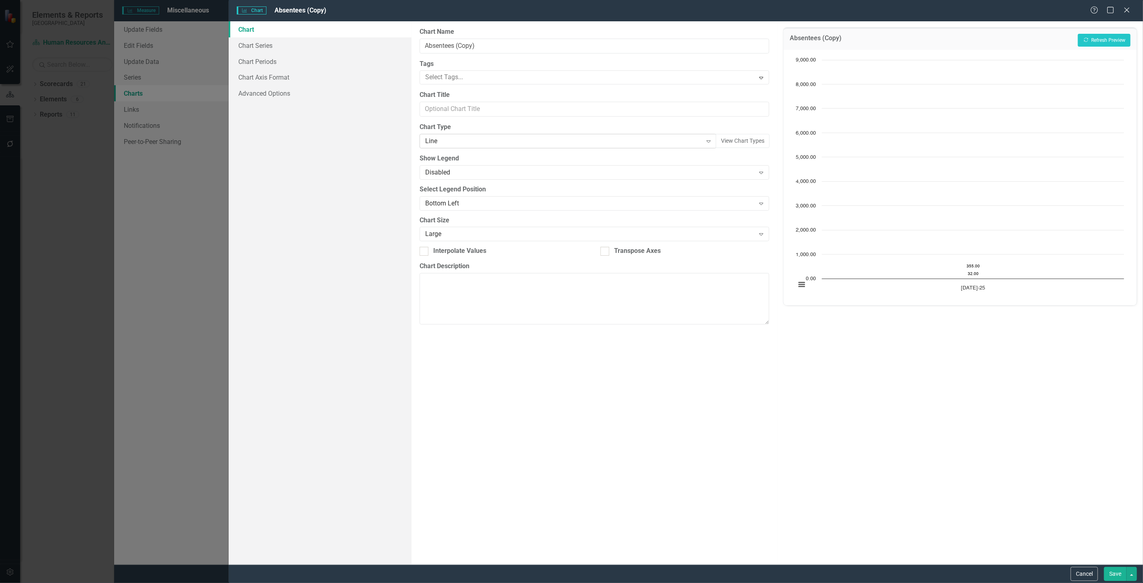
click at [451, 147] on div "Line Expand" at bounding box center [568, 141] width 297 height 14
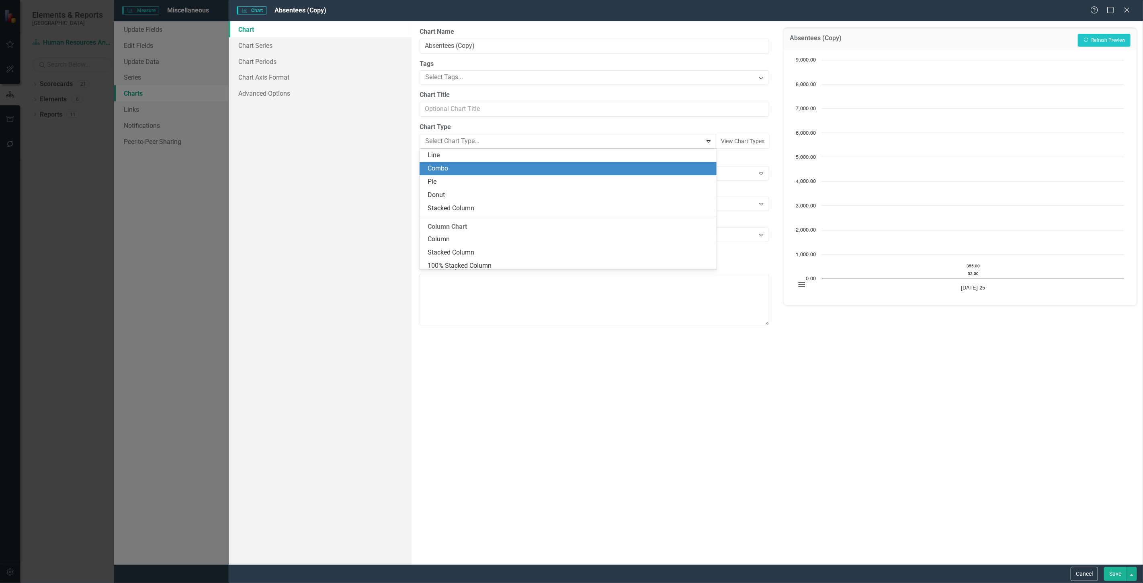
scroll to position [3, 0]
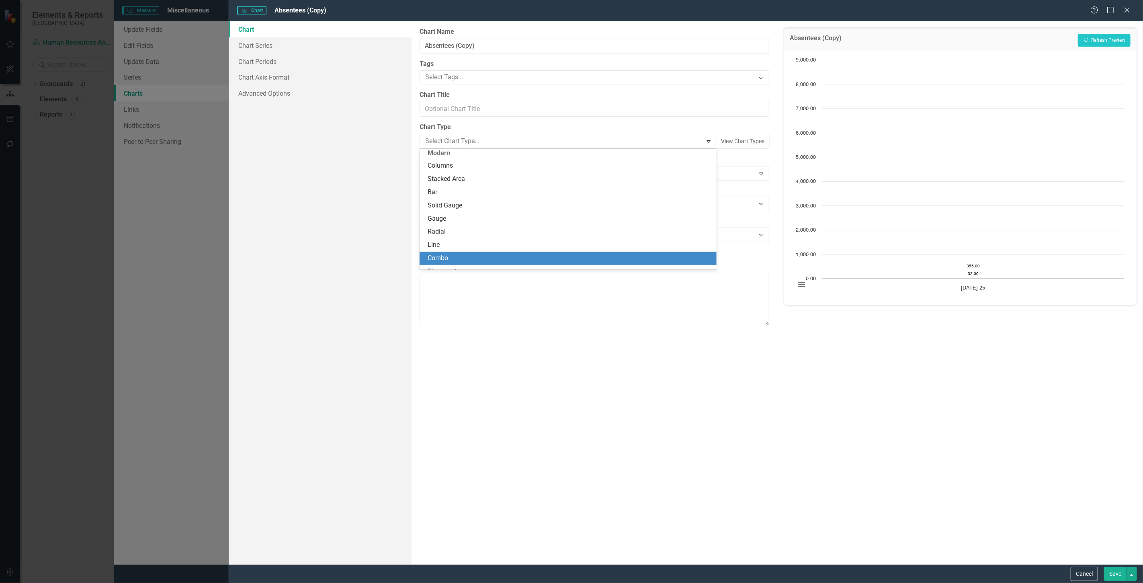
click at [457, 254] on div "Combo" at bounding box center [570, 258] width 284 height 9
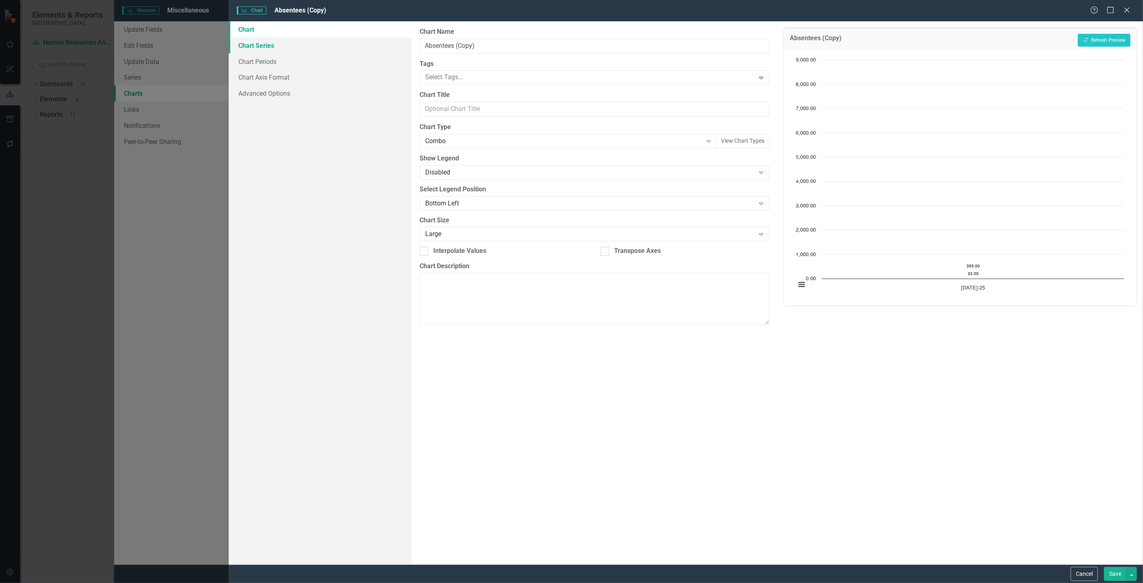
click at [271, 44] on link "Chart Series" at bounding box center [320, 45] width 183 height 16
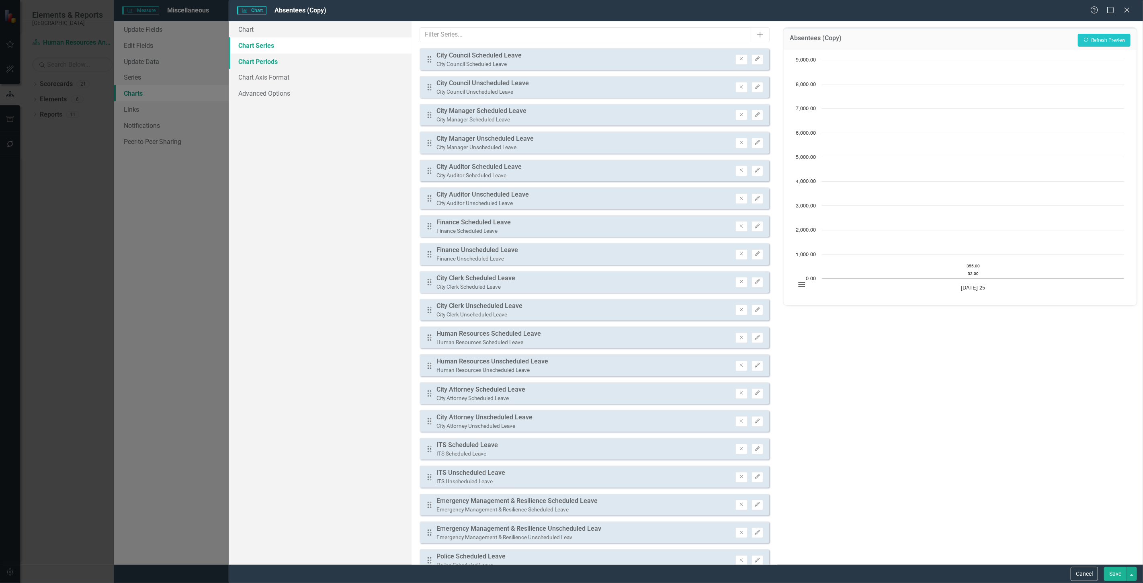
click at [278, 62] on link "Chart Periods" at bounding box center [320, 61] width 183 height 16
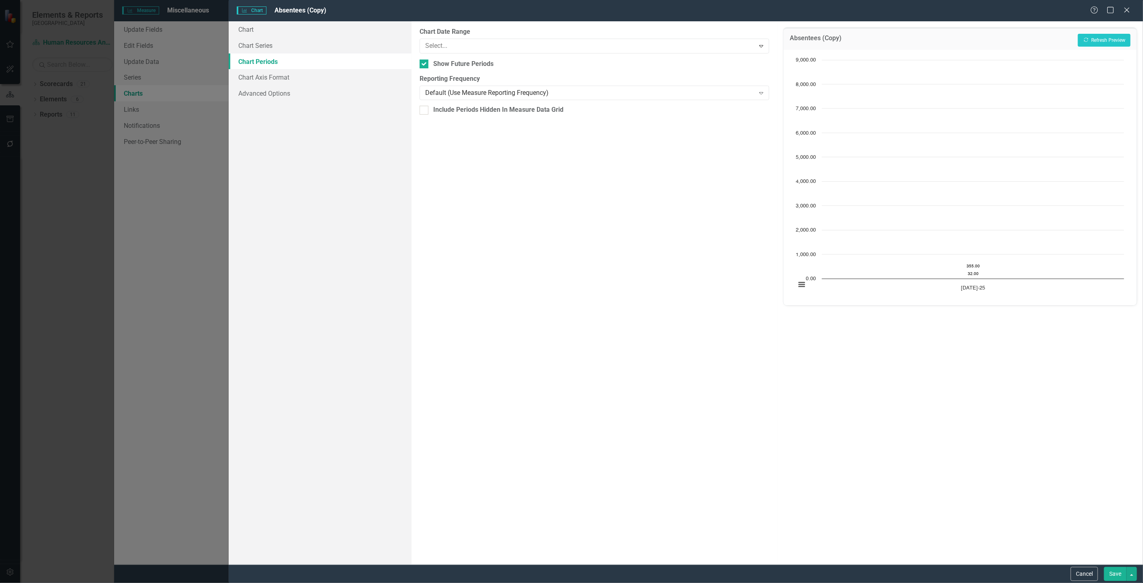
click at [1107, 31] on div "Absentees (Copy) Recalculate Refresh Preview" at bounding box center [960, 39] width 353 height 22
click at [1105, 39] on button "Recalculate Refresh Preview" at bounding box center [1104, 40] width 53 height 13
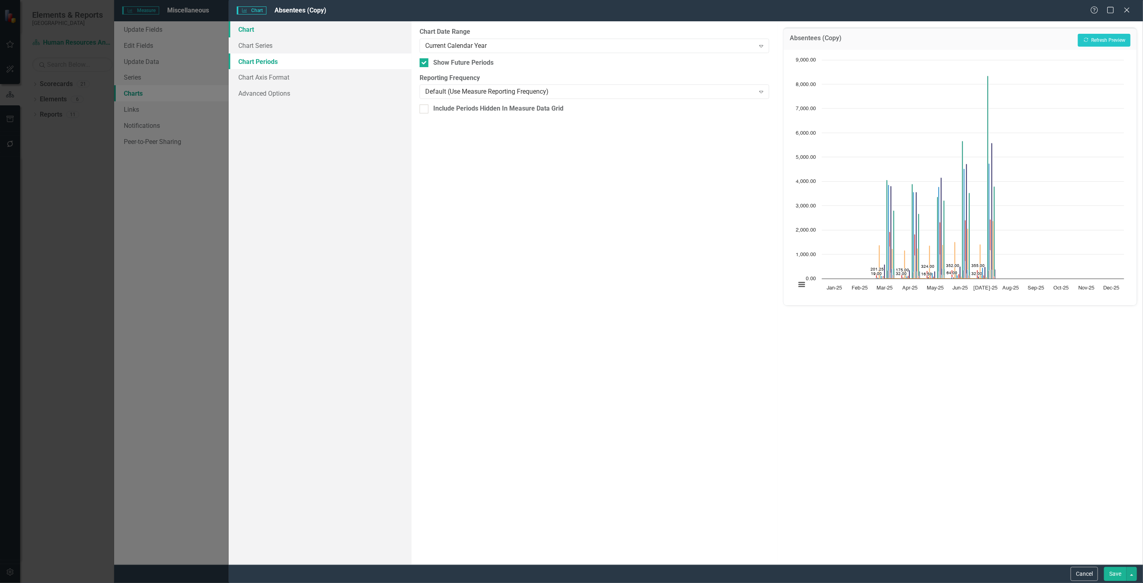
click at [270, 30] on link "Chart" at bounding box center [320, 29] width 183 height 16
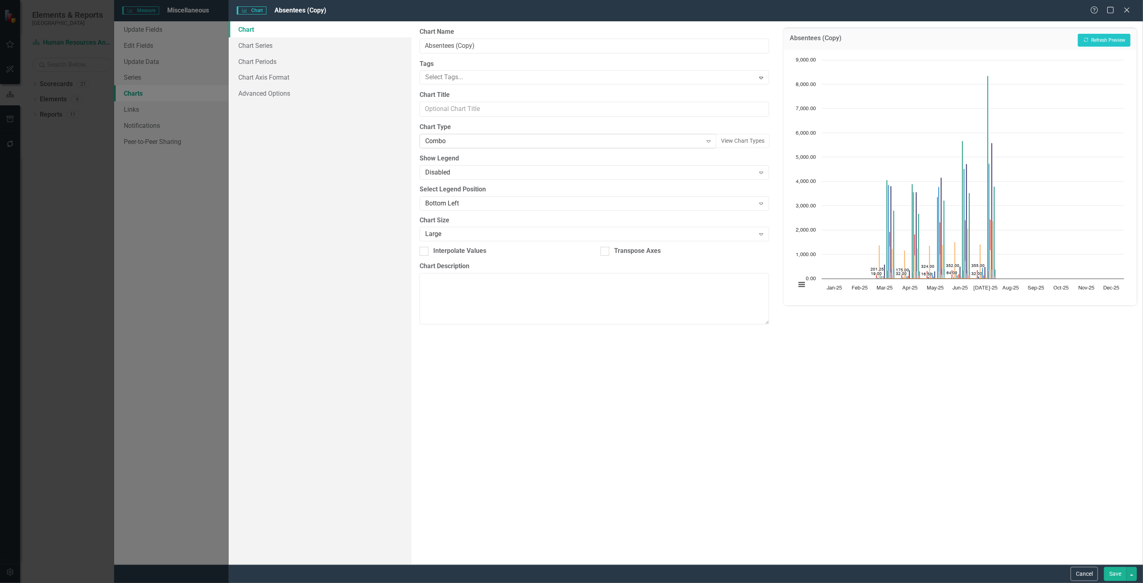
click at [510, 137] on div "Combo" at bounding box center [563, 141] width 277 height 9
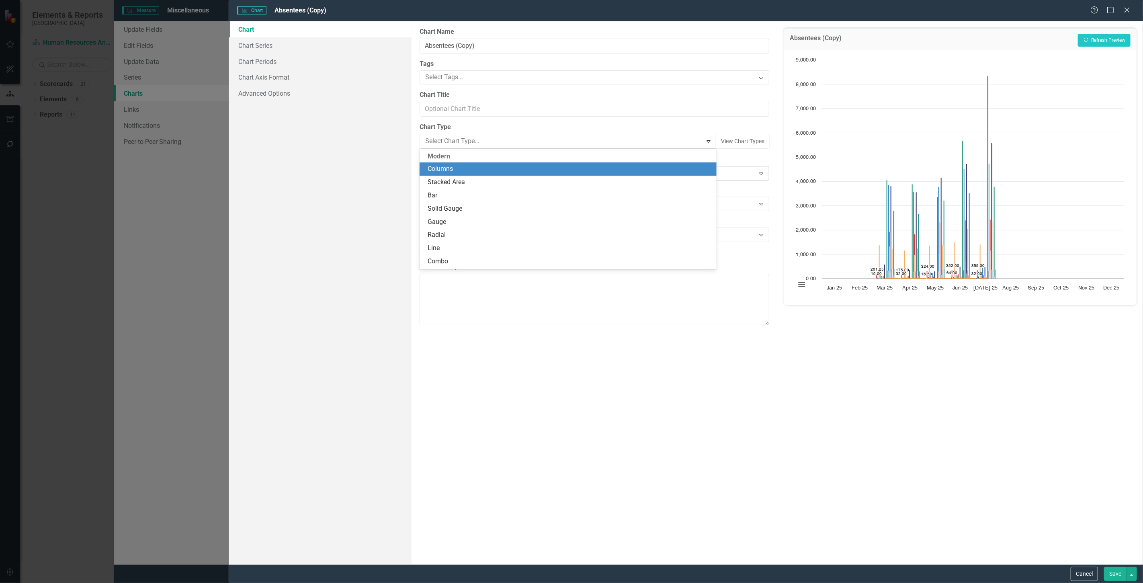
click at [468, 174] on div "Columns" at bounding box center [568, 168] width 297 height 13
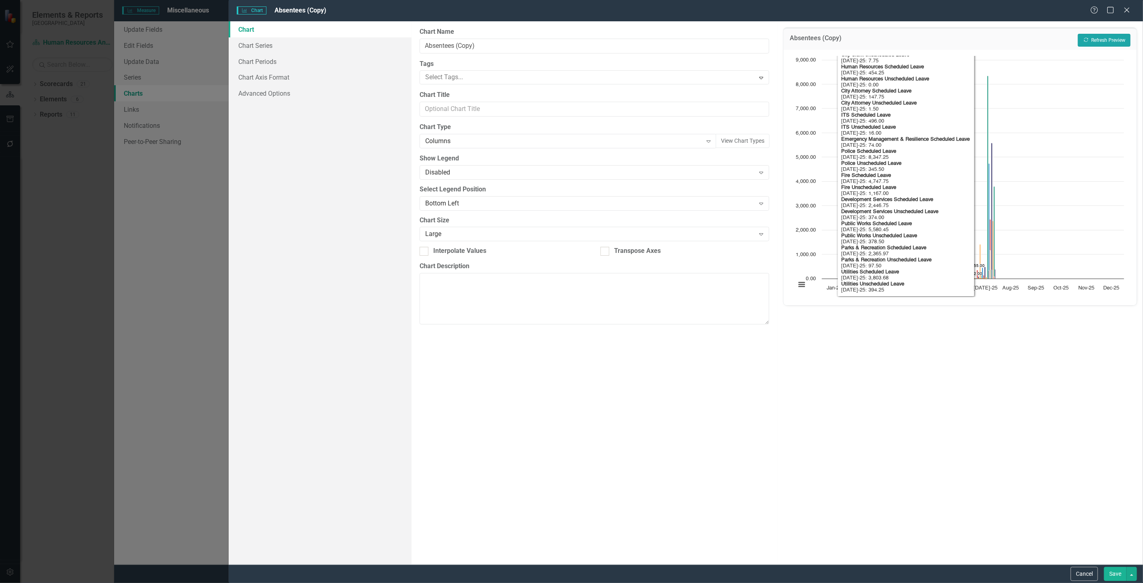
click at [1090, 39] on button "Recalculate Refresh Preview" at bounding box center [1104, 40] width 53 height 13
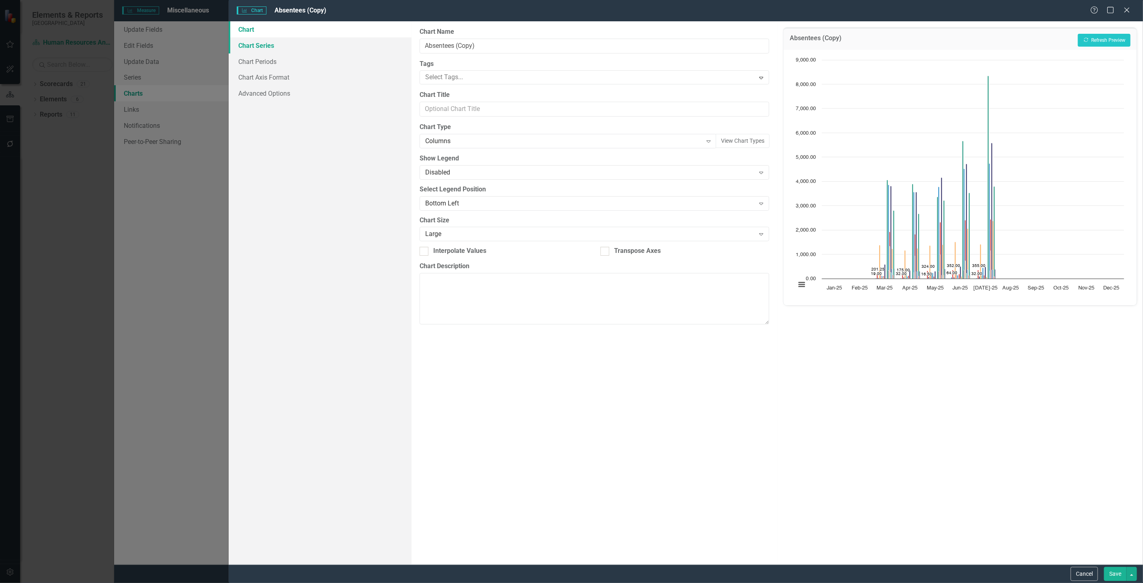
click at [260, 49] on link "Chart Series" at bounding box center [320, 45] width 183 height 16
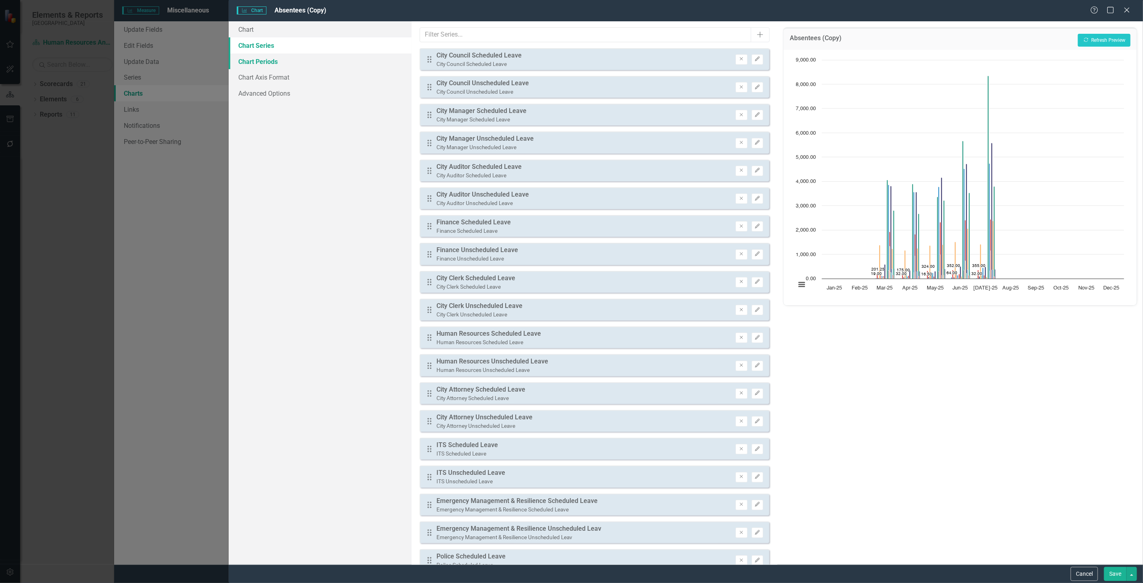
click at [274, 69] on link "Chart Periods" at bounding box center [320, 61] width 183 height 16
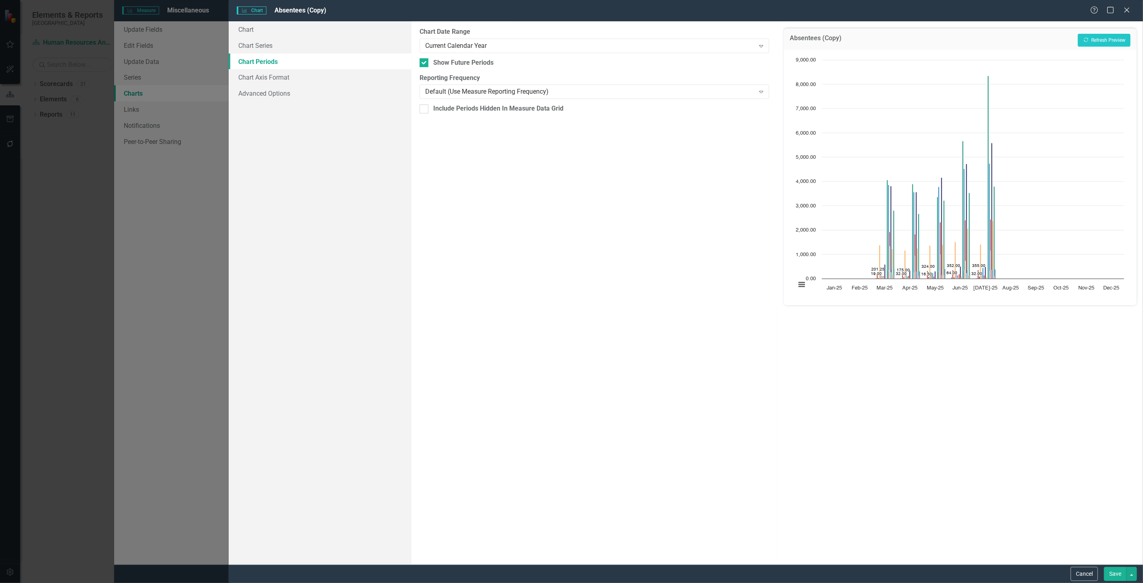
click at [478, 38] on div "Chart Date Range Current Calendar Year Expand" at bounding box center [595, 39] width 350 height 25
click at [476, 42] on div "Current Calendar Year" at bounding box center [590, 45] width 330 height 9
click at [282, 34] on link "Chart" at bounding box center [320, 29] width 183 height 16
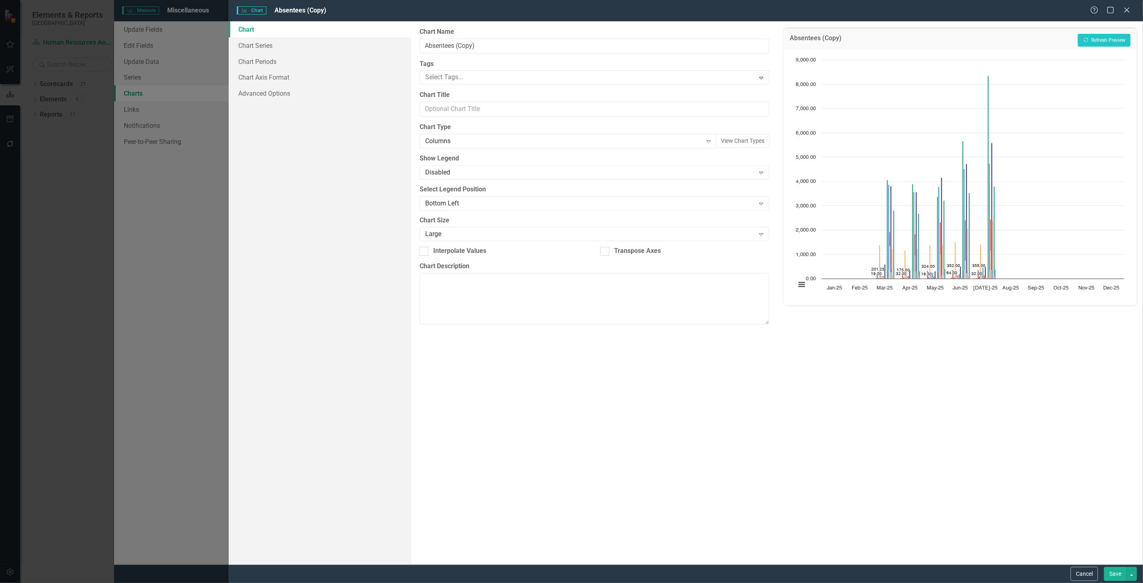
drag, startPoint x: 468, startPoint y: 162, endPoint x: 460, endPoint y: 150, distance: 15.1
click at [468, 162] on label "Show Legend" at bounding box center [595, 158] width 350 height 9
click at [452, 168] on div "Disabled" at bounding box center [590, 172] width 330 height 9
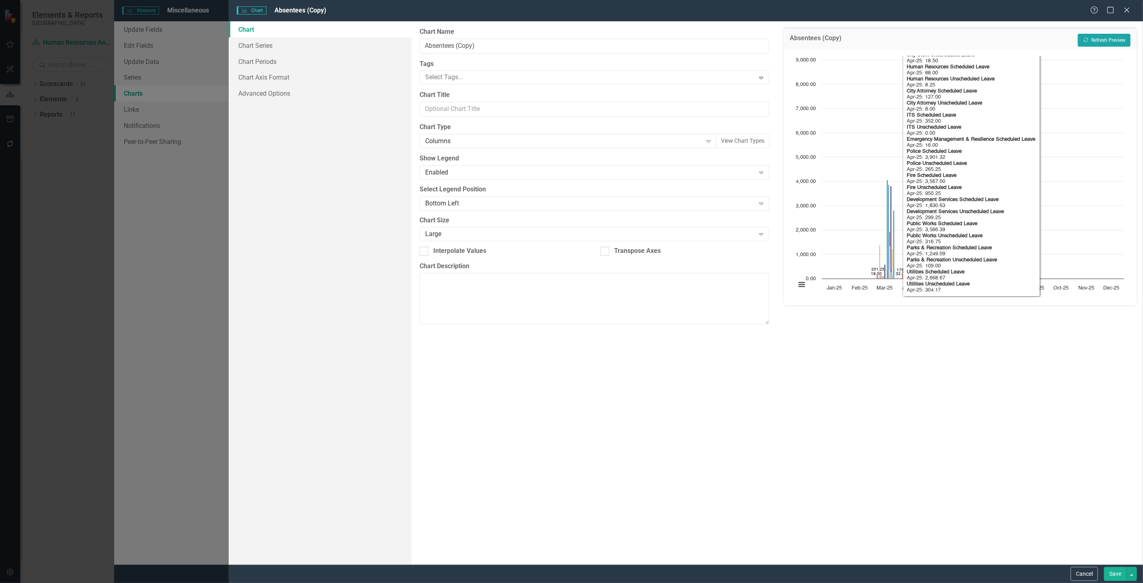
click at [1092, 42] on button "Recalculate Refresh Preview" at bounding box center [1104, 40] width 53 height 13
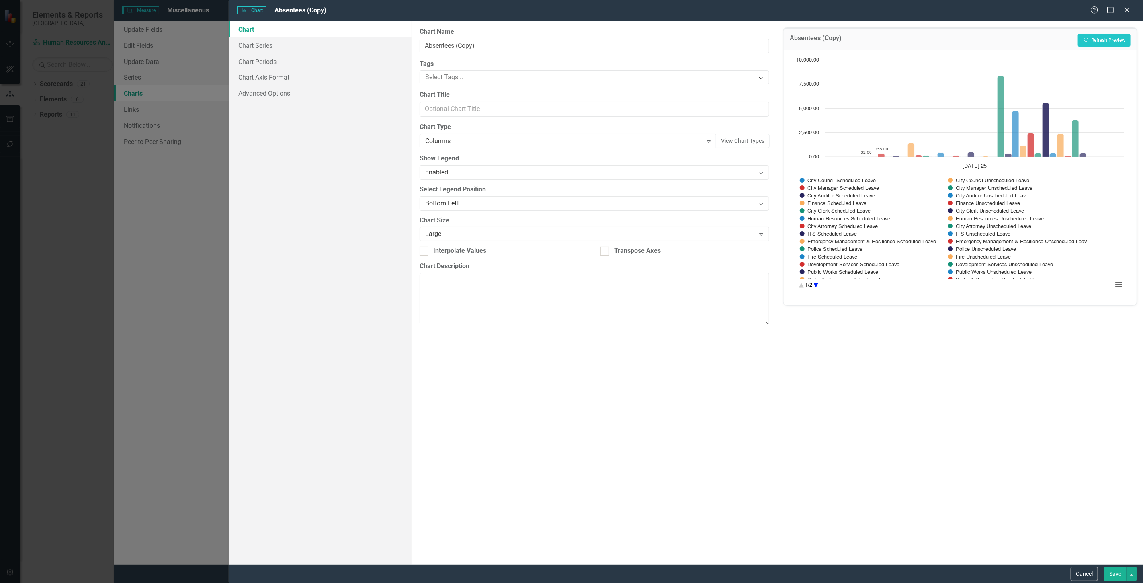
click at [818, 282] on circle "Interactive chart" at bounding box center [816, 285] width 12 height 12
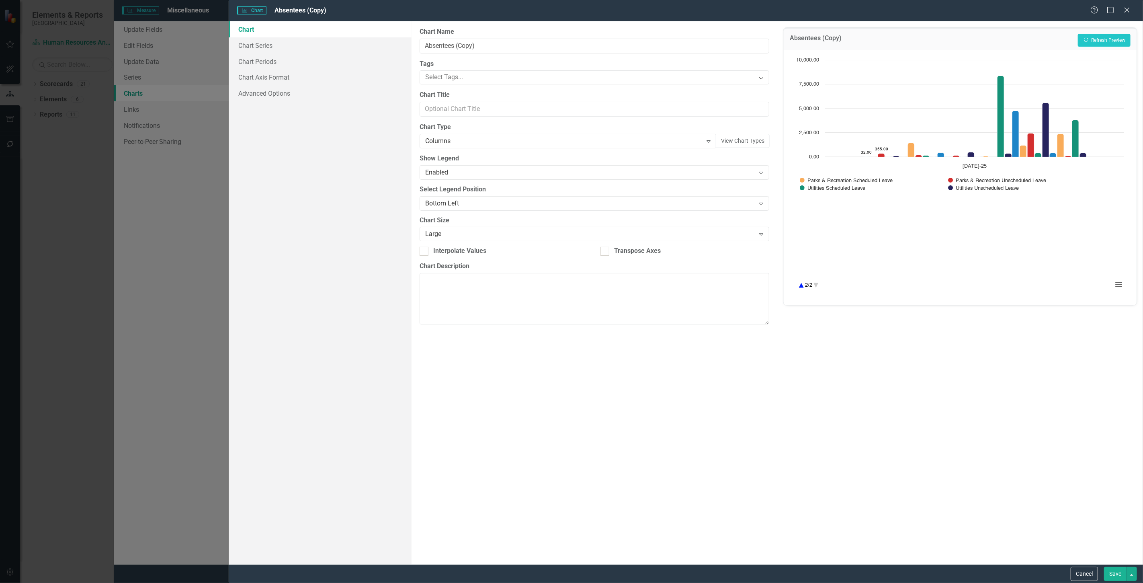
click at [803, 285] on circle "Interactive chart" at bounding box center [801, 285] width 12 height 12
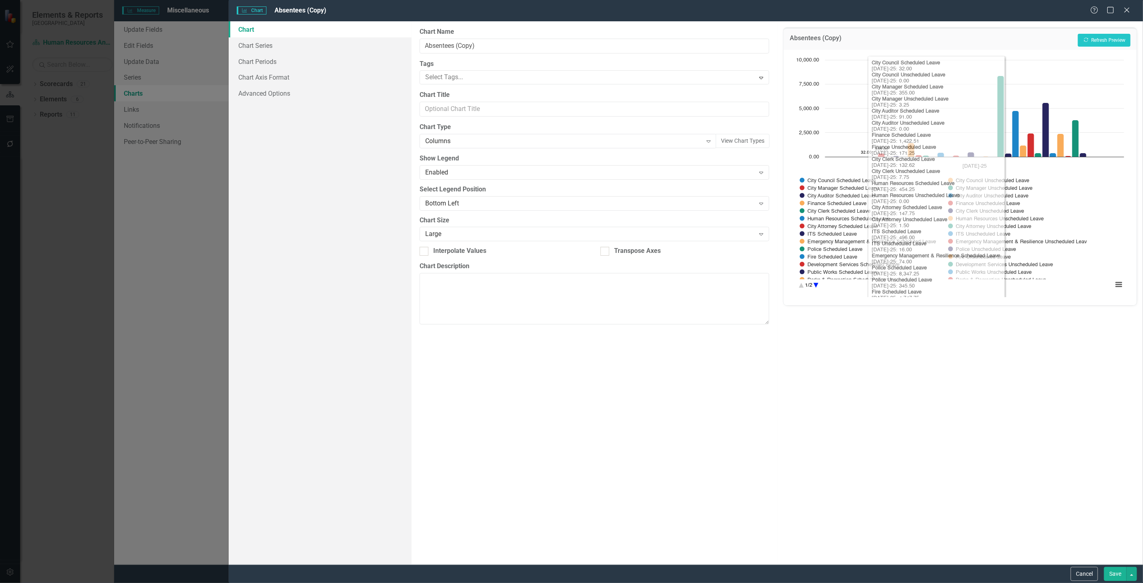
click at [792, 382] on div "Absentees (Copy) Recalculate Refresh Preview Chart Bar chart with 30 data serie…" at bounding box center [961, 292] width 366 height 543
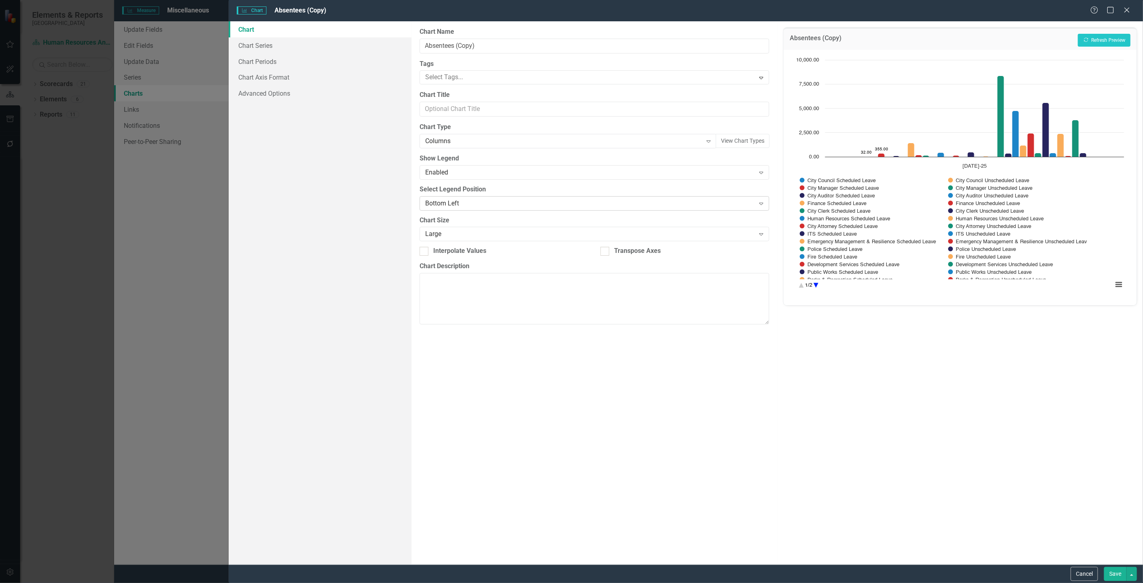
click at [467, 203] on div "Bottom Left" at bounding box center [590, 203] width 330 height 9
click at [458, 237] on div "Large" at bounding box center [590, 234] width 330 height 9
click at [460, 583] on div "Small" at bounding box center [573, 589] width 1131 height 9
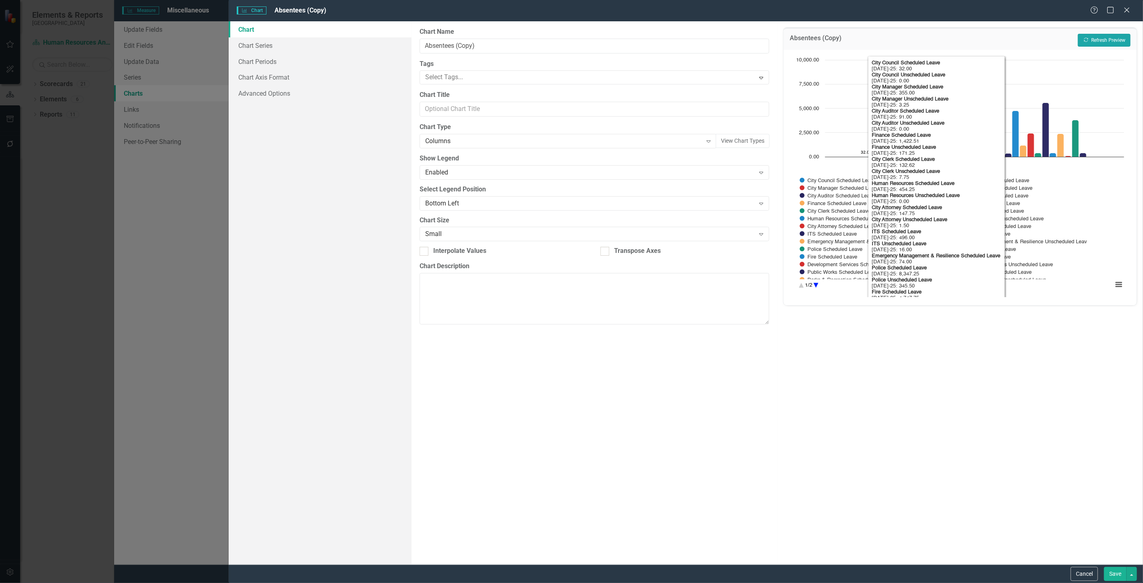
click at [1091, 36] on button "Recalculate Refresh Preview" at bounding box center [1104, 40] width 53 height 13
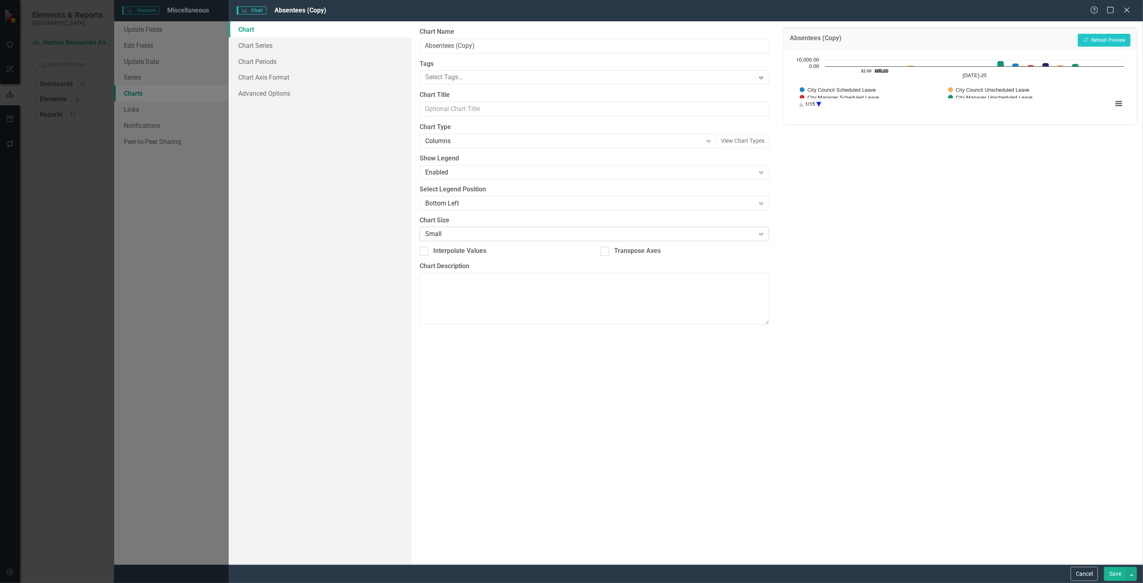
click at [490, 235] on div "Small" at bounding box center [590, 234] width 330 height 9
click at [509, 232] on div "Large" at bounding box center [590, 234] width 330 height 9
drag, startPoint x: 495, startPoint y: 266, endPoint x: 491, endPoint y: 267, distance: 4.0
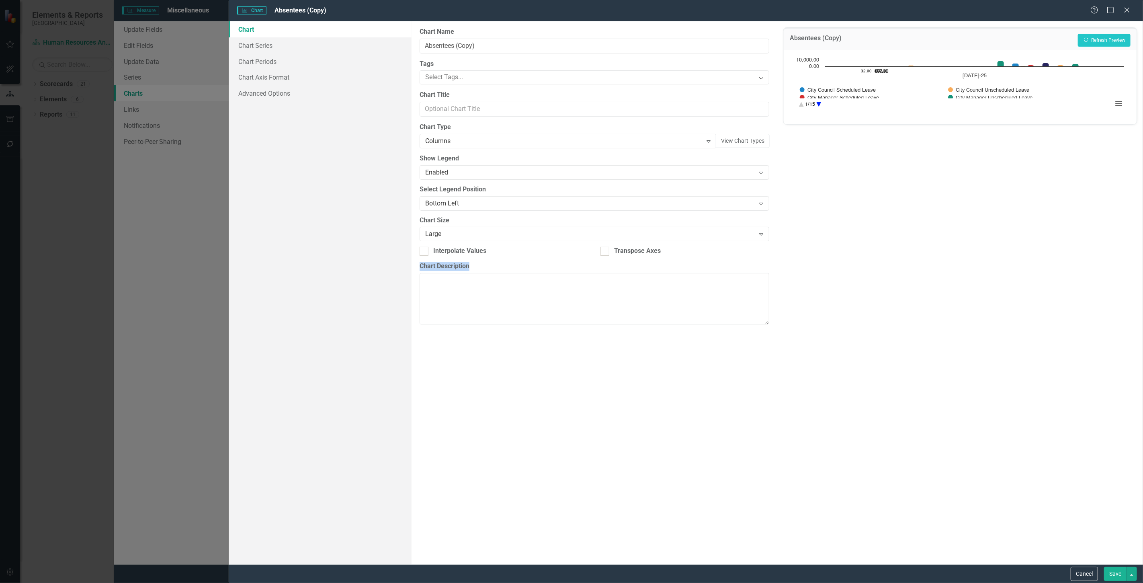
click at [494, 268] on label "Chart Description" at bounding box center [595, 266] width 350 height 9
click at [494, 273] on textarea "Chart Description" at bounding box center [595, 298] width 350 height 51
click at [483, 230] on div "Medium" at bounding box center [590, 234] width 330 height 9
drag, startPoint x: 477, startPoint y: 265, endPoint x: 476, endPoint y: 277, distance: 12.2
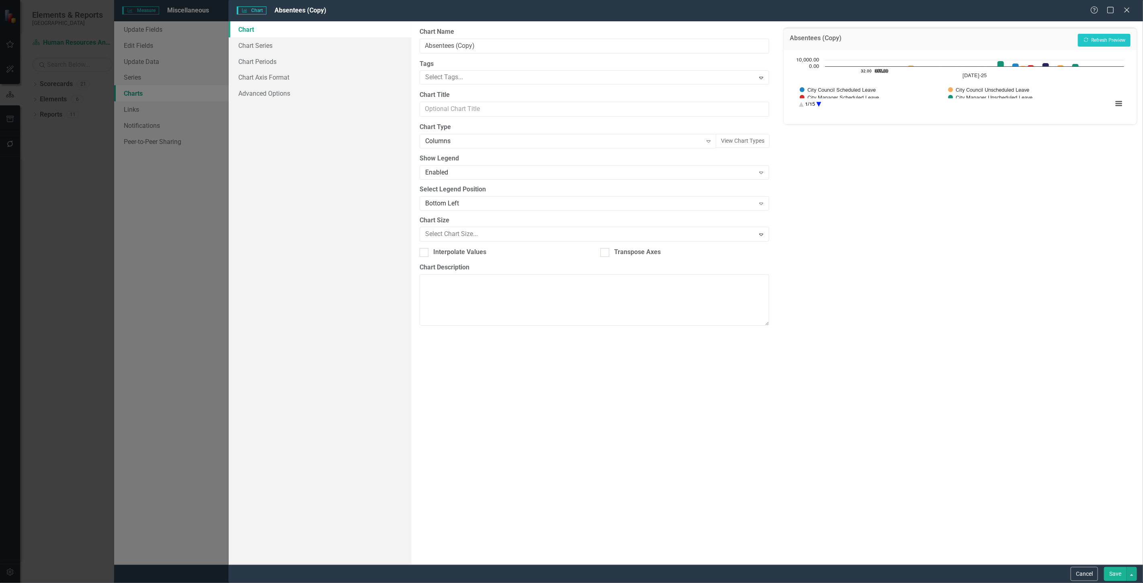
click at [1096, 41] on button "Recalculate Refresh Preview" at bounding box center [1104, 40] width 53 height 13
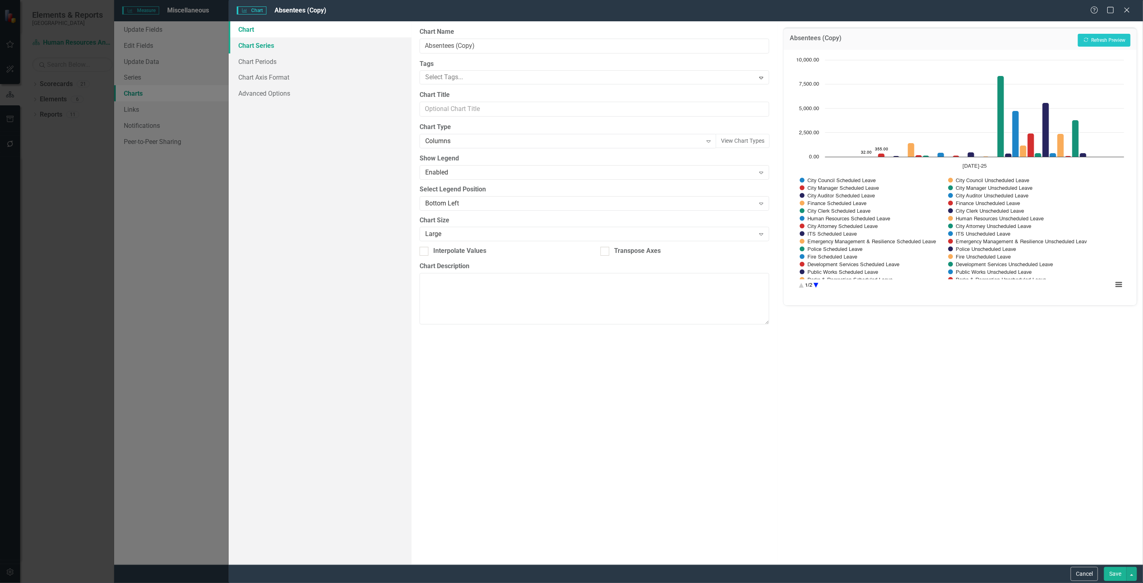
click at [260, 49] on link "Chart Series" at bounding box center [320, 45] width 183 height 16
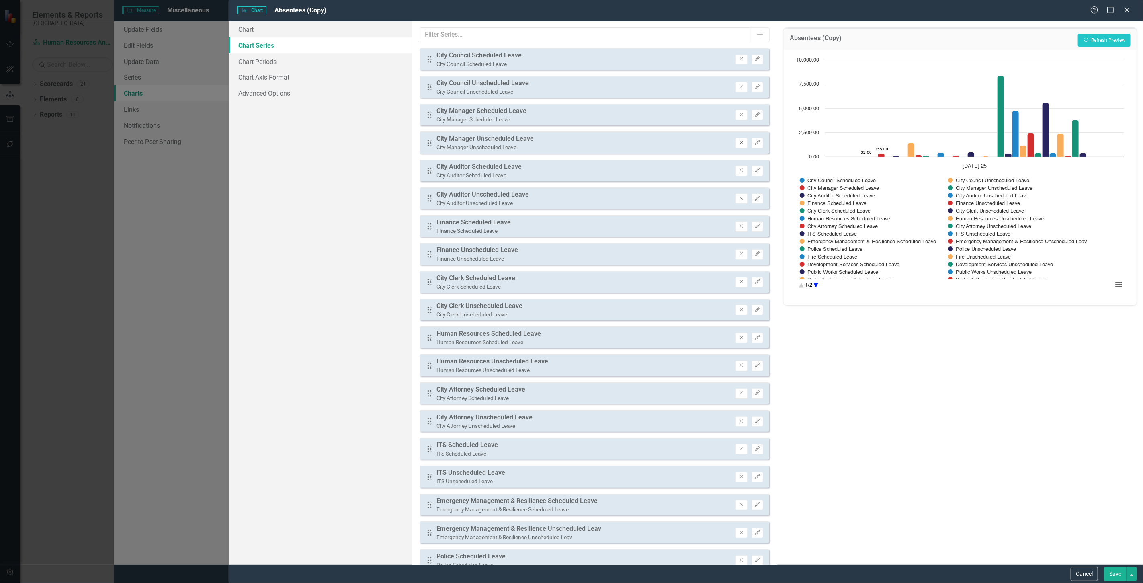
click at [736, 138] on button "Remove" at bounding box center [742, 143] width 12 height 10
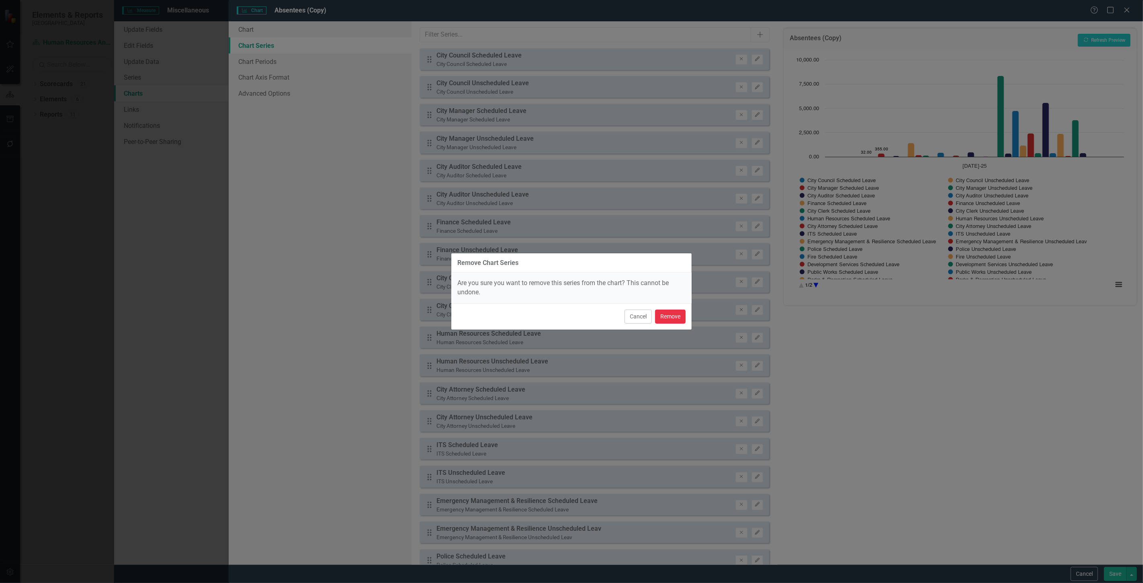
drag, startPoint x: 663, startPoint y: 312, endPoint x: 666, endPoint y: 272, distance: 40.3
click at [664, 312] on button "Remove" at bounding box center [670, 317] width 31 height 14
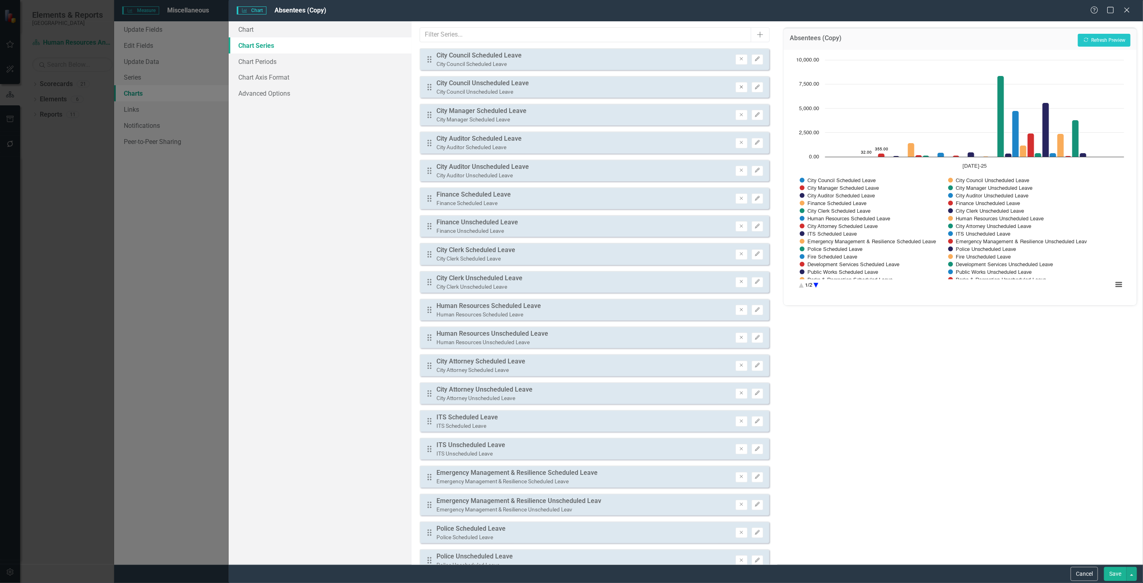
click at [736, 90] on button "Remove" at bounding box center [742, 87] width 12 height 10
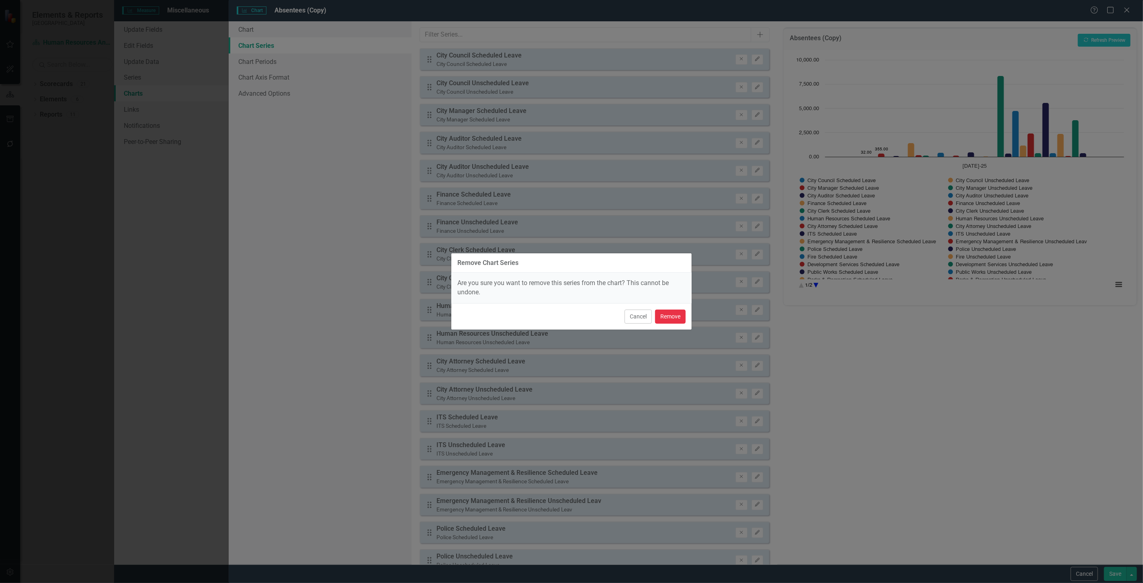
click at [682, 312] on button "Remove" at bounding box center [670, 317] width 31 height 14
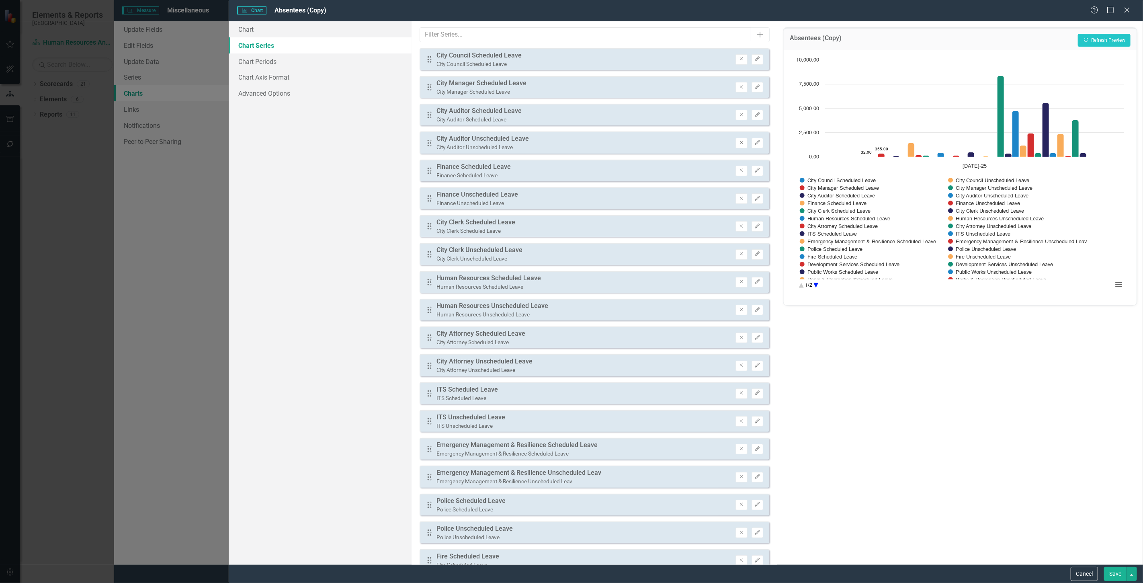
click at [739, 140] on icon "Remove" at bounding box center [742, 142] width 6 height 5
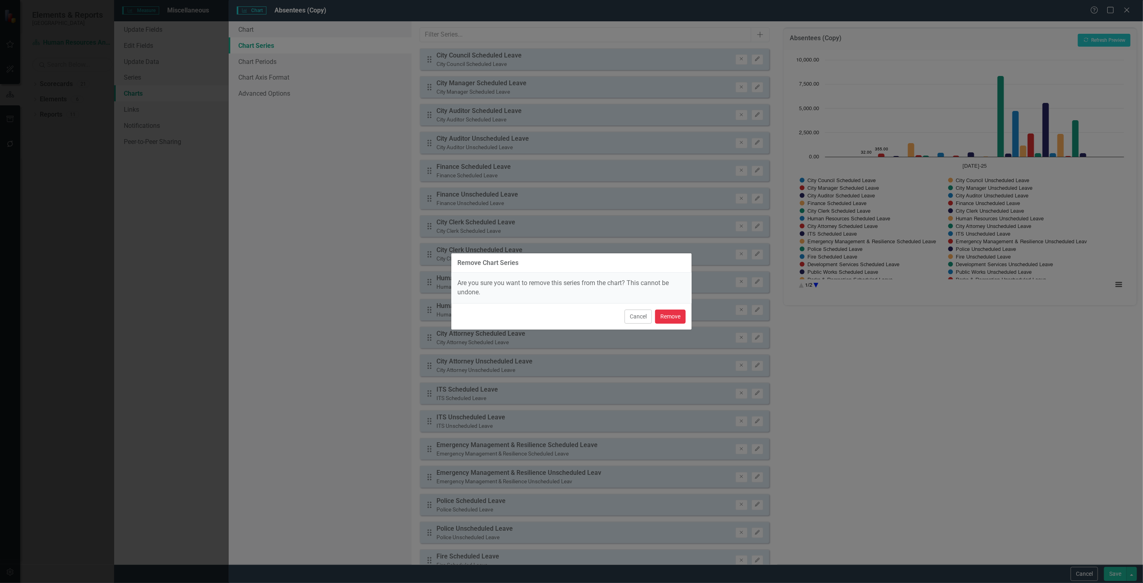
click at [678, 314] on button "Remove" at bounding box center [670, 317] width 31 height 14
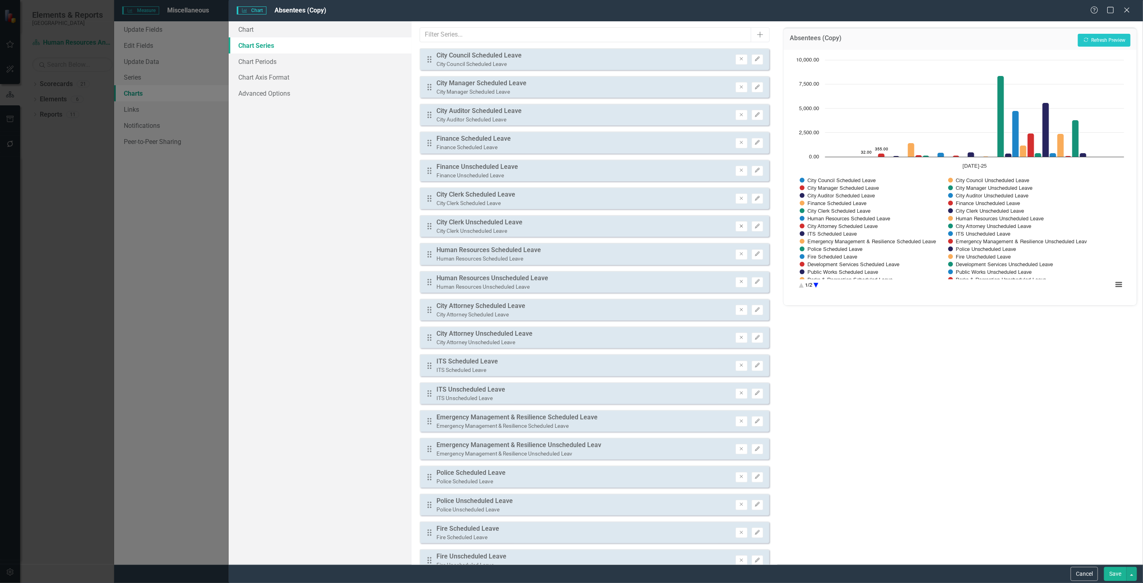
click at [736, 226] on button "Remove" at bounding box center [742, 226] width 12 height 10
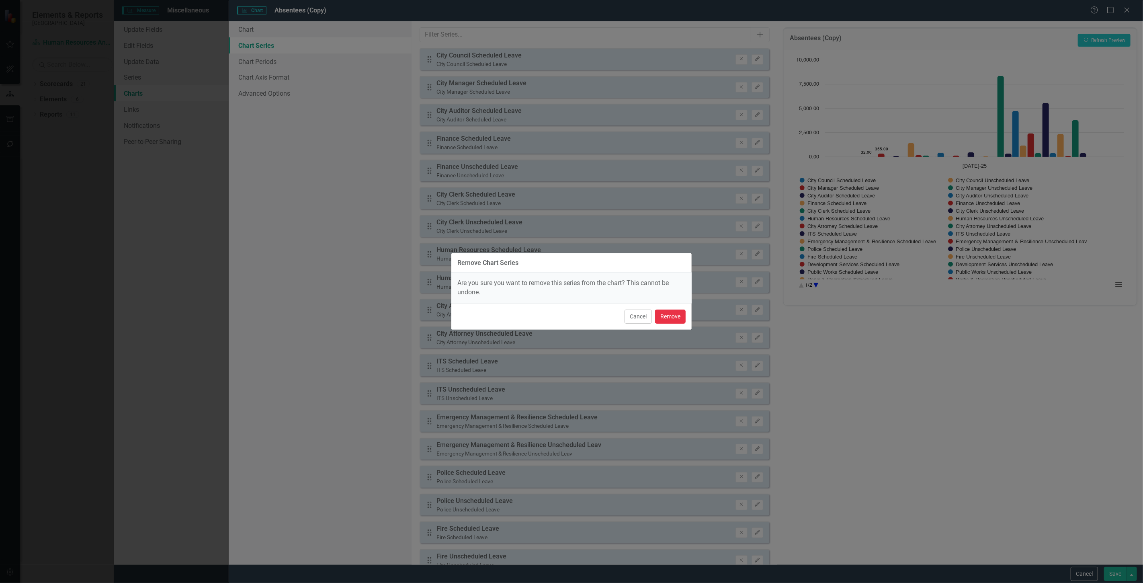
click at [671, 310] on button "Remove" at bounding box center [670, 317] width 31 height 14
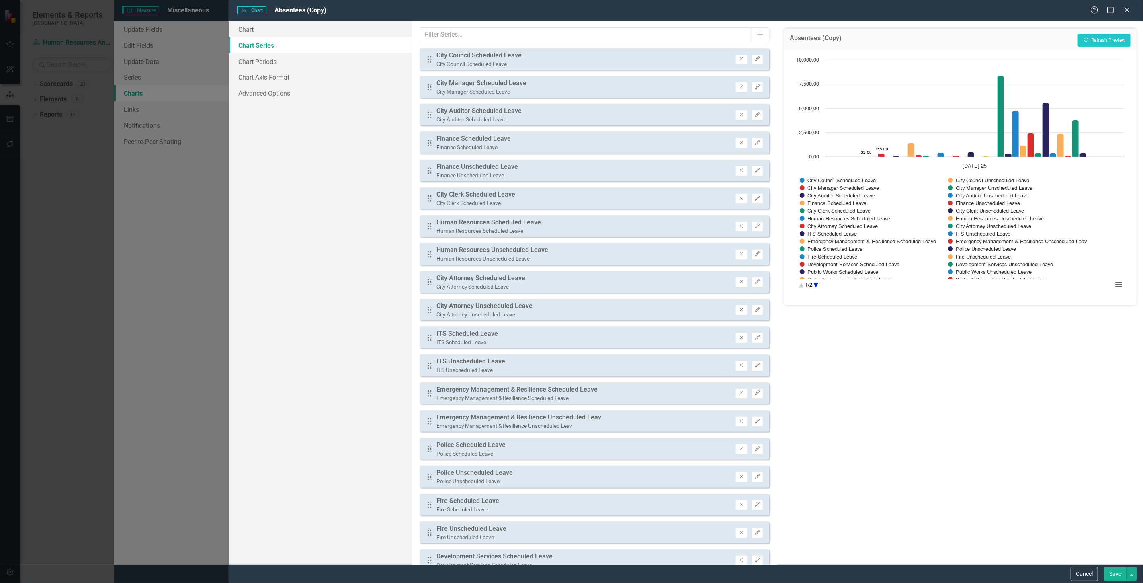
click at [736, 305] on button "Remove" at bounding box center [742, 310] width 12 height 10
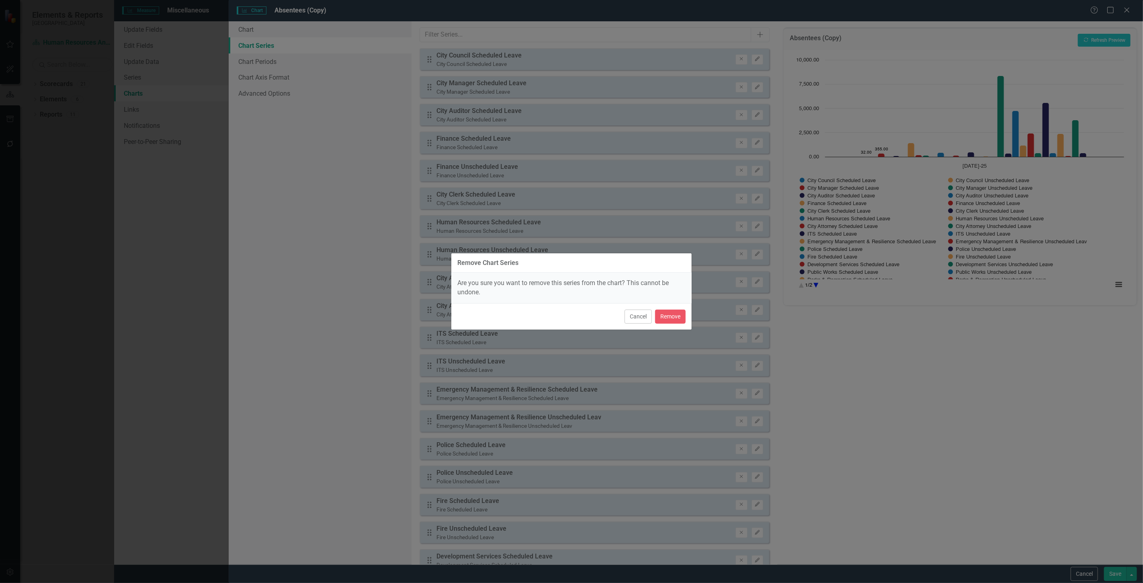
click at [678, 306] on div "Cancel Remove" at bounding box center [572, 316] width 240 height 27
click at [680, 315] on button "Remove" at bounding box center [670, 317] width 31 height 14
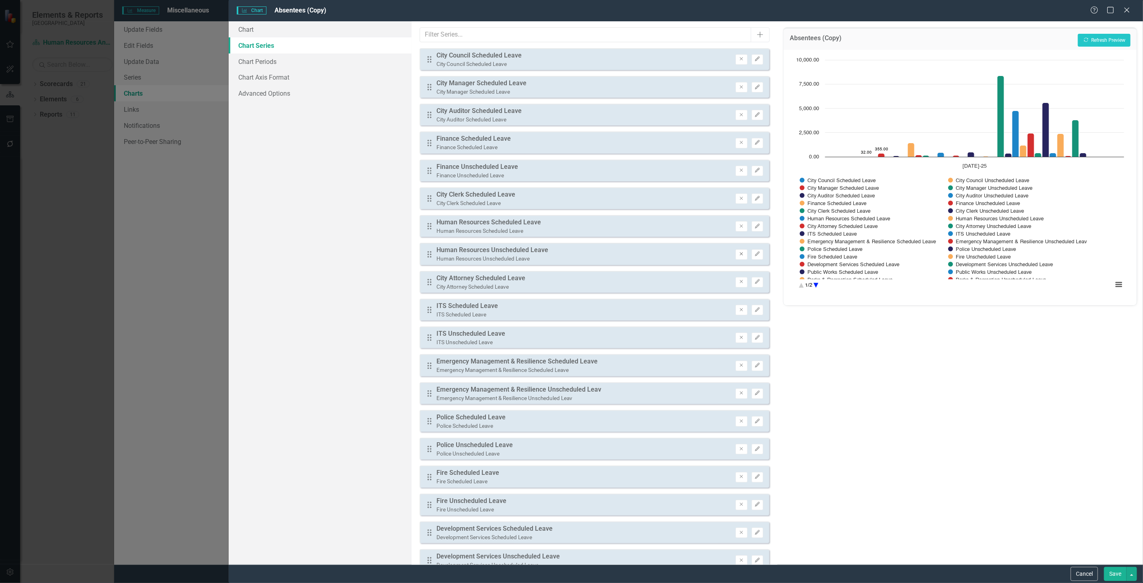
click at [736, 249] on button "Remove" at bounding box center [742, 254] width 12 height 10
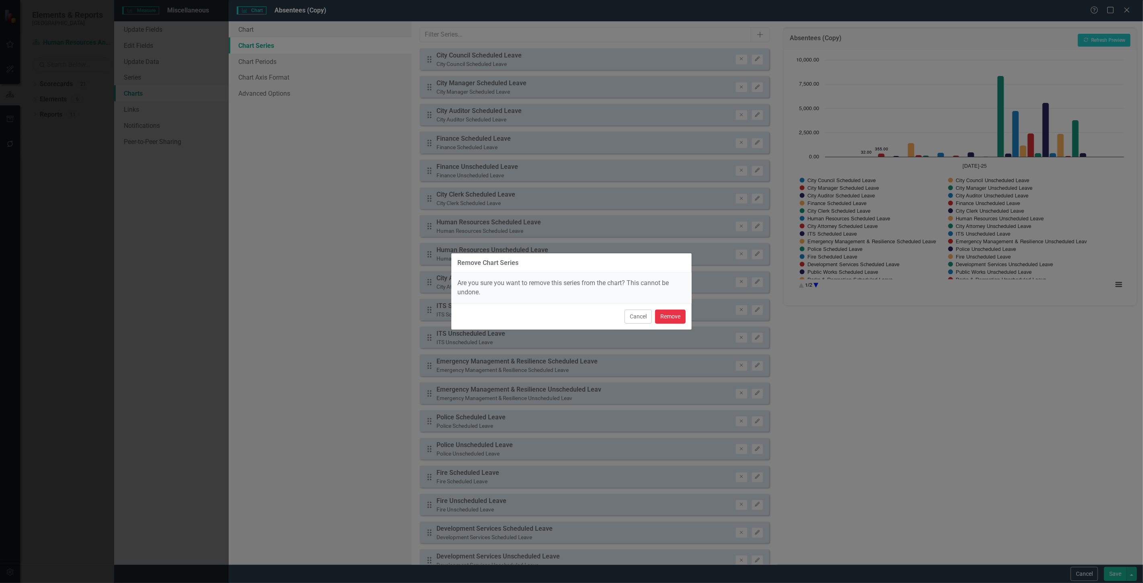
click at [675, 319] on button "Remove" at bounding box center [670, 317] width 31 height 14
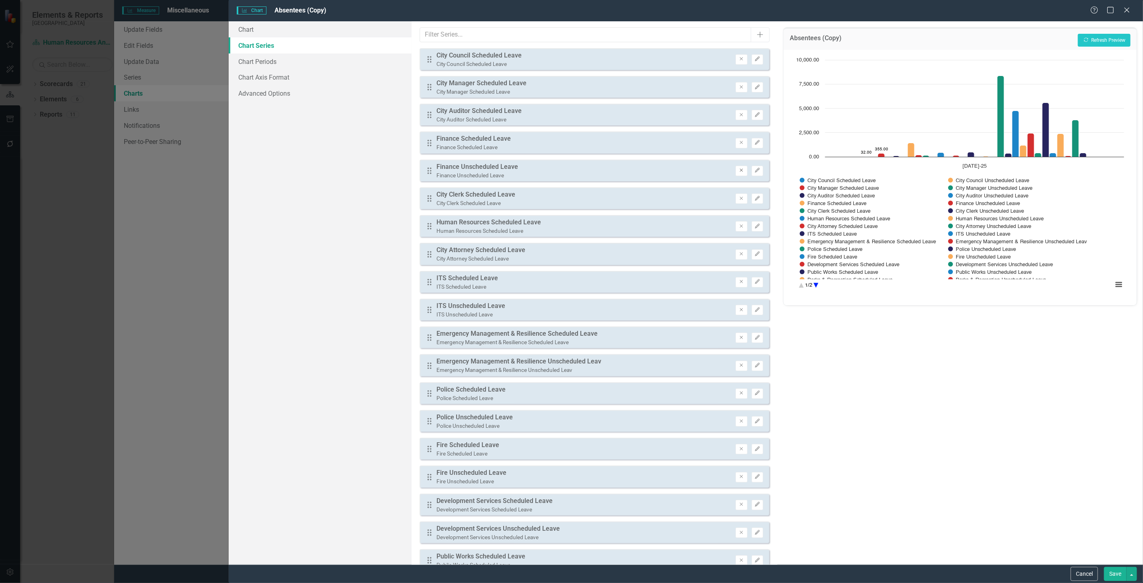
click at [739, 170] on icon "Remove" at bounding box center [742, 170] width 6 height 5
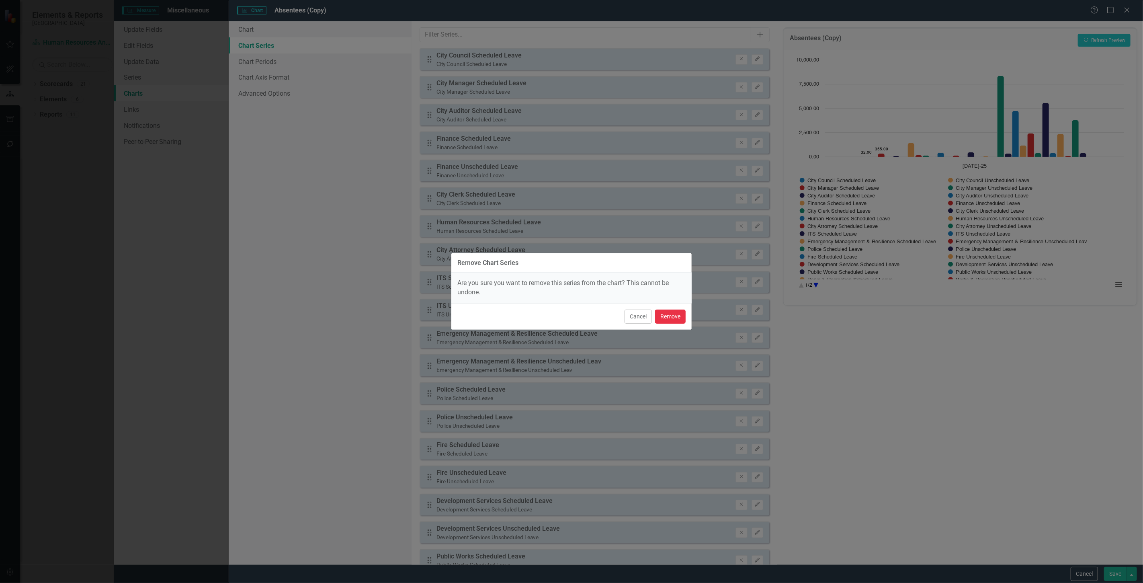
click at [682, 318] on button "Remove" at bounding box center [670, 317] width 31 height 14
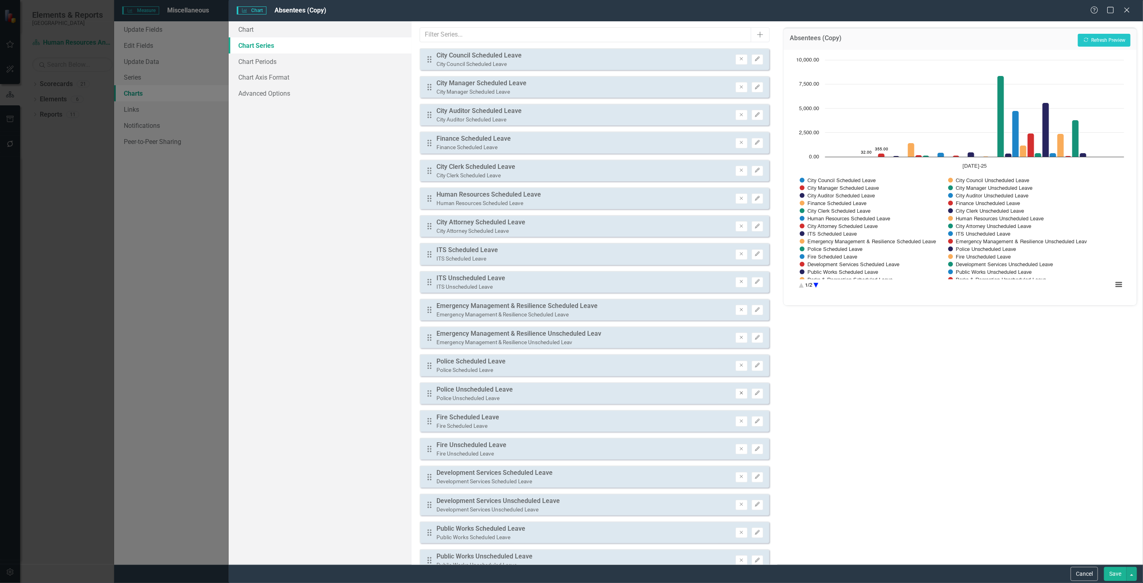
click at [736, 389] on button "Remove" at bounding box center [742, 393] width 12 height 10
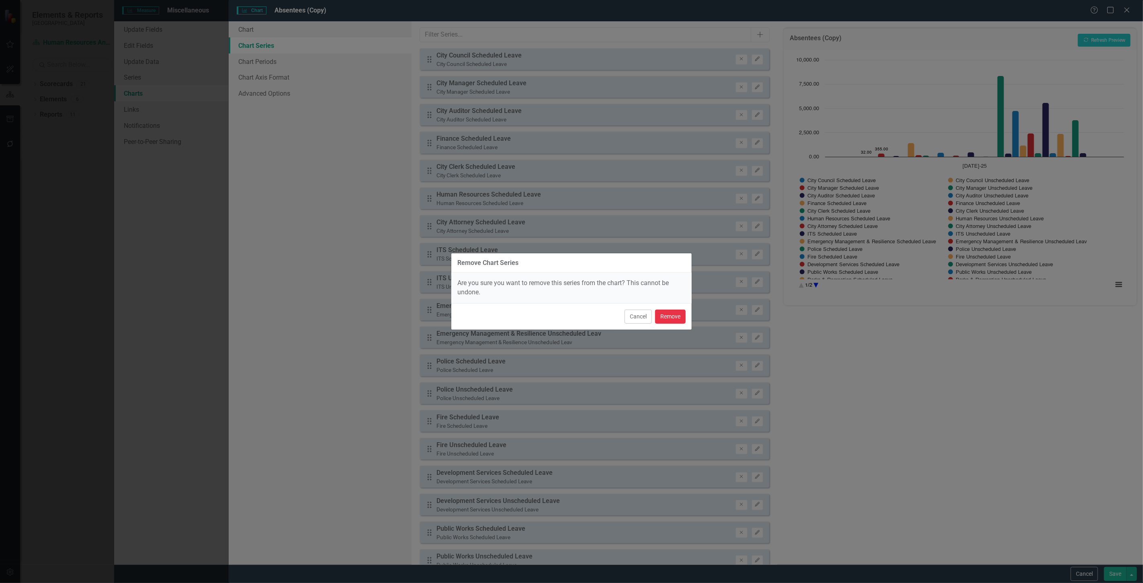
click at [672, 313] on button "Remove" at bounding box center [670, 317] width 31 height 14
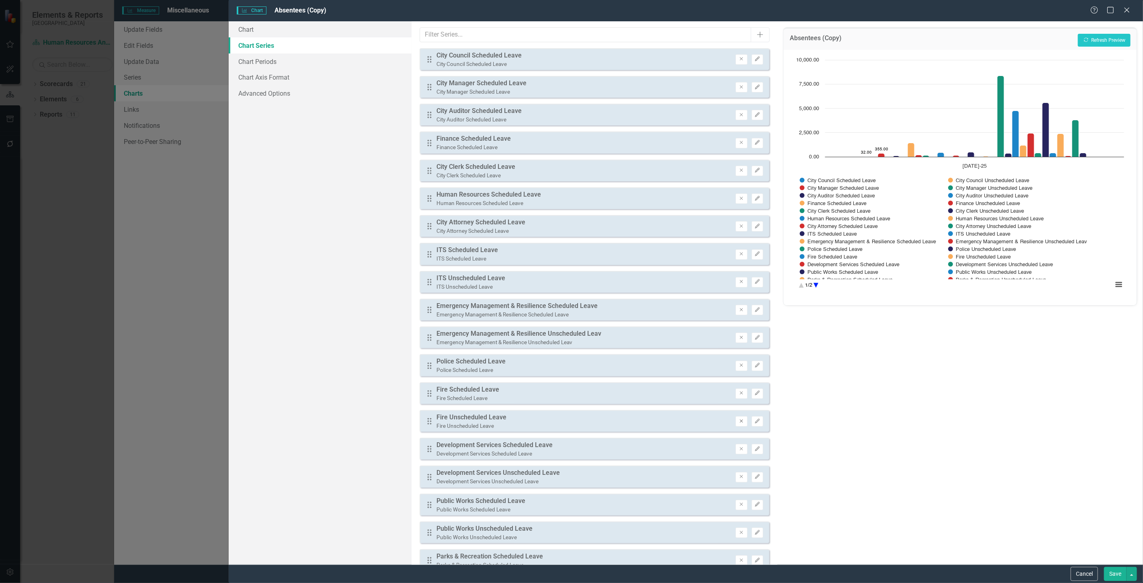
click at [739, 419] on icon "Remove" at bounding box center [742, 421] width 6 height 5
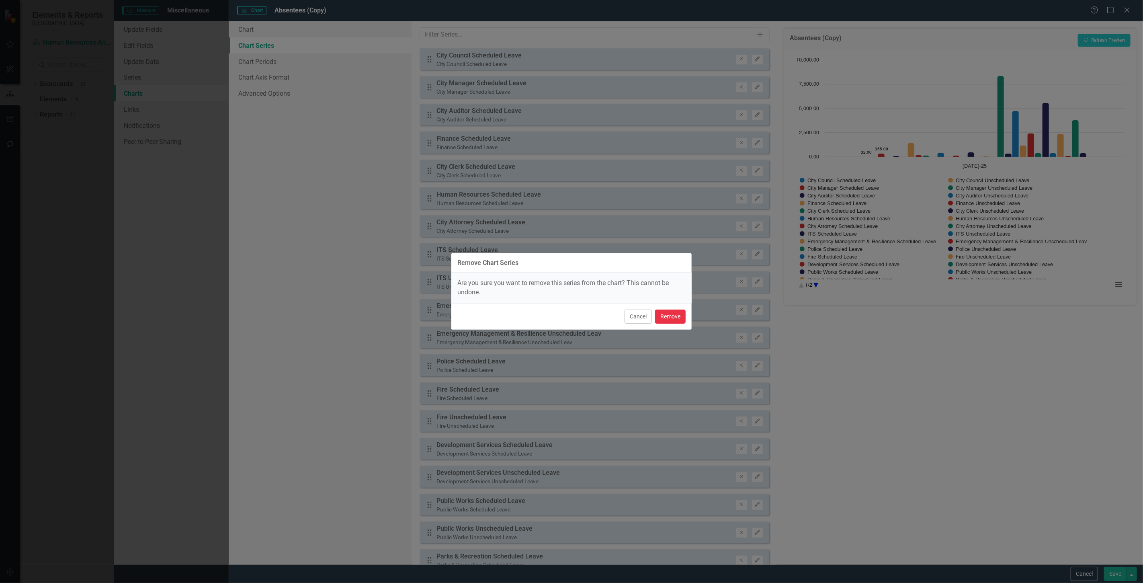
click at [678, 318] on button "Remove" at bounding box center [670, 317] width 31 height 14
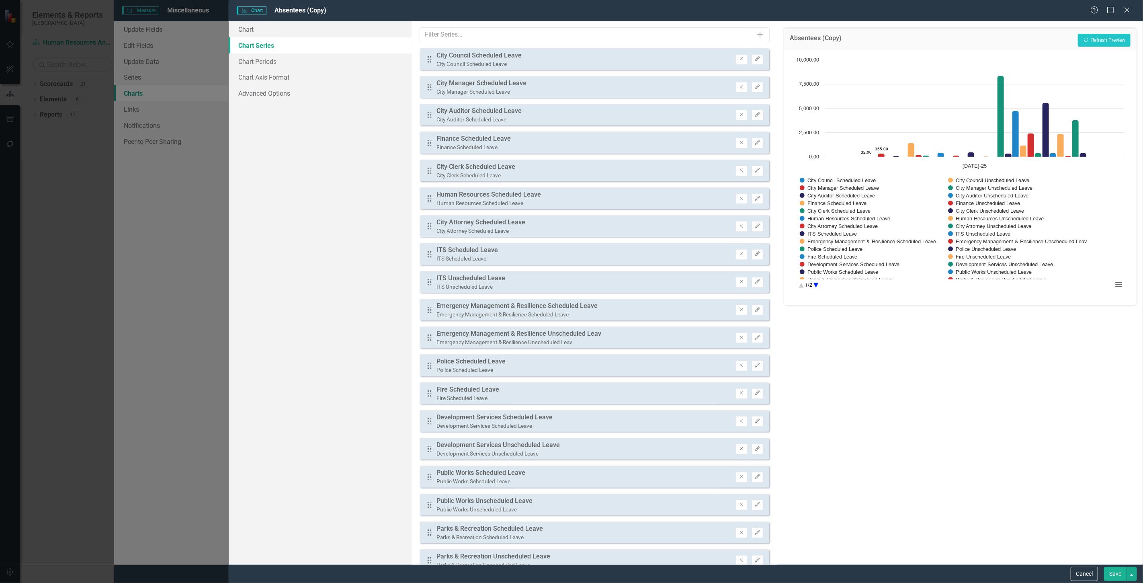
click at [736, 444] on button "Remove" at bounding box center [742, 449] width 12 height 10
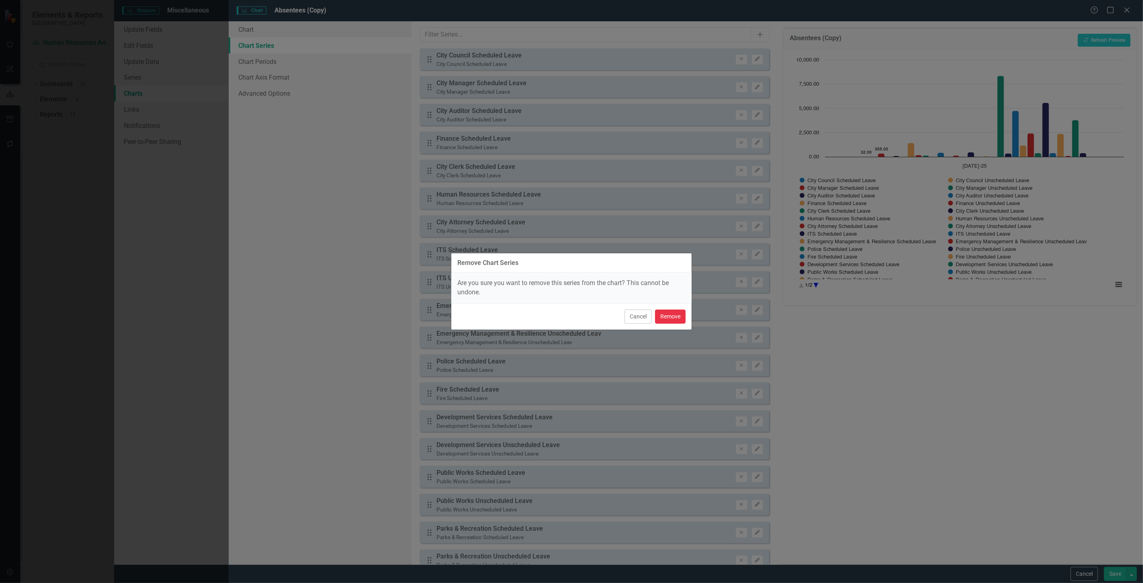
click at [676, 310] on button "Remove" at bounding box center [670, 317] width 31 height 14
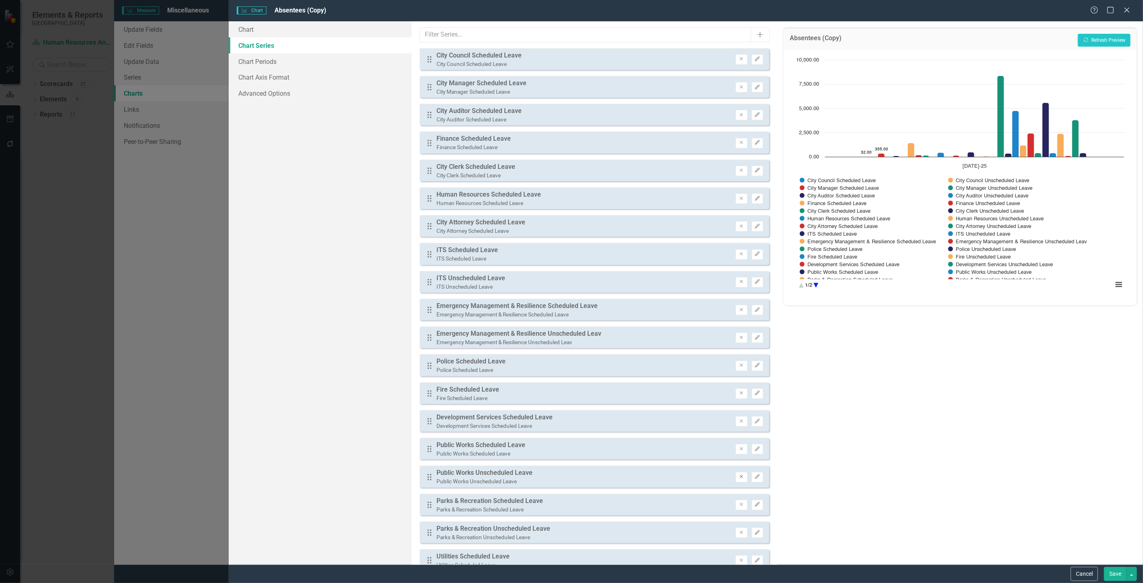
click at [739, 474] on icon "Remove" at bounding box center [742, 476] width 6 height 5
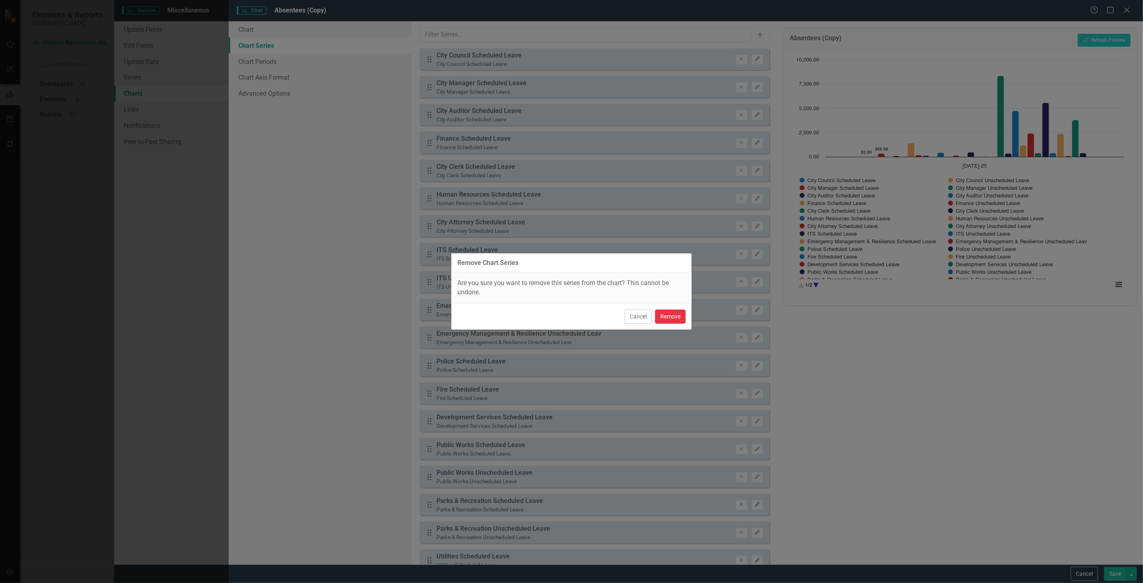
click at [671, 314] on button "Remove" at bounding box center [670, 317] width 31 height 14
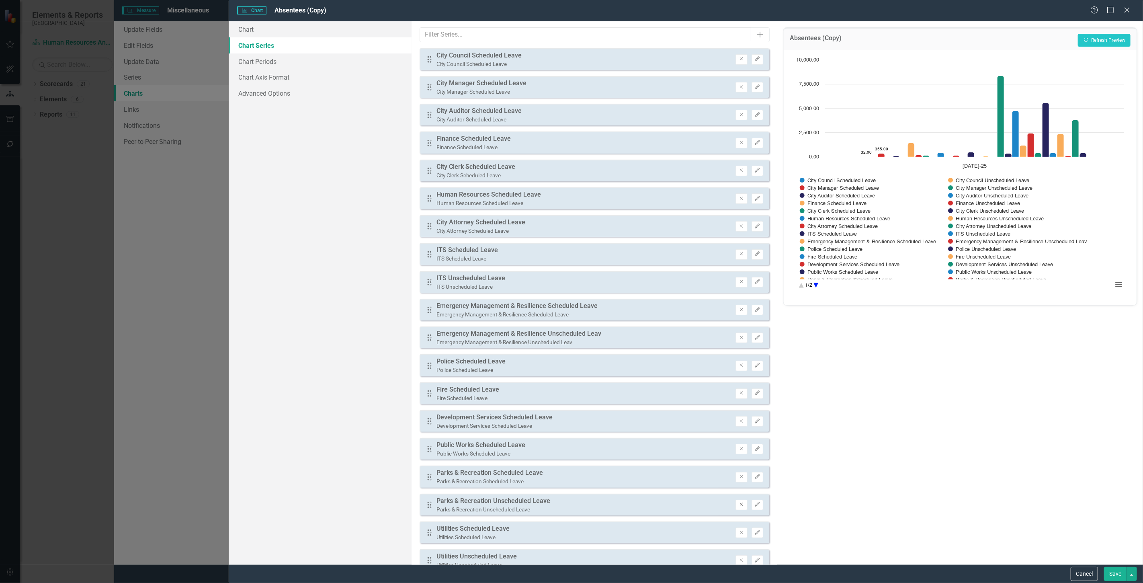
click at [736, 500] on button "Remove" at bounding box center [742, 505] width 12 height 10
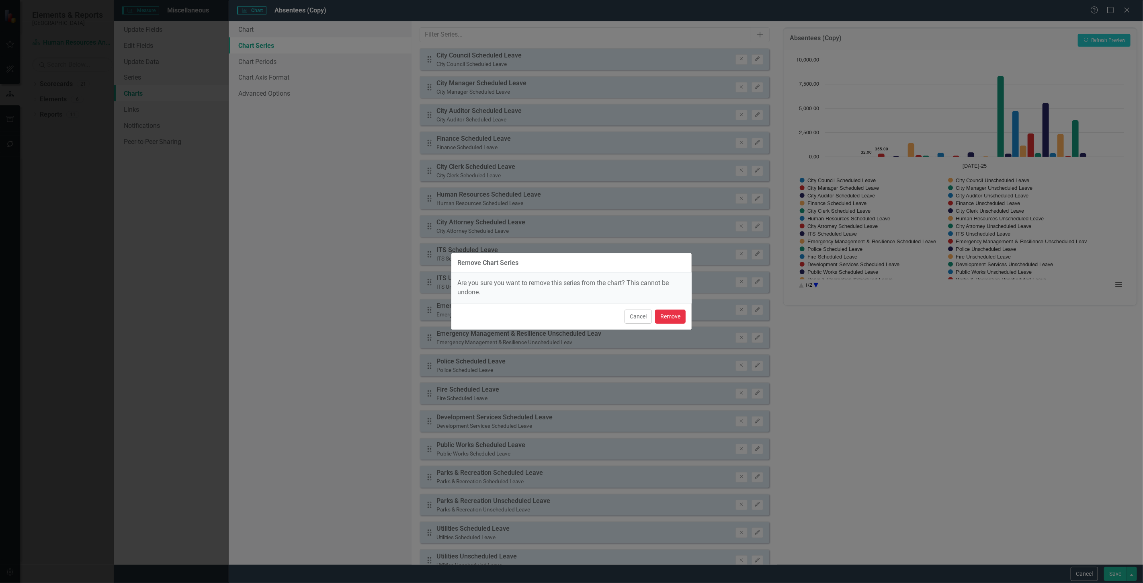
click at [684, 314] on button "Remove" at bounding box center [670, 317] width 31 height 14
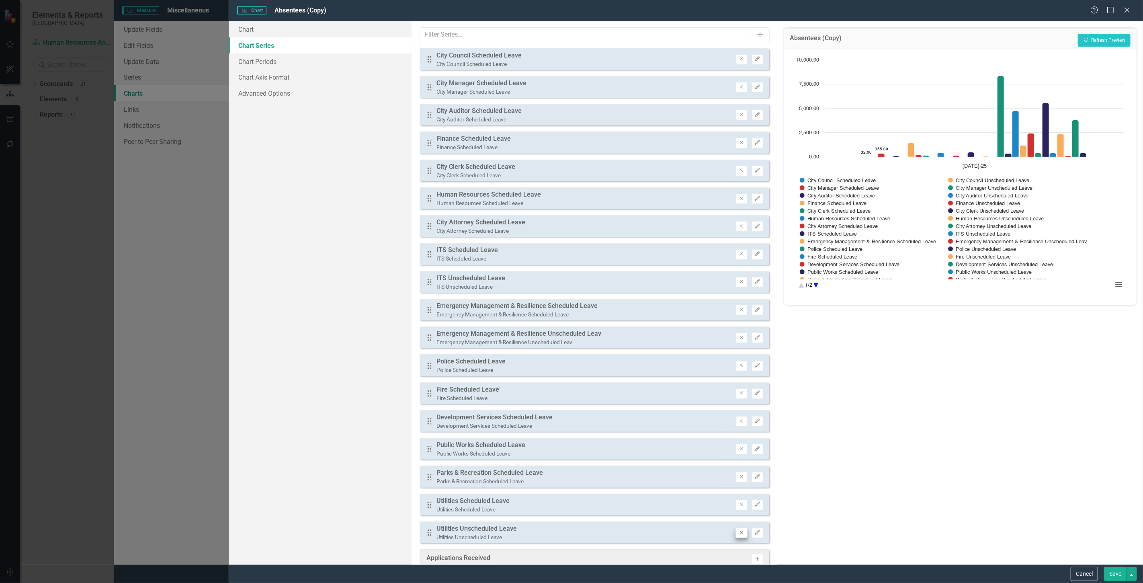
click at [731, 532] on div "Drag Utilities Unscheduled Leave Utilities Unscheduled Leave Remove Edit" at bounding box center [595, 532] width 350 height 22
click at [736, 528] on button "Remove" at bounding box center [742, 533] width 12 height 10
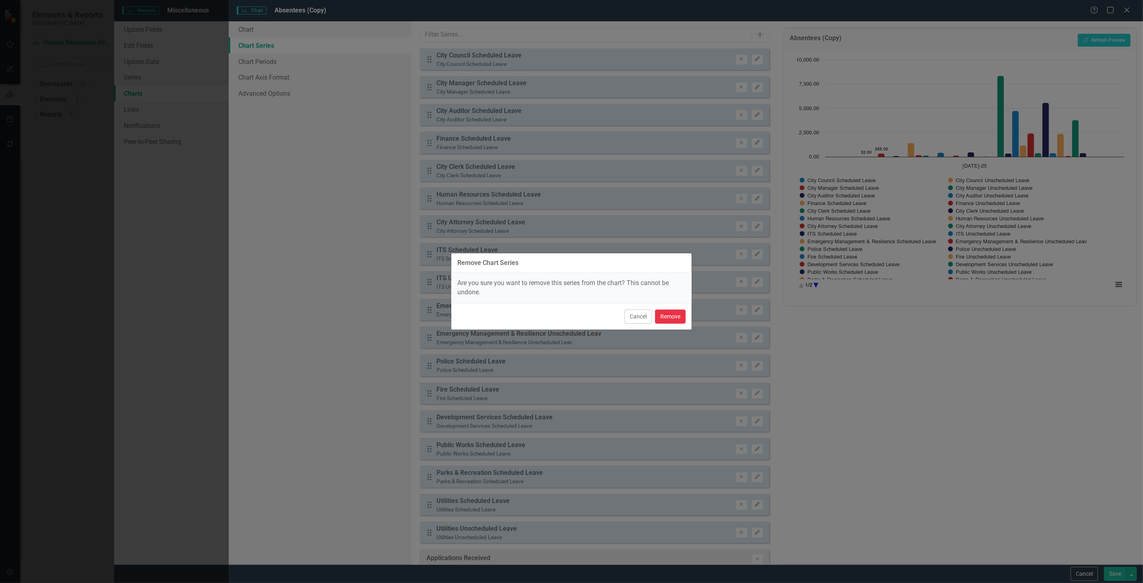
click at [675, 316] on button "Remove" at bounding box center [670, 317] width 31 height 14
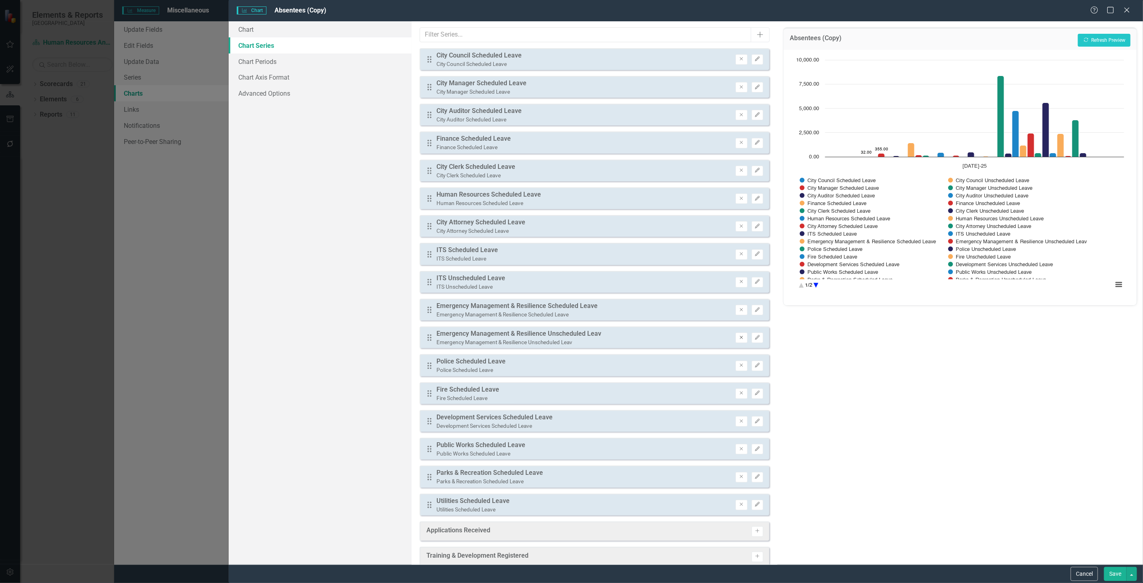
click at [736, 338] on button "Remove" at bounding box center [742, 338] width 12 height 10
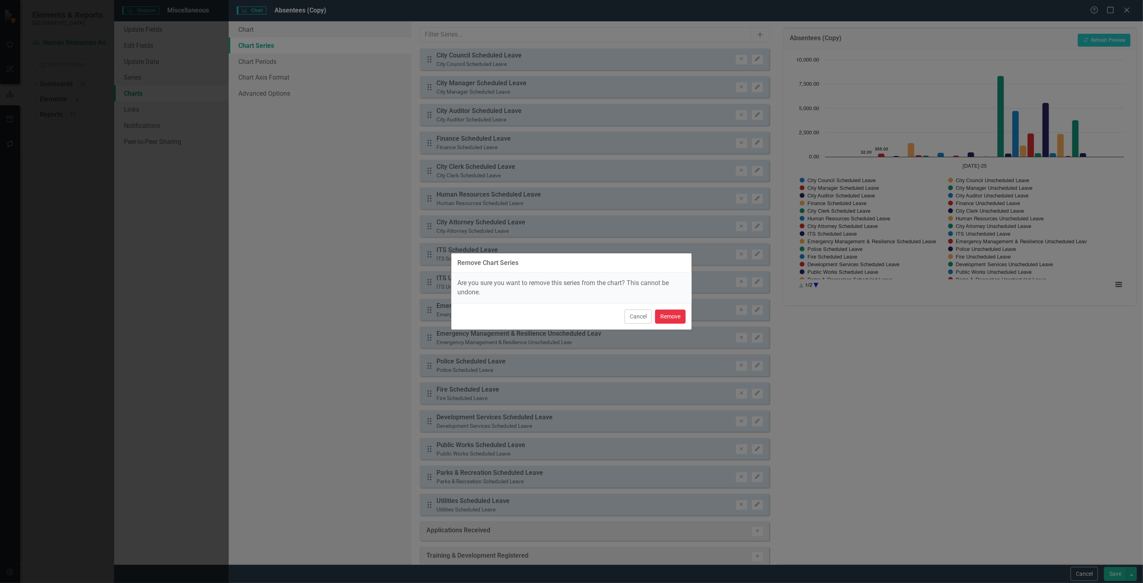
click at [680, 319] on button "Remove" at bounding box center [670, 317] width 31 height 14
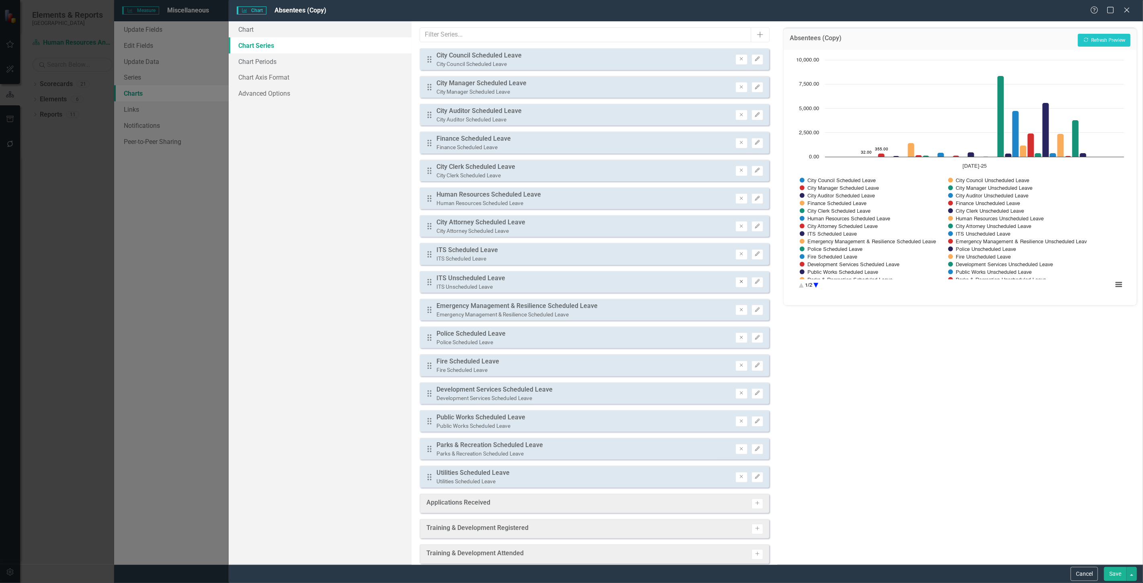
click at [739, 279] on icon "Remove" at bounding box center [742, 281] width 6 height 5
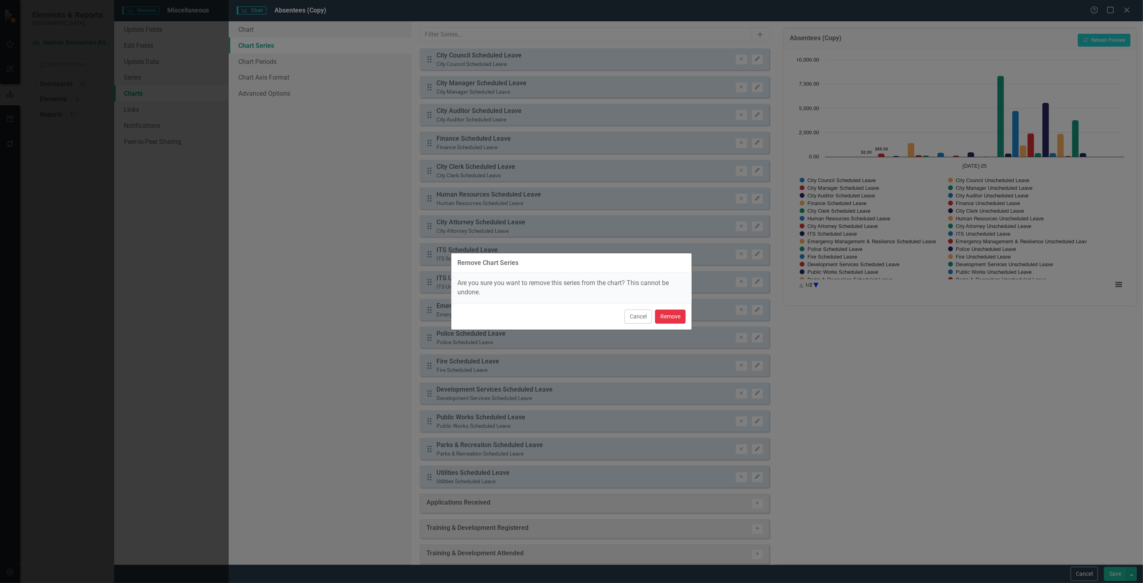
click at [680, 312] on button "Remove" at bounding box center [670, 317] width 31 height 14
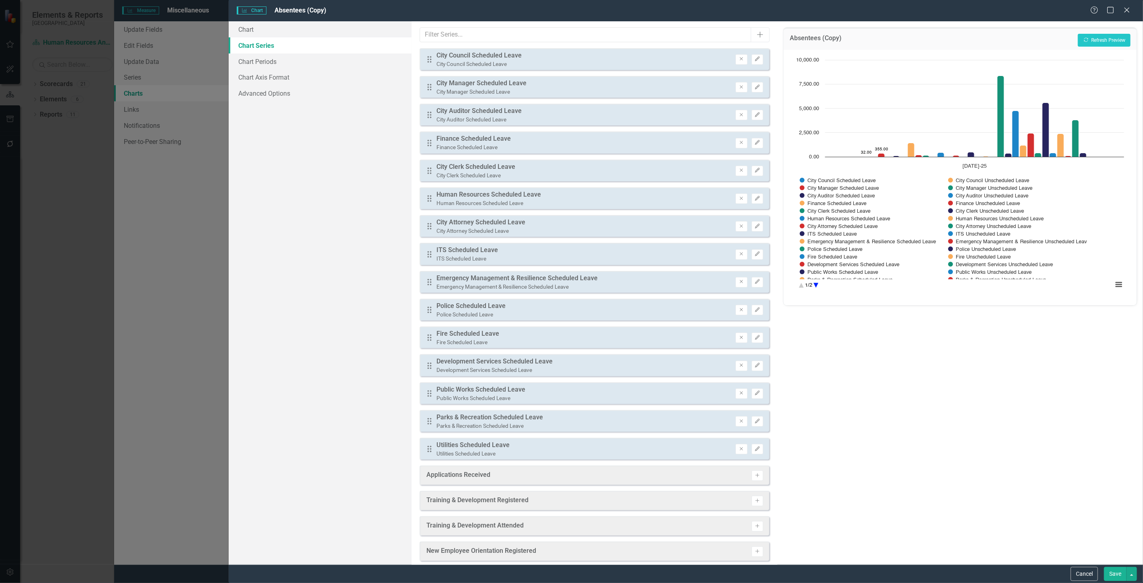
click at [1104, 28] on div "Absentees (Copy) Recalculate Refresh Preview" at bounding box center [960, 39] width 353 height 22
click at [1104, 39] on button "Recalculate Refresh Preview" at bounding box center [1104, 40] width 53 height 13
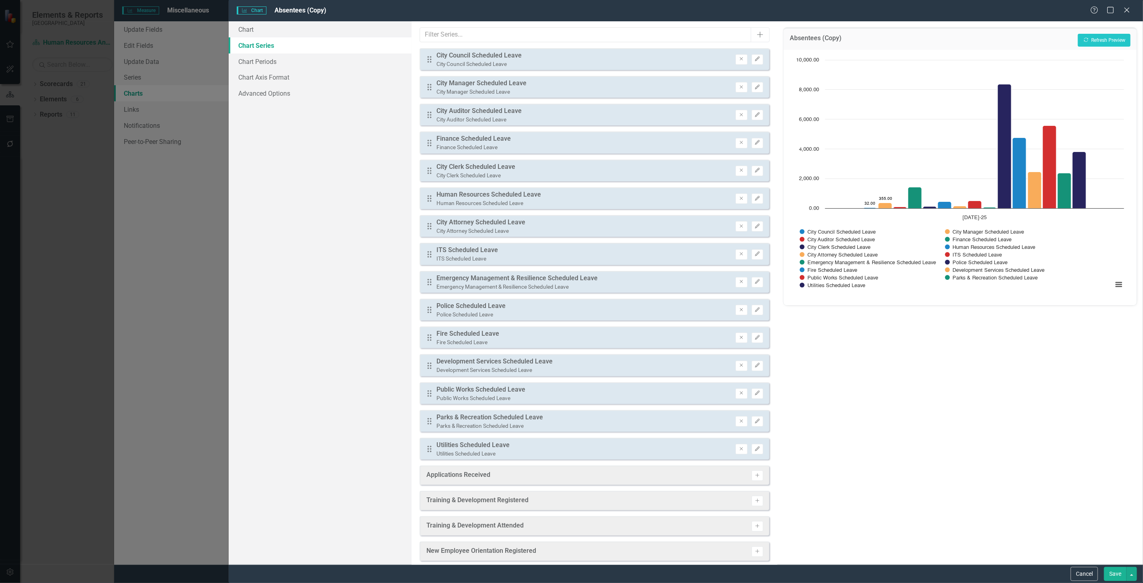
click at [1115, 575] on button "Save" at bounding box center [1115, 574] width 23 height 14
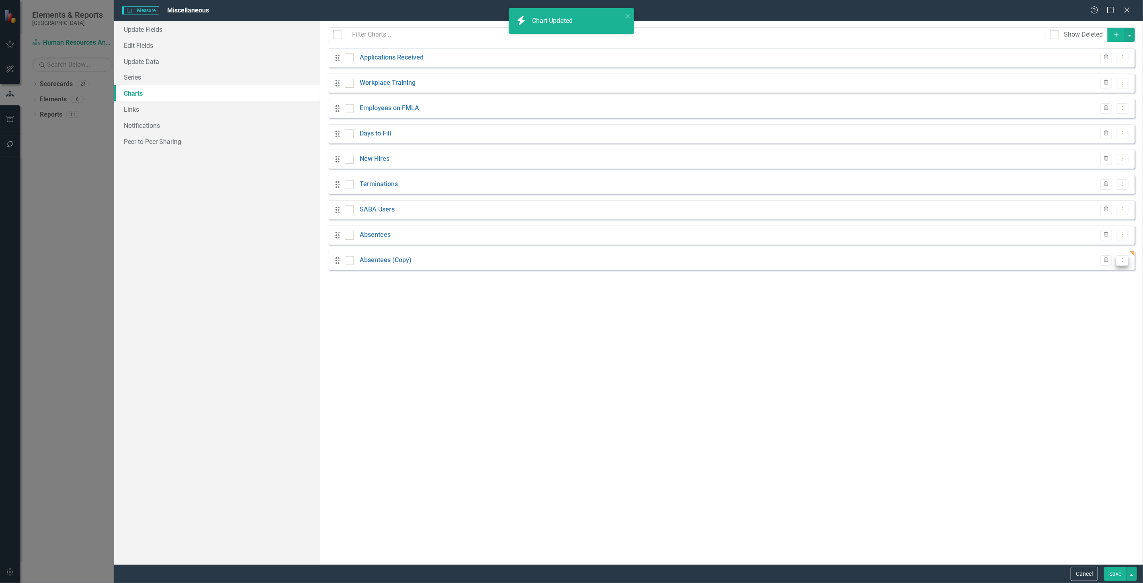
click at [1123, 260] on icon "Dropdown Menu" at bounding box center [1122, 259] width 7 height 5
click at [1103, 275] on link "Edit Edit Chart" at bounding box center [1097, 273] width 64 height 15
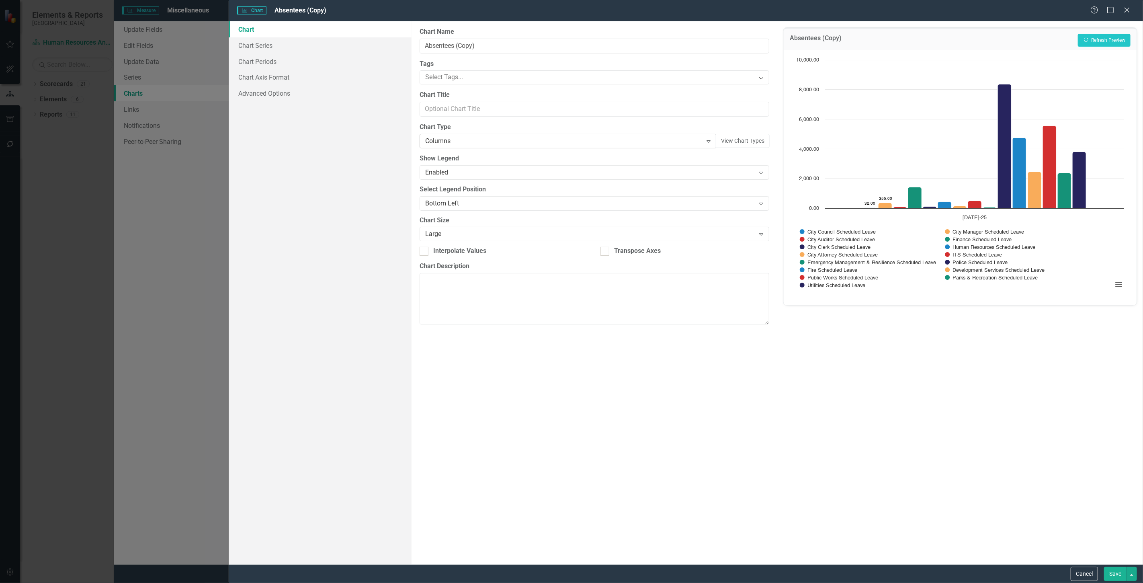
click at [513, 141] on div "Columns" at bounding box center [563, 141] width 277 height 9
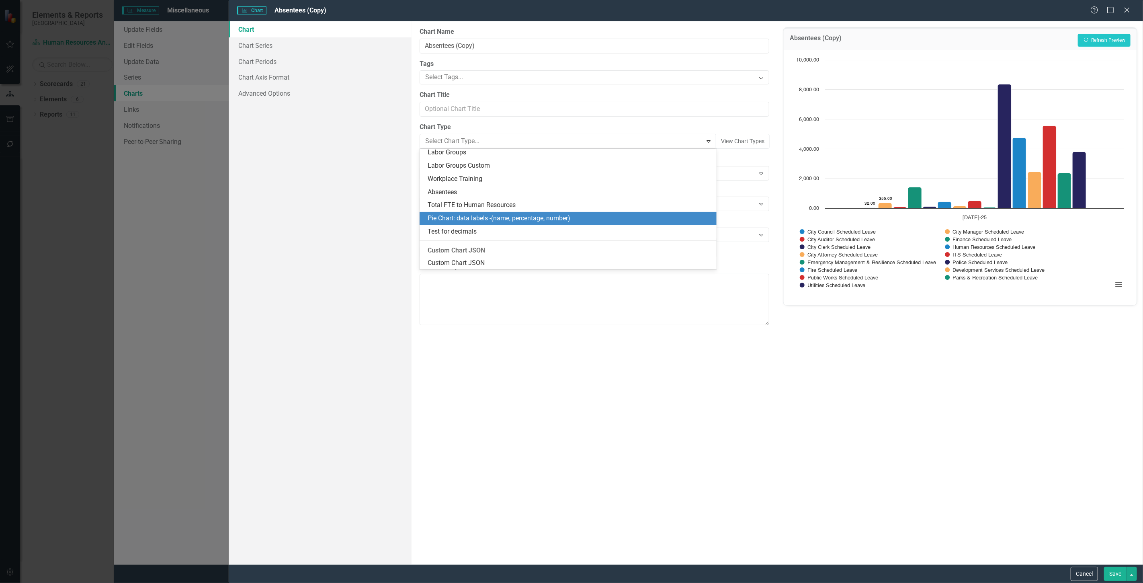
click at [469, 224] on div "Pie Chart: data labels -(name, percentage, number)" at bounding box center [568, 218] width 297 height 13
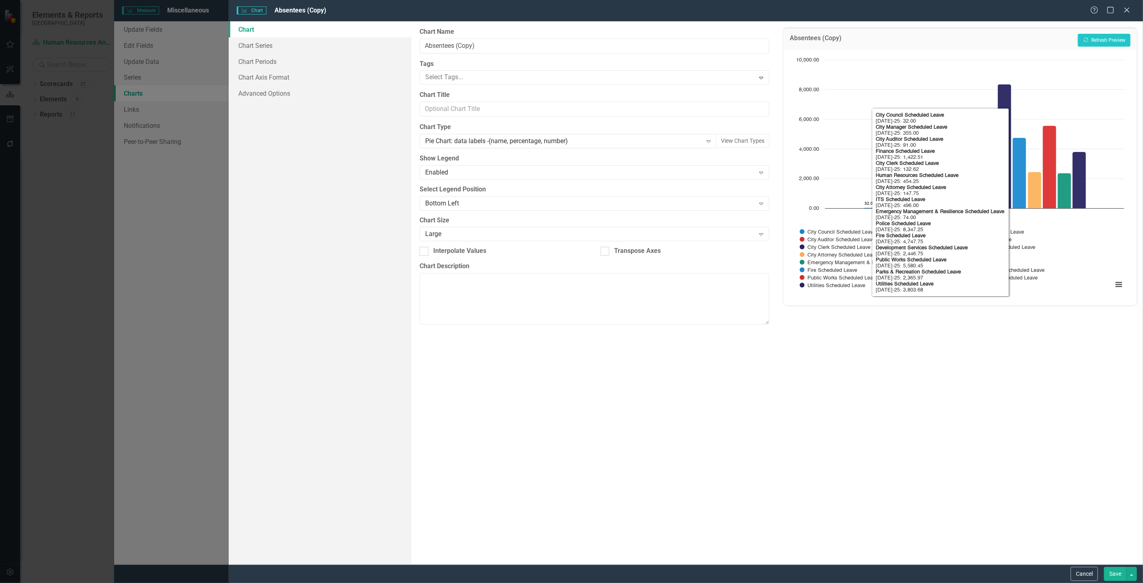
click at [1108, 29] on div "Absentees (Copy) Recalculate Refresh Preview" at bounding box center [960, 39] width 353 height 22
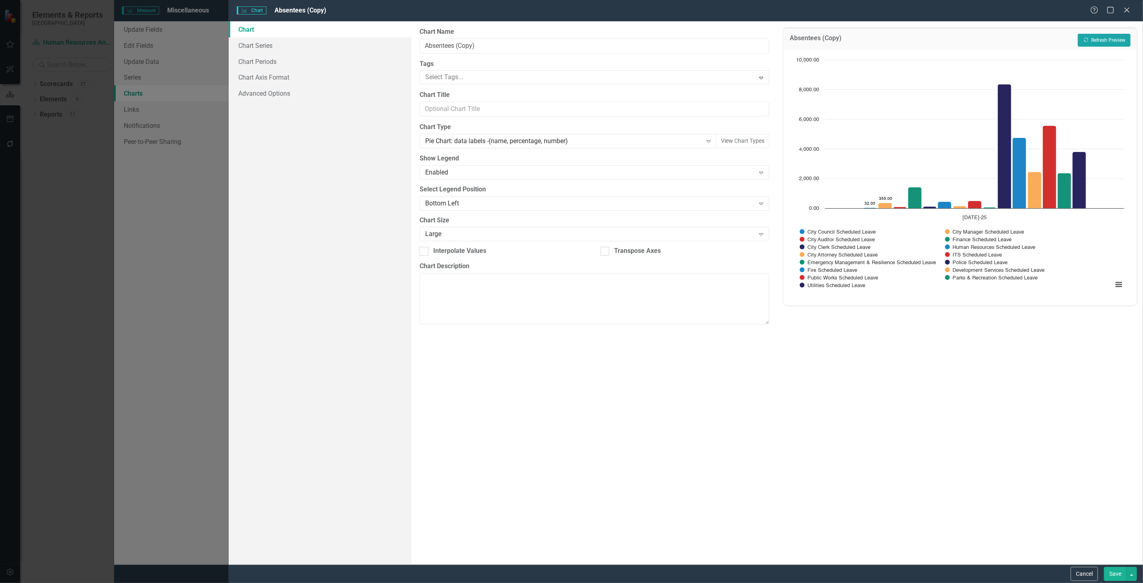
click at [1108, 42] on button "Recalculate Refresh Preview" at bounding box center [1104, 40] width 53 height 13
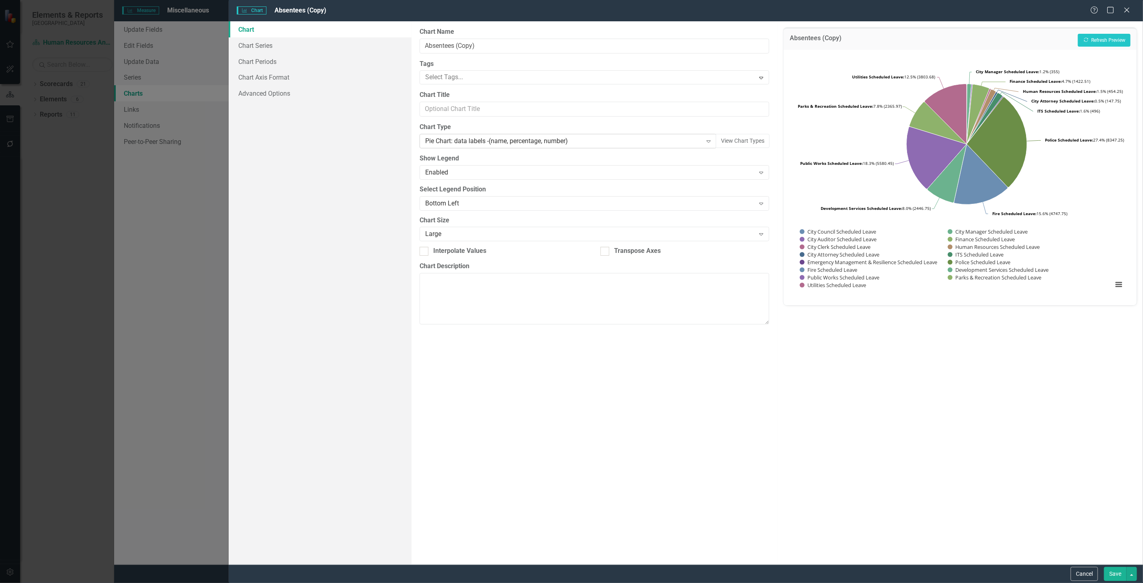
click at [690, 135] on div "Pie Chart: data labels -(name, percentage, number) Expand" at bounding box center [568, 141] width 297 height 14
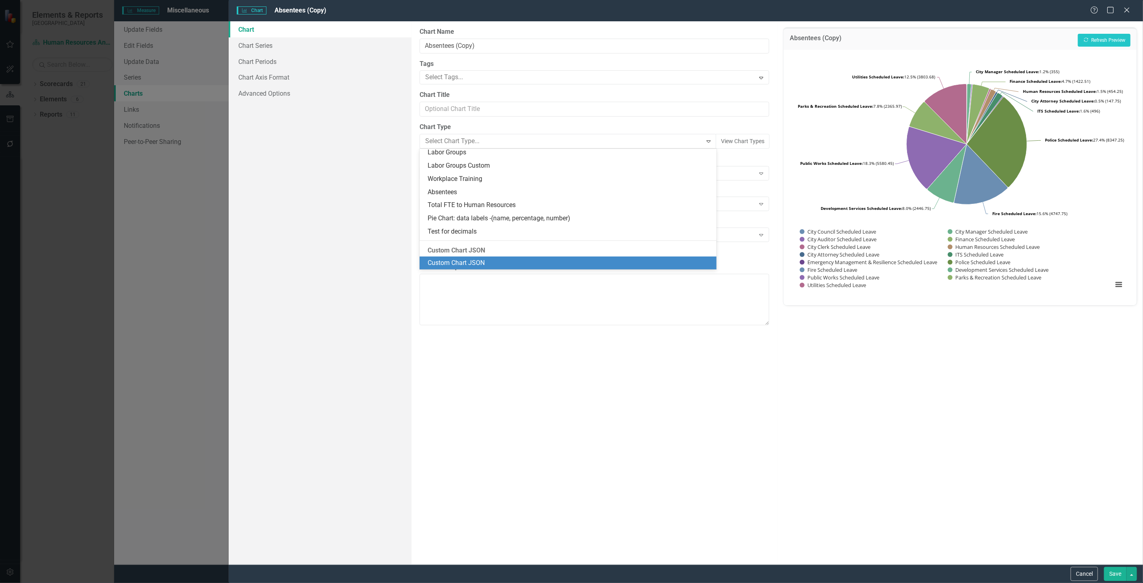
click at [535, 259] on div "Custom Chart JSON" at bounding box center [570, 263] width 284 height 9
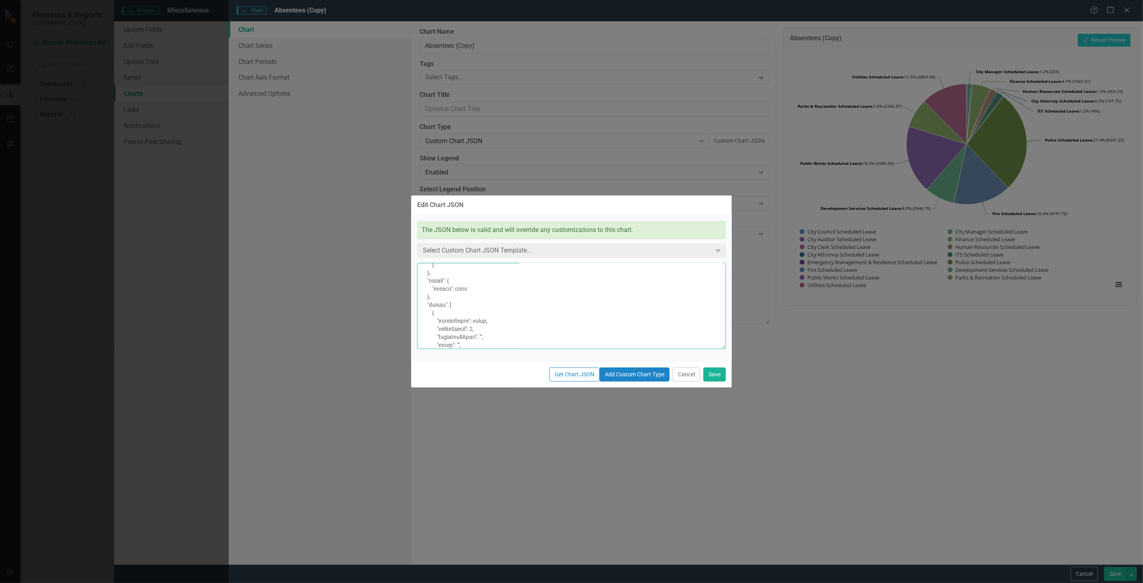
scroll to position [223, 0]
click at [684, 382] on button "Cancel" at bounding box center [686, 374] width 27 height 14
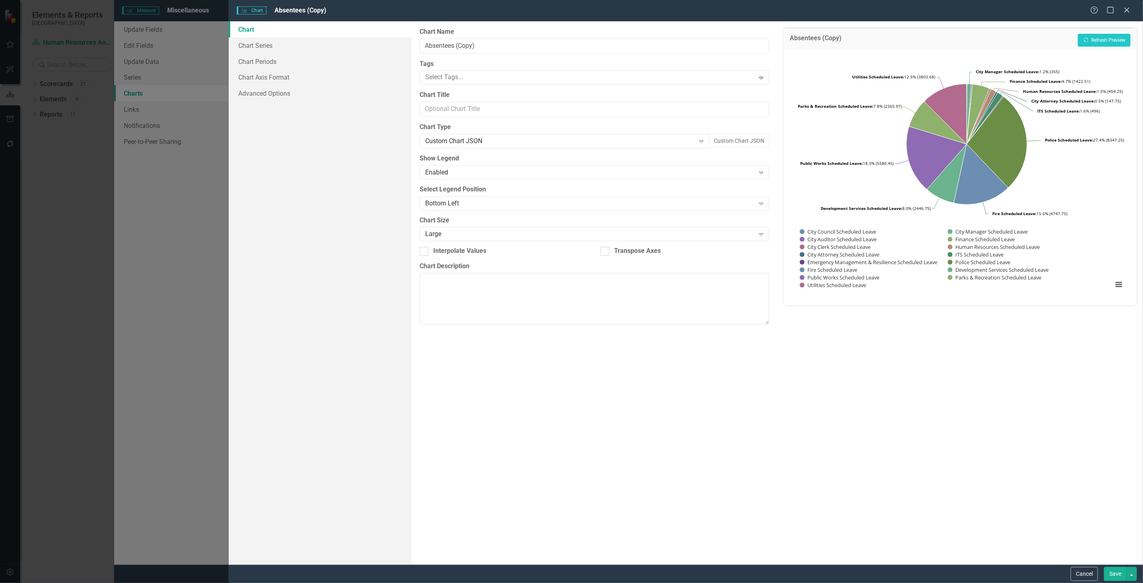
click at [594, 128] on label "Chart Type" at bounding box center [595, 127] width 350 height 9
click at [597, 141] on div "Custom Chart JSON" at bounding box center [560, 141] width 270 height 9
click at [702, 393] on div "From this page, you can define the name, type, and size of the chart. You can a…" at bounding box center [595, 292] width 366 height 543
click at [447, 142] on div "Custom Chart JSON" at bounding box center [560, 141] width 270 height 9
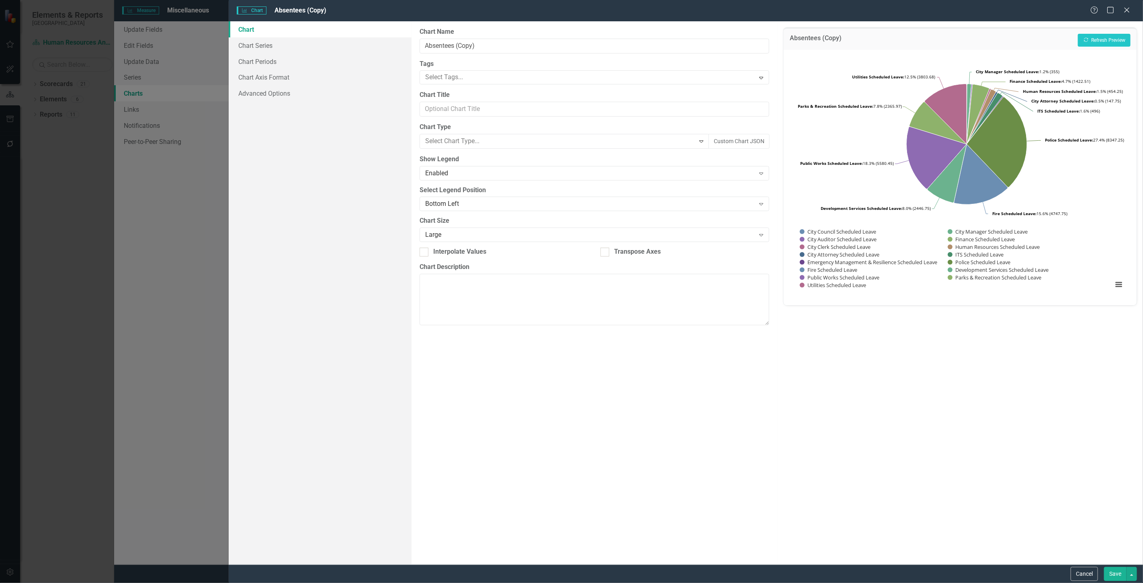
click at [348, 238] on div "Chart Chart Series Chart Periods Chart Axis Format Advanced Options" at bounding box center [320, 292] width 183 height 543
click at [1082, 565] on div "Cancel Save" at bounding box center [686, 574] width 915 height 18
click at [1084, 570] on button "Cancel" at bounding box center [1084, 574] width 27 height 14
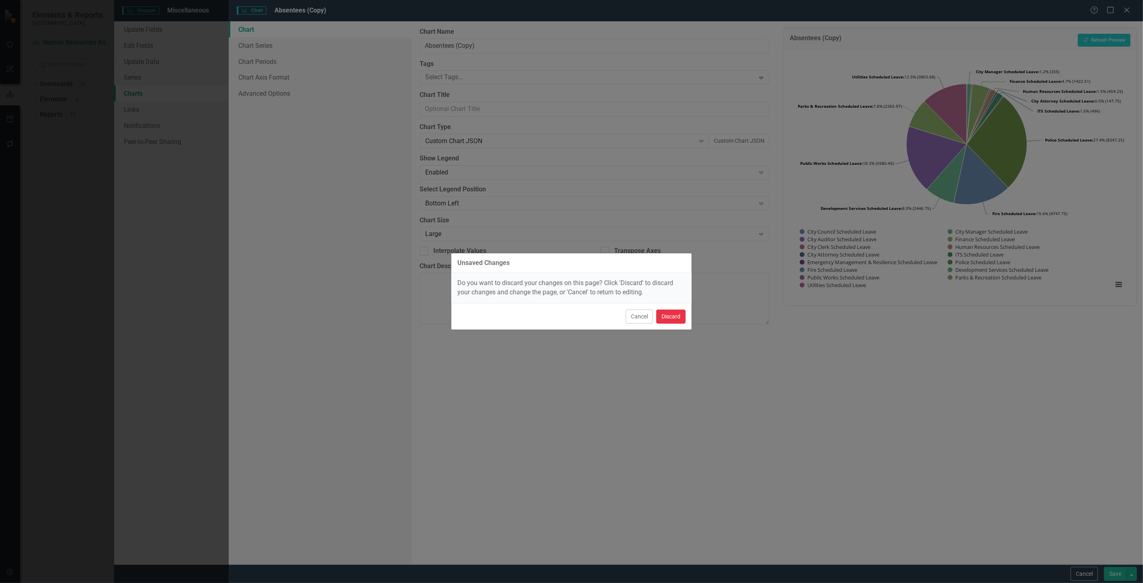
click at [674, 311] on button "Discard" at bounding box center [671, 317] width 29 height 14
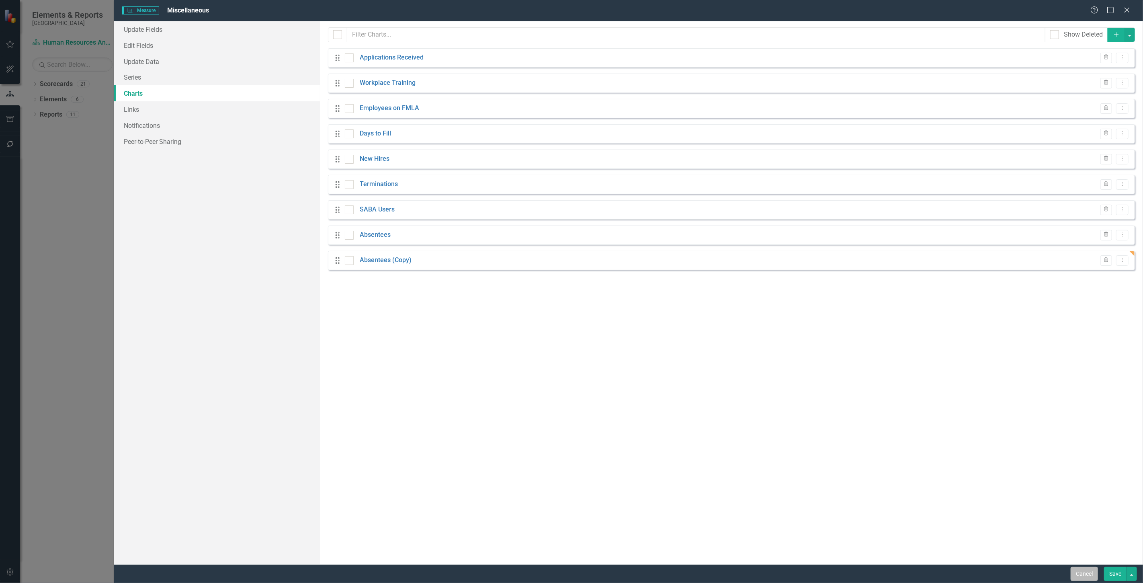
click at [1084, 577] on button "Cancel" at bounding box center [1084, 574] width 27 height 14
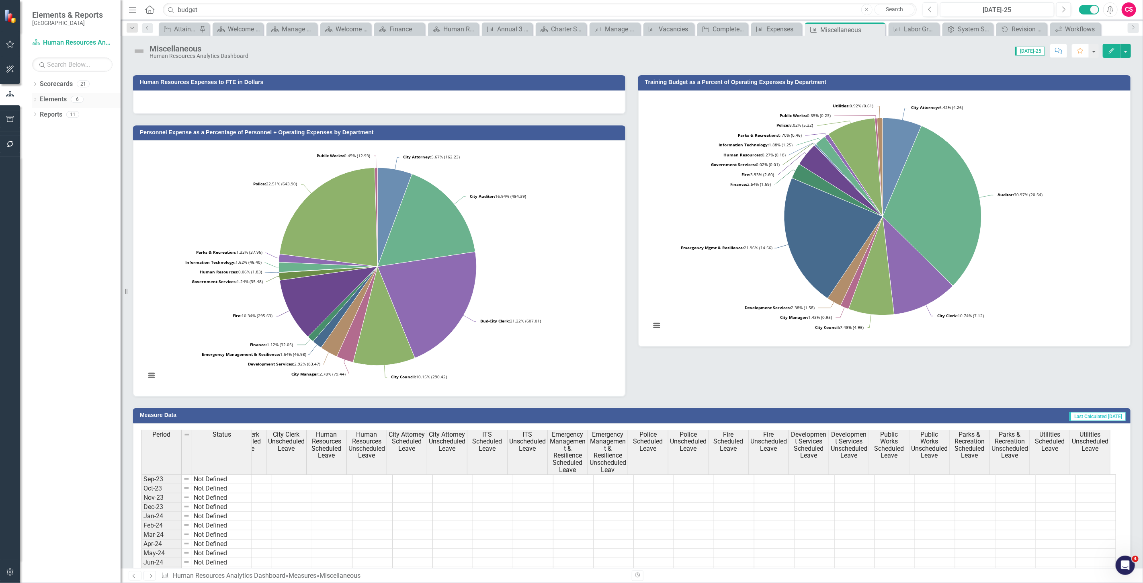
click at [52, 95] on link "Elements" at bounding box center [53, 99] width 27 height 9
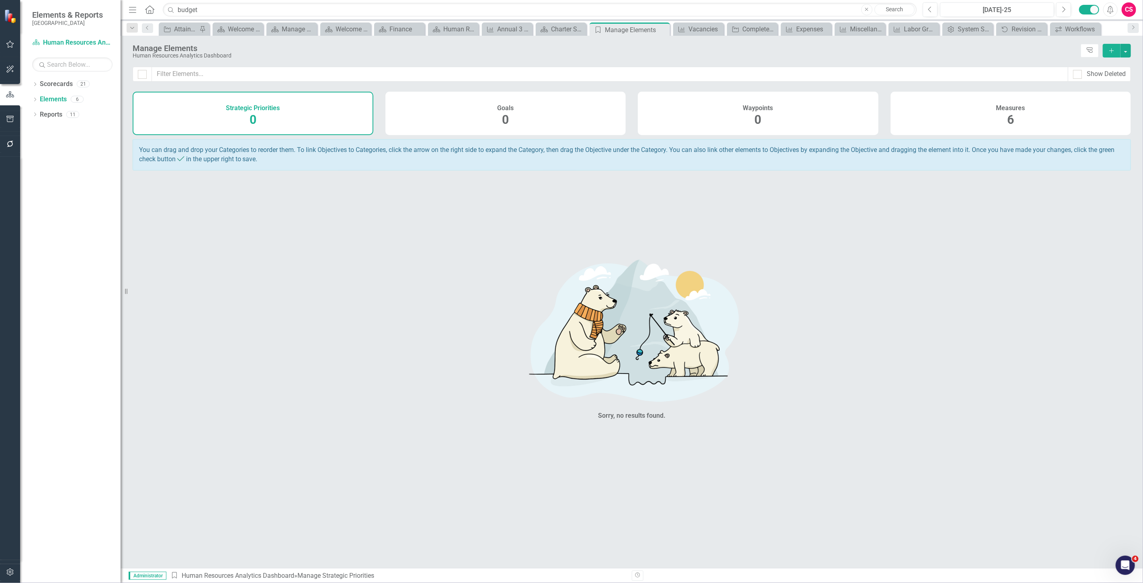
click at [946, 119] on div "Measures 6" at bounding box center [1011, 113] width 241 height 43
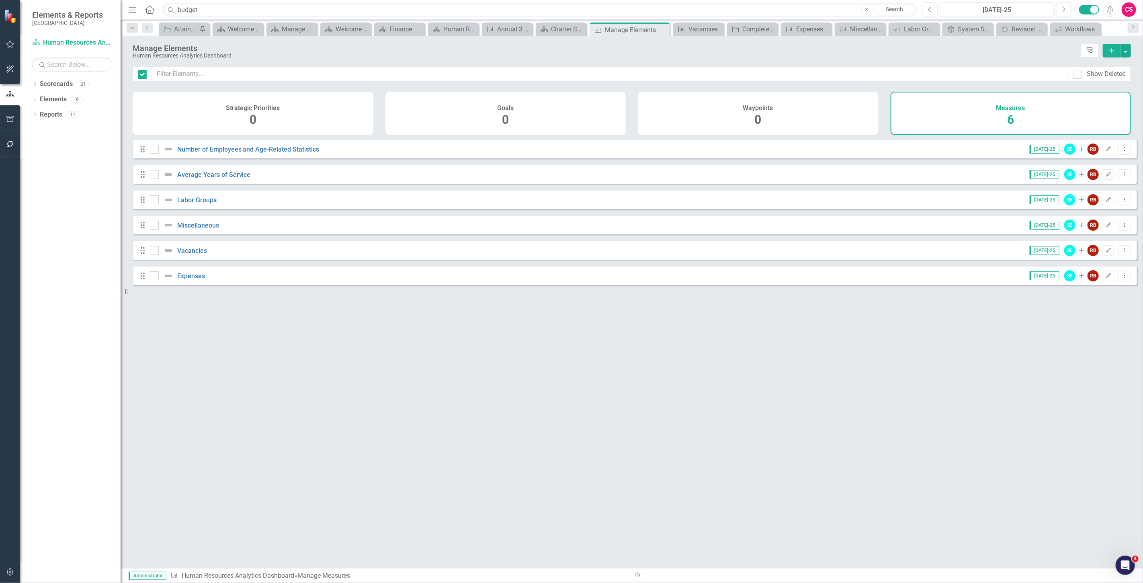
checkbox input "false"
click at [196, 280] on link "Expenses" at bounding box center [191, 276] width 28 height 8
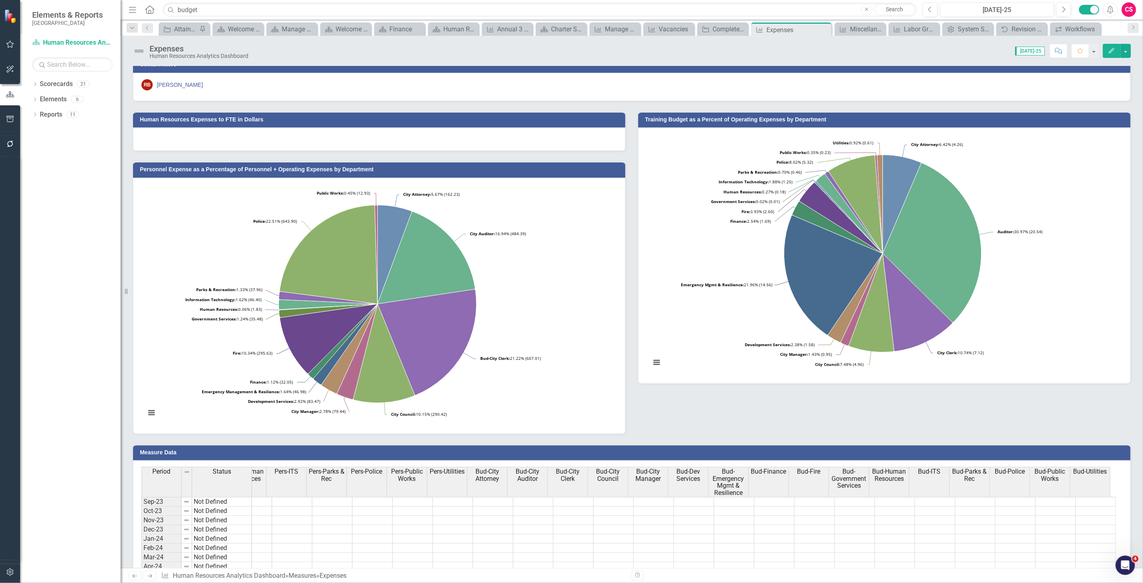
click at [1112, 57] on button "Edit" at bounding box center [1112, 51] width 18 height 14
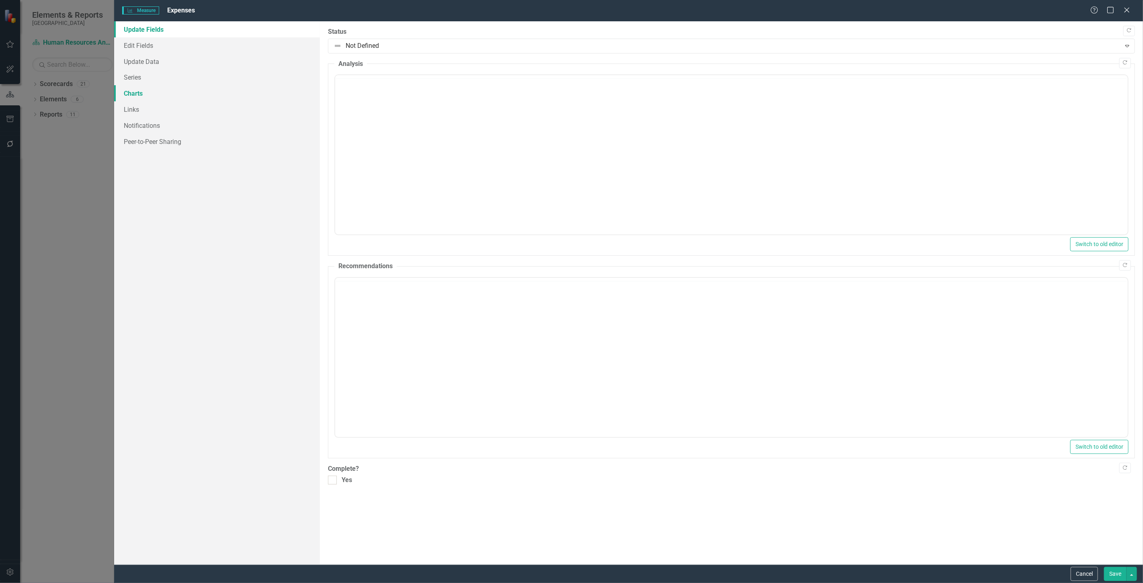
click at [154, 88] on link "Charts" at bounding box center [217, 93] width 206 height 16
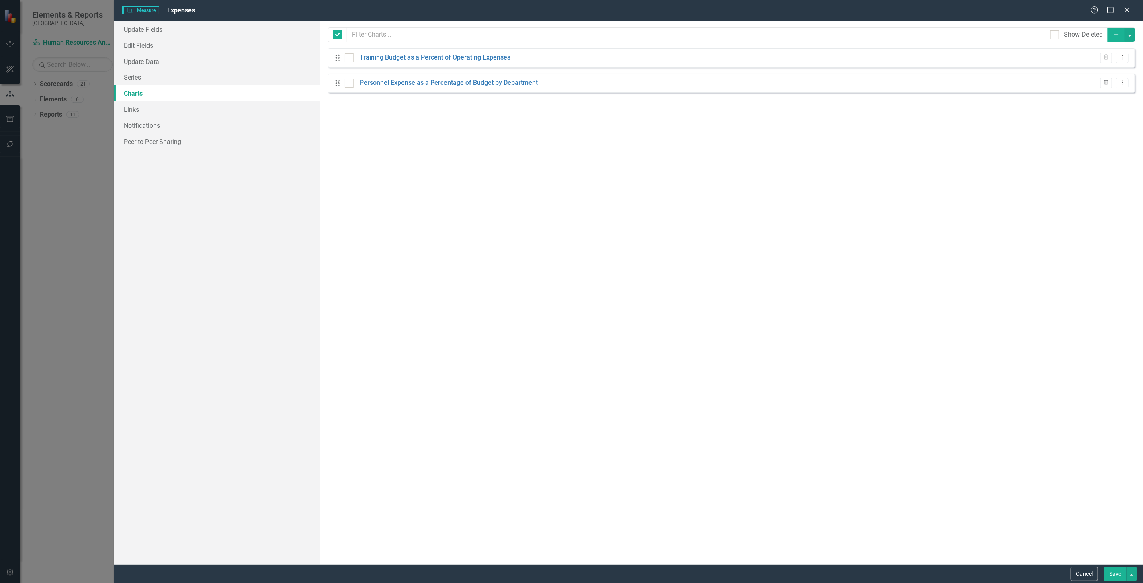
checkbox input "false"
click at [1120, 60] on button "Dropdown Menu" at bounding box center [1123, 58] width 12 height 11
click at [1092, 73] on link "Edit Edit Chart" at bounding box center [1097, 71] width 64 height 15
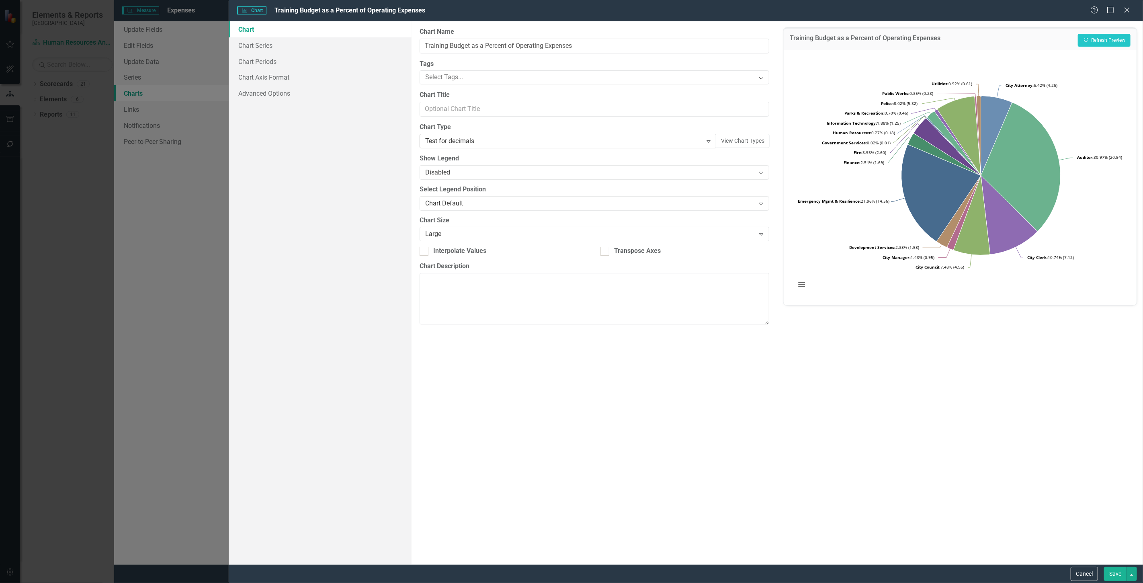
click at [445, 137] on div "Test for decimals" at bounding box center [563, 141] width 277 height 9
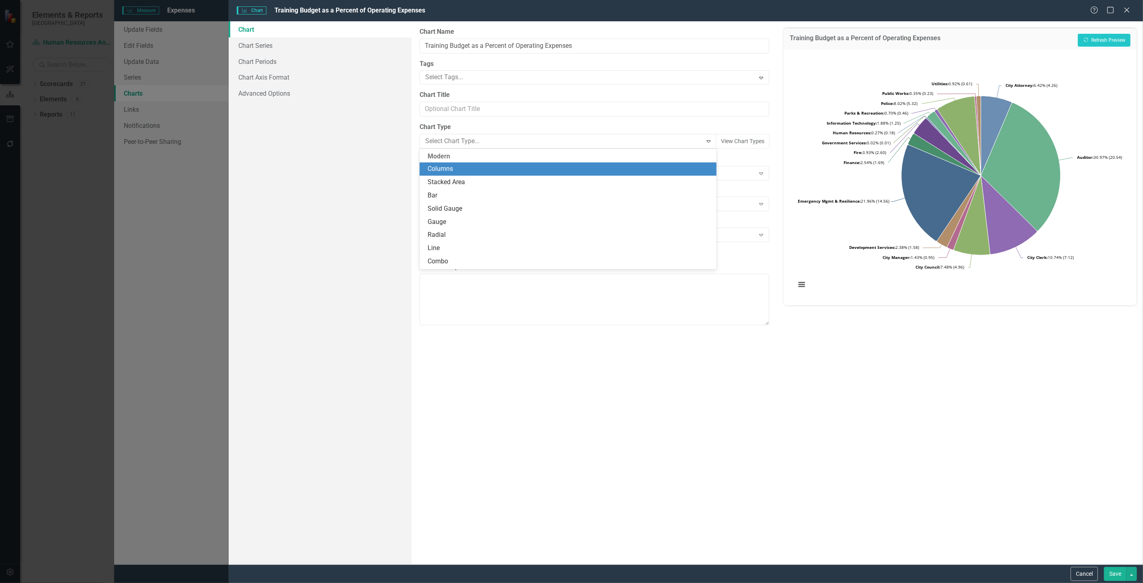
click at [462, 174] on div "Columns" at bounding box center [568, 168] width 297 height 13
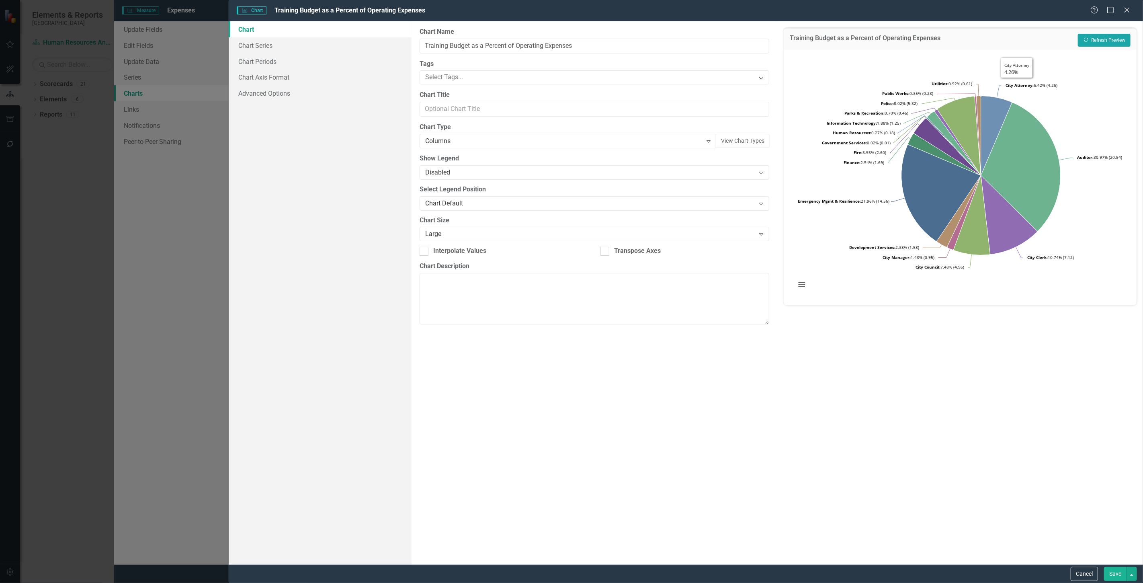
drag, startPoint x: 1110, startPoint y: 38, endPoint x: 1107, endPoint y: 34, distance: 5.1
click at [1110, 38] on button "Recalculate Refresh Preview" at bounding box center [1104, 40] width 53 height 13
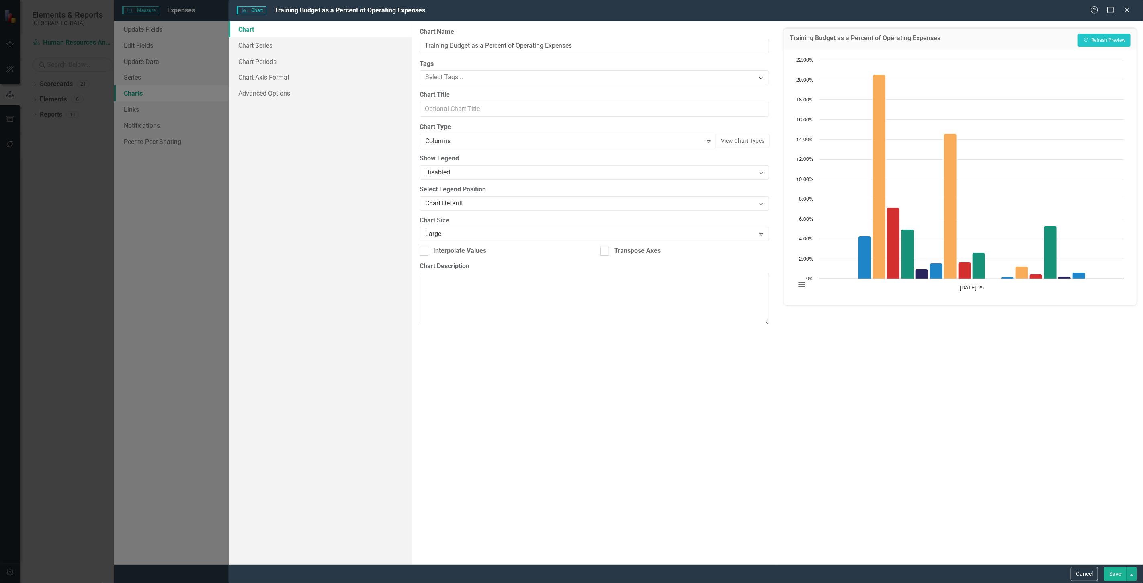
drag, startPoint x: 1074, startPoint y: 571, endPoint x: 846, endPoint y: 425, distance: 270.6
click at [858, 432] on form "Charts Chart Training Budget as a Percent of Operating Expenses Help Maximize C…" at bounding box center [686, 291] width 915 height 583
click at [1074, 570] on button "Cancel" at bounding box center [1084, 574] width 27 height 14
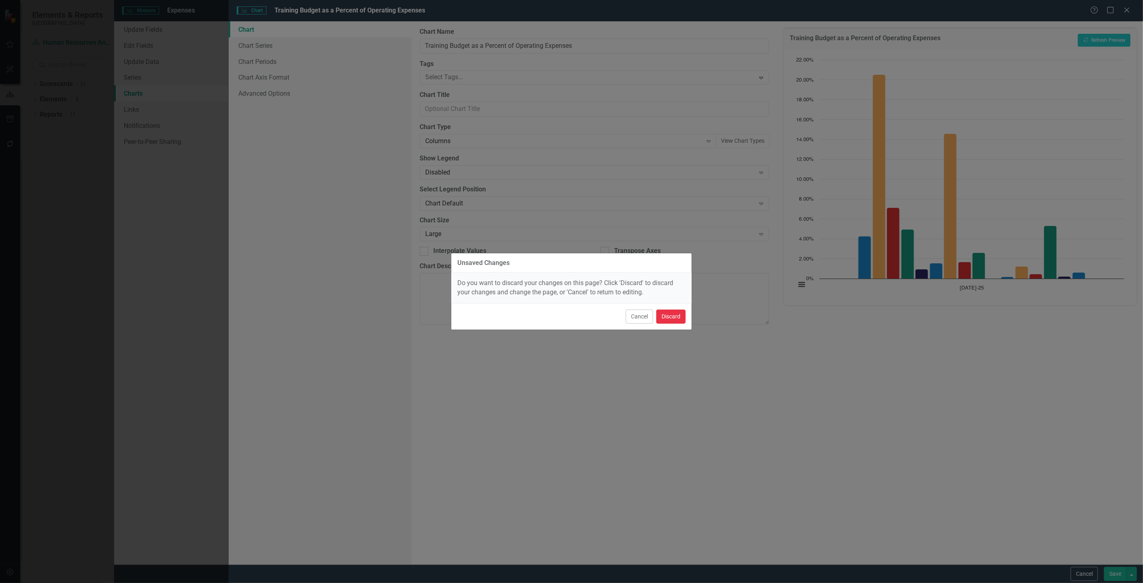
click at [667, 315] on button "Discard" at bounding box center [671, 317] width 29 height 14
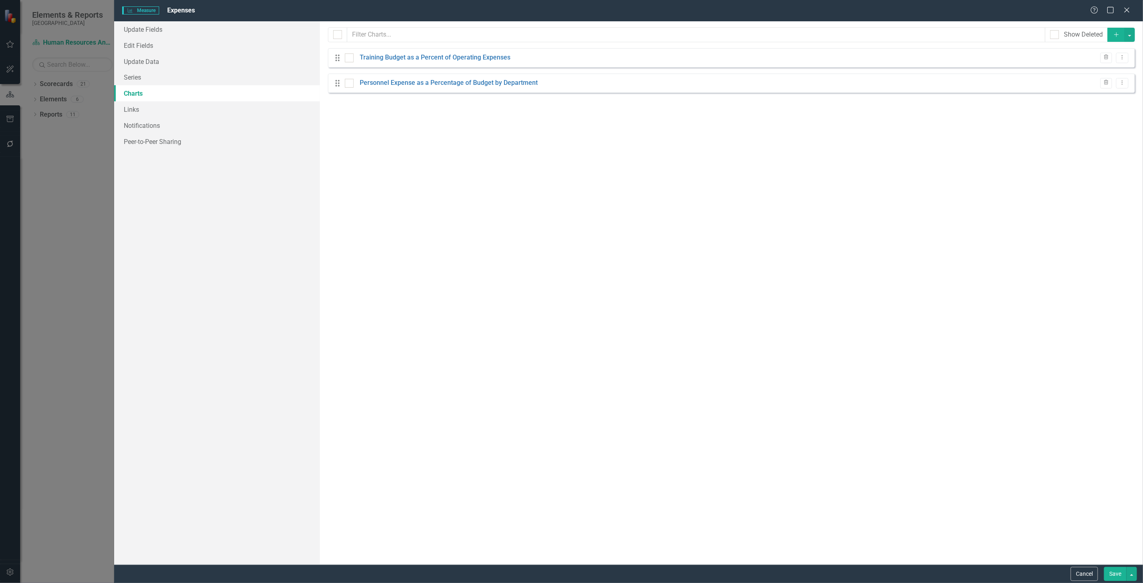
click at [1070, 575] on div "Cancel Save" at bounding box center [1103, 574] width 68 height 14
click at [1078, 576] on button "Cancel" at bounding box center [1084, 574] width 27 height 14
click at [54, 100] on div "Measure Measure Expenses Help Maximize Close Update Fields Edit Fields Update D…" at bounding box center [571, 291] width 1143 height 583
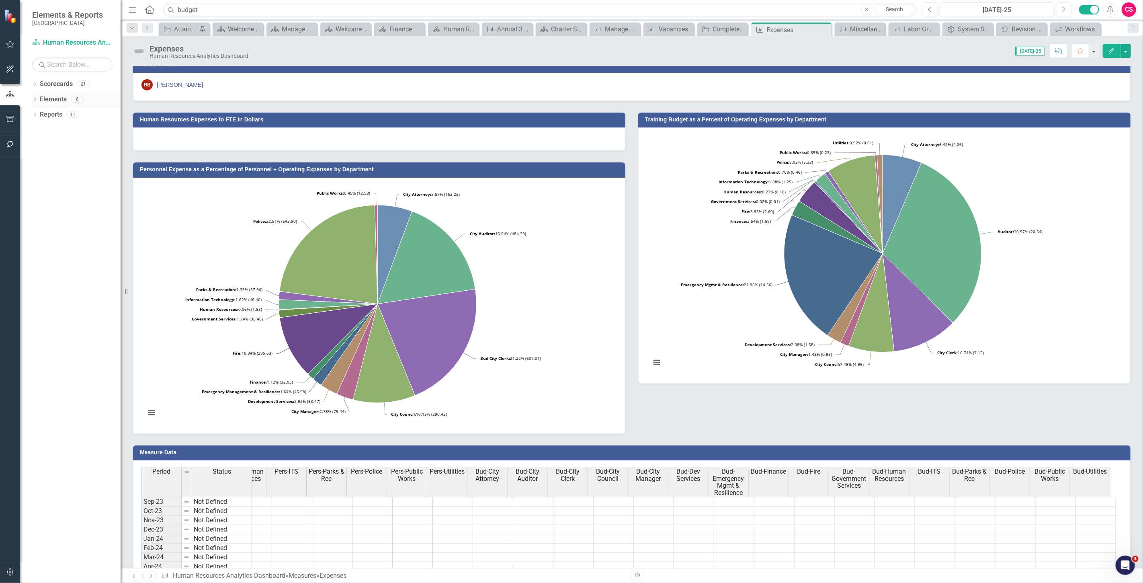
click at [54, 100] on link "Elements" at bounding box center [53, 99] width 27 height 9
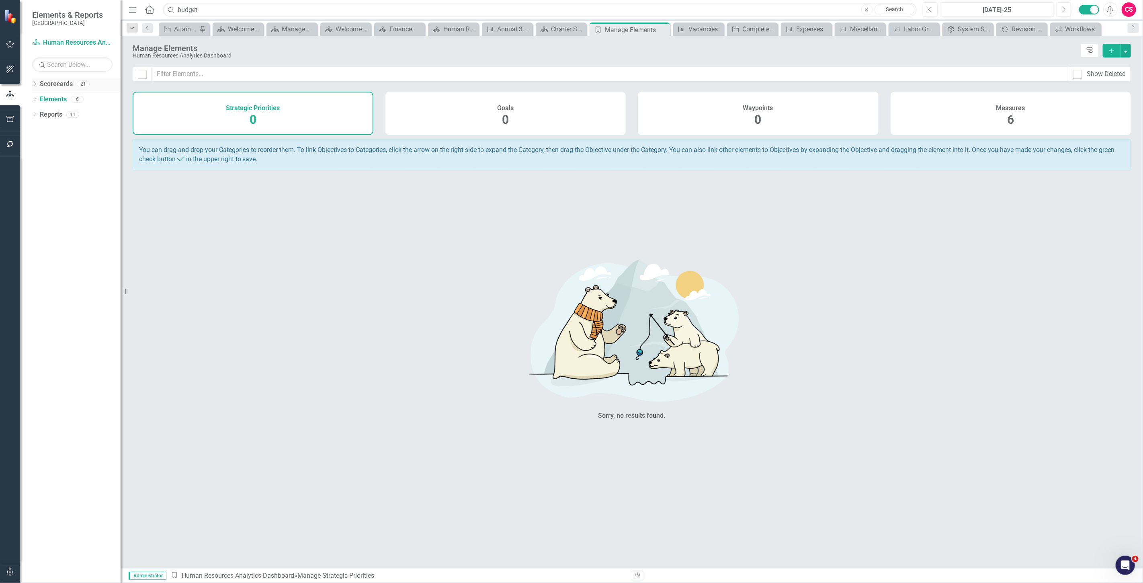
click at [55, 79] on div "Scorecards" at bounding box center [56, 84] width 33 height 13
click at [58, 82] on link "Scorecards" at bounding box center [56, 84] width 33 height 9
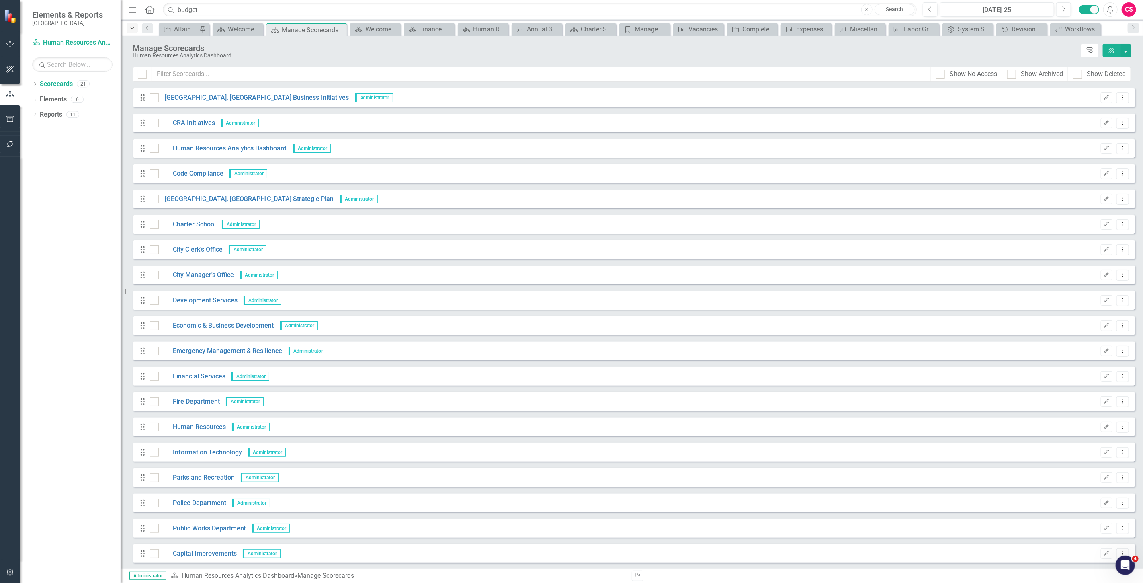
click at [133, 31] on div "Dropdown" at bounding box center [132, 28] width 11 height 10
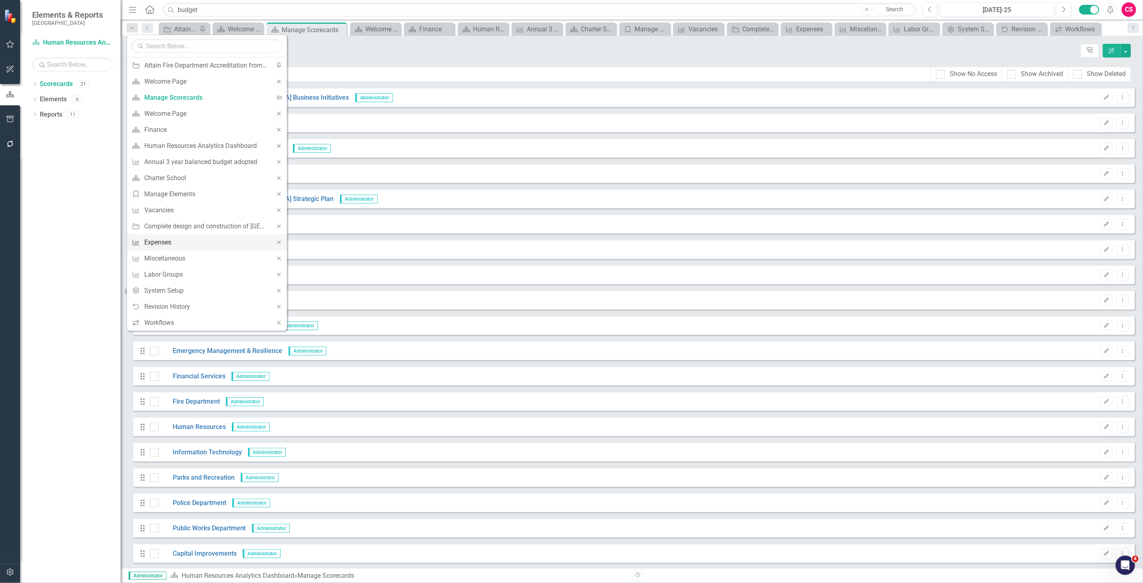
click at [170, 246] on div "Expenses" at bounding box center [205, 242] width 123 height 10
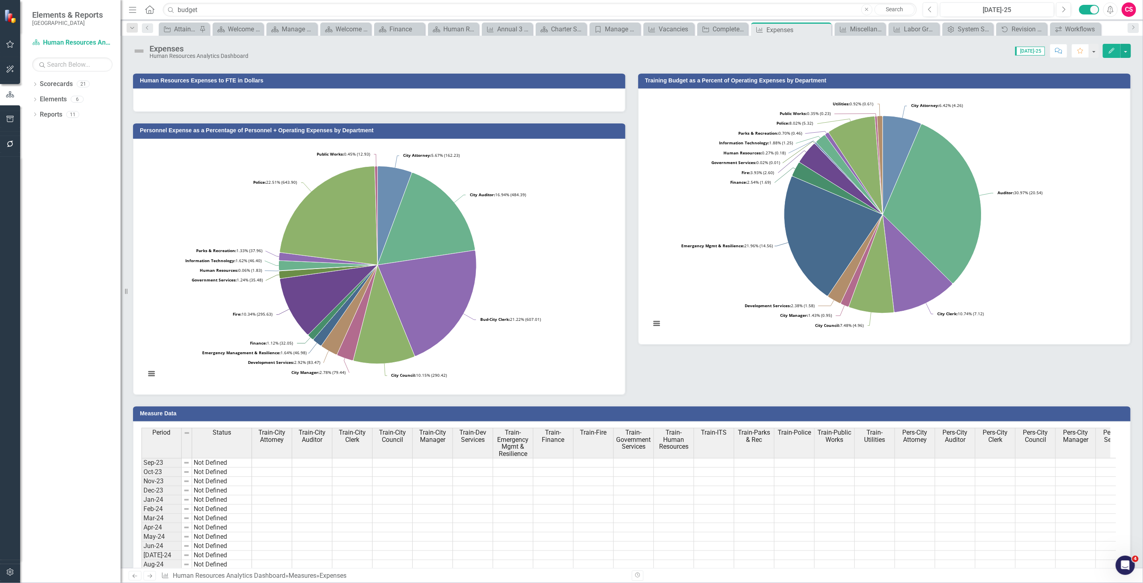
scroll to position [8, 0]
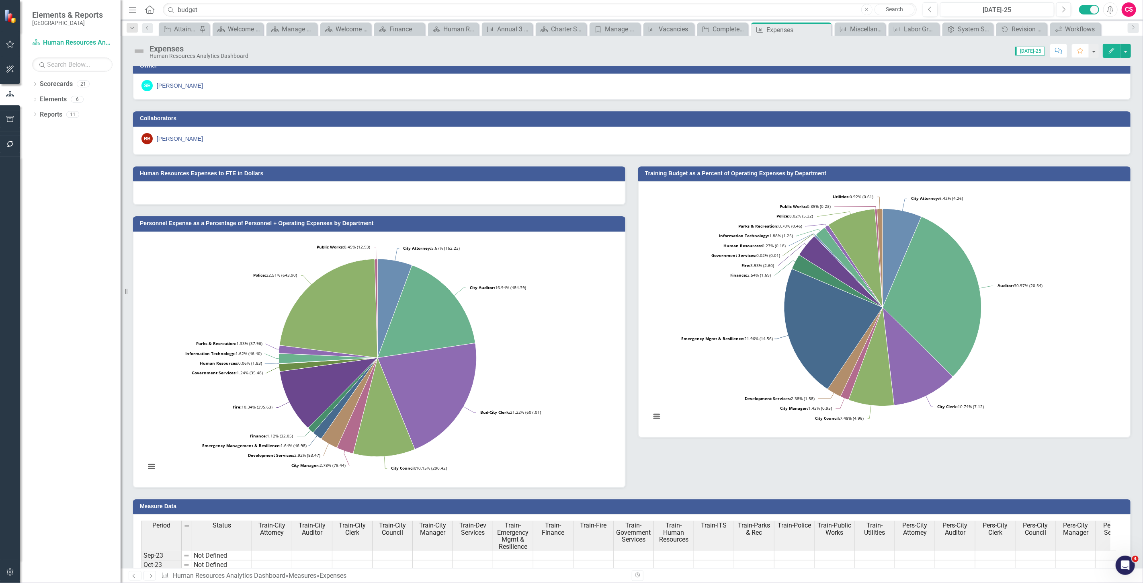
click at [1110, 50] on icon "Edit" at bounding box center [1112, 51] width 7 height 6
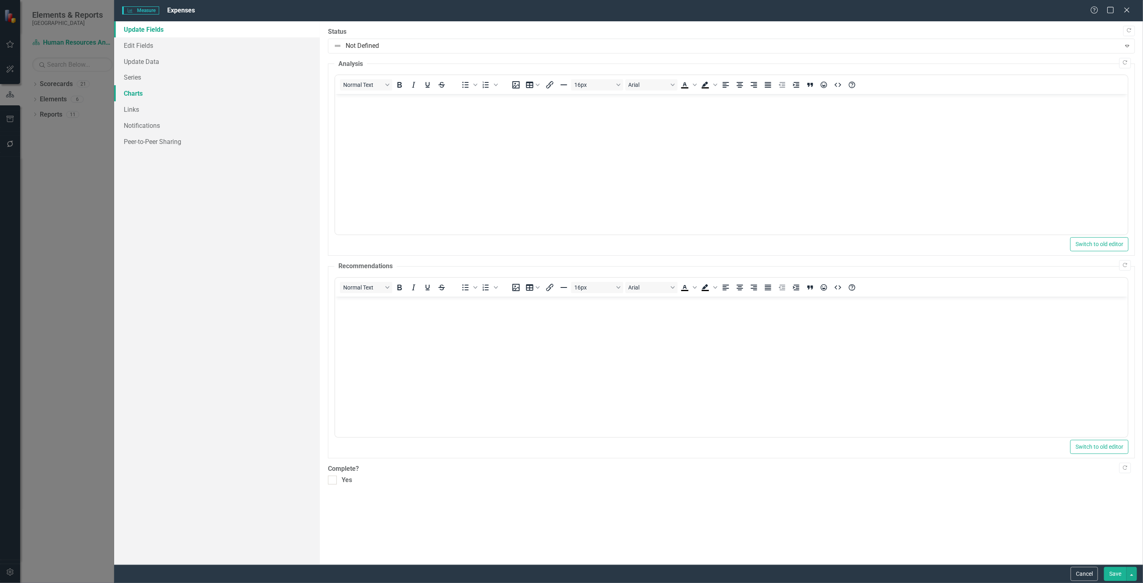
scroll to position [0, 0]
click at [162, 92] on link "Charts" at bounding box center [217, 93] width 206 height 16
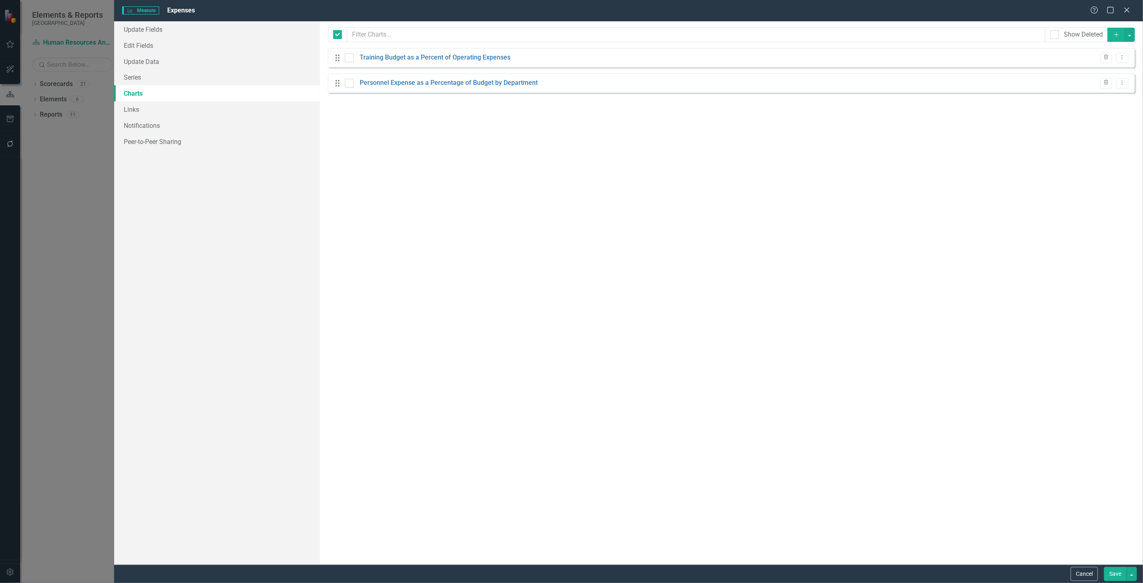
checkbox input "false"
click at [1121, 57] on icon "Dropdown Menu" at bounding box center [1122, 57] width 7 height 5
click at [1099, 82] on link "Copy Duplicate Chart" at bounding box center [1097, 86] width 64 height 15
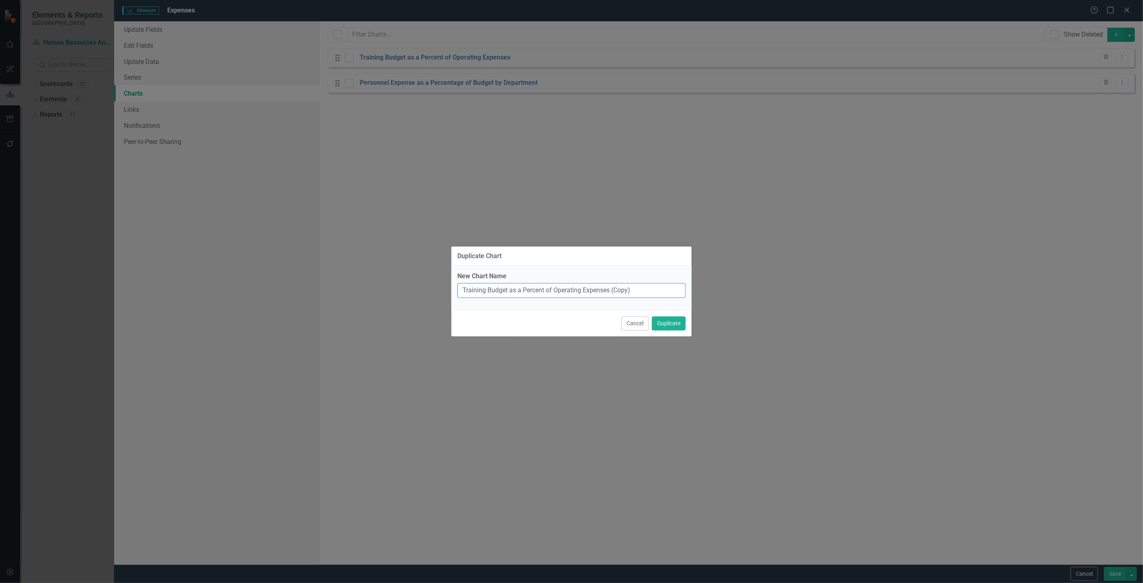
click at [622, 292] on input "Training Budget as a Percent of Operating Expenses (Copy)" at bounding box center [572, 290] width 228 height 15
type input "Training Budget as a Percent of Operating Expenses column"
drag, startPoint x: 669, startPoint y: 320, endPoint x: 671, endPoint y: 323, distance: 4.3
click at [670, 319] on button "Duplicate" at bounding box center [669, 323] width 34 height 14
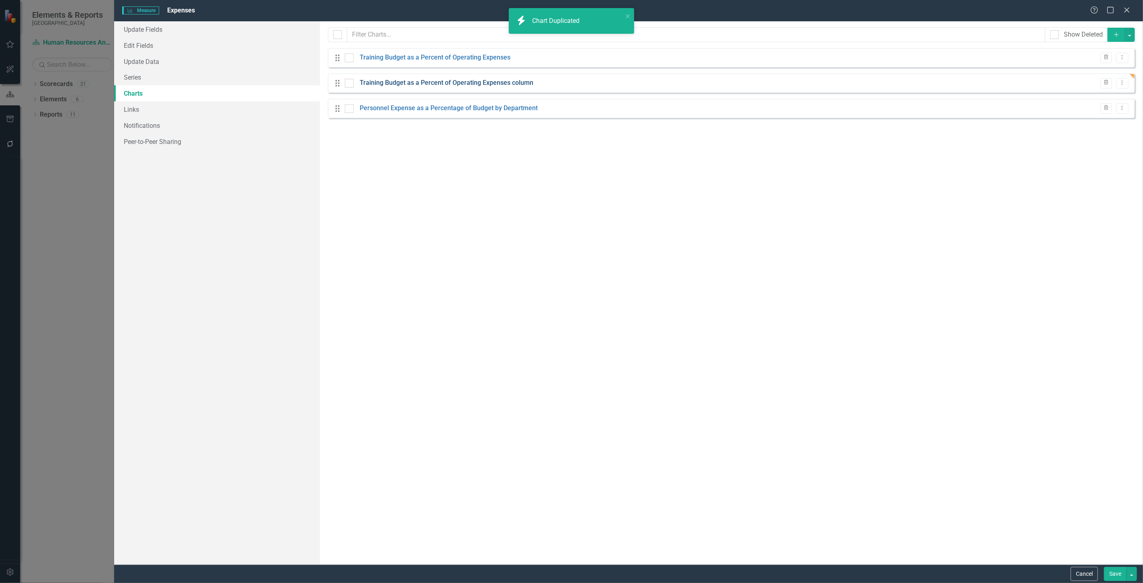
click at [395, 85] on link "Training Budget as a Percent of Operating Expenses column" at bounding box center [447, 82] width 174 height 9
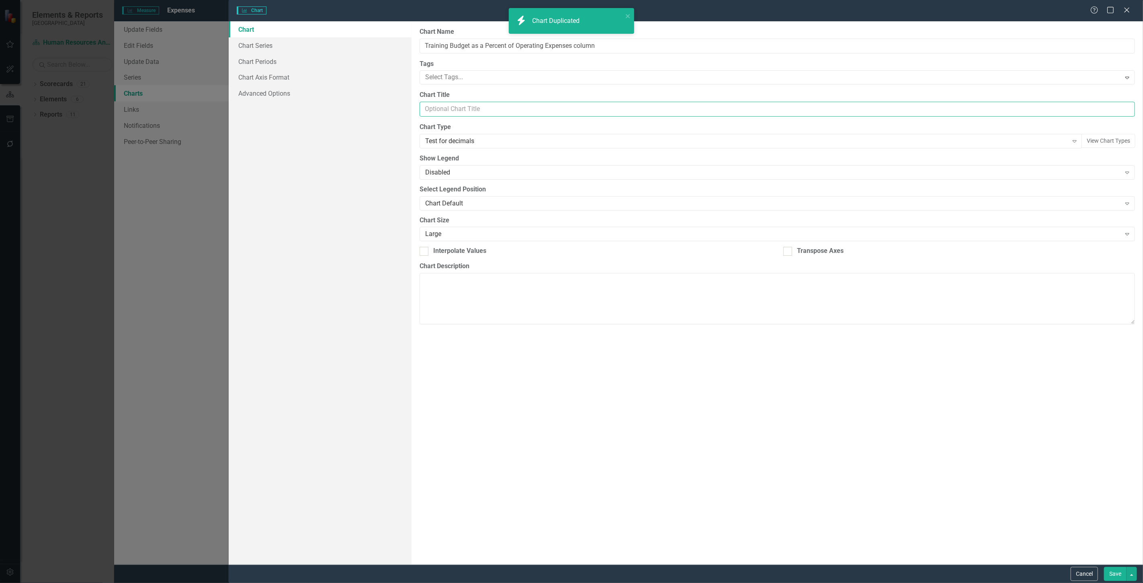
click at [433, 111] on input "Chart Title" at bounding box center [778, 109] width 716 height 15
click at [452, 147] on div "Test for decimals Expand" at bounding box center [751, 141] width 663 height 14
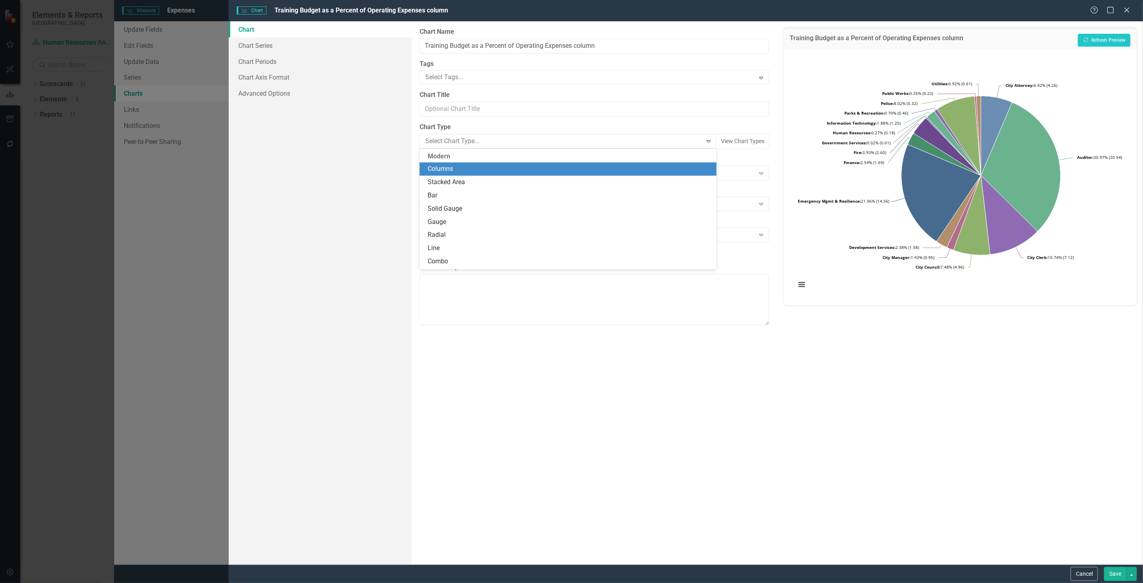
click at [472, 172] on div "Columns" at bounding box center [570, 168] width 284 height 9
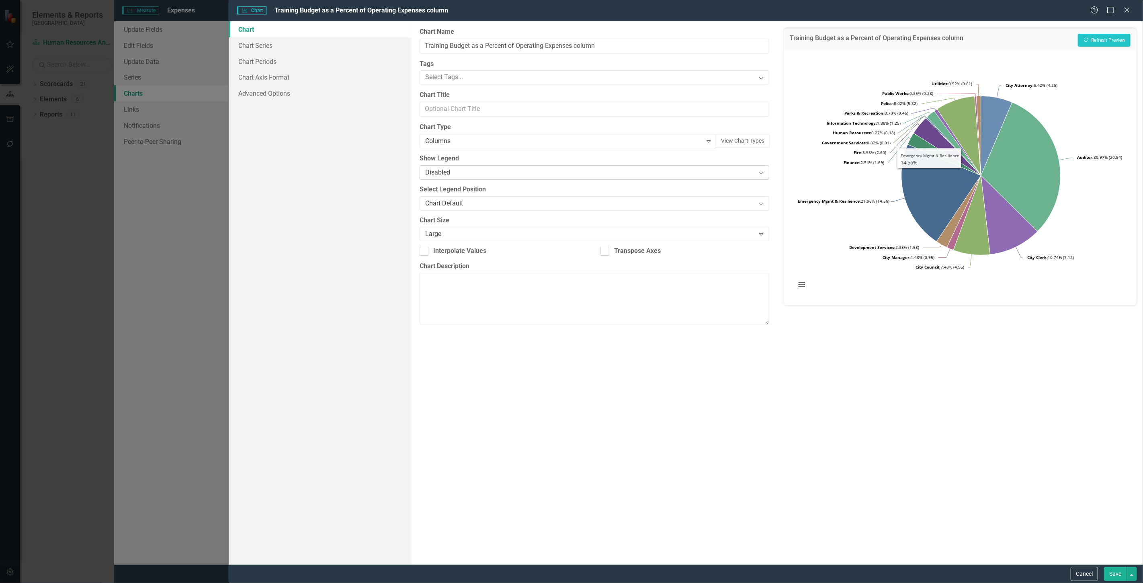
click at [435, 173] on div "Disabled" at bounding box center [590, 172] width 330 height 9
click at [1108, 39] on button "Recalculate Refresh Preview" at bounding box center [1104, 40] width 53 height 13
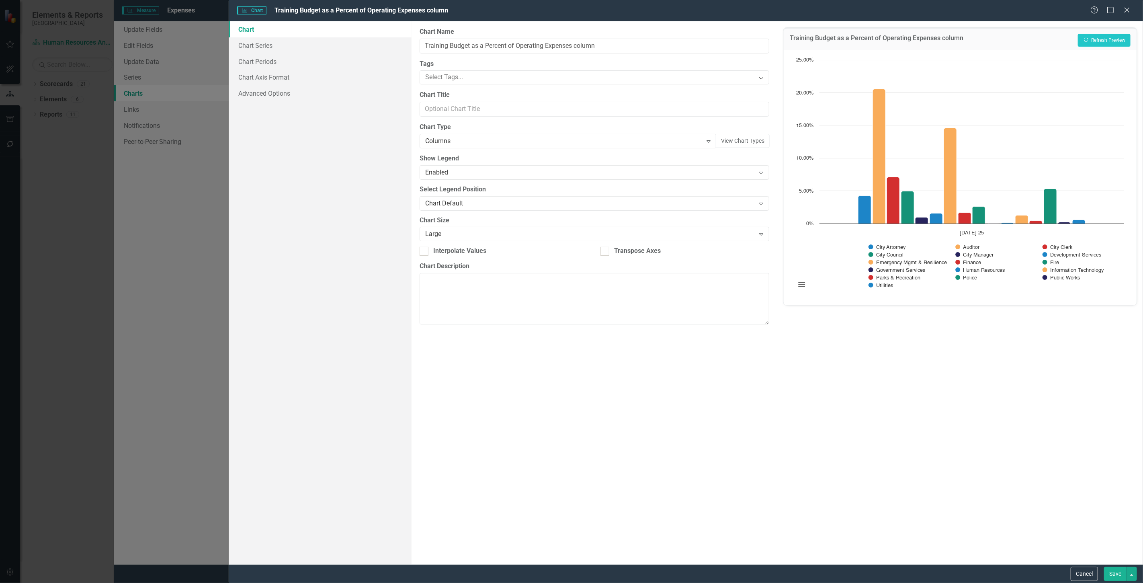
scroll to position [8, 0]
click at [1091, 576] on button "Cancel" at bounding box center [1084, 574] width 27 height 14
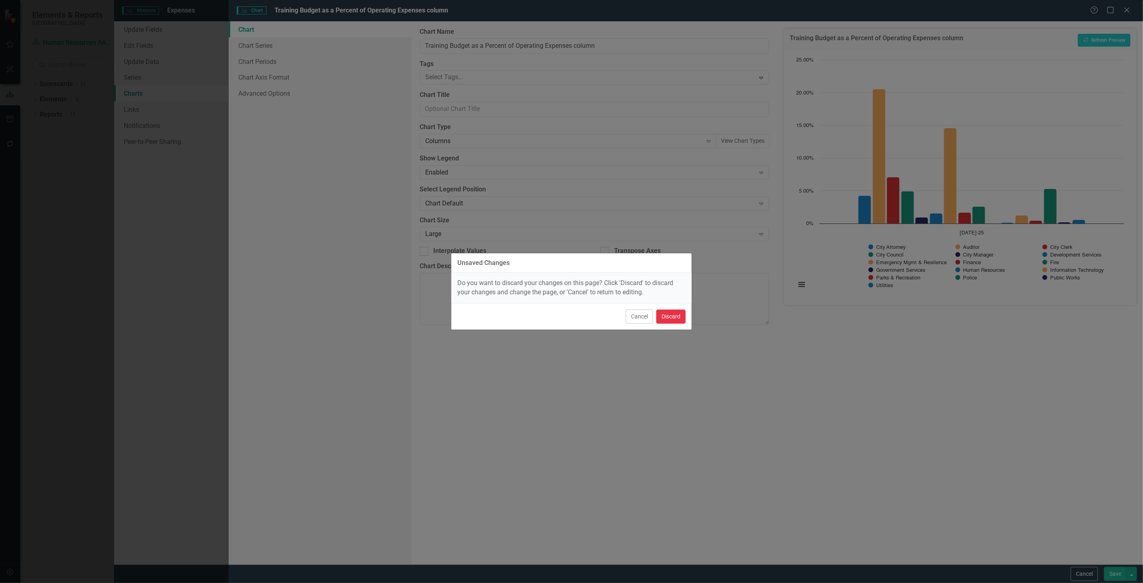
drag, startPoint x: 677, startPoint y: 321, endPoint x: 680, endPoint y: 328, distance: 7.2
click at [680, 328] on div "Cancel Discard" at bounding box center [572, 316] width 240 height 27
click at [674, 312] on button "Discard" at bounding box center [671, 317] width 29 height 14
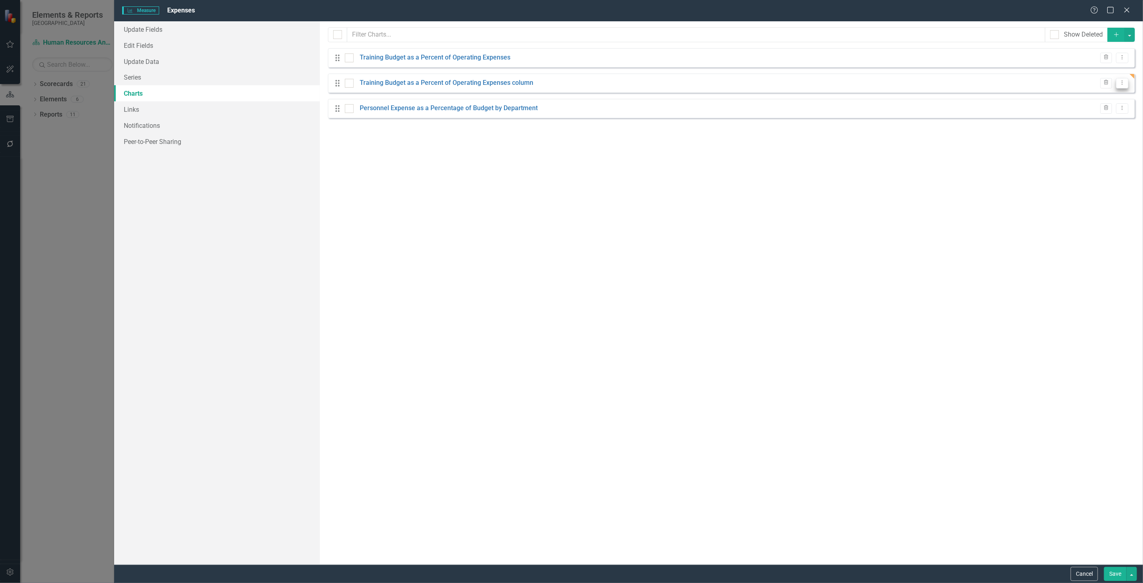
click at [1127, 80] on button "Dropdown Menu" at bounding box center [1123, 83] width 12 height 11
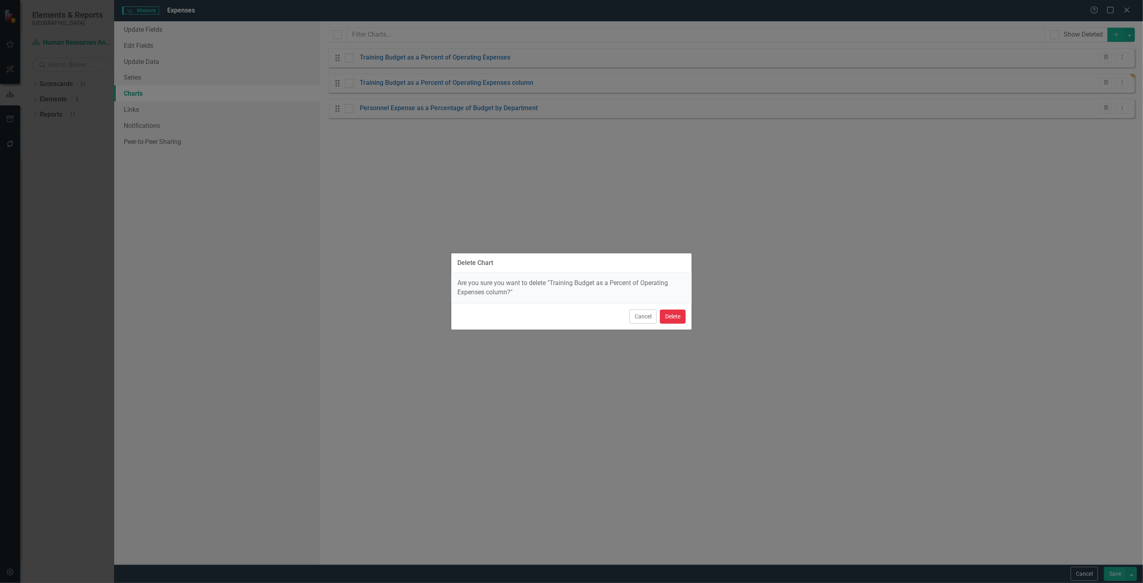
click at [677, 322] on button "Delete" at bounding box center [673, 317] width 26 height 14
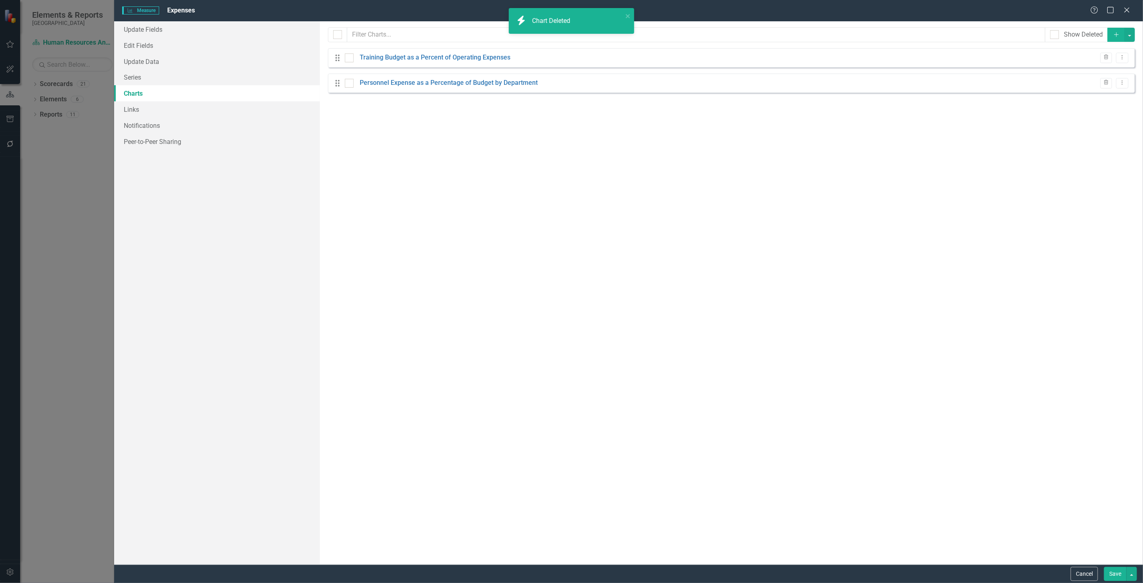
click at [1106, 570] on button "Save" at bounding box center [1115, 574] width 23 height 14
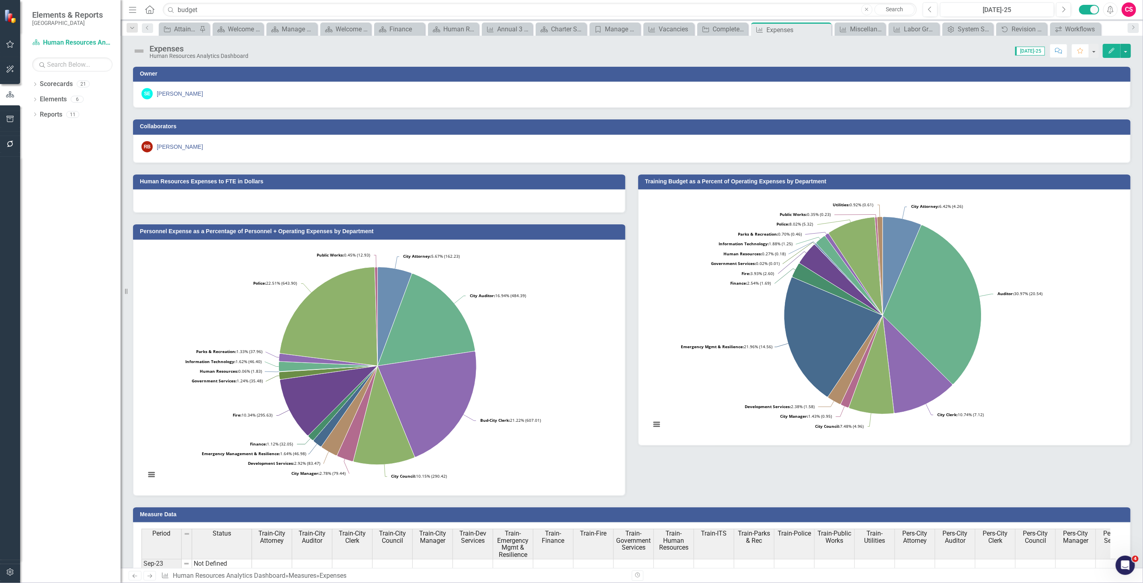
scroll to position [0, 0]
click at [17, 573] on button "button" at bounding box center [10, 572] width 18 height 17
click at [12, 144] on icon "button" at bounding box center [10, 144] width 6 height 6
click at [53, 60] on link "Reporting Workflows" at bounding box center [72, 57] width 80 height 9
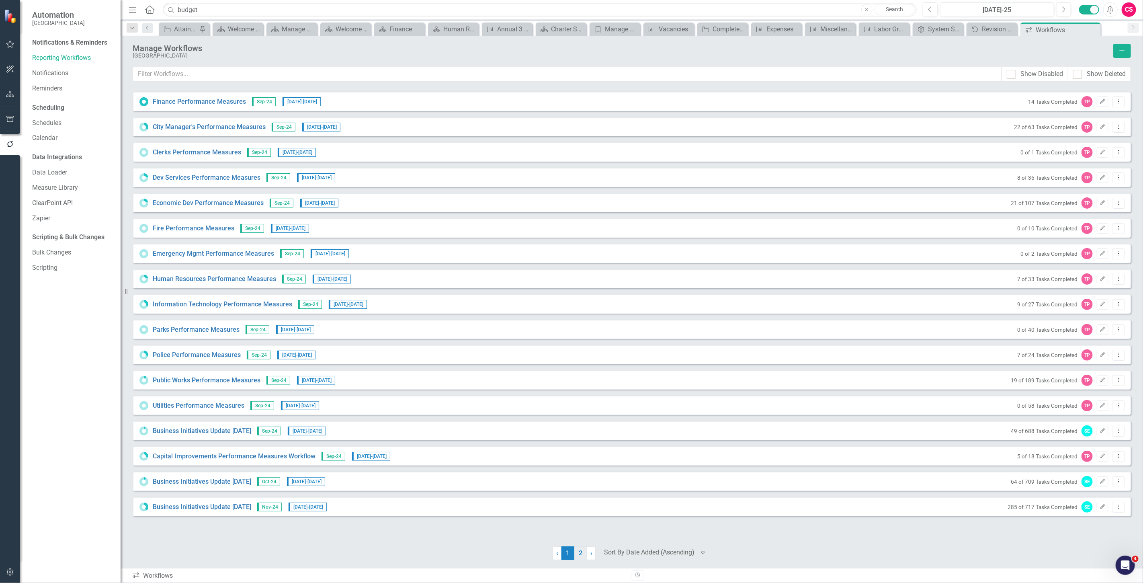
click at [579, 553] on link "2" at bounding box center [581, 553] width 13 height 14
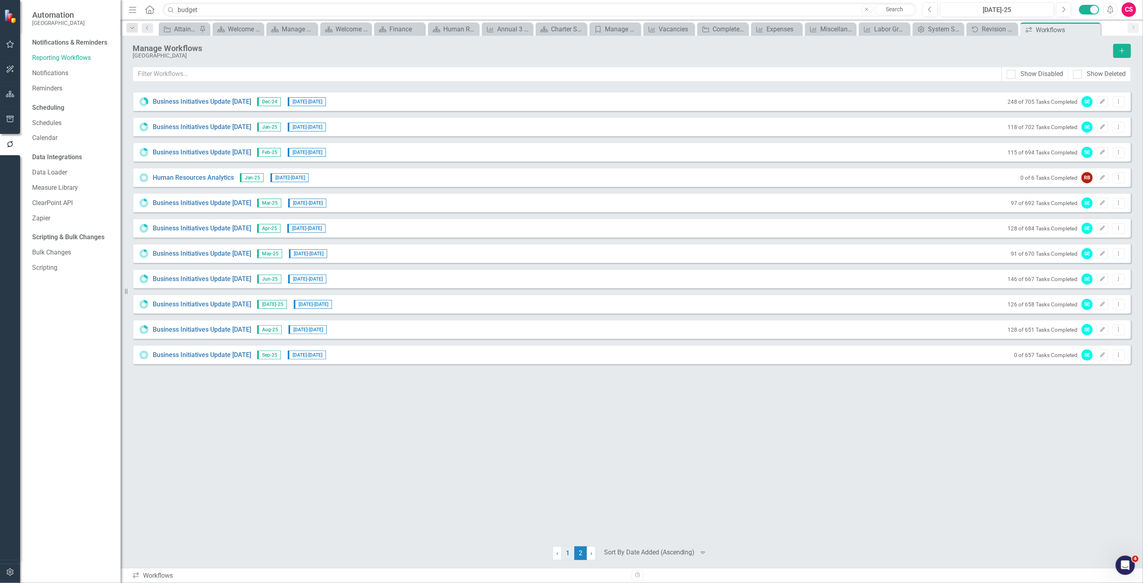
click at [565, 556] on link "1" at bounding box center [568, 553] width 13 height 14
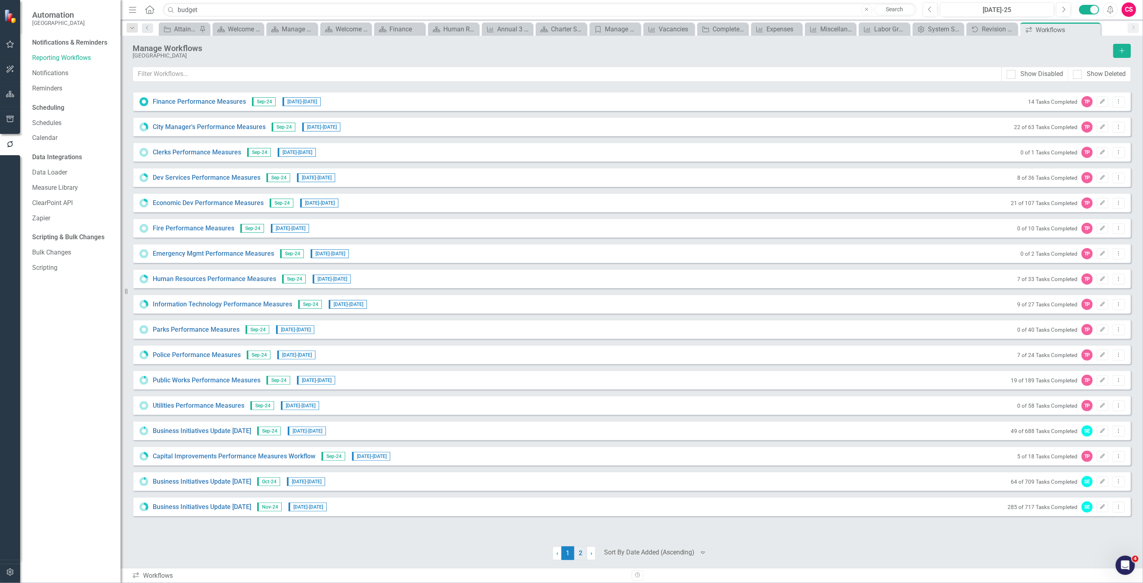
click at [583, 554] on link "2" at bounding box center [581, 553] width 13 height 14
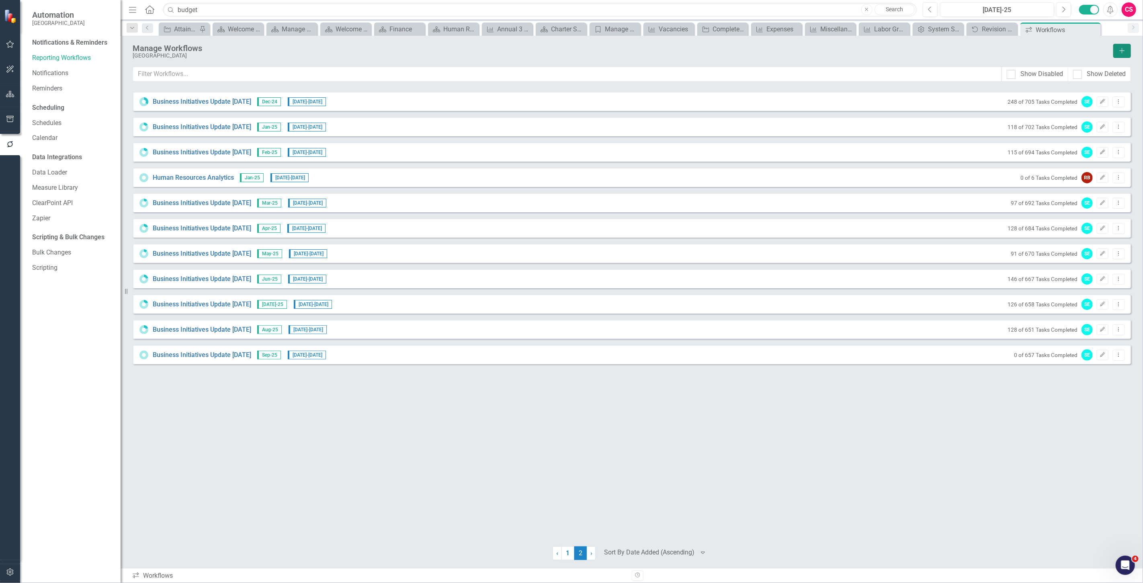
click at [1117, 54] on button "Add" at bounding box center [1123, 51] width 18 height 14
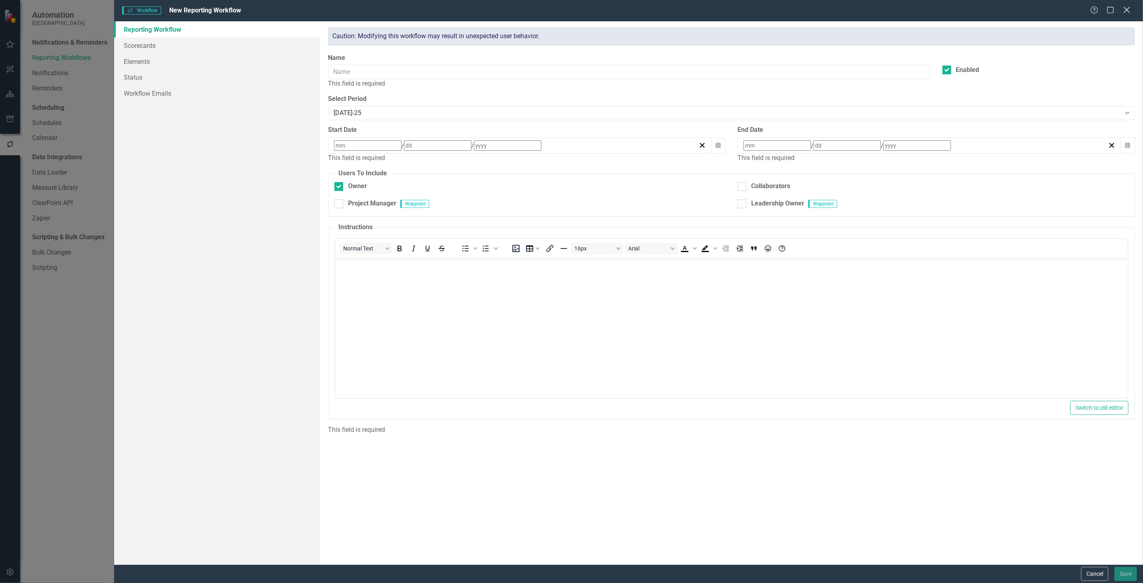
click at [1127, 9] on icon at bounding box center [1127, 10] width 6 height 6
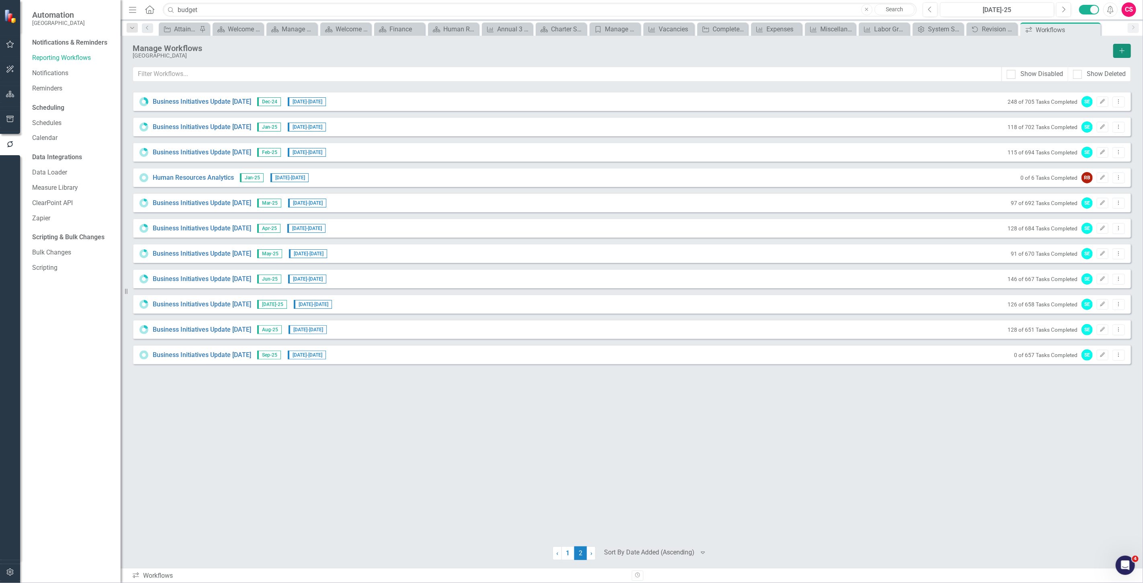
click at [1129, 51] on button "Add" at bounding box center [1123, 51] width 18 height 14
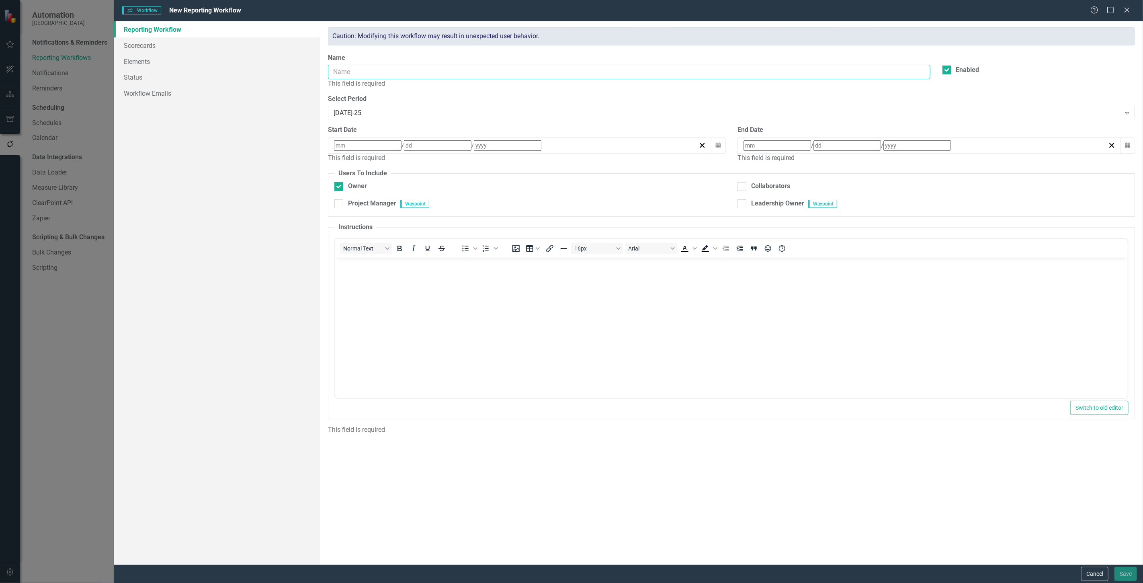
click at [456, 74] on input "Name" at bounding box center [629, 72] width 602 height 15
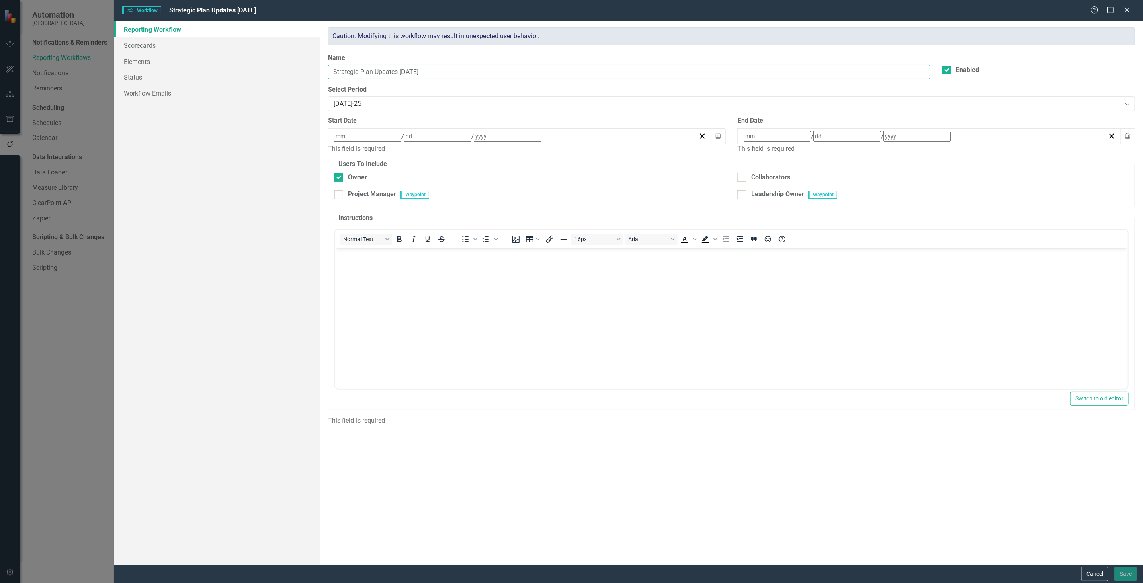
click at [400, 74] on input "Strategic Plan Updates [DATE]" at bounding box center [629, 72] width 602 height 15
type input "Strategic Plan Updates - [DATE]"
click at [440, 105] on div "[DATE]-25" at bounding box center [727, 103] width 787 height 9
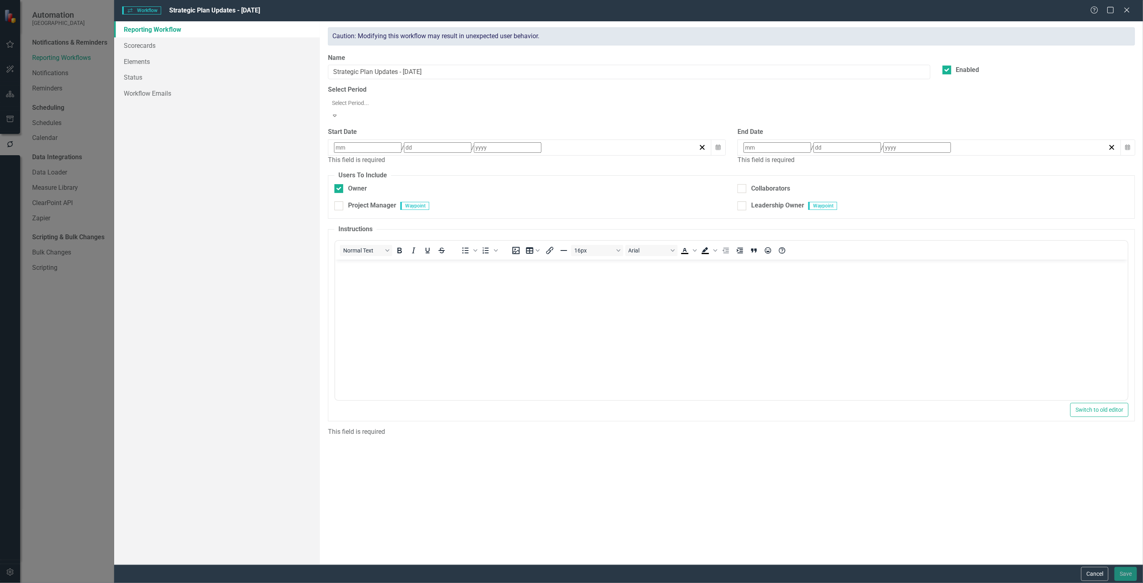
scroll to position [608, 0]
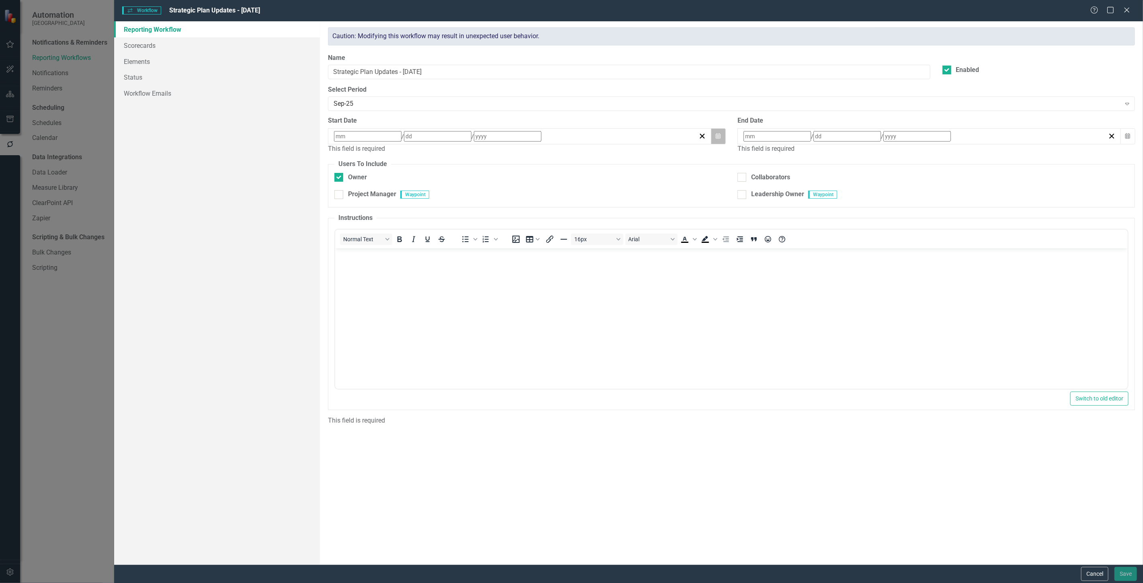
click at [721, 139] on button "Calendar" at bounding box center [718, 136] width 15 height 16
click at [451, 159] on button "›" at bounding box center [442, 151] width 18 height 18
click at [409, 178] on button "1" at bounding box center [399, 177] width 20 height 14
click at [717, 134] on icon "button" at bounding box center [718, 134] width 5 height 6
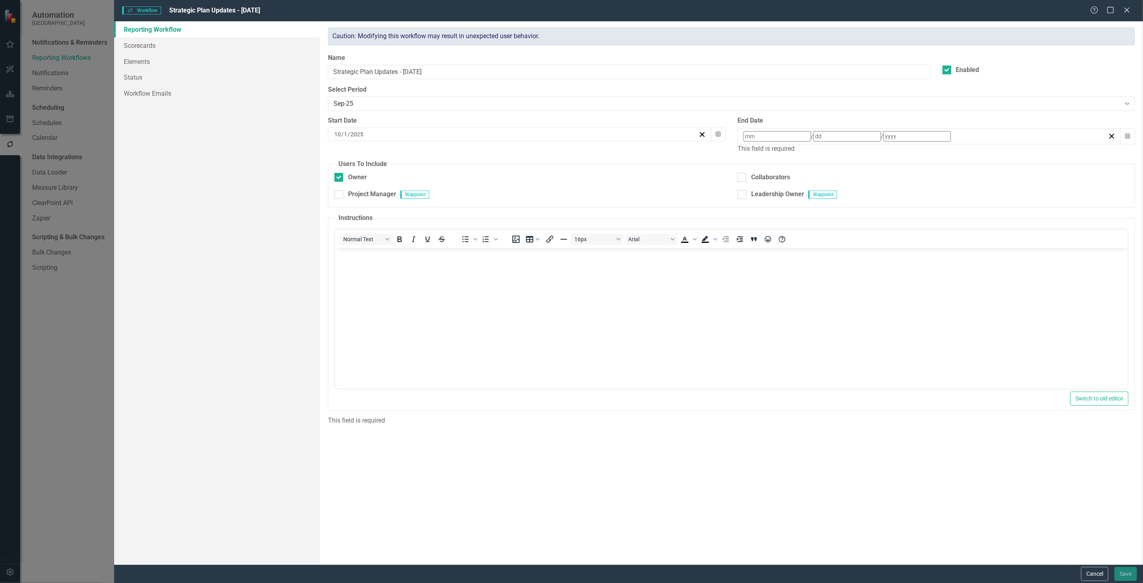
click at [364, 151] on button "‹" at bounding box center [356, 150] width 18 height 18
click at [361, 179] on abbr "1" at bounding box center [358, 176] width 3 height 6
click at [1128, 133] on icon "button" at bounding box center [1128, 136] width 5 height 6
click at [861, 158] on button "›" at bounding box center [852, 151] width 18 height 18
click at [799, 239] on button "30" at bounding box center [789, 235] width 20 height 14
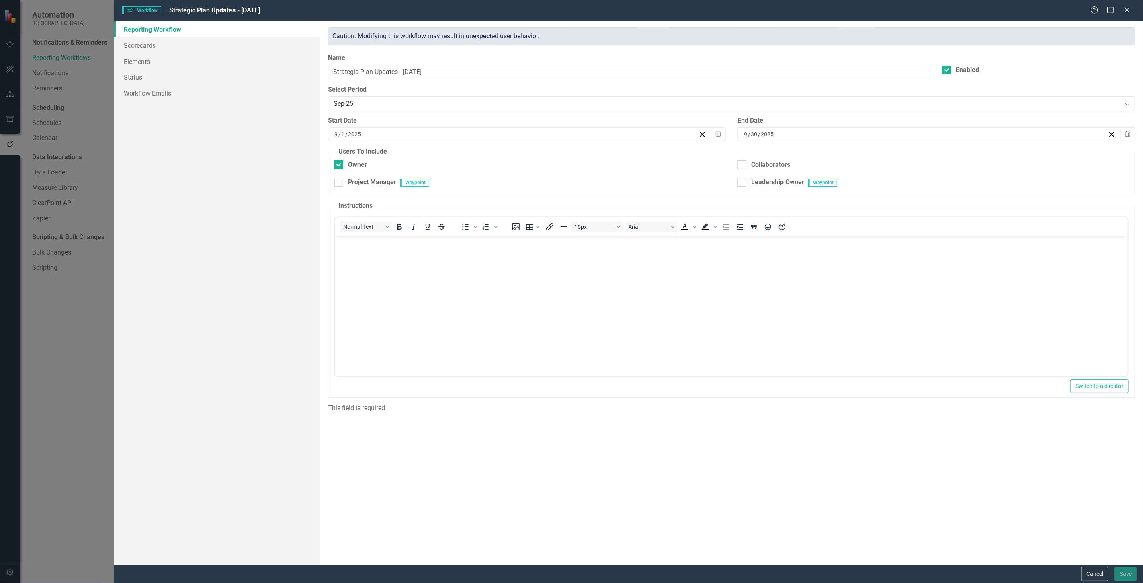
click at [398, 266] on body "Rich Text Area. Press ALT-0 for help." at bounding box center [731, 296] width 793 height 121
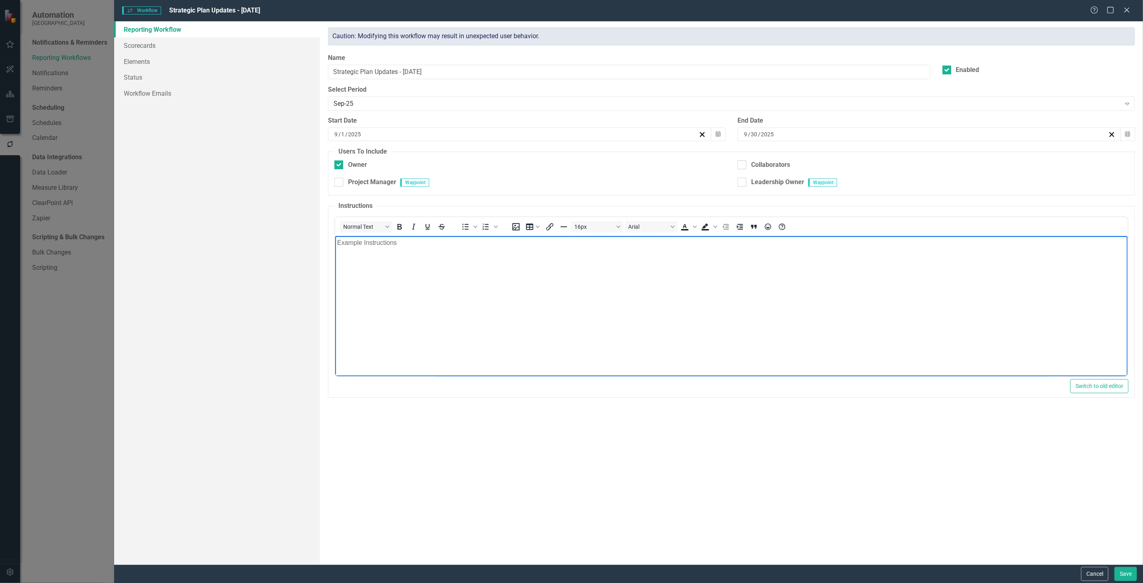
click at [400, 245] on p "Example Instructions" at bounding box center [731, 243] width 789 height 10
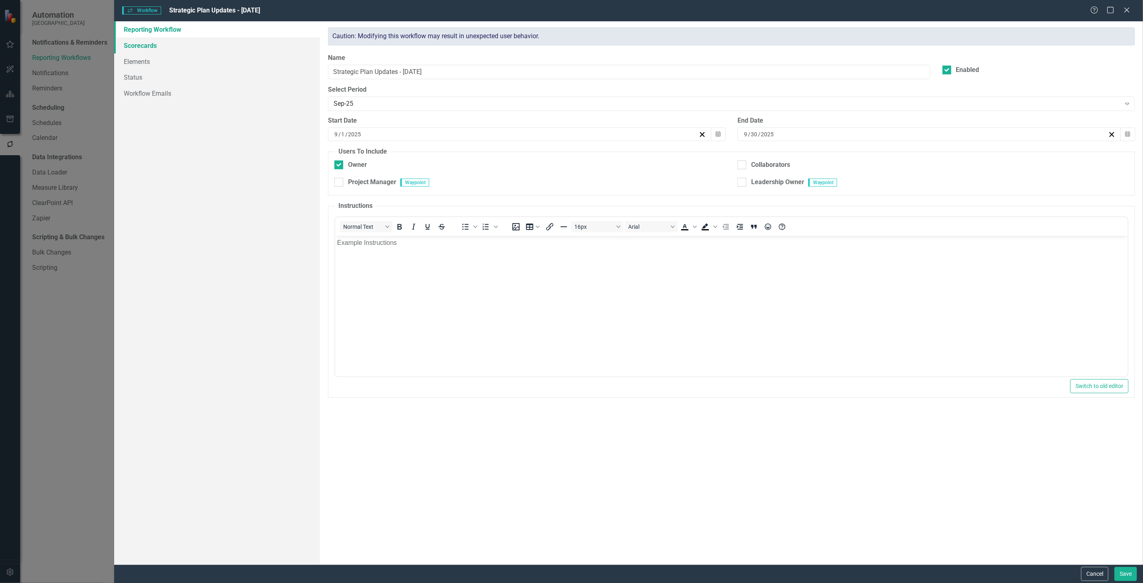
click at [187, 45] on link "Scorecards" at bounding box center [217, 45] width 206 height 16
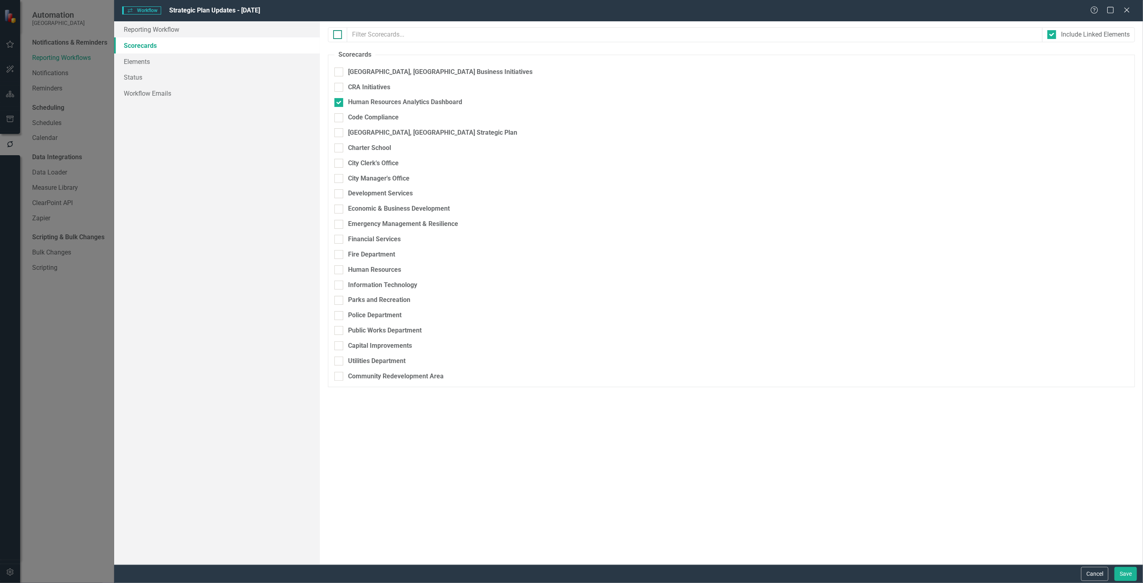
click at [337, 37] on div at bounding box center [337, 34] width 9 height 9
click at [337, 35] on input "checkbox" at bounding box center [335, 32] width 5 height 5
checkbox input "true"
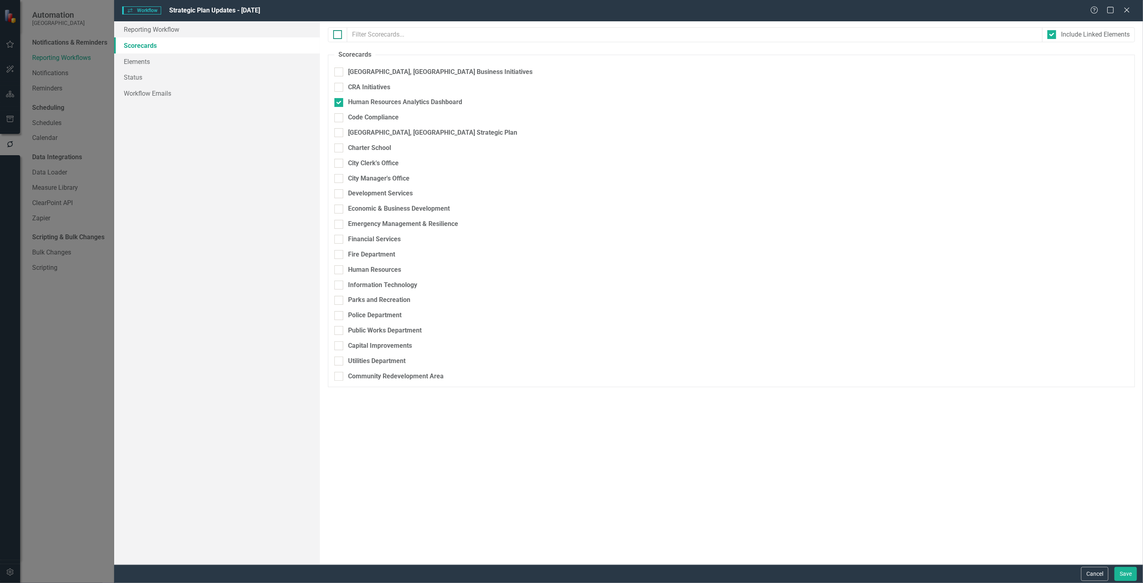
checkbox input "true"
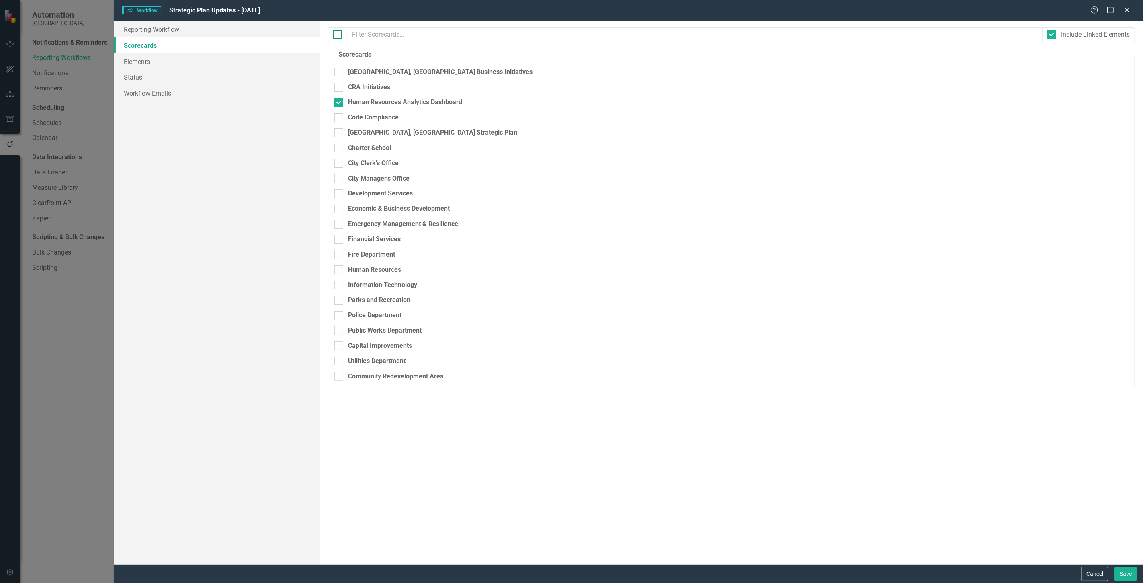
checkbox input "true"
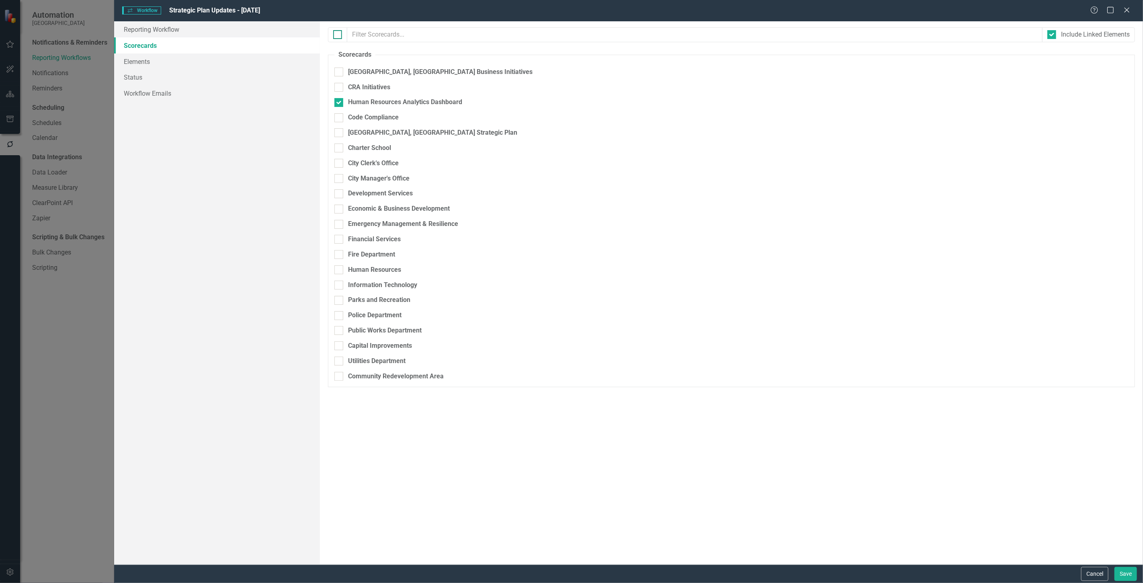
checkbox input "true"
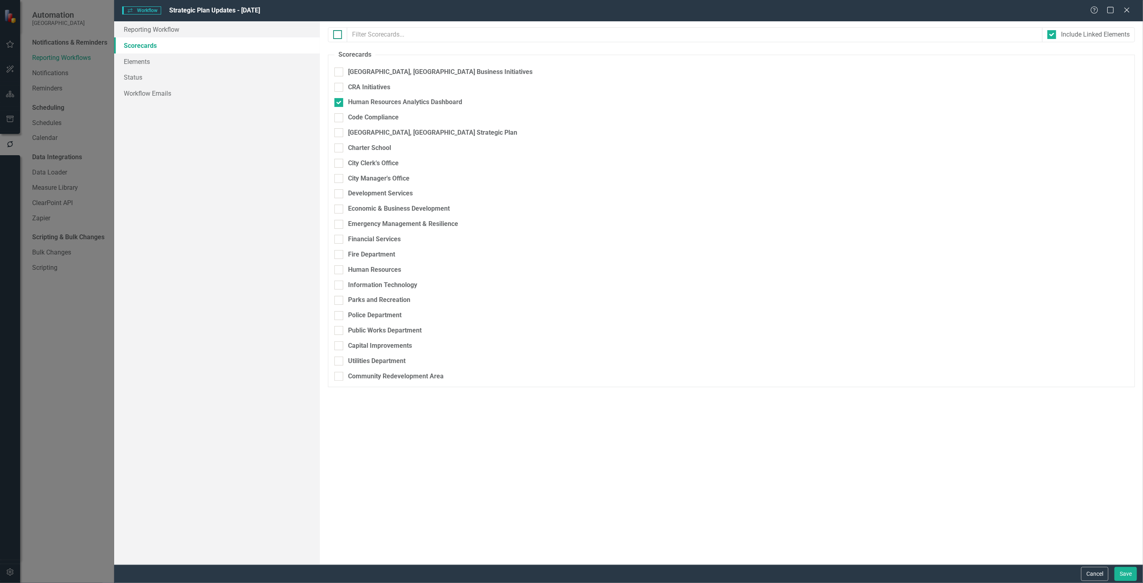
checkbox input "true"
click at [338, 74] on div at bounding box center [339, 72] width 9 height 9
click at [338, 73] on input "[GEOGRAPHIC_DATA], [GEOGRAPHIC_DATA] Business Initiatives" at bounding box center [337, 70] width 5 height 5
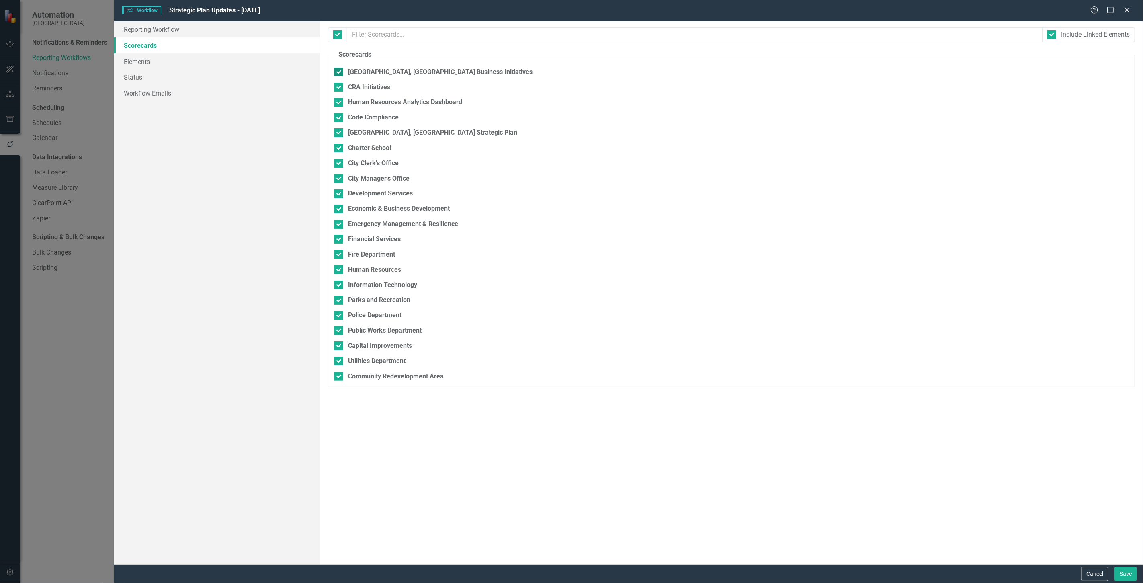
checkbox input "false"
click at [339, 88] on div at bounding box center [339, 87] width 9 height 9
click at [339, 88] on input "CRA Initiatives" at bounding box center [337, 85] width 5 height 5
checkbox input "false"
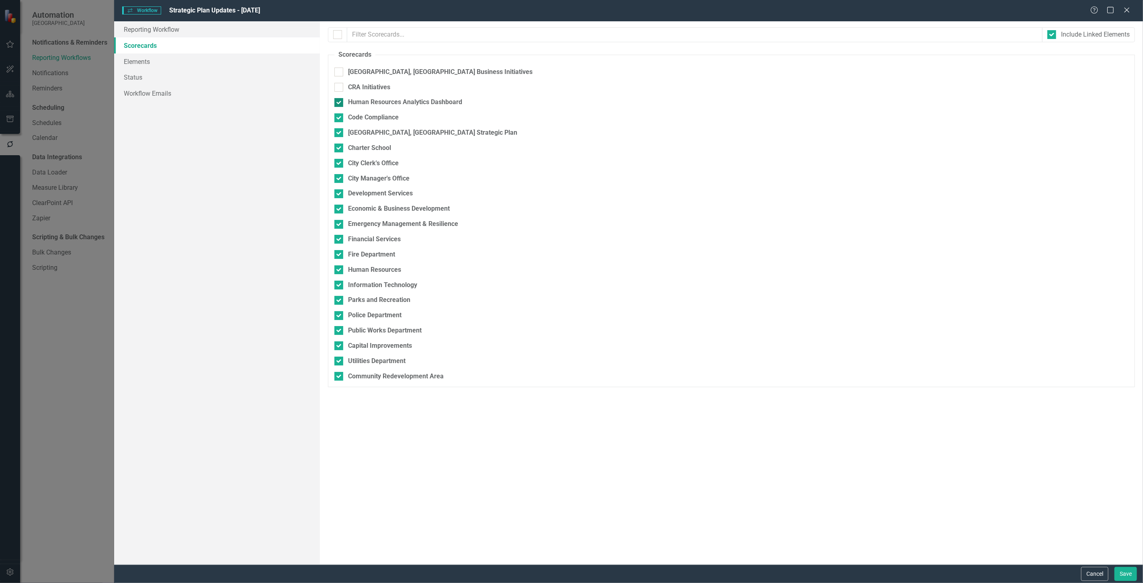
click at [341, 103] on div at bounding box center [339, 102] width 9 height 9
click at [340, 103] on input "Human Resources Analytics Dashboard" at bounding box center [337, 100] width 5 height 5
checkbox input "false"
click at [337, 117] on input "Code Compliance" at bounding box center [337, 115] width 5 height 5
checkbox input "false"
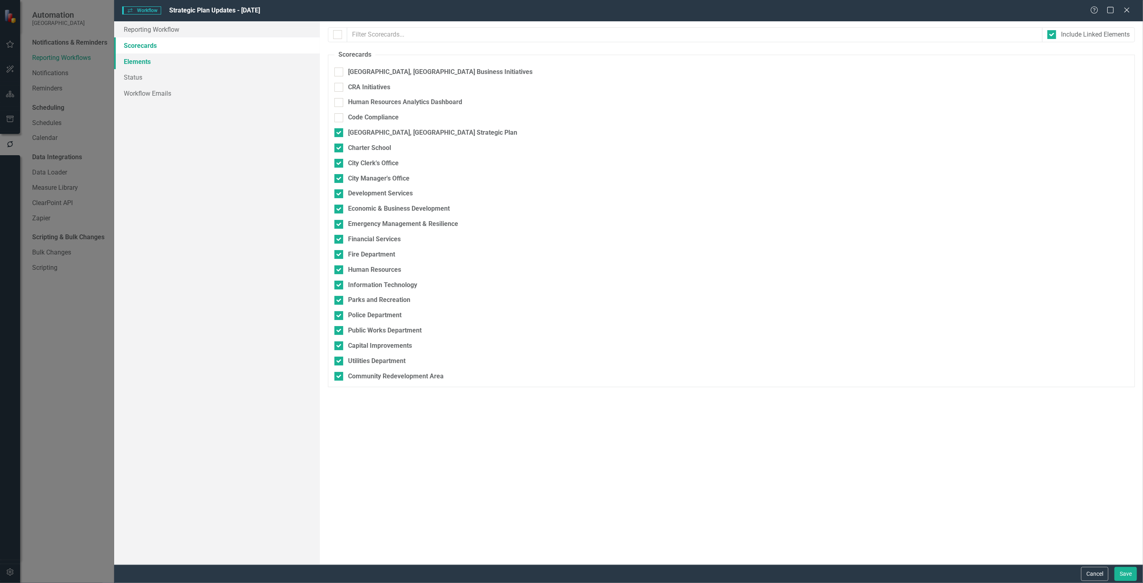
click at [174, 60] on link "Elements" at bounding box center [217, 61] width 206 height 16
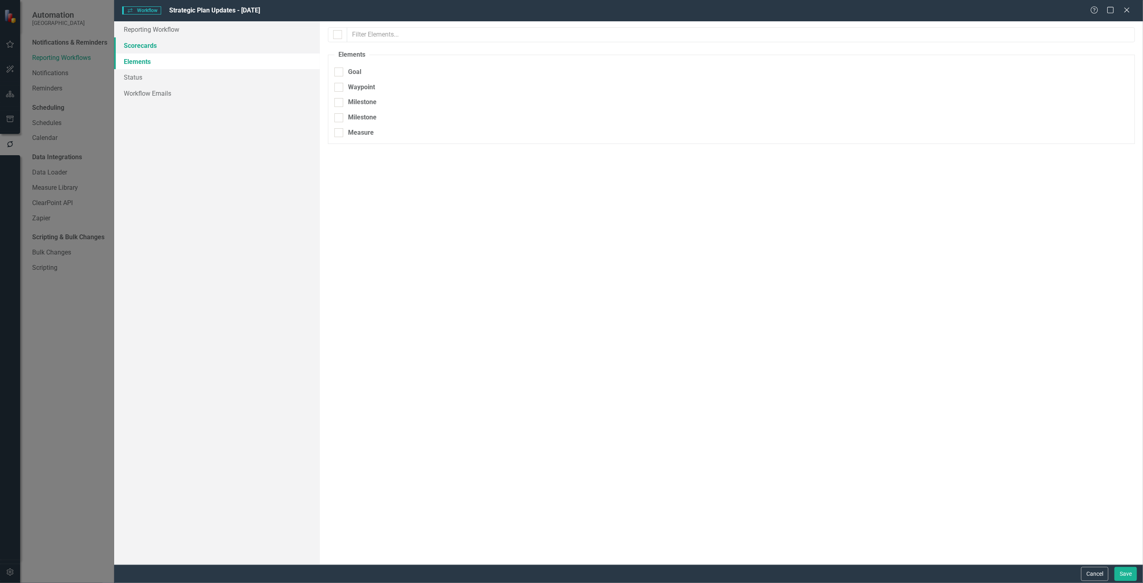
click at [171, 42] on link "Scorecards" at bounding box center [217, 45] width 206 height 16
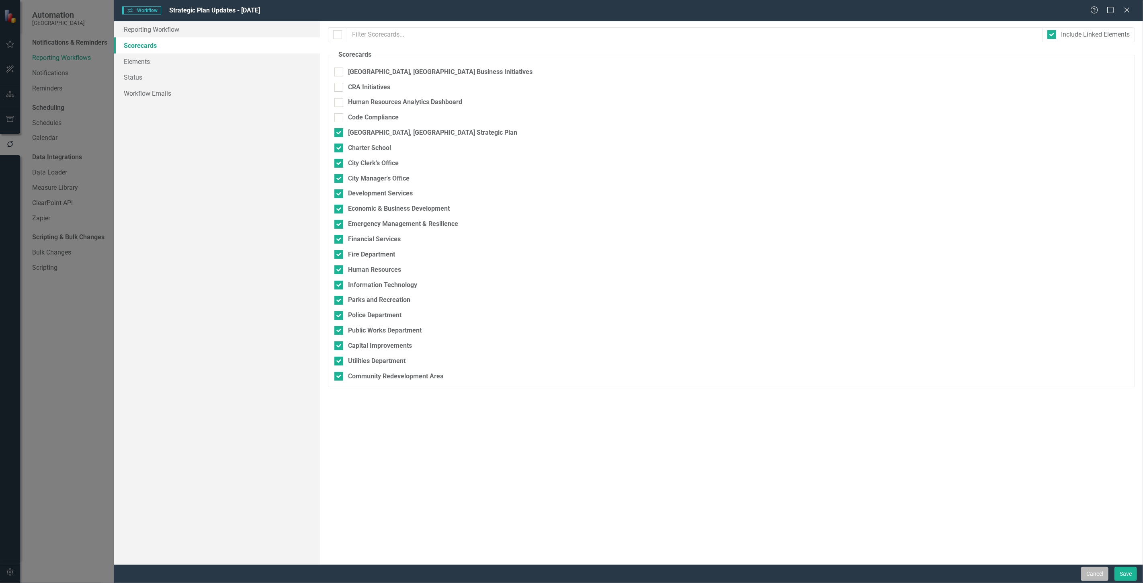
click at [1092, 572] on button "Cancel" at bounding box center [1095, 574] width 27 height 14
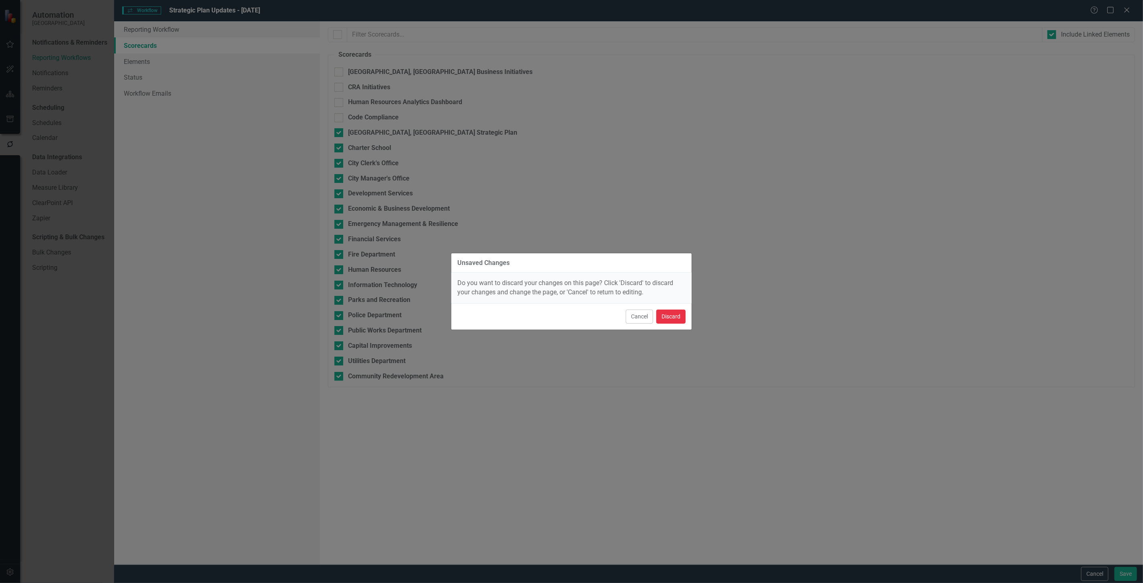
click at [675, 315] on button "Discard" at bounding box center [671, 317] width 29 height 14
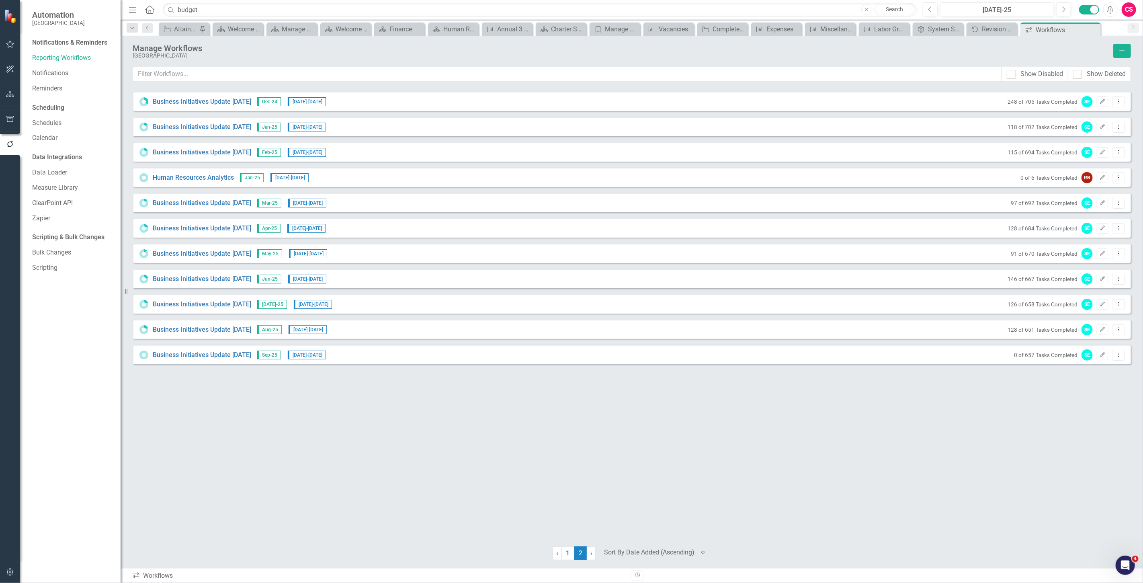
click at [12, 94] on icon "button" at bounding box center [10, 94] width 8 height 6
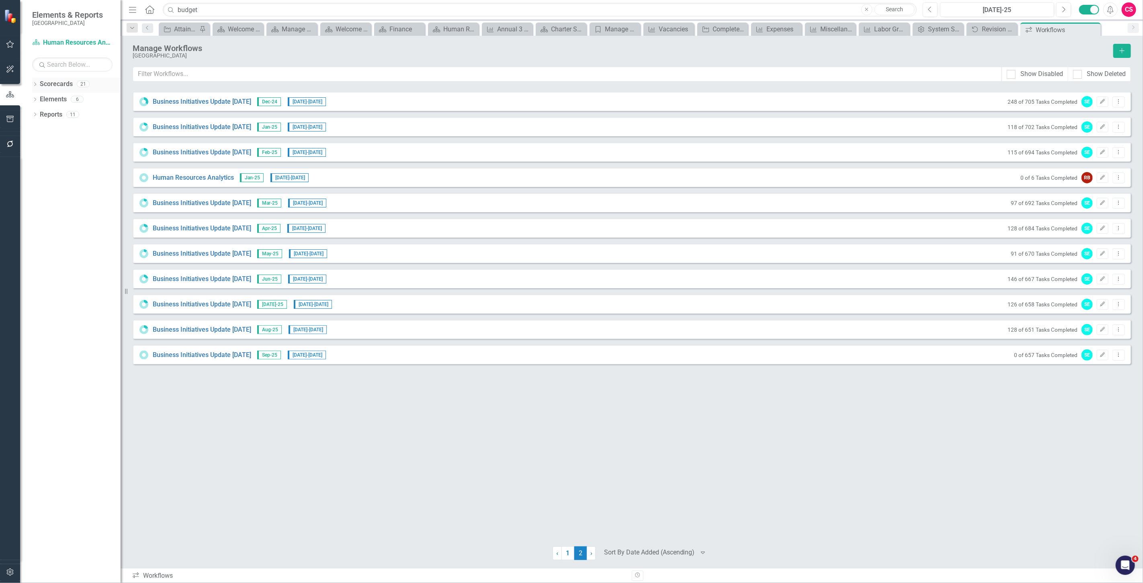
click at [54, 86] on link "Scorecards" at bounding box center [56, 84] width 33 height 9
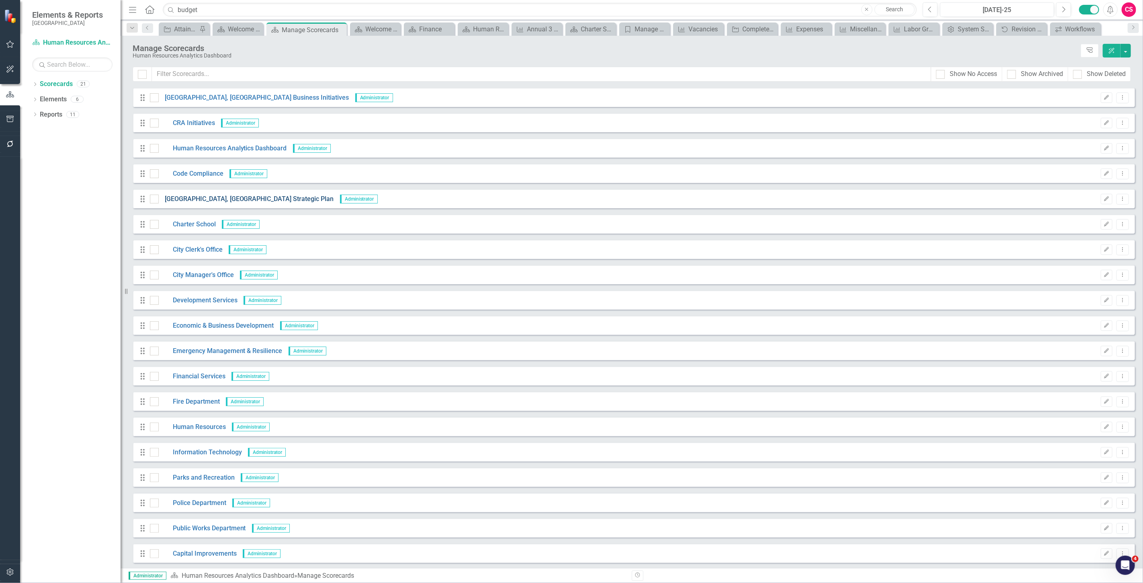
click at [177, 199] on link "[GEOGRAPHIC_DATA], [GEOGRAPHIC_DATA] Strategic Plan" at bounding box center [246, 199] width 175 height 9
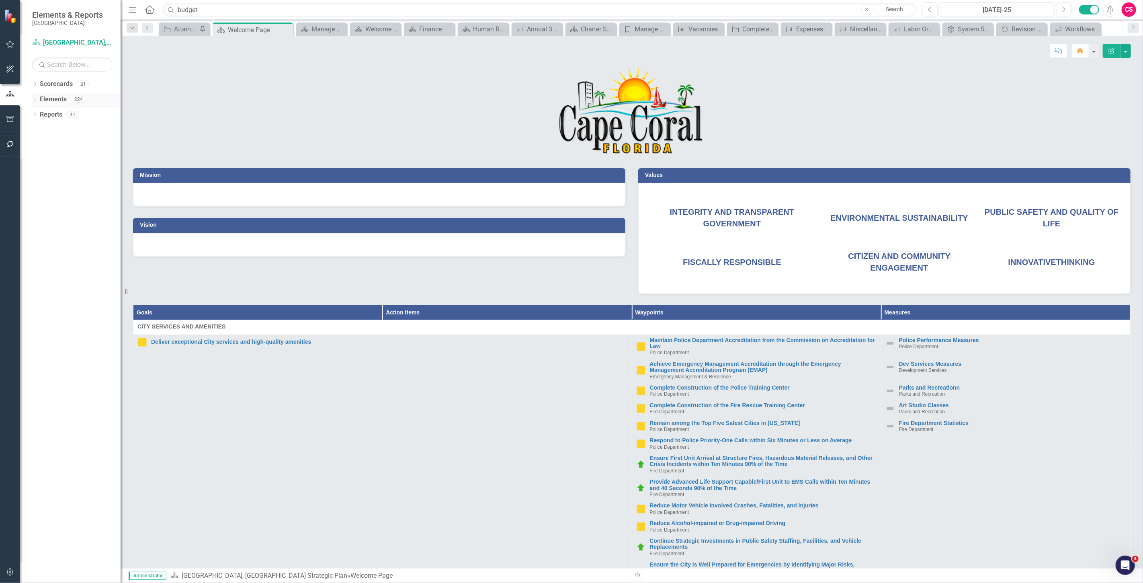
click at [64, 102] on link "Elements" at bounding box center [53, 99] width 27 height 9
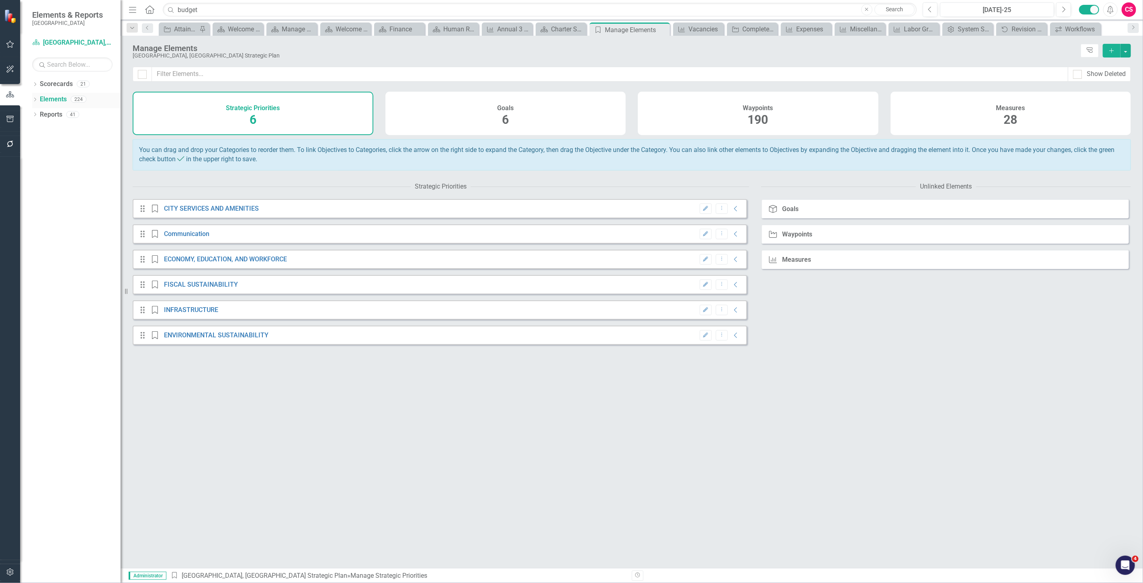
click at [60, 99] on link "Elements" at bounding box center [53, 99] width 27 height 9
click at [667, 115] on div "Waypoints 190" at bounding box center [758, 113] width 241 height 43
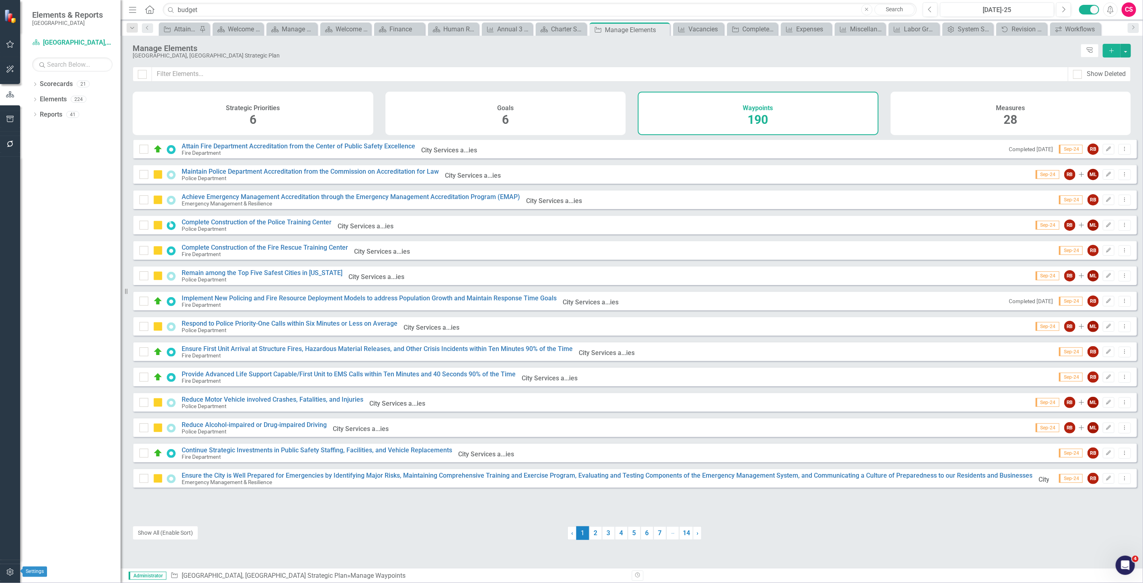
click at [6, 574] on icon "button" at bounding box center [10, 572] width 8 height 6
click at [5, 149] on button "button" at bounding box center [10, 144] width 18 height 17
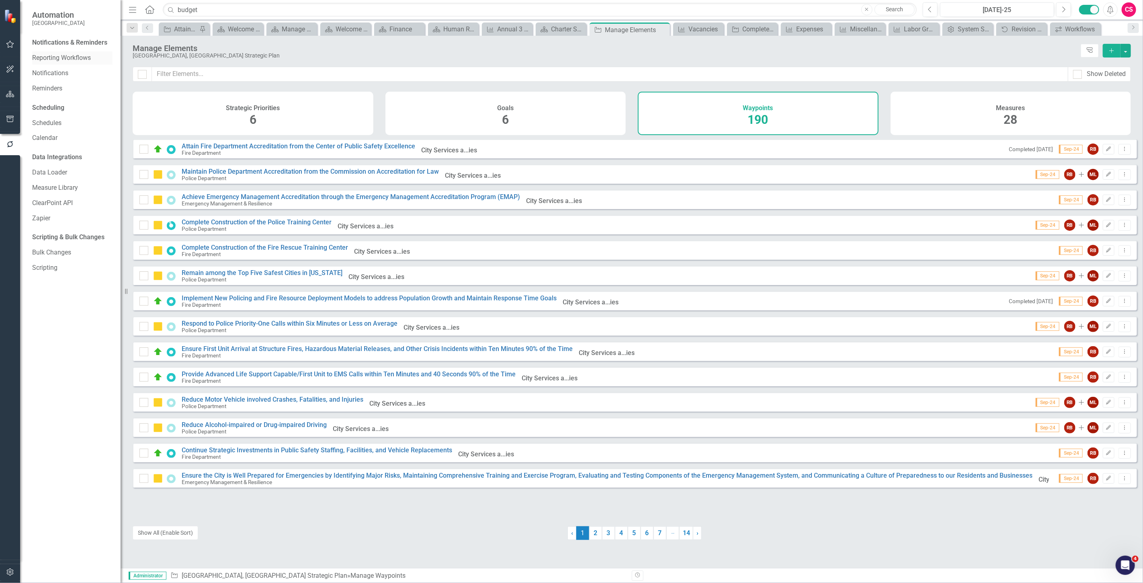
click at [60, 64] on div "Reporting Workflows" at bounding box center [72, 57] width 80 height 13
click at [60, 61] on link "Reporting Workflows" at bounding box center [72, 57] width 80 height 9
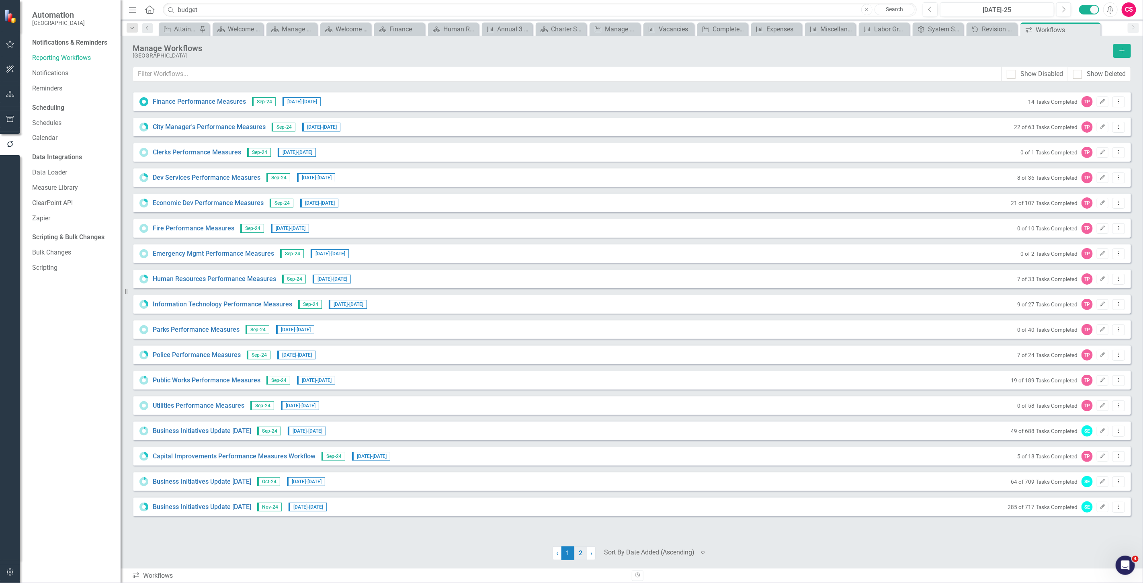
click at [577, 553] on link "2" at bounding box center [581, 553] width 13 height 14
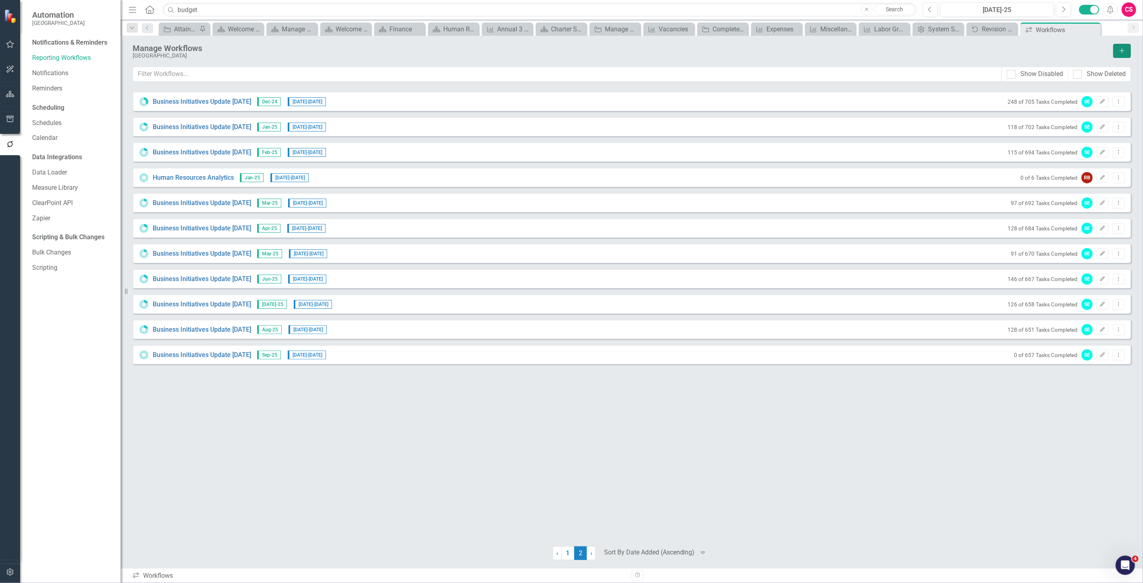
click at [1120, 53] on icon "Add" at bounding box center [1122, 51] width 7 height 6
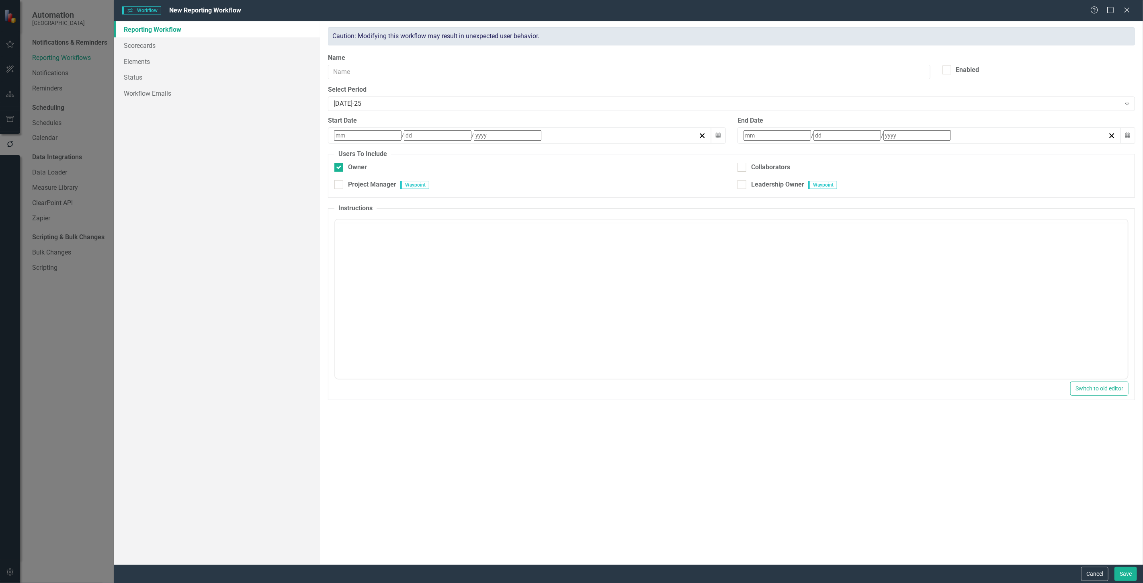
checkbox input "true"
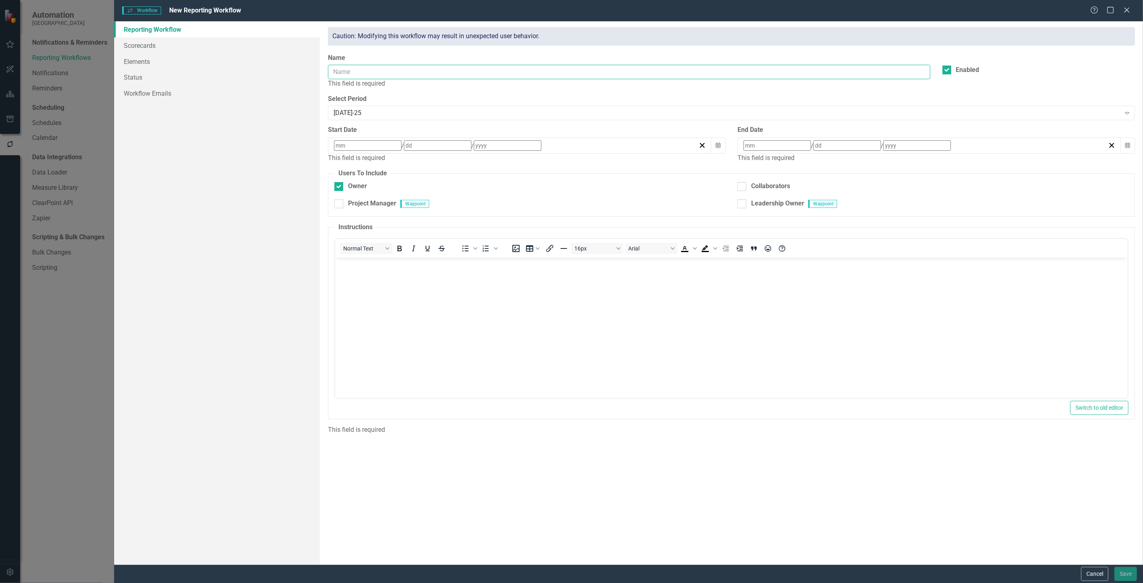
click at [365, 78] on input "Name" at bounding box center [629, 72] width 602 height 15
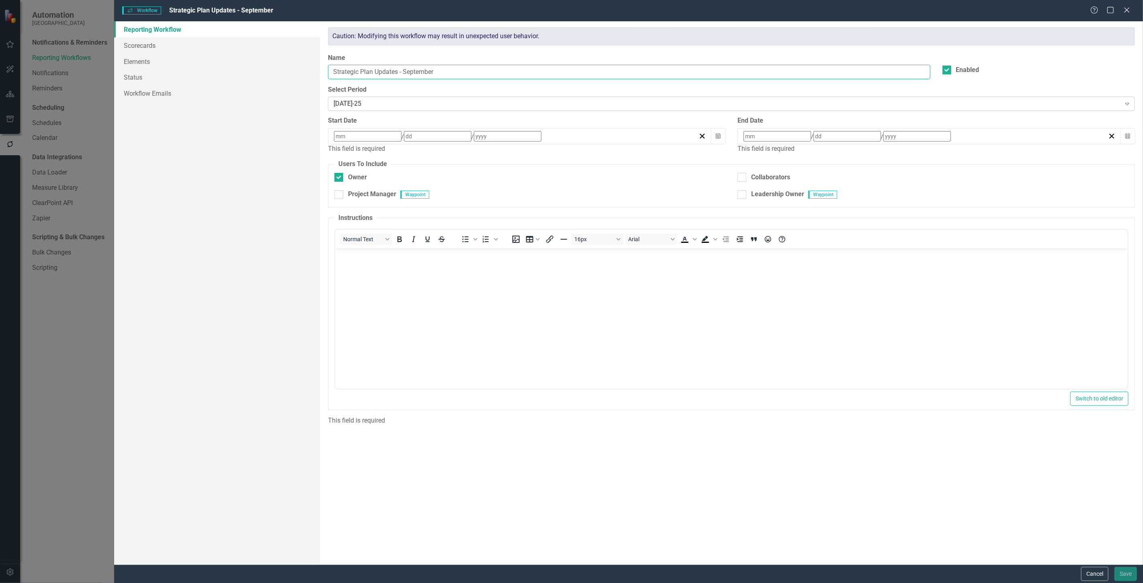
type input "Strategic Plan Updates - September"
click at [402, 105] on div "[DATE]-25" at bounding box center [727, 103] width 787 height 9
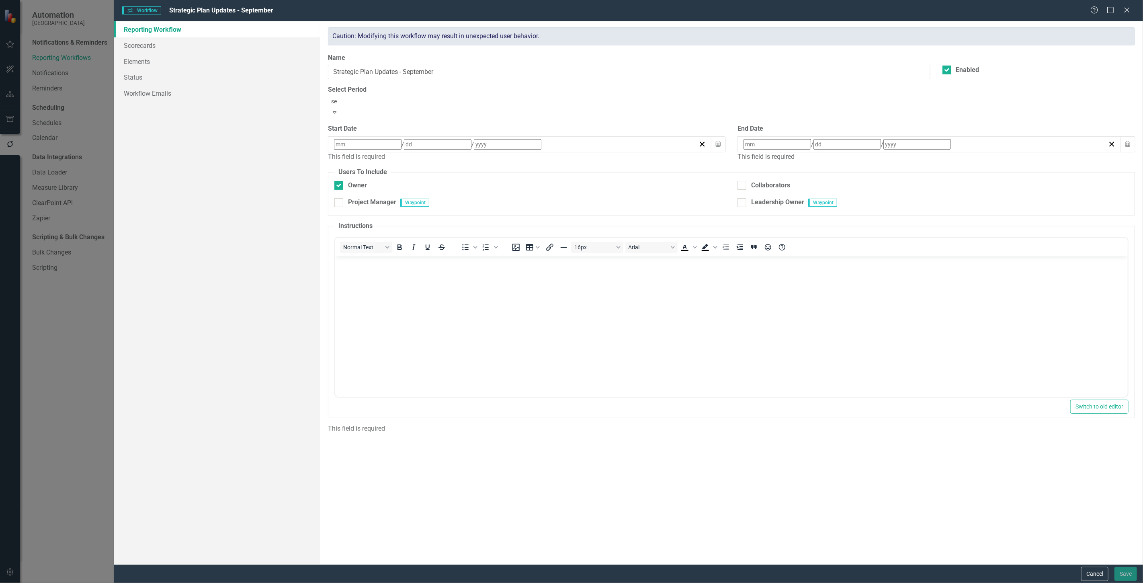
type input "sep"
click at [385, 583] on div "Sep -19" at bounding box center [571, 589] width 1143 height 13
click at [370, 101] on div "Sep-19" at bounding box center [727, 103] width 787 height 9
type input "sep"
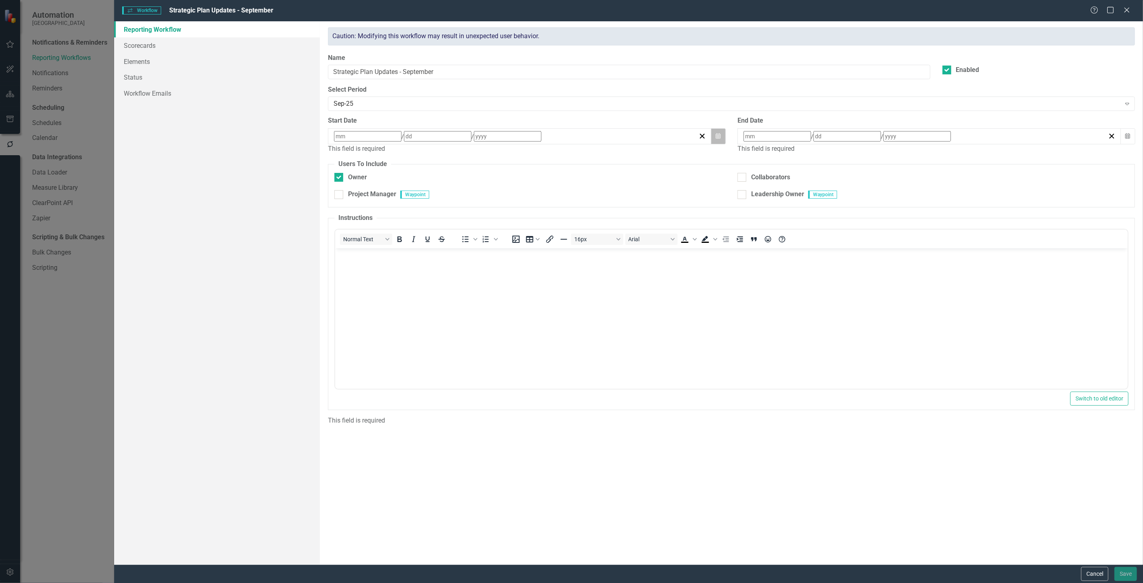
click at [717, 135] on icon "Calendar" at bounding box center [718, 136] width 5 height 6
click at [451, 159] on button "›" at bounding box center [442, 151] width 18 height 18
click at [369, 178] on button "1" at bounding box center [359, 177] width 20 height 14
click at [1130, 128] on button "Calendar" at bounding box center [1128, 136] width 15 height 16
click at [861, 151] on button "›" at bounding box center [852, 151] width 18 height 18
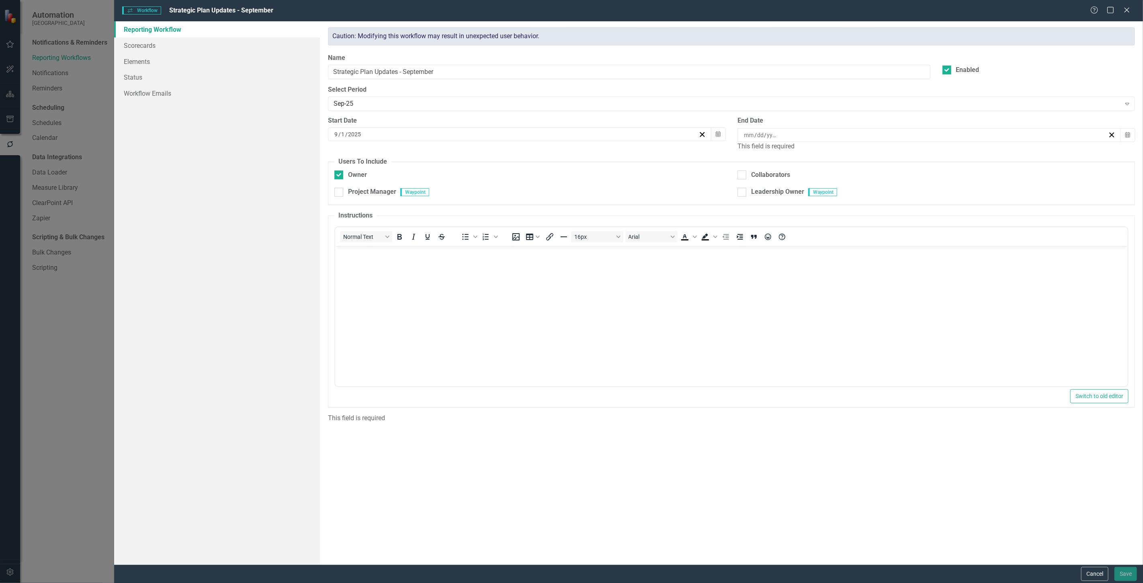
click at [792, 238] on abbr "30" at bounding box center [788, 235] width 6 height 6
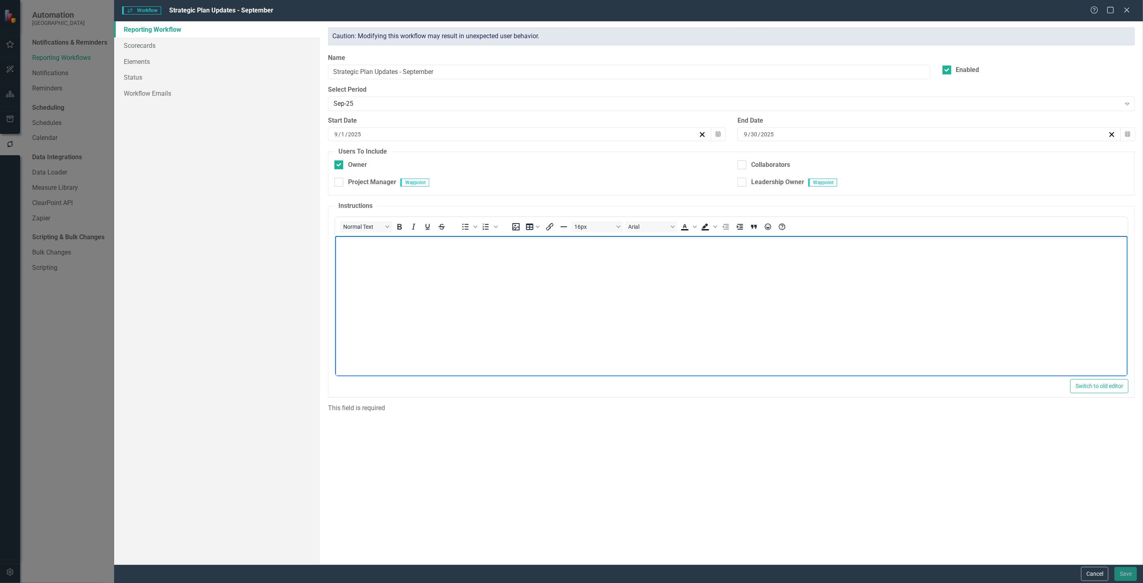
click at [366, 266] on body "Rich Text Area. Press ALT-0 for help." at bounding box center [731, 296] width 793 height 121
drag, startPoint x: 421, startPoint y: 248, endPoint x: 641, endPoint y: 485, distance: 323.5
click at [335, 248] on html "Example Instructions" at bounding box center [731, 296] width 793 height 121
click at [391, 159] on fieldset "Users To Include Owner Collaborators Project Manager Waypoint Leadership Owner …" at bounding box center [731, 171] width 807 height 48
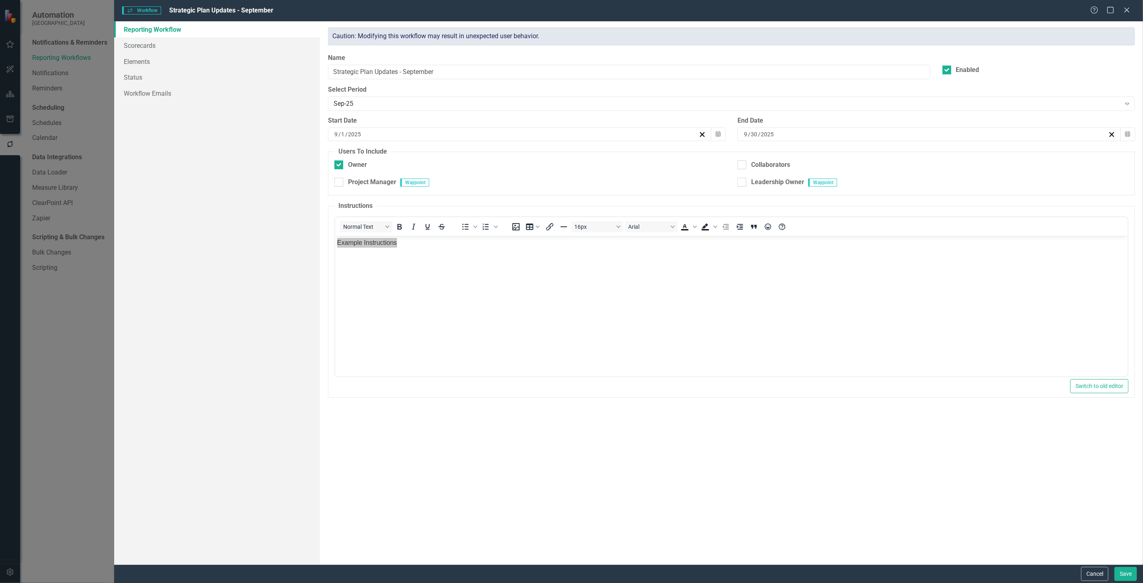
click at [411, 169] on div "Owner" at bounding box center [530, 168] width 391 height 17
drag, startPoint x: 429, startPoint y: 156, endPoint x: 423, endPoint y: 156, distance: 5.2
click at [429, 155] on fieldset "Users To Include Owner Collaborators Project Manager Waypoint Leadership Owner …" at bounding box center [731, 171] width 807 height 48
click at [415, 249] on body "Example Instructions" at bounding box center [731, 296] width 793 height 121
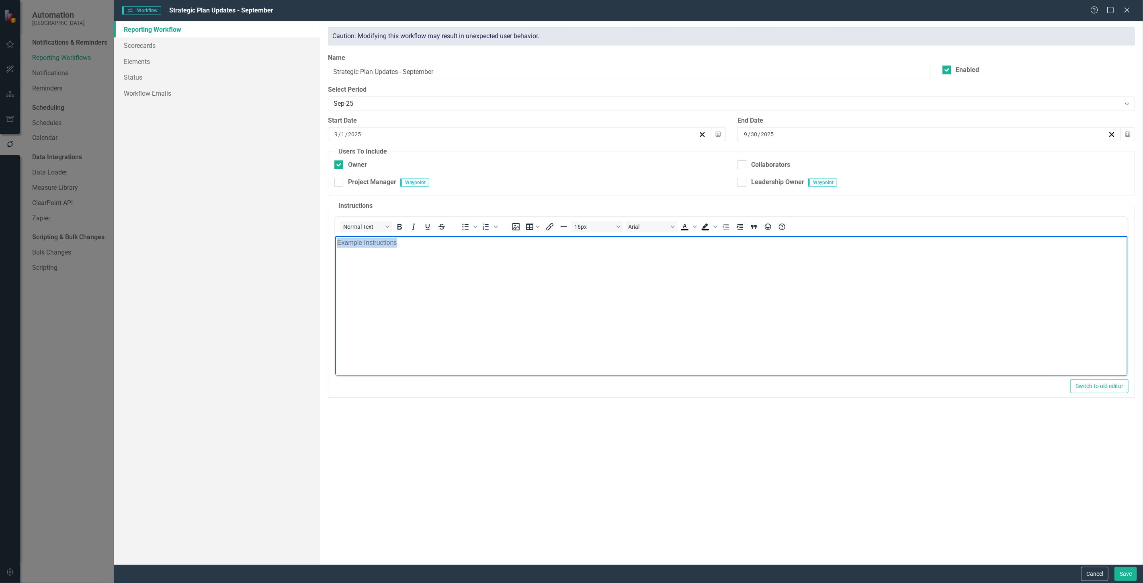
click at [414, 244] on p "Example Instructions" at bounding box center [731, 243] width 789 height 10
click at [180, 42] on link "Scorecards" at bounding box center [217, 45] width 206 height 16
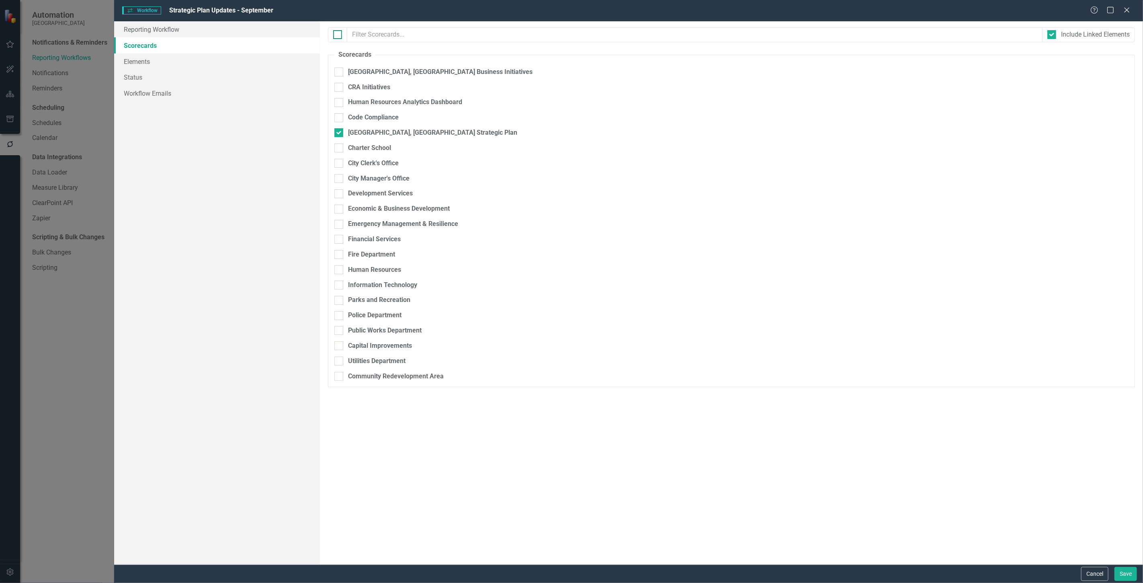
click at [339, 37] on div at bounding box center [337, 34] width 9 height 9
click at [339, 35] on input "checkbox" at bounding box center [335, 32] width 5 height 5
checkbox input "true"
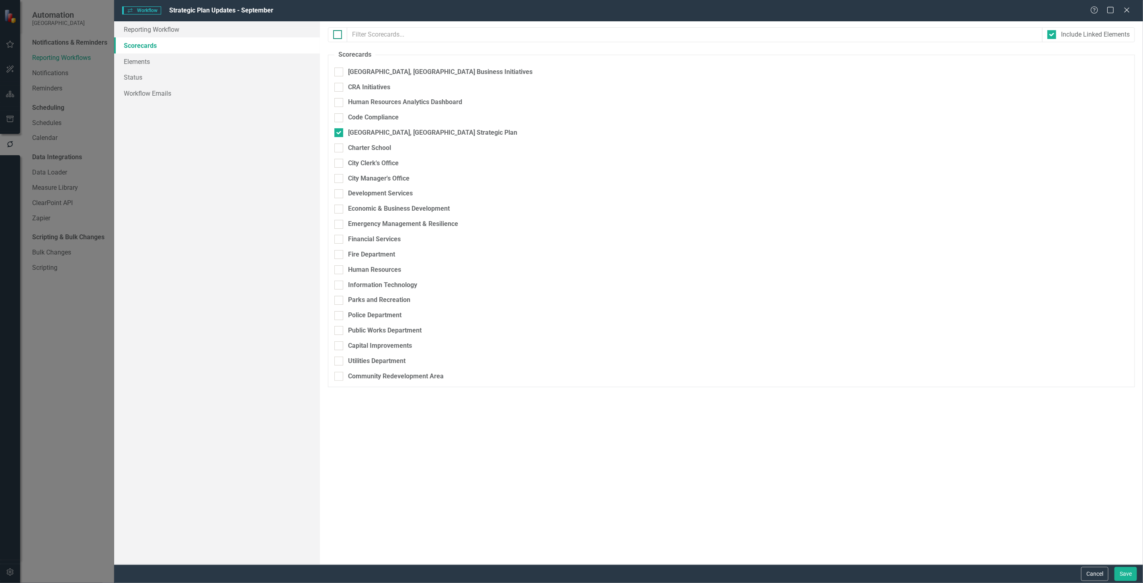
checkbox input "true"
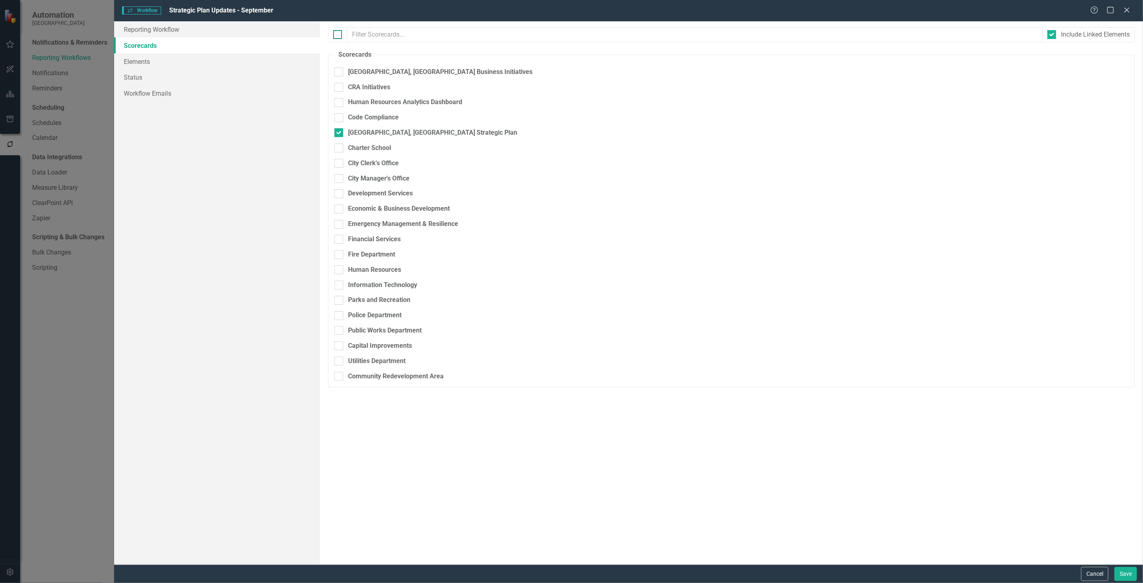
checkbox input "true"
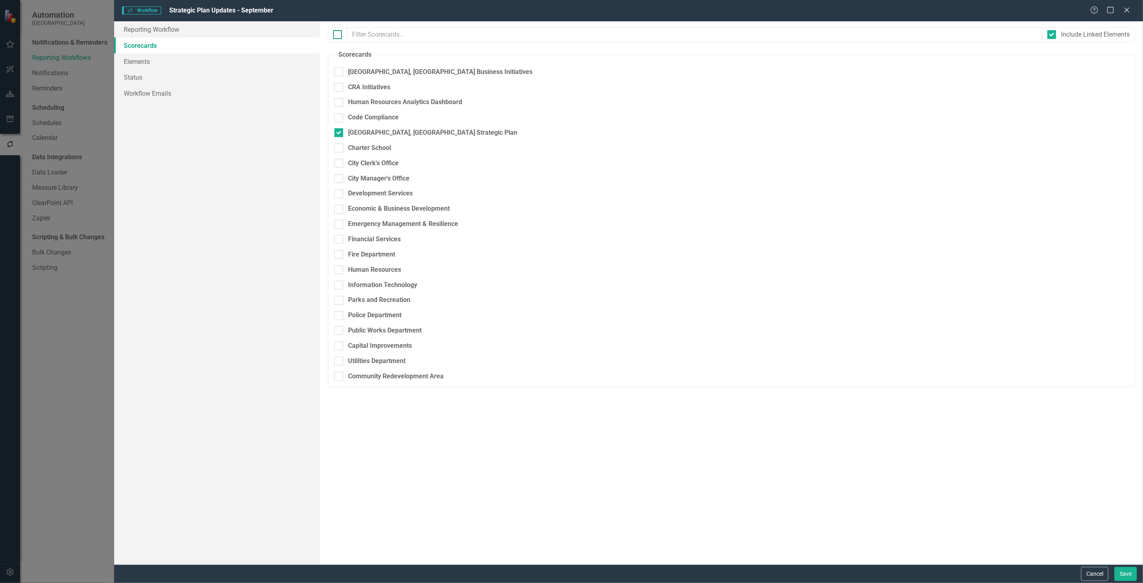
checkbox input "true"
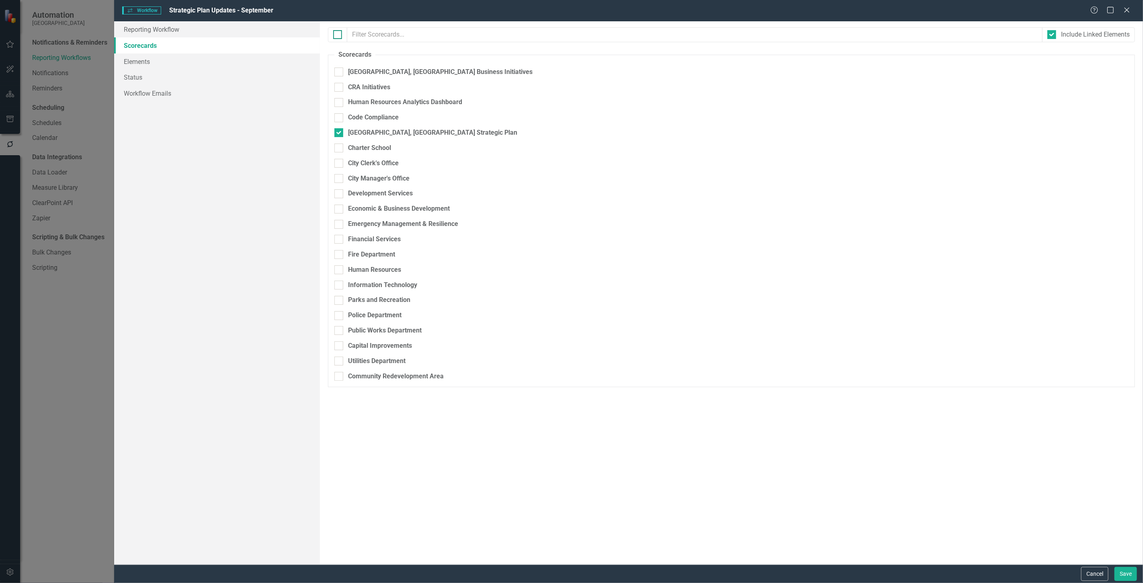
checkbox input "true"
click at [339, 37] on div at bounding box center [337, 34] width 9 height 9
click at [339, 35] on input "checkbox" at bounding box center [335, 32] width 5 height 5
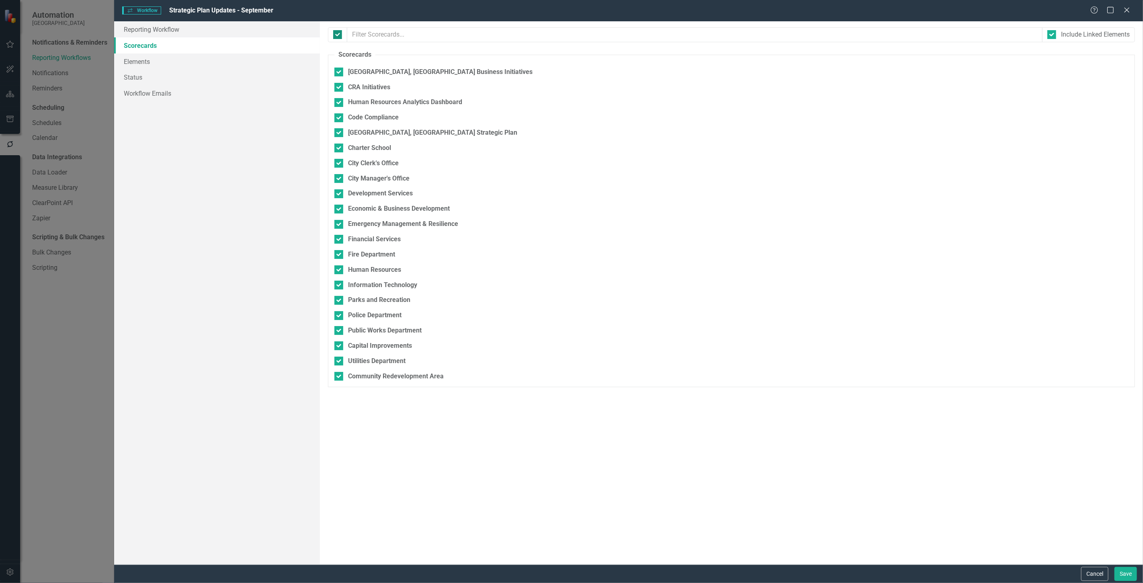
checkbox input "false"
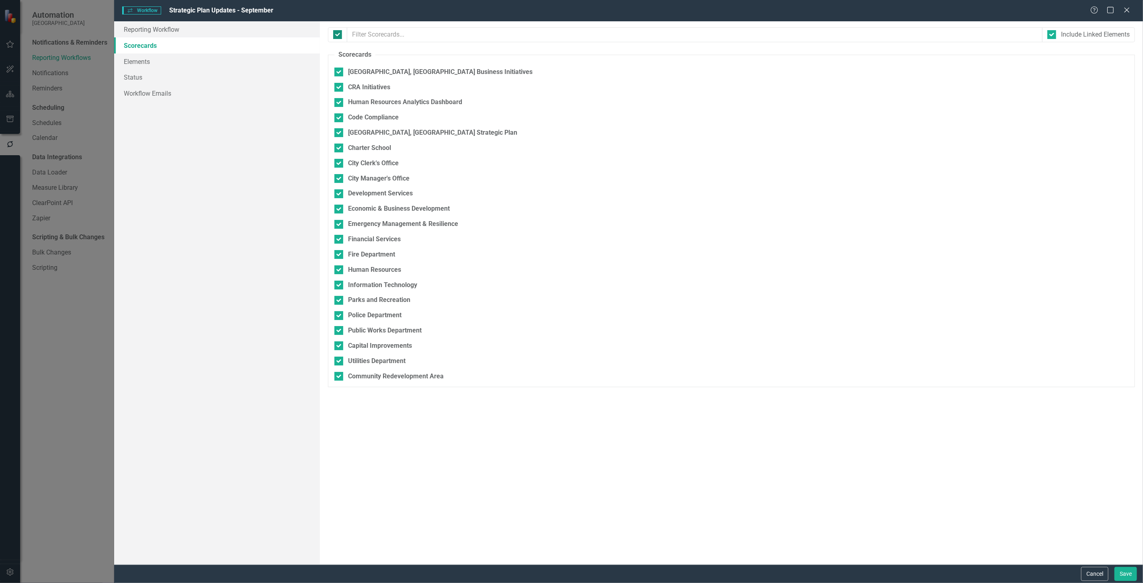
checkbox input "false"
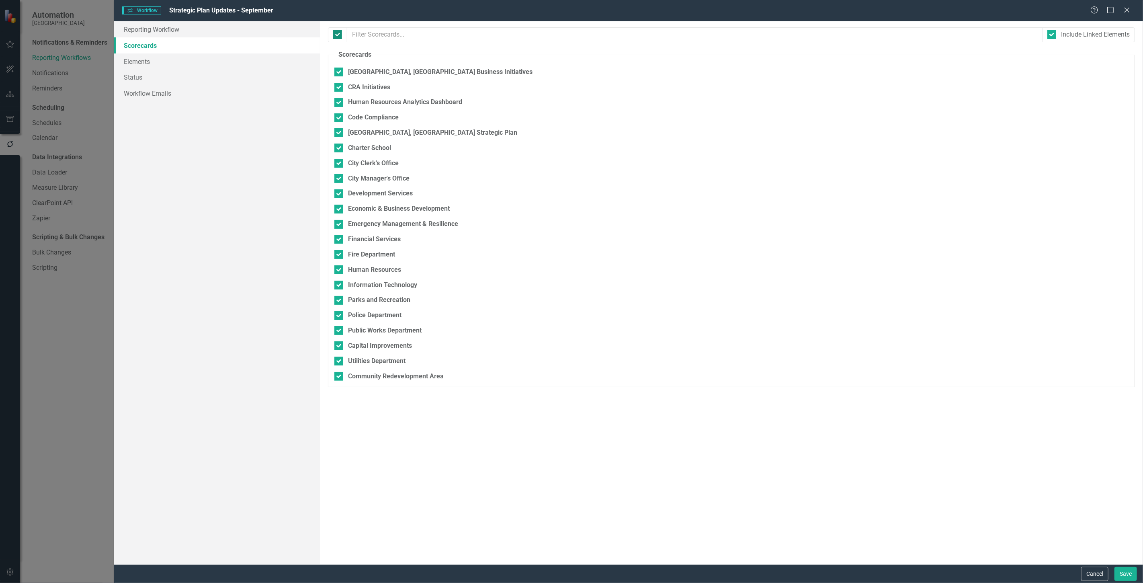
checkbox input "false"
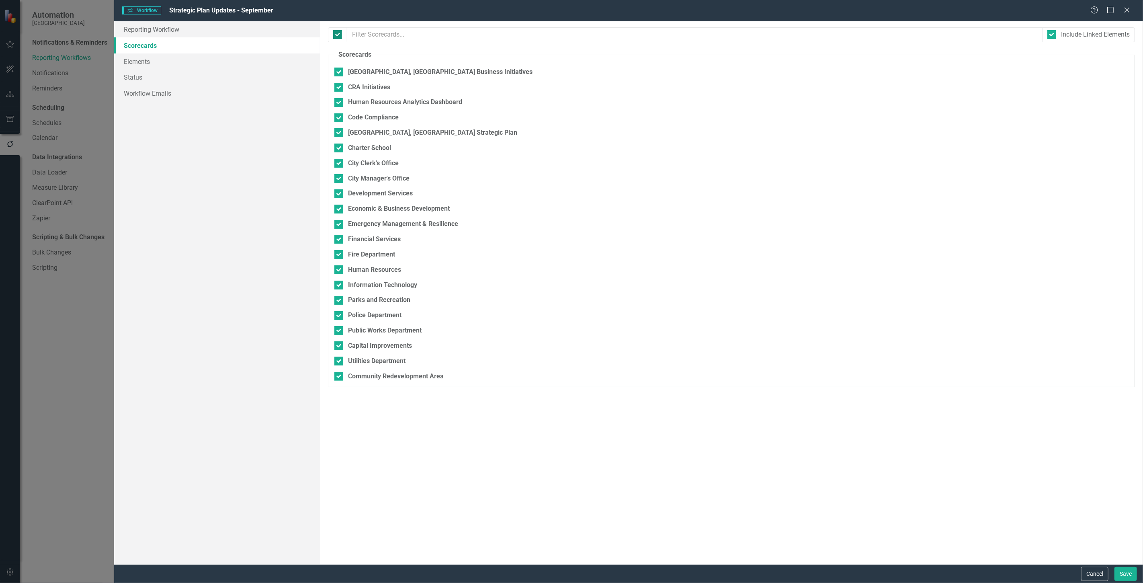
checkbox input "false"
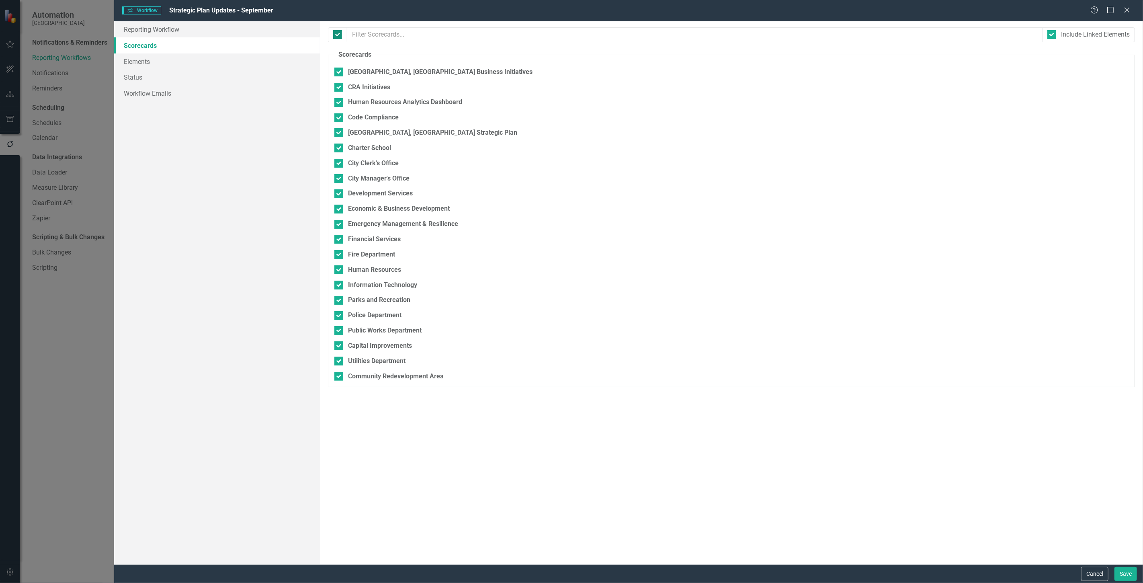
checkbox input "false"
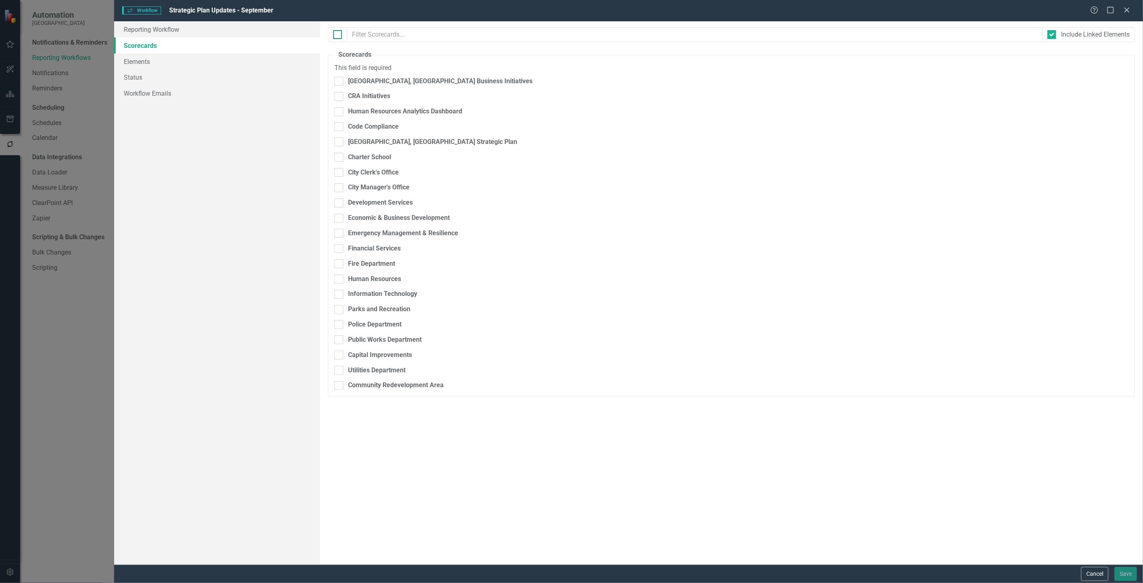
click at [339, 39] on div at bounding box center [337, 34] width 9 height 9
click at [339, 35] on input "checkbox" at bounding box center [335, 32] width 5 height 5
checkbox input "true"
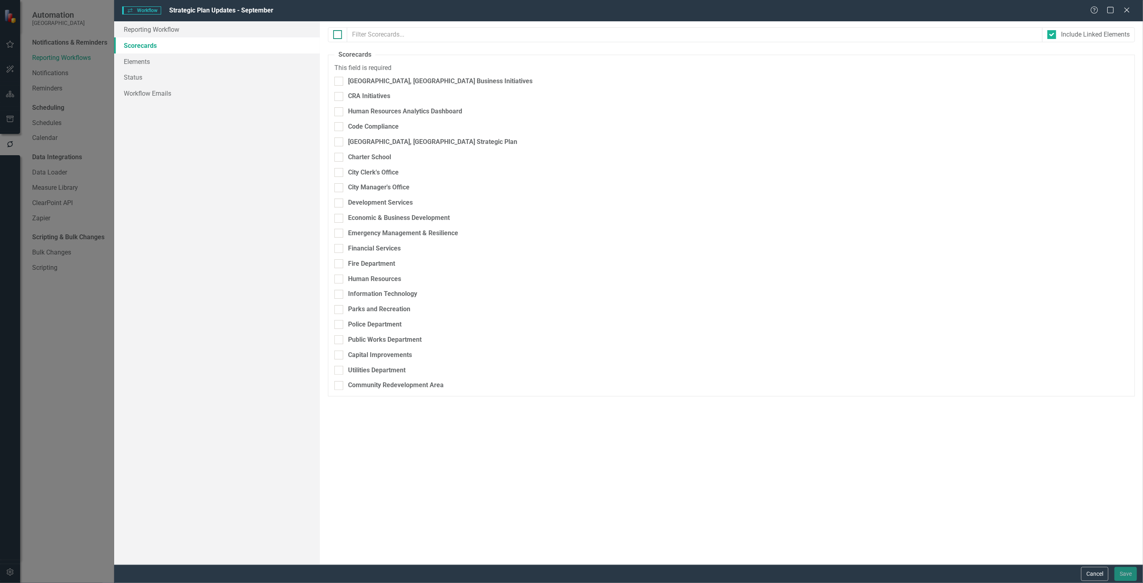
checkbox input "true"
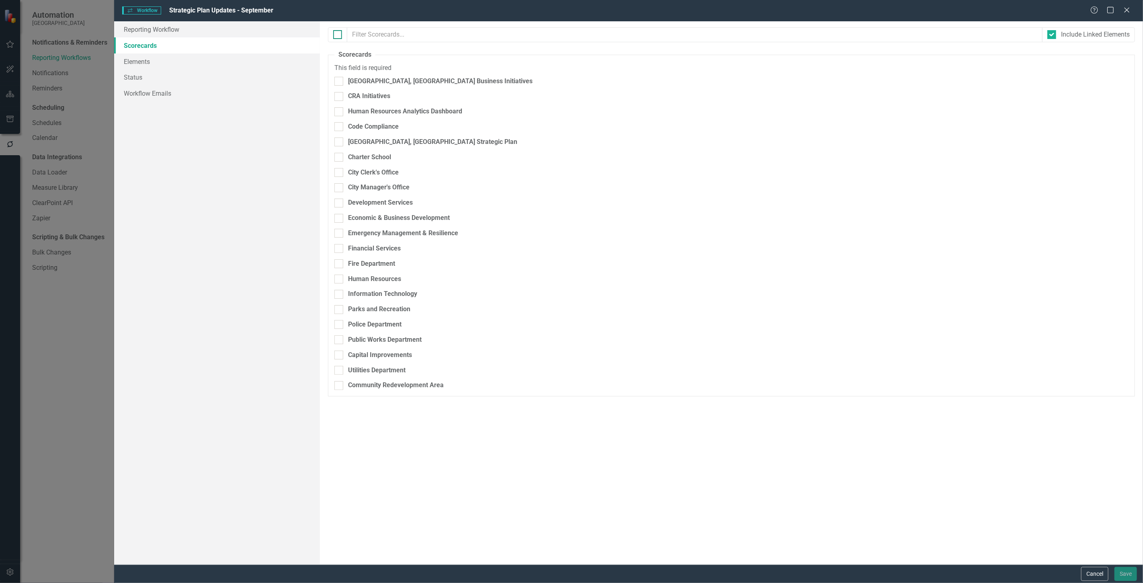
checkbox input "true"
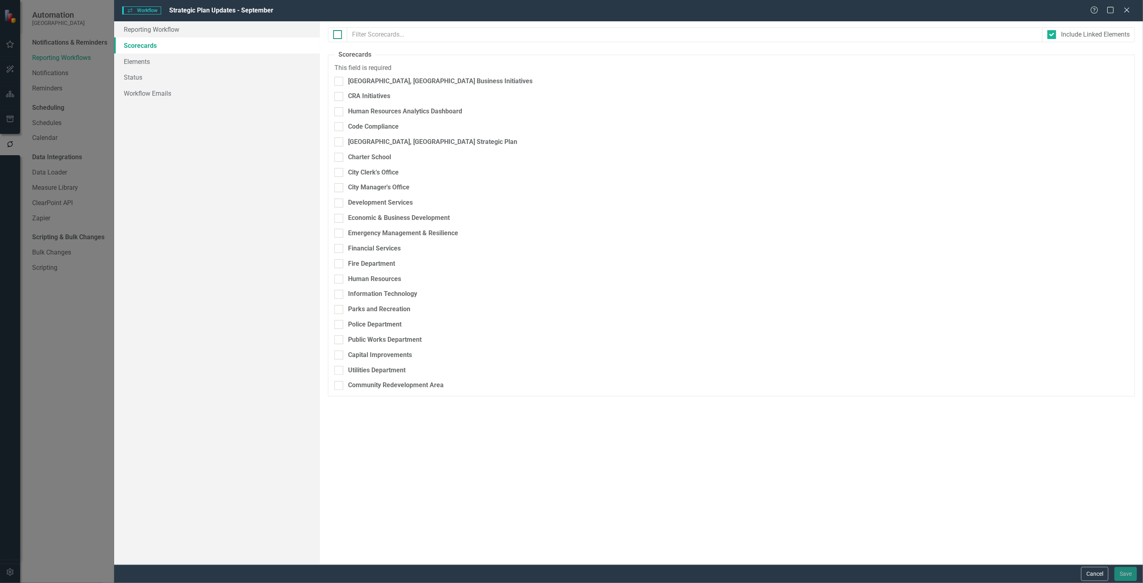
checkbox input "true"
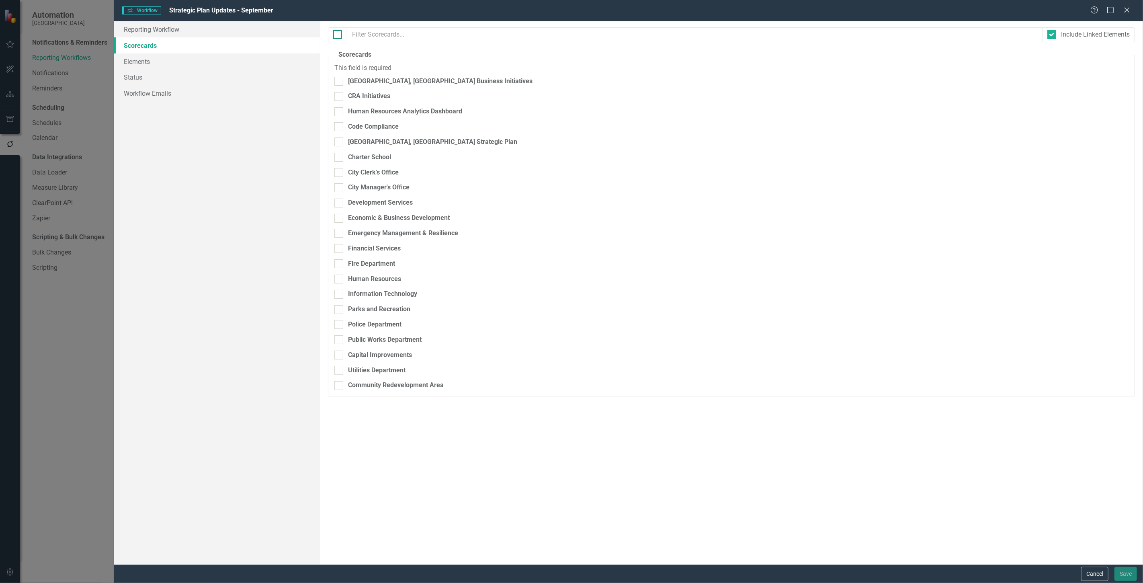
checkbox input "true"
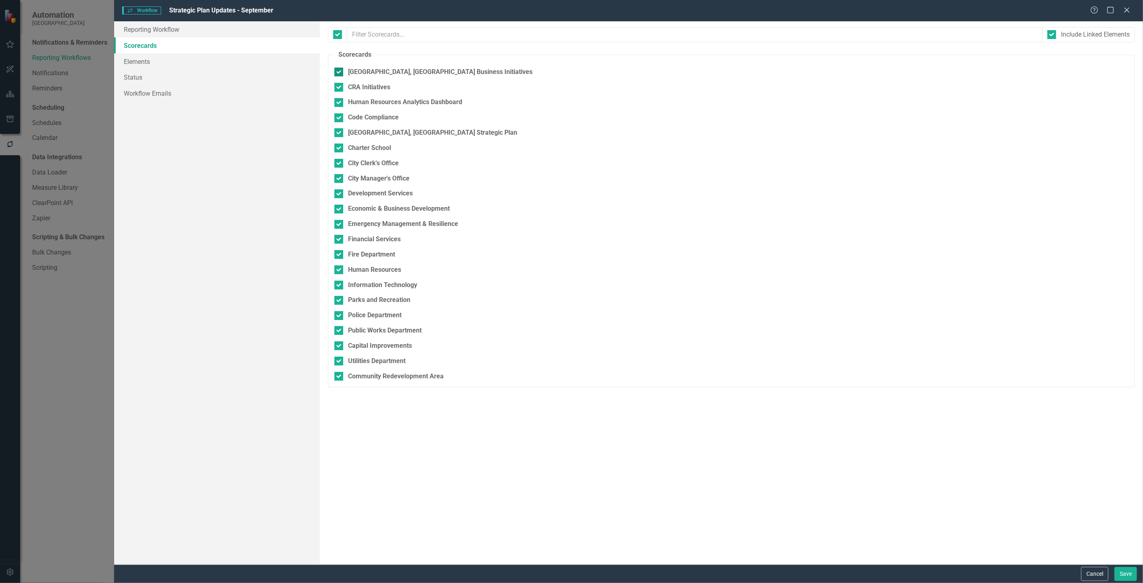
click at [339, 74] on div at bounding box center [339, 72] width 9 height 9
click at [339, 73] on input "[GEOGRAPHIC_DATA], [GEOGRAPHIC_DATA] Business Initiatives" at bounding box center [337, 70] width 5 height 5
checkbox input "false"
click at [338, 85] on input "CRA Initiatives" at bounding box center [337, 85] width 5 height 5
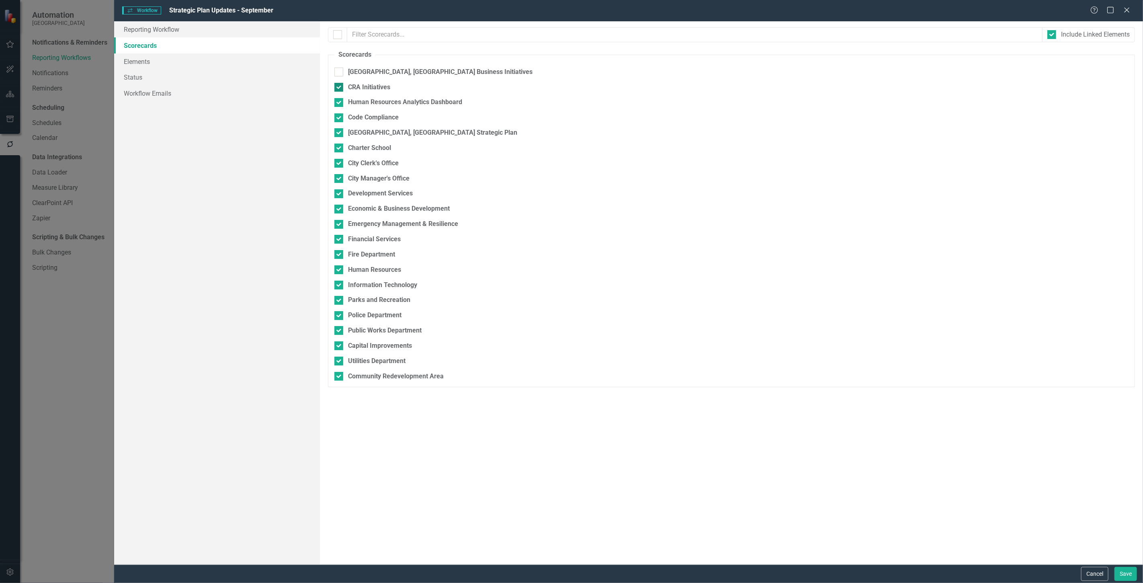
checkbox input "false"
click at [338, 103] on input "Human Resources Analytics Dashboard" at bounding box center [337, 100] width 5 height 5
checkbox input "false"
click at [339, 115] on input "Code Compliance" at bounding box center [337, 115] width 5 height 5
checkbox input "false"
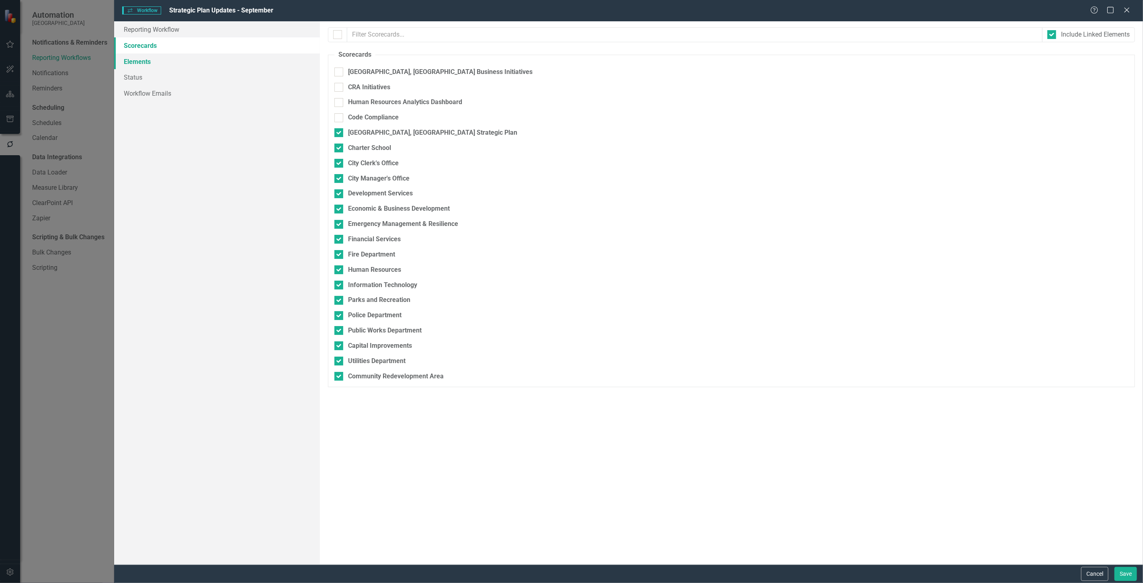
click at [186, 63] on link "Elements" at bounding box center [217, 61] width 206 height 16
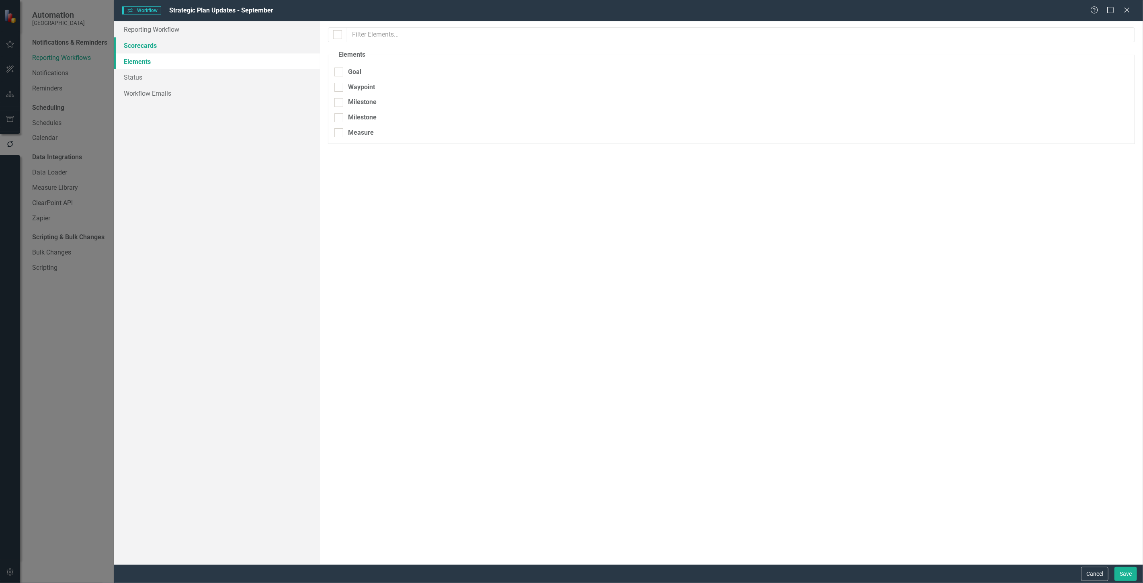
click at [186, 51] on link "Scorecards" at bounding box center [217, 45] width 206 height 16
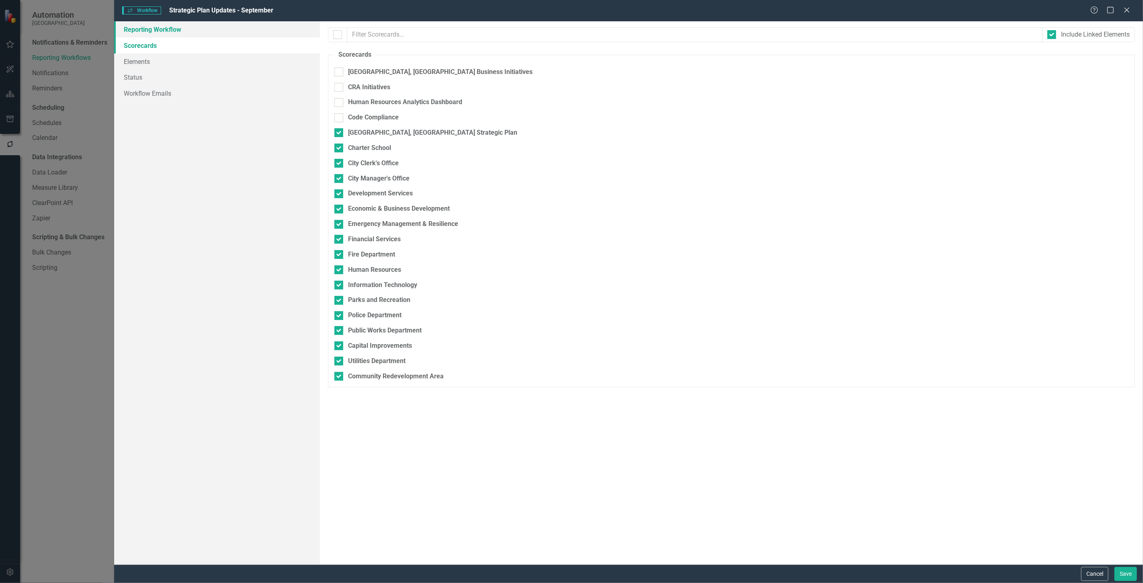
click at [183, 33] on link "Reporting Workflow" at bounding box center [217, 29] width 206 height 16
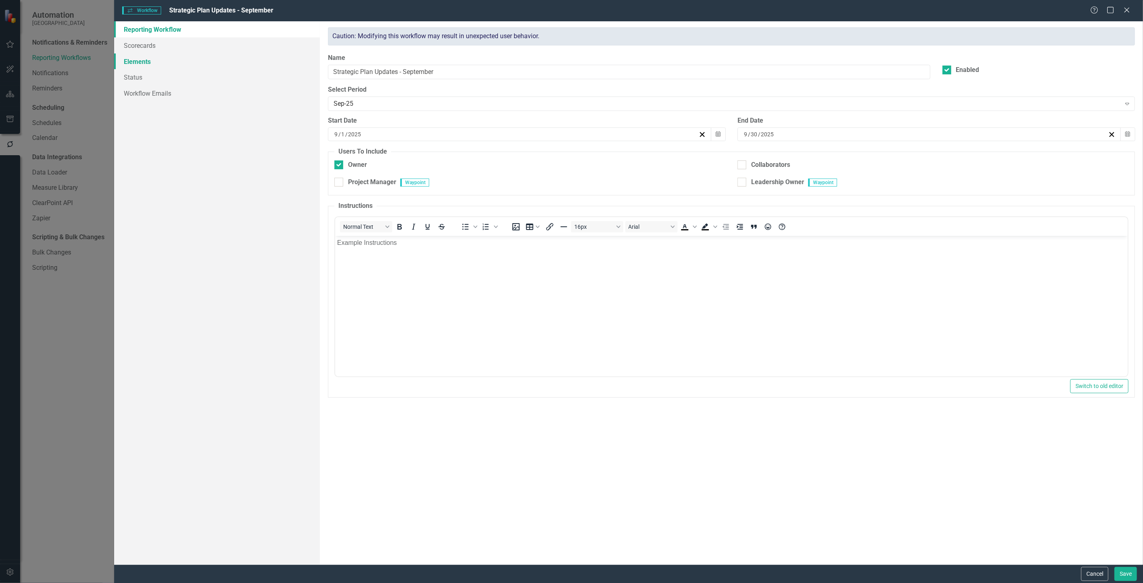
click at [190, 64] on link "Elements" at bounding box center [217, 61] width 206 height 16
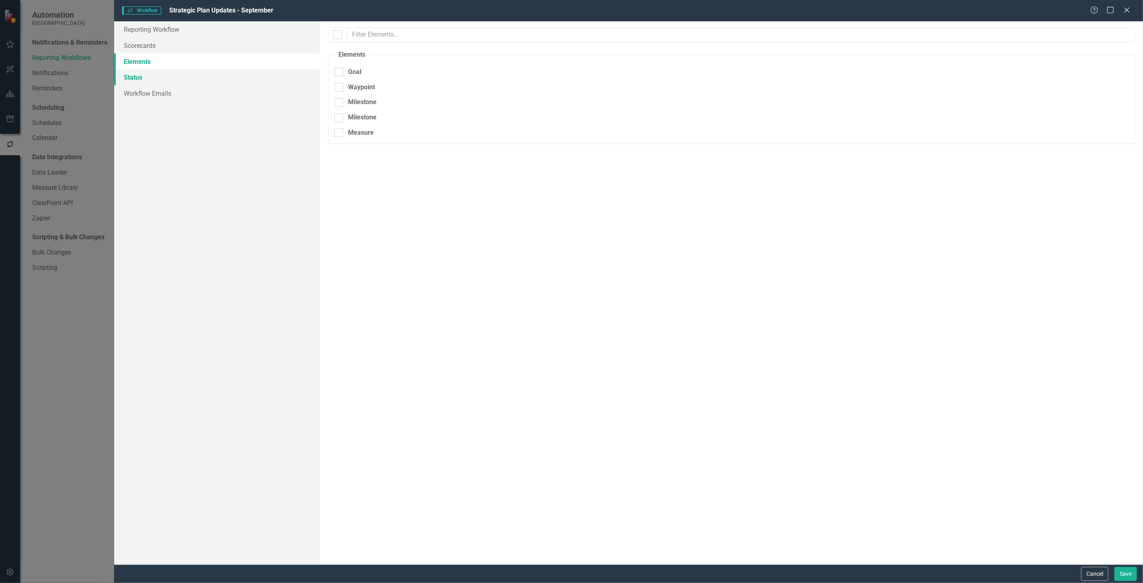
click at [177, 78] on link "Status" at bounding box center [217, 77] width 206 height 16
click at [176, 92] on link "Workflow Emails" at bounding box center [217, 93] width 206 height 16
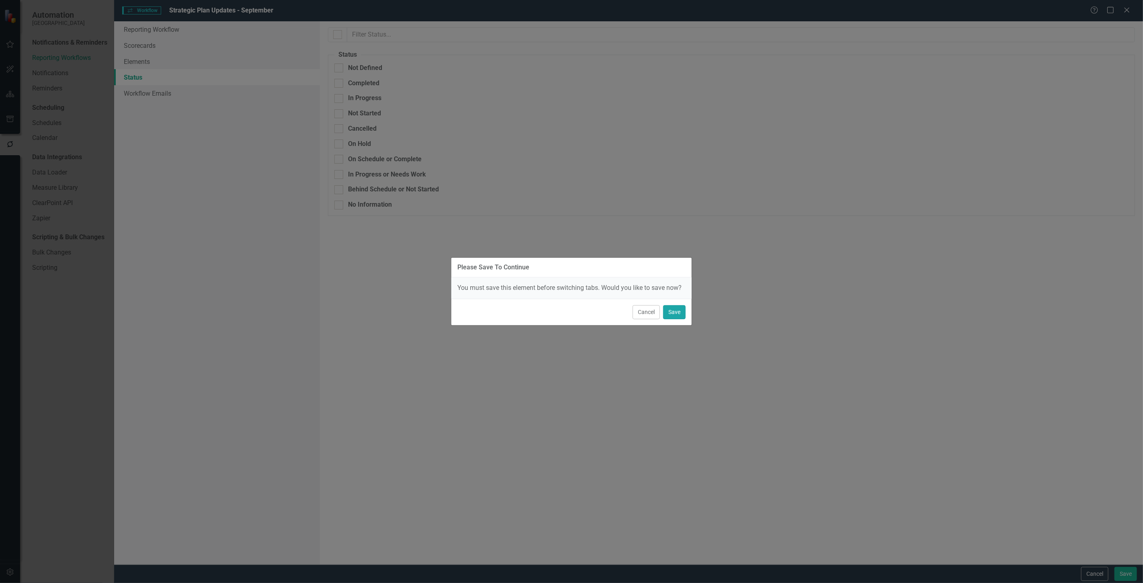
click at [675, 311] on button "Save" at bounding box center [674, 312] width 23 height 14
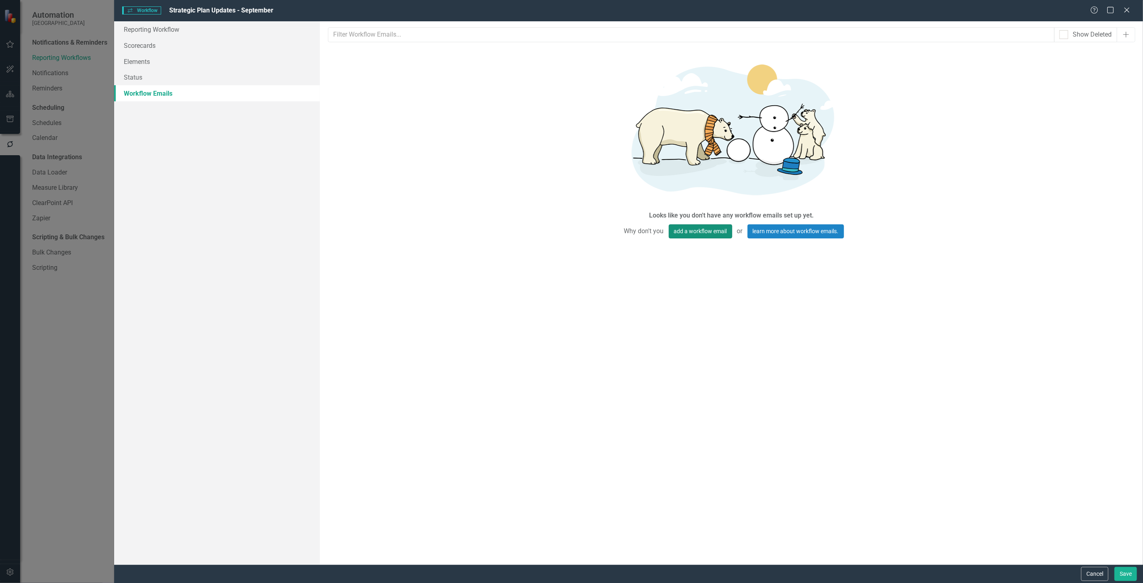
click at [722, 232] on button "add a workflow email" at bounding box center [701, 231] width 64 height 14
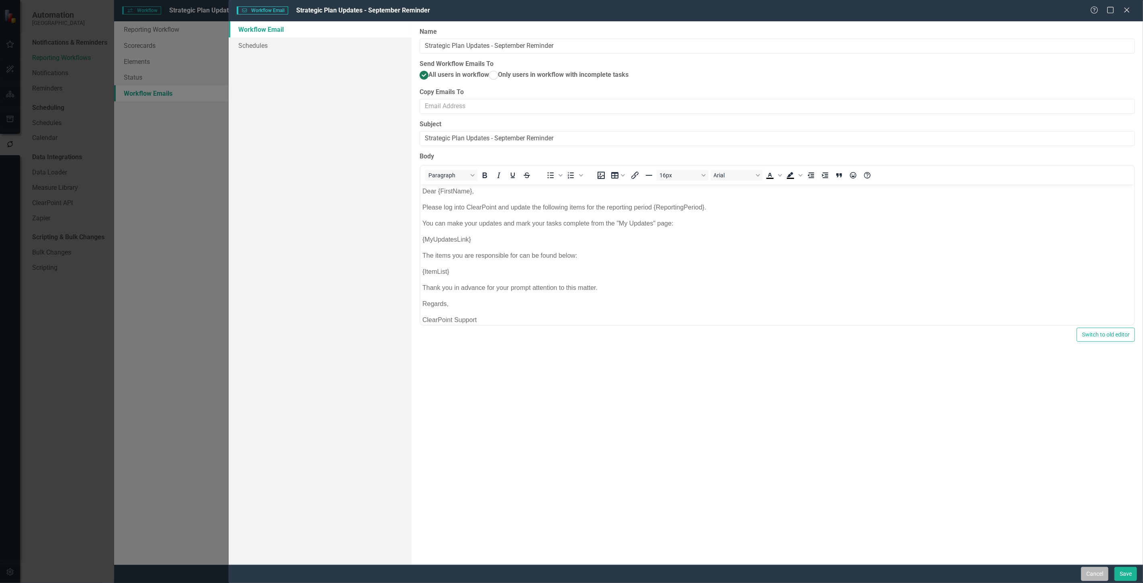
click at [1094, 567] on button "Cancel" at bounding box center [1095, 574] width 27 height 14
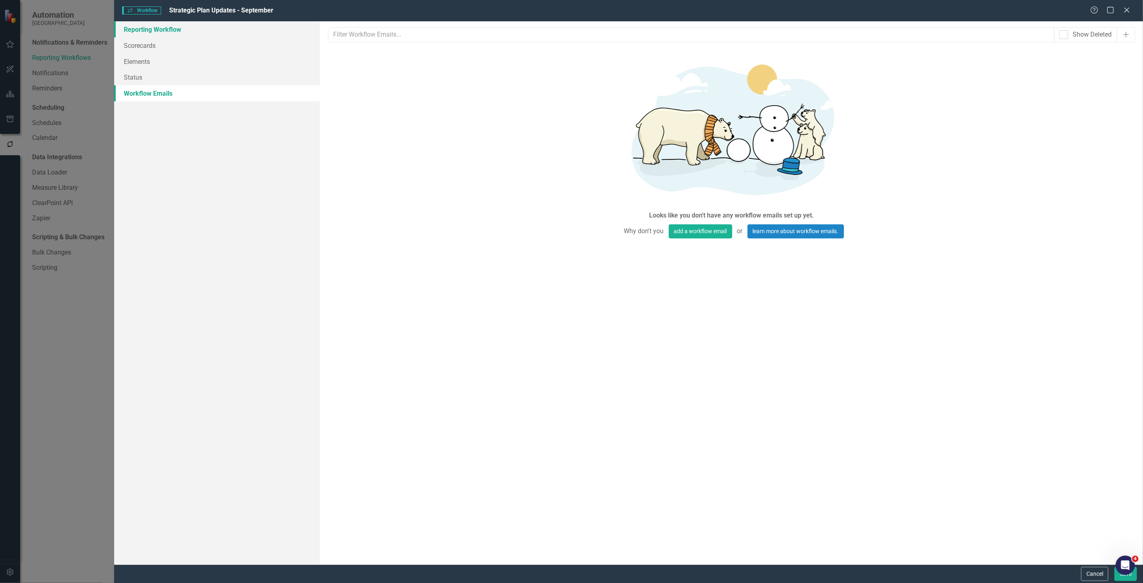
click at [166, 27] on link "Reporting Workflow" at bounding box center [217, 29] width 206 height 16
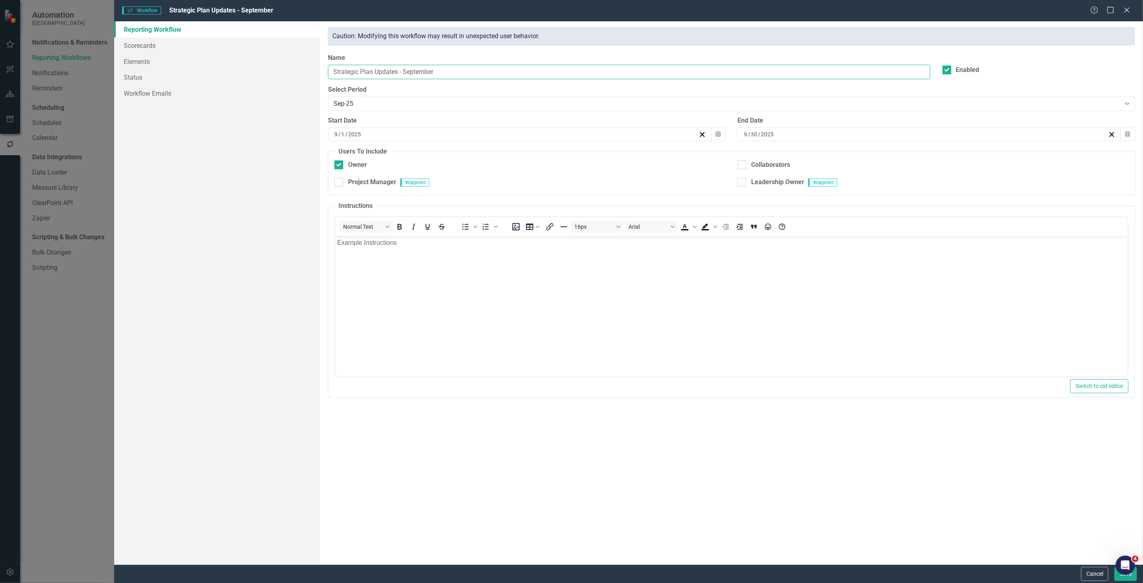
click at [461, 72] on input "Strategic Plan Updates - September" at bounding box center [629, 72] width 602 height 15
type input "Strategic Plan Updates - [DATE]"
click at [1118, 579] on button "Save" at bounding box center [1126, 574] width 23 height 14
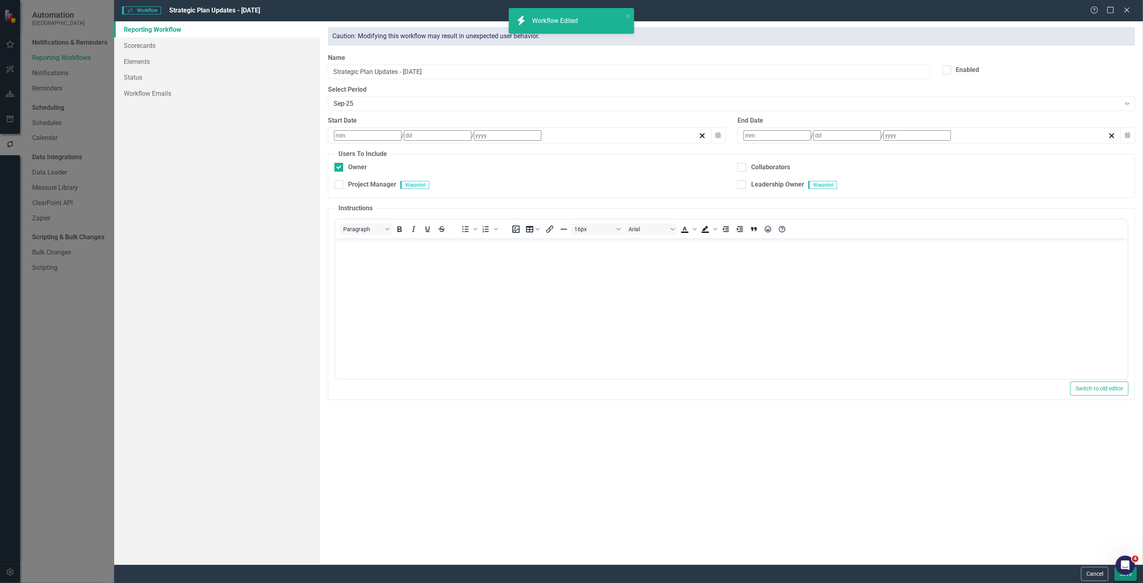
checkbox input "false"
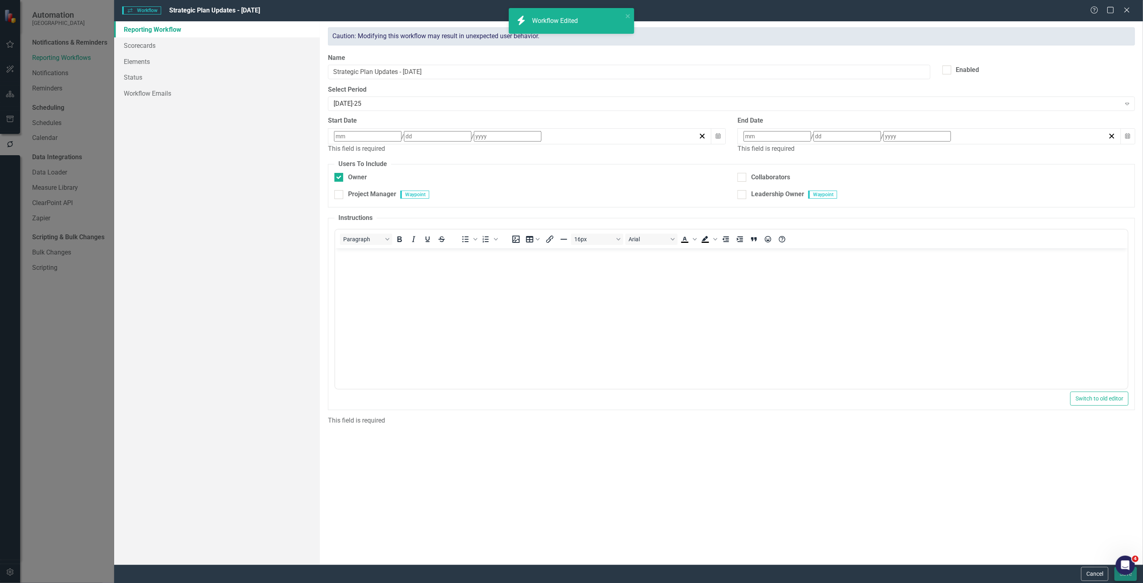
checkbox input "true"
